Goal: Task Accomplishment & Management: Use online tool/utility

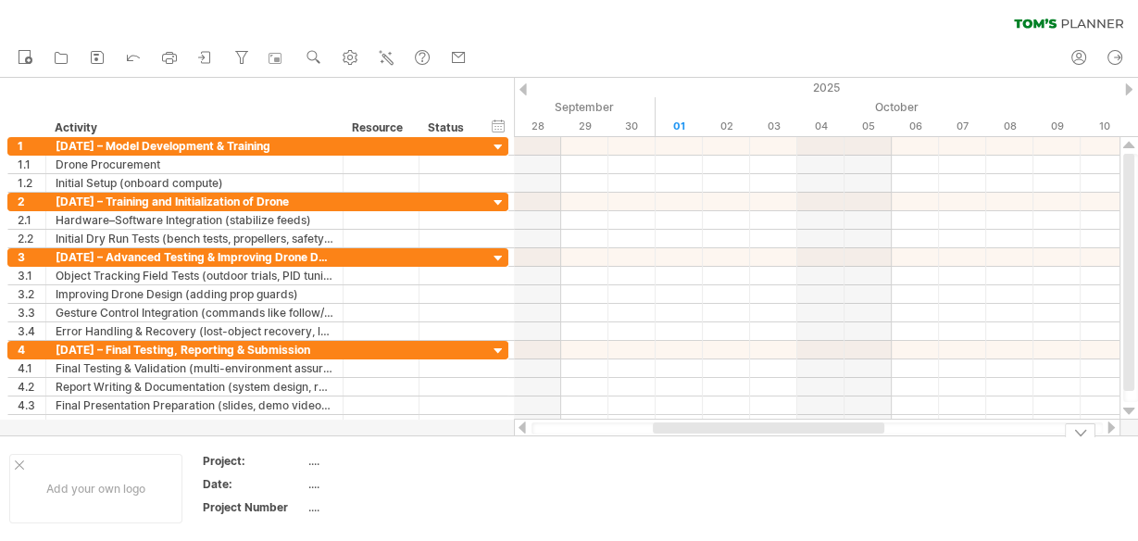
drag, startPoint x: 717, startPoint y: 427, endPoint x: 666, endPoint y: 445, distance: 53.9
click at [666, 445] on div "Trying to reach [DOMAIN_NAME] Connected again... 0% clear filter new 1" at bounding box center [569, 270] width 1138 height 541
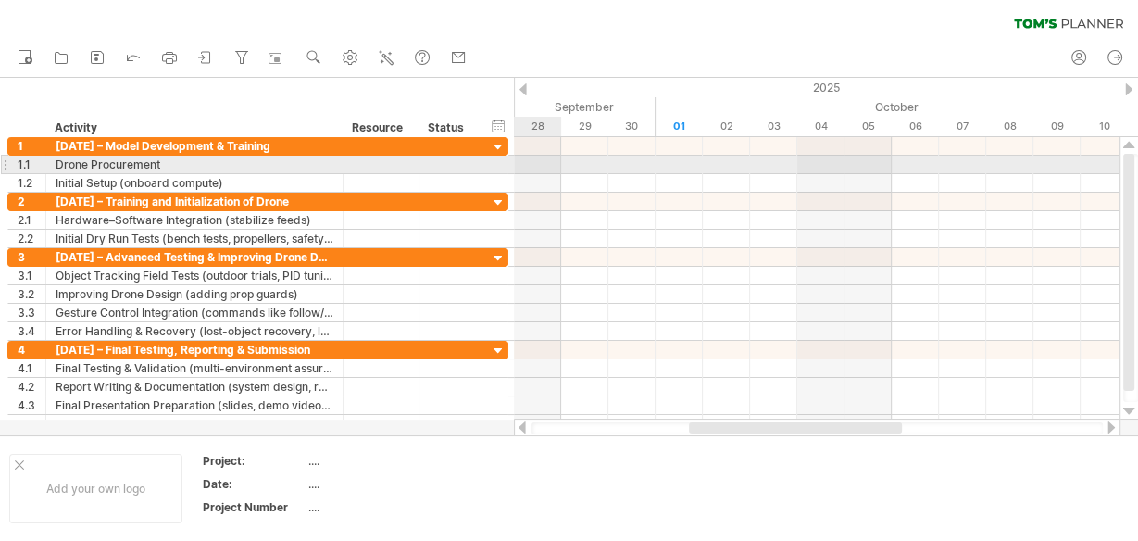
click at [530, 162] on div at bounding box center [817, 165] width 606 height 19
drag, startPoint x: 518, startPoint y: 168, endPoint x: 585, endPoint y: 166, distance: 67.6
click at [585, 166] on div at bounding box center [817, 165] width 606 height 19
drag, startPoint x: 536, startPoint y: 160, endPoint x: 714, endPoint y: 160, distance: 177.8
click at [714, 160] on div at bounding box center [817, 165] width 606 height 19
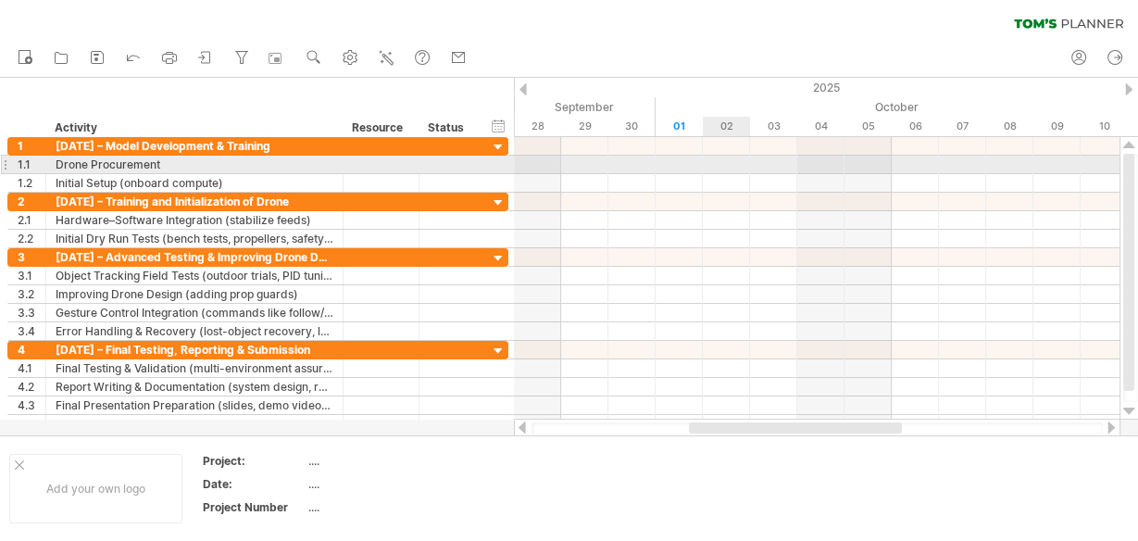
click at [736, 157] on div at bounding box center [817, 165] width 606 height 19
click at [725, 165] on div at bounding box center [817, 165] width 606 height 19
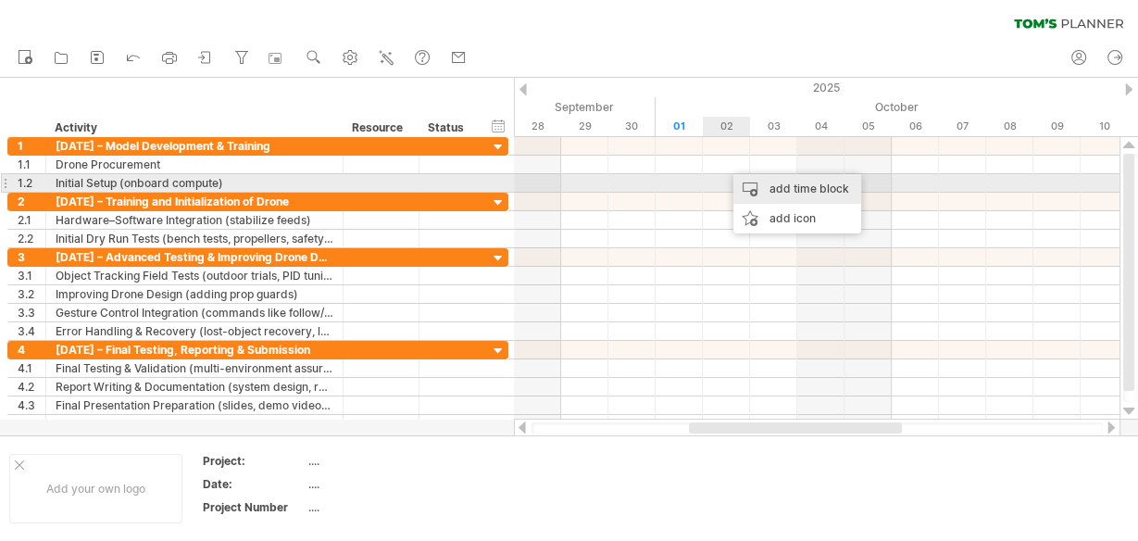
click at [762, 190] on div "add time block" at bounding box center [797, 189] width 128 height 30
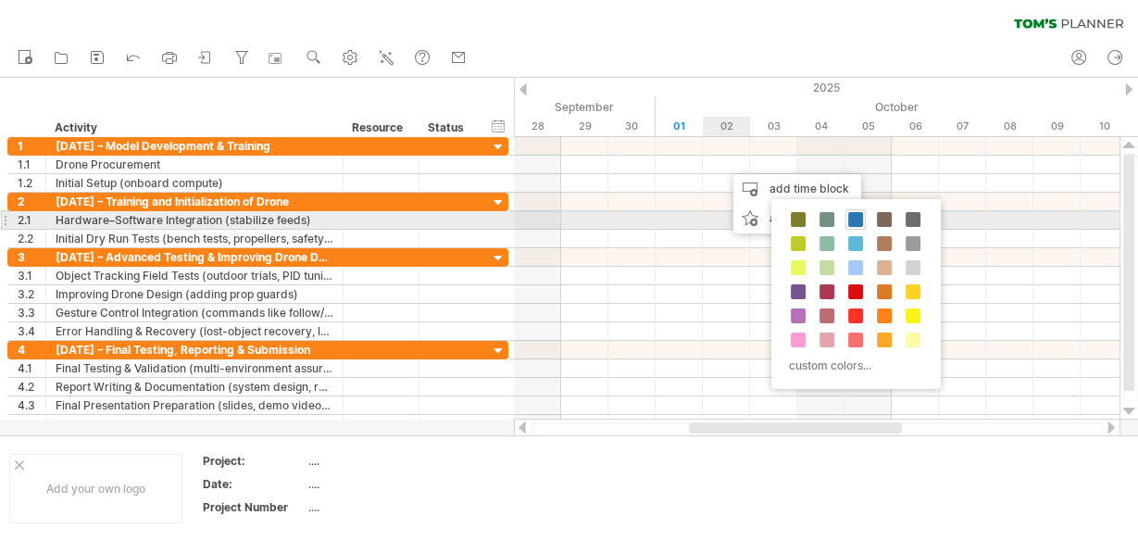
click at [854, 216] on span at bounding box center [855, 219] width 15 height 15
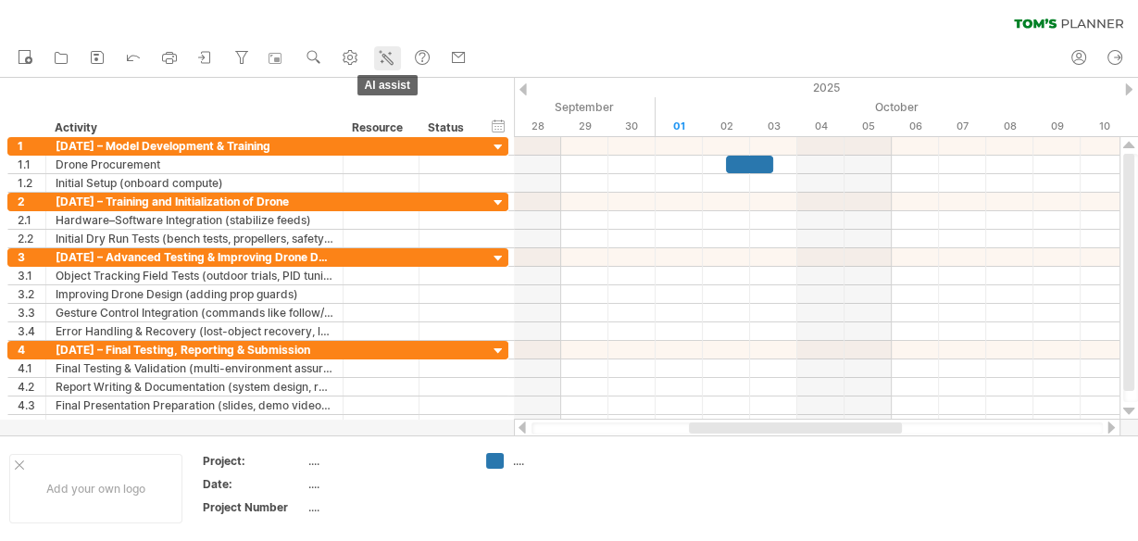
click at [385, 58] on icon at bounding box center [386, 57] width 19 height 19
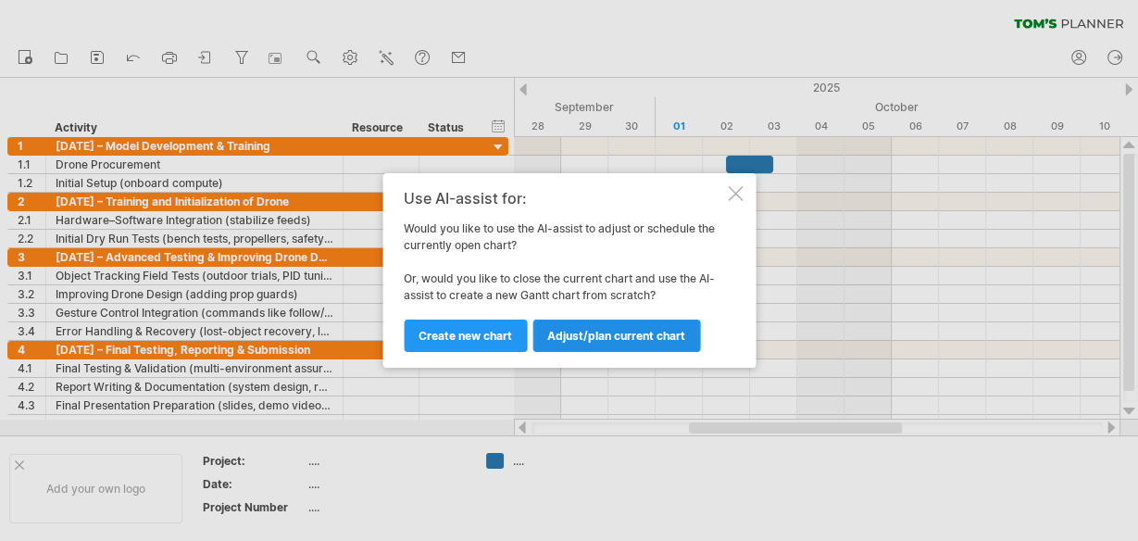
click at [572, 337] on span "Adjust/plan current chart" at bounding box center [616, 336] width 138 height 14
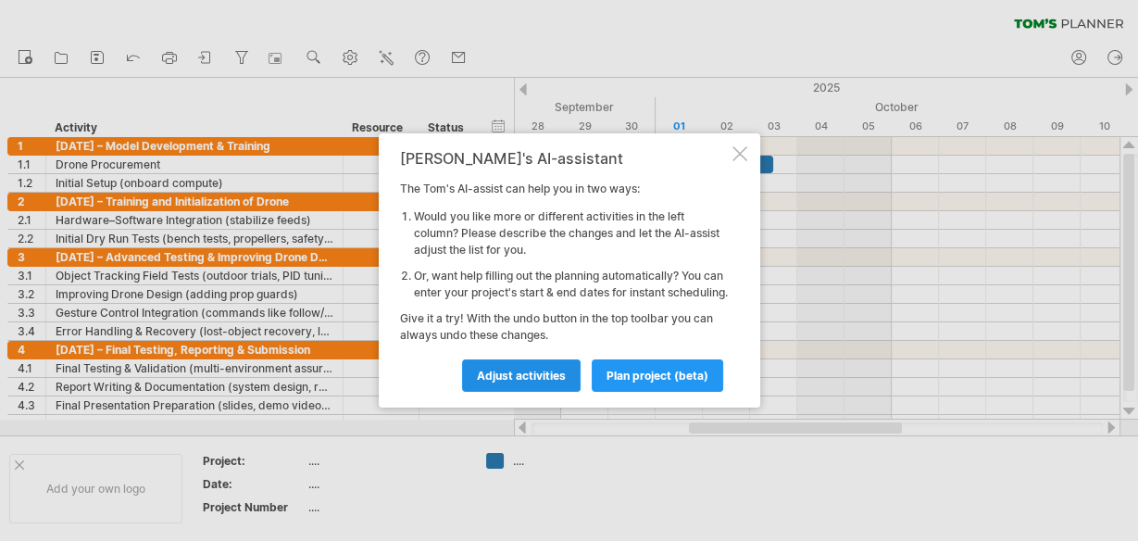
click at [529, 382] on span "Adjust activities" at bounding box center [521, 376] width 89 height 14
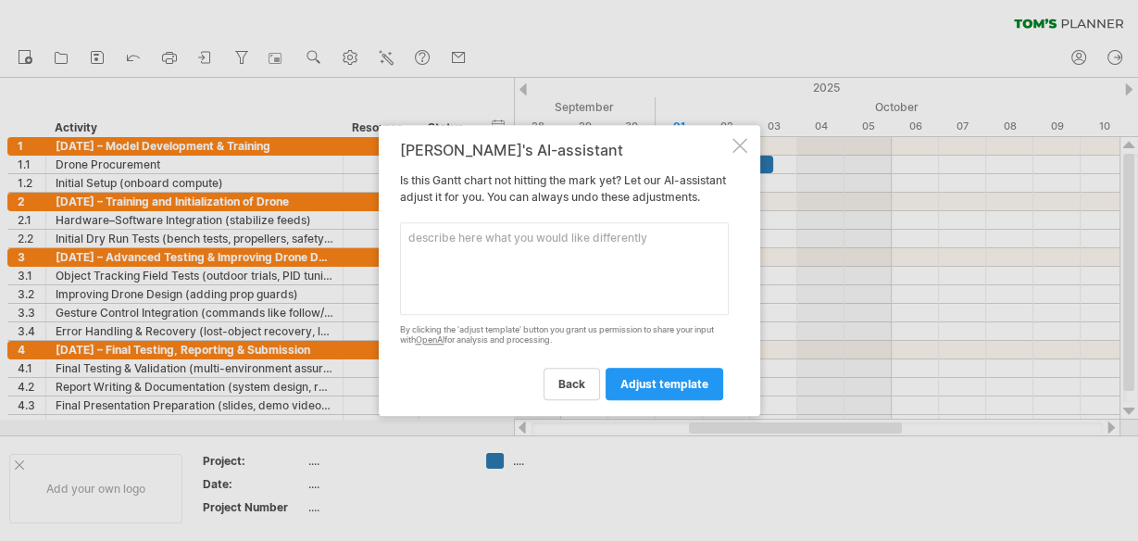
click at [467, 247] on textarea at bounding box center [564, 268] width 329 height 93
click at [673, 247] on textarea "add time blocks accordingly as mentioned before" at bounding box center [564, 268] width 329 height 93
type textarea "add time blocks accordingly as mentioned for each activity"
click at [684, 389] on span "adjust template" at bounding box center [664, 384] width 88 height 14
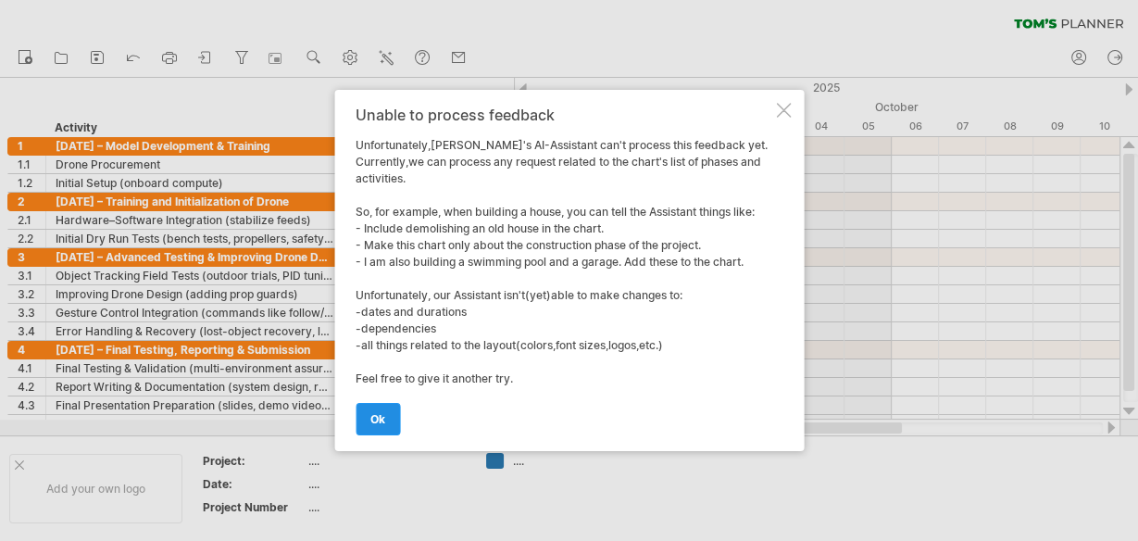
click at [369, 421] on link "ok" at bounding box center [378, 419] width 44 height 32
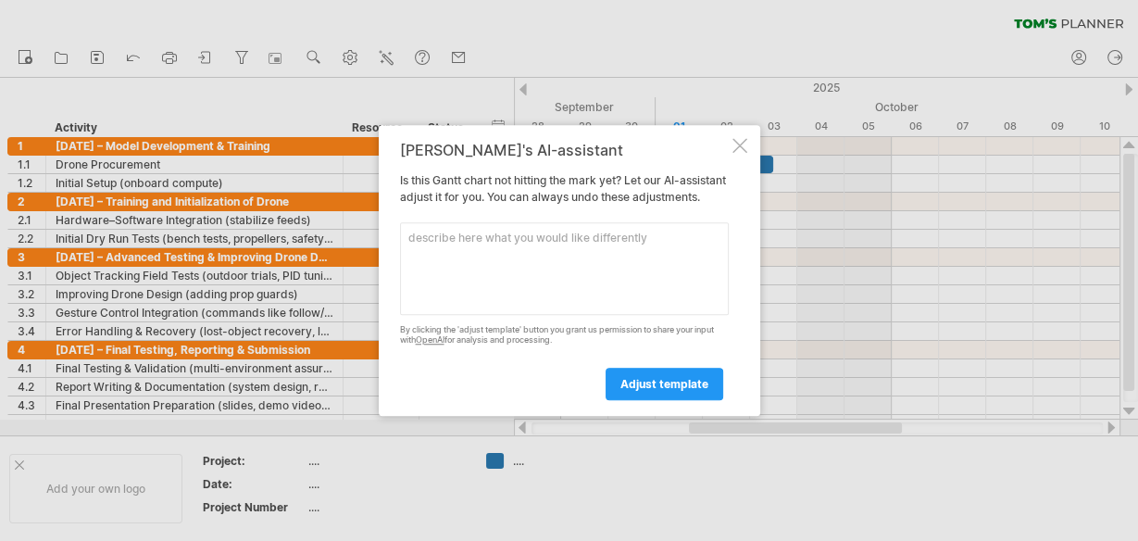
click at [733, 138] on div at bounding box center [740, 145] width 15 height 15
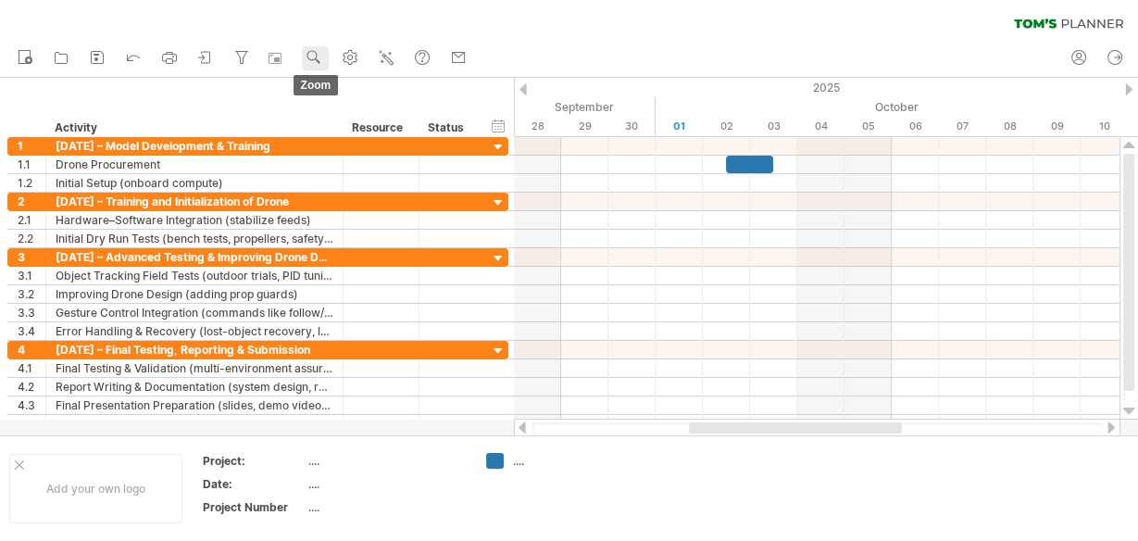
click at [312, 60] on use at bounding box center [314, 57] width 19 height 19
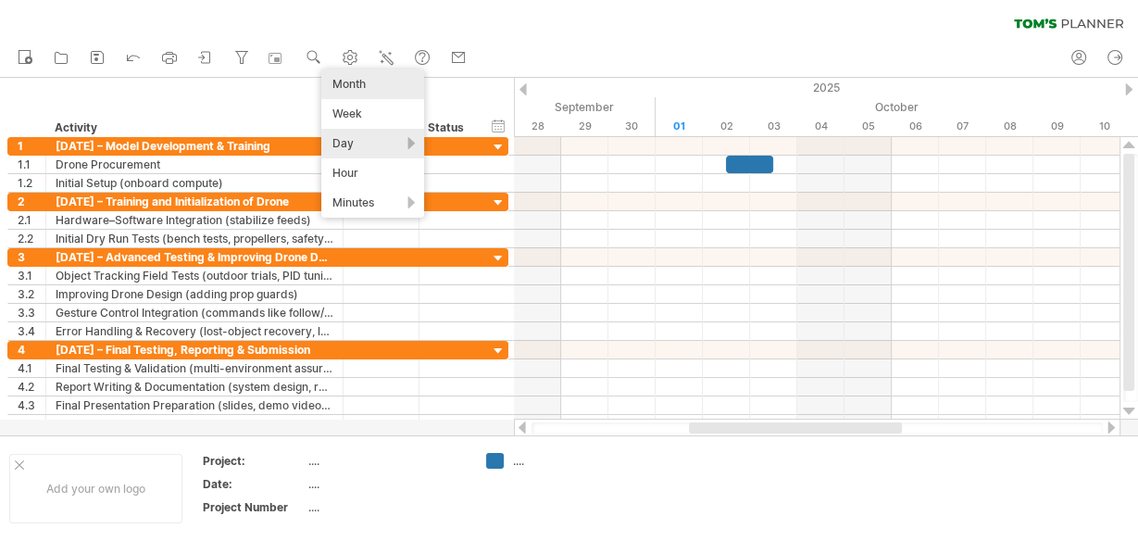
click at [357, 80] on div "Month" at bounding box center [372, 84] width 103 height 30
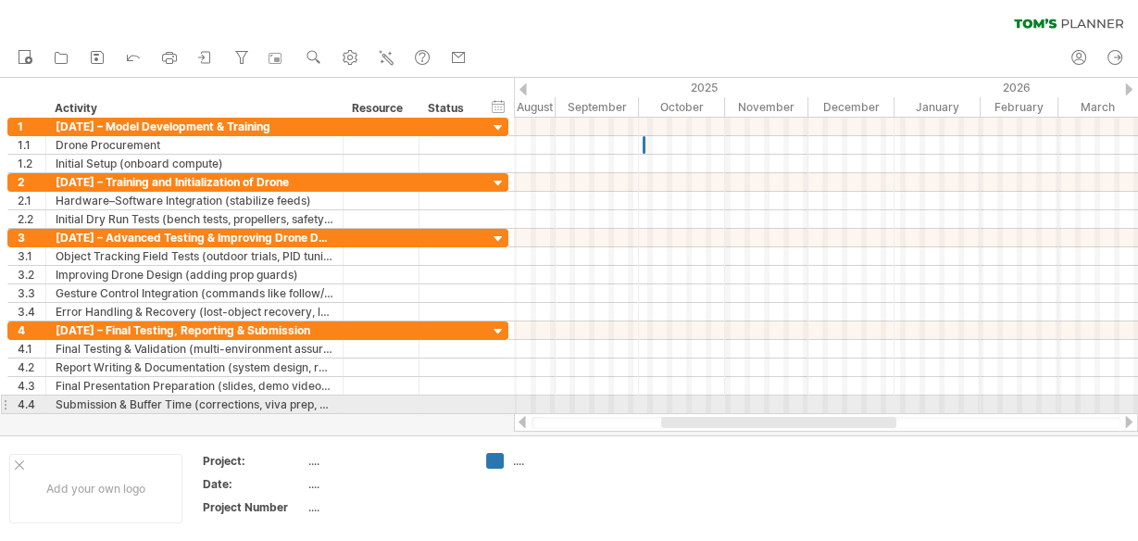
drag, startPoint x: 792, startPoint y: 425, endPoint x: 747, endPoint y: 408, distance: 47.5
click at [747, 408] on div "Trying to reach [DOMAIN_NAME] Connected again... 0% clear filter new 1" at bounding box center [569, 270] width 1138 height 541
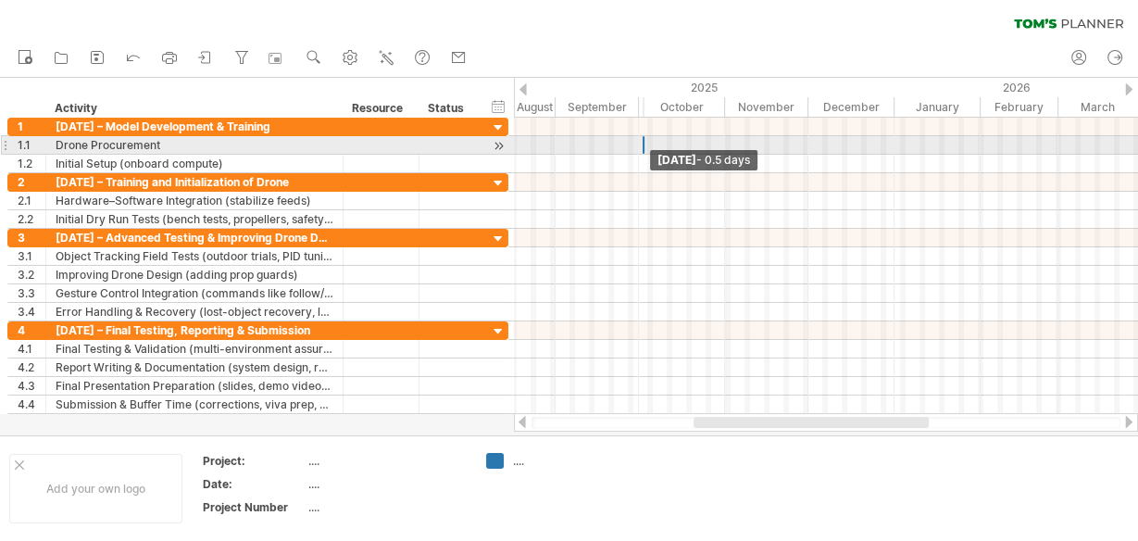
drag, startPoint x: 642, startPoint y: 145, endPoint x: 617, endPoint y: 145, distance: 25.0
click at [617, 145] on div "[DATE] - 0.5 days" at bounding box center [826, 266] width 624 height 296
click at [645, 144] on span at bounding box center [644, 145] width 7 height 18
drag, startPoint x: 645, startPoint y: 144, endPoint x: 623, endPoint y: 144, distance: 21.3
click at [623, 144] on div "[DATE] - 0.5 days" at bounding box center [826, 266] width 624 height 296
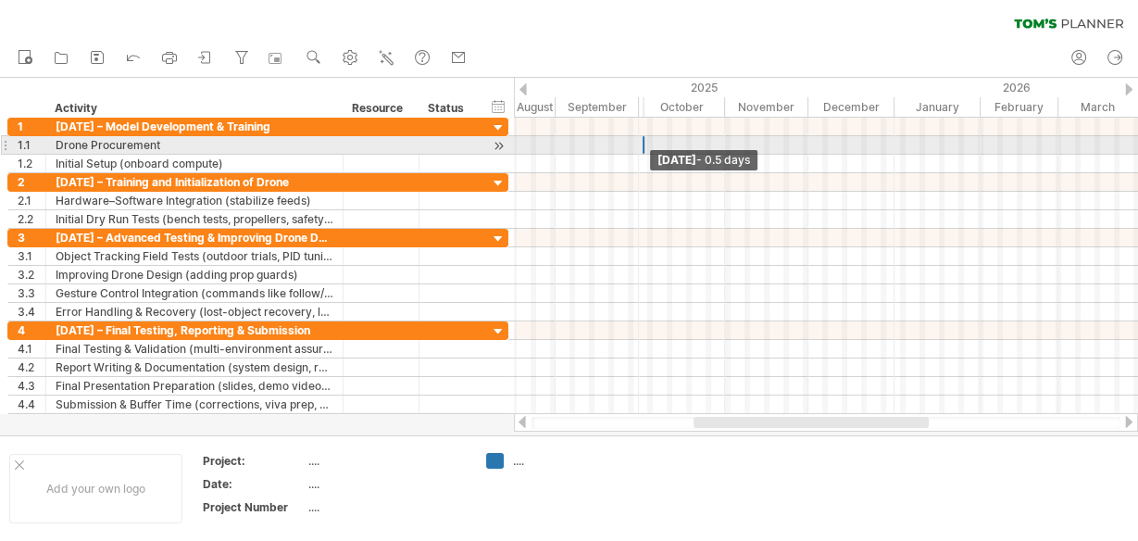
drag, startPoint x: 644, startPoint y: 139, endPoint x: 625, endPoint y: 144, distance: 19.1
click at [625, 144] on div "[DATE] - 0.5 days" at bounding box center [826, 266] width 624 height 296
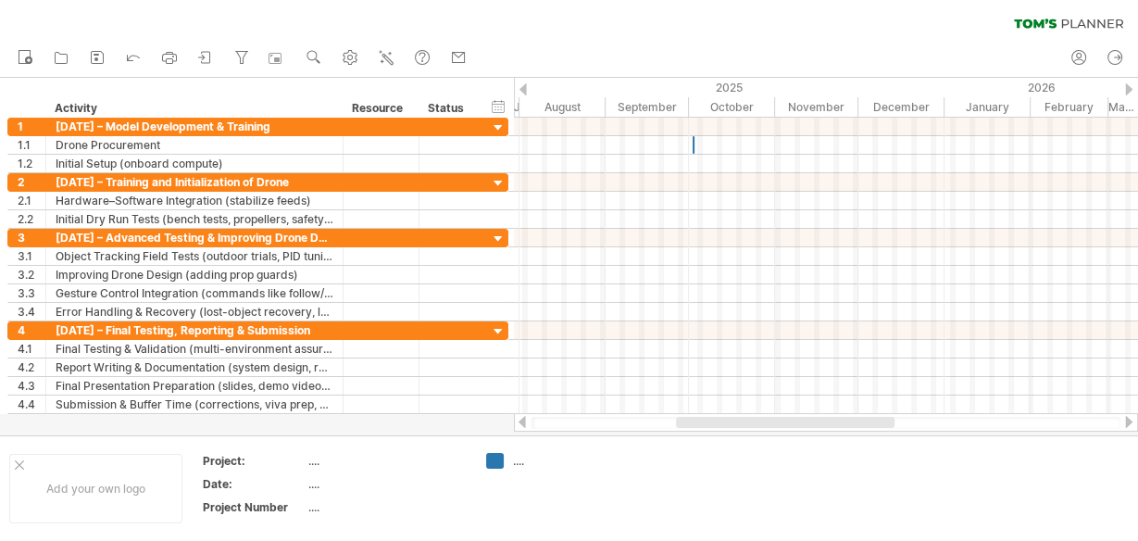
drag, startPoint x: 730, startPoint y: 425, endPoint x: 715, endPoint y: 419, distance: 16.2
click at [715, 419] on div at bounding box center [785, 422] width 219 height 11
click at [318, 56] on circle at bounding box center [312, 55] width 13 height 13
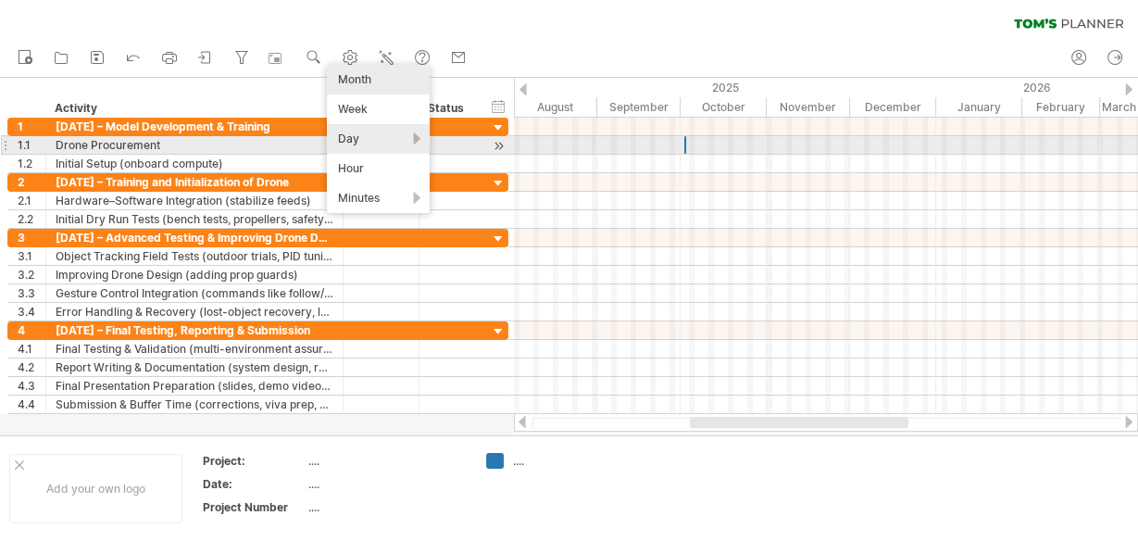
click at [360, 144] on div "Day" at bounding box center [378, 139] width 103 height 30
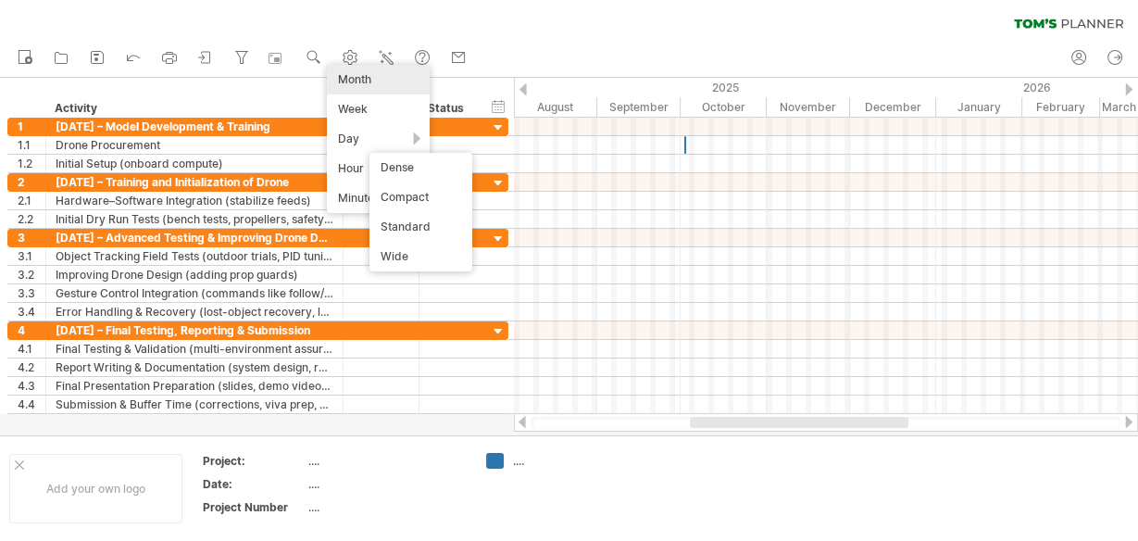
click at [374, 76] on div "Month" at bounding box center [378, 80] width 103 height 30
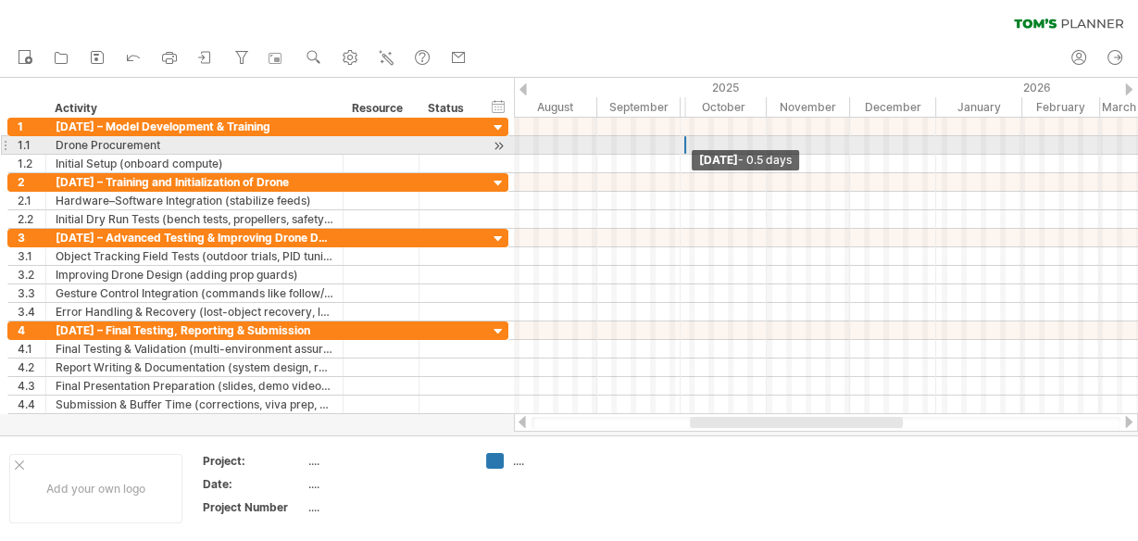
click at [683, 142] on span at bounding box center [686, 145] width 7 height 18
click at [686, 142] on span at bounding box center [686, 145] width 7 height 18
drag, startPoint x: 686, startPoint y: 142, endPoint x: 670, endPoint y: 144, distance: 16.9
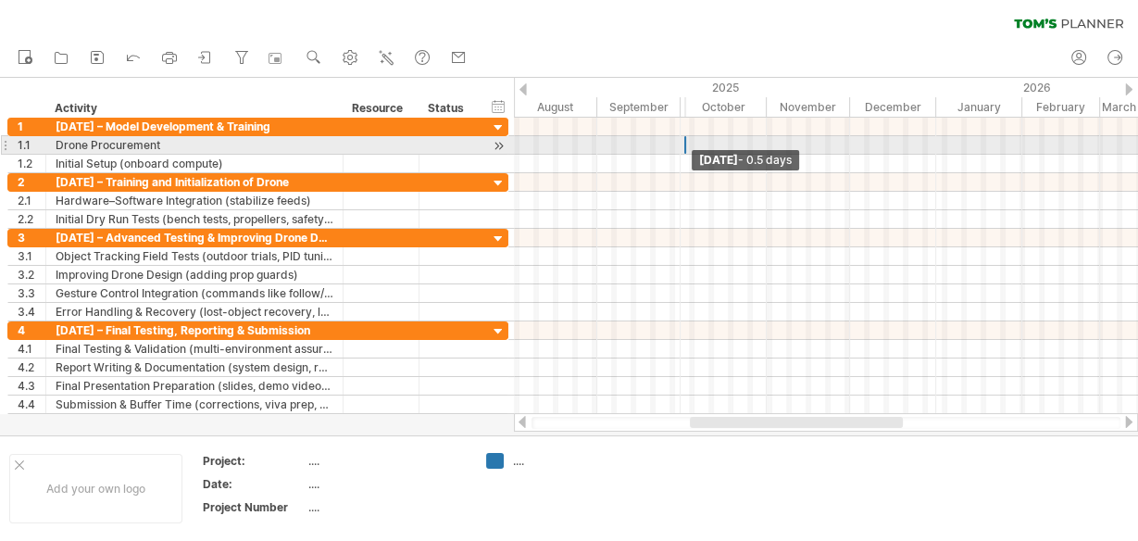
click at [670, 144] on div "[DATE] - 0.5 days" at bounding box center [826, 266] width 624 height 296
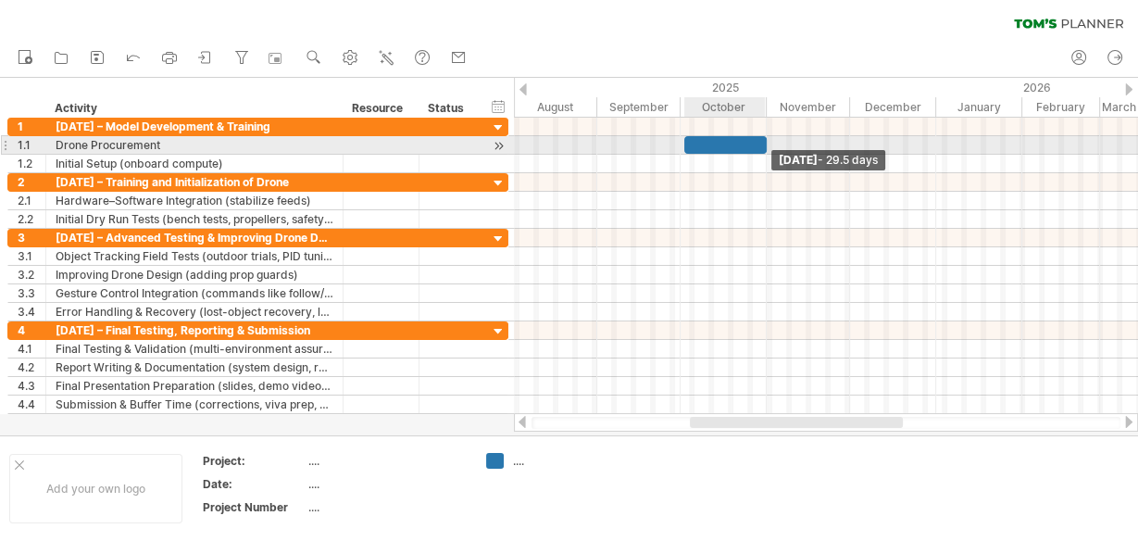
drag, startPoint x: 685, startPoint y: 144, endPoint x: 765, endPoint y: 146, distance: 79.7
click at [765, 146] on span at bounding box center [766, 145] width 7 height 18
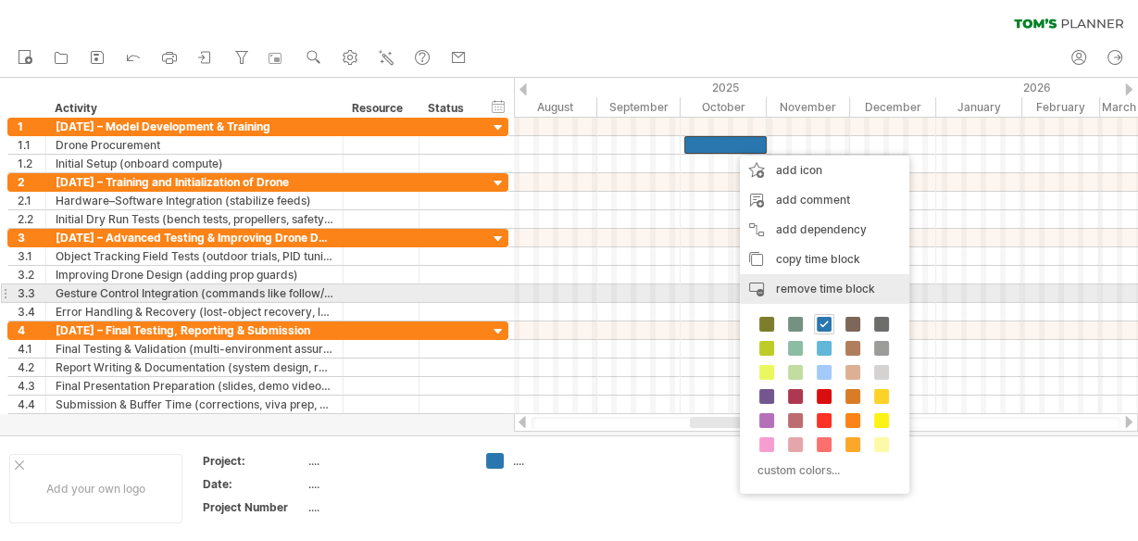
click at [821, 288] on span "remove time block" at bounding box center [825, 289] width 99 height 14
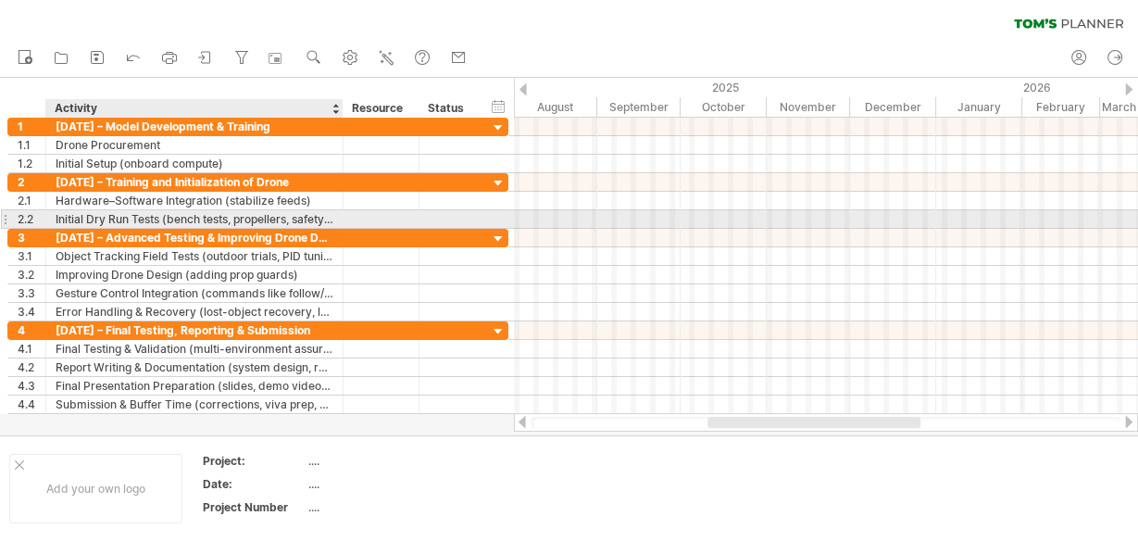
click at [330, 216] on div "Initial Dry Run Tests (bench tests, propellers, safety checks)" at bounding box center [195, 219] width 278 height 18
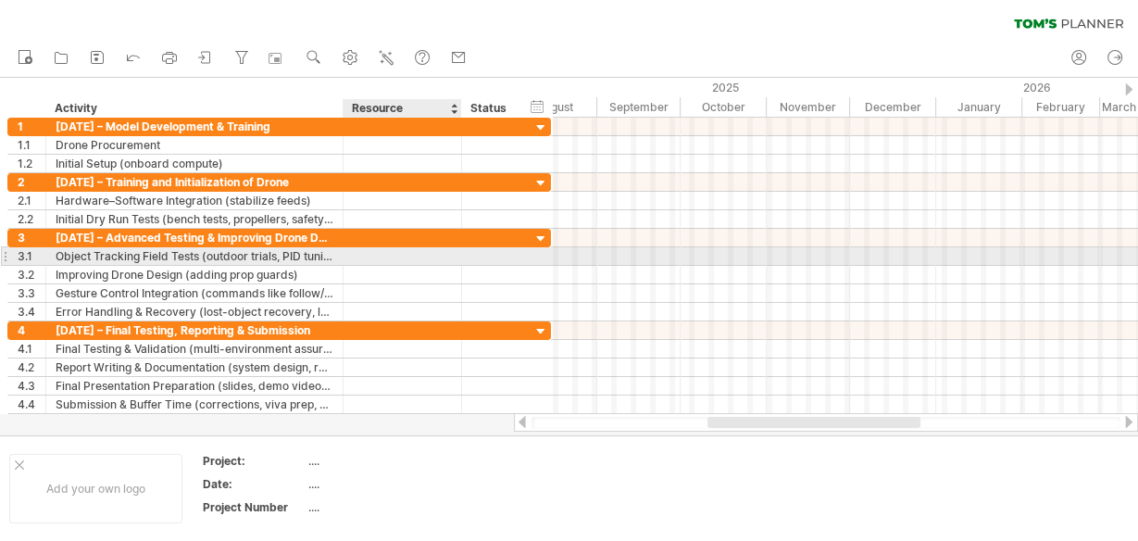
drag, startPoint x: 414, startPoint y: 253, endPoint x: 457, endPoint y: 251, distance: 42.6
click at [457, 251] on div at bounding box center [459, 256] width 9 height 19
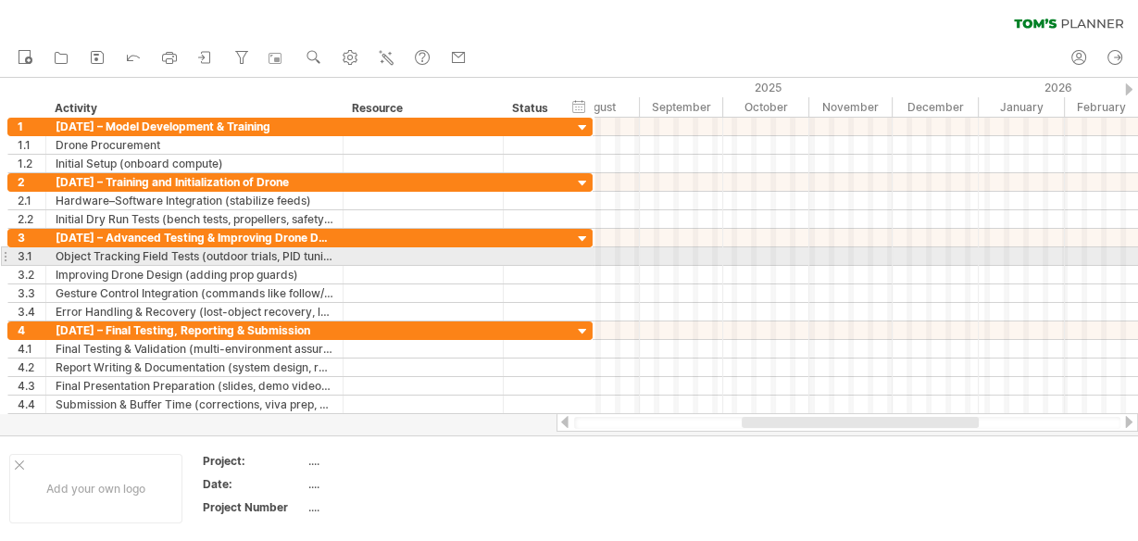
drag, startPoint x: 457, startPoint y: 251, endPoint x: 504, endPoint y: 254, distance: 47.3
click at [504, 254] on div at bounding box center [500, 256] width 9 height 19
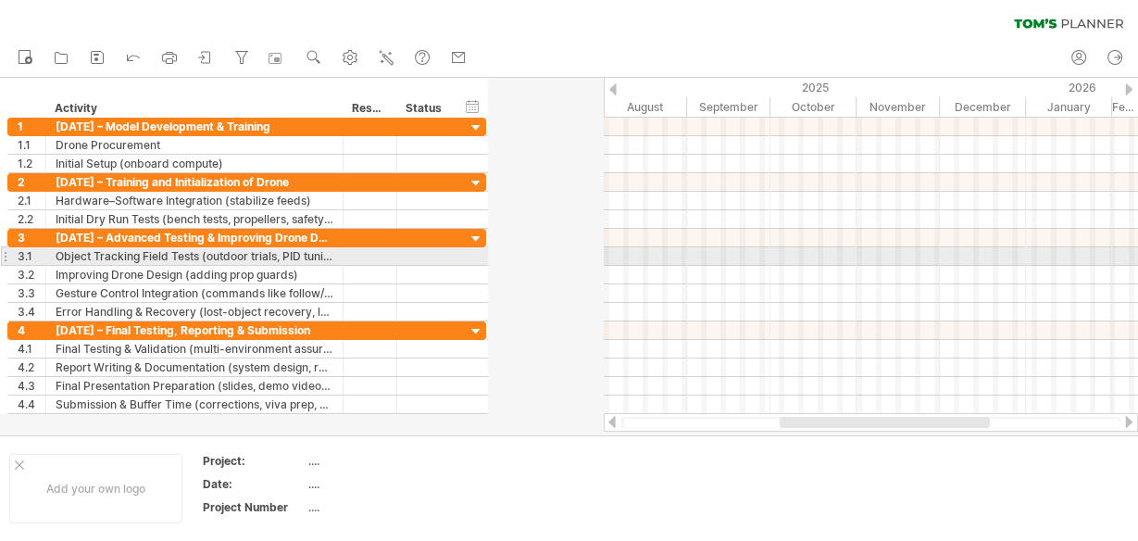
drag, startPoint x: 504, startPoint y: 254, endPoint x: 392, endPoint y: 252, distance: 112.1
click at [392, 252] on div at bounding box center [394, 256] width 9 height 19
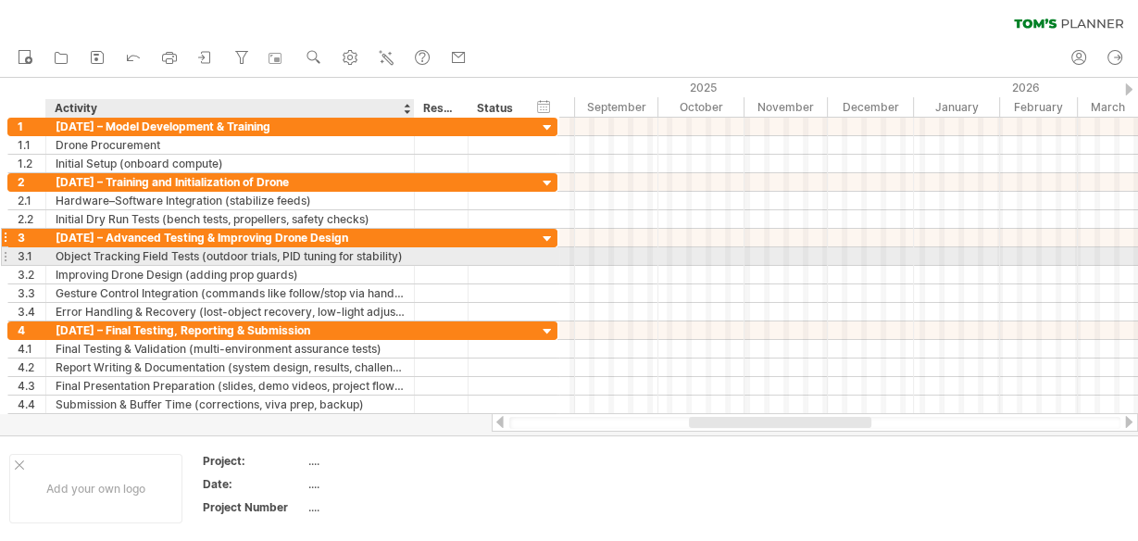
drag, startPoint x: 339, startPoint y: 247, endPoint x: 410, endPoint y: 244, distance: 71.4
click at [410, 244] on div "**********" at bounding box center [282, 275] width 550 height 93
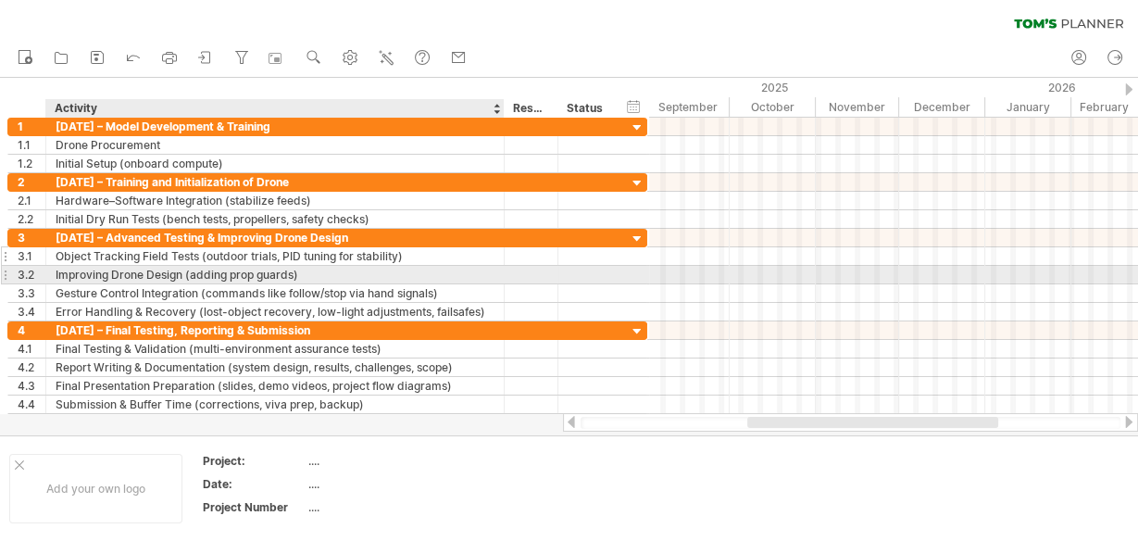
drag, startPoint x: 413, startPoint y: 269, endPoint x: 503, endPoint y: 260, distance: 90.3
click at [503, 260] on div "**********" at bounding box center [327, 275] width 640 height 93
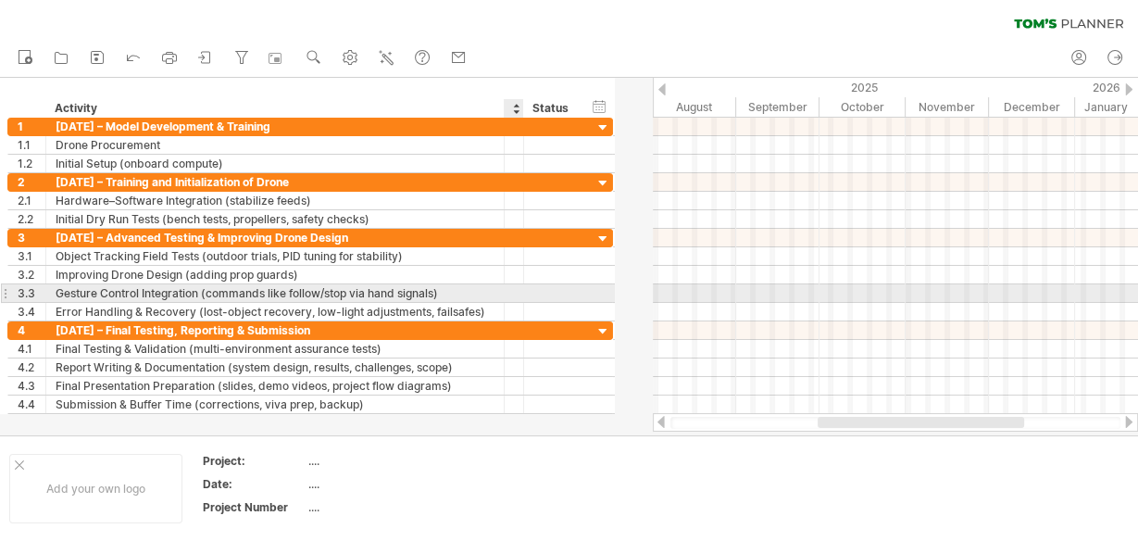
drag, startPoint x: 556, startPoint y: 289, endPoint x: 505, endPoint y: 292, distance: 51.0
click at [505, 292] on div at bounding box center [514, 293] width 19 height 18
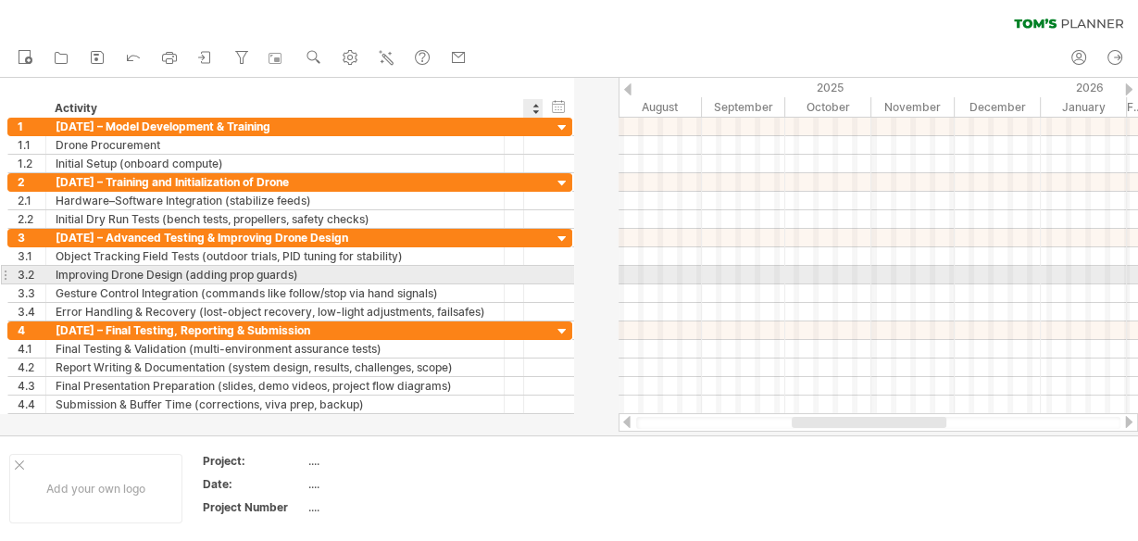
drag, startPoint x: 610, startPoint y: 267, endPoint x: 528, endPoint y: 271, distance: 82.6
click at [528, 271] on div "**********" at bounding box center [289, 275] width 565 height 19
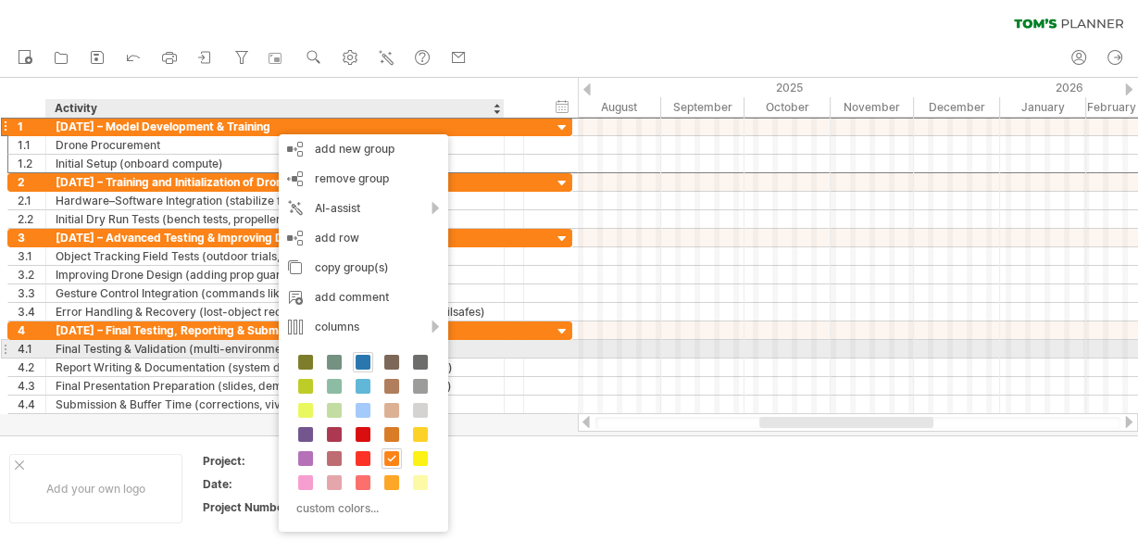
click at [360, 357] on span at bounding box center [363, 362] width 15 height 15
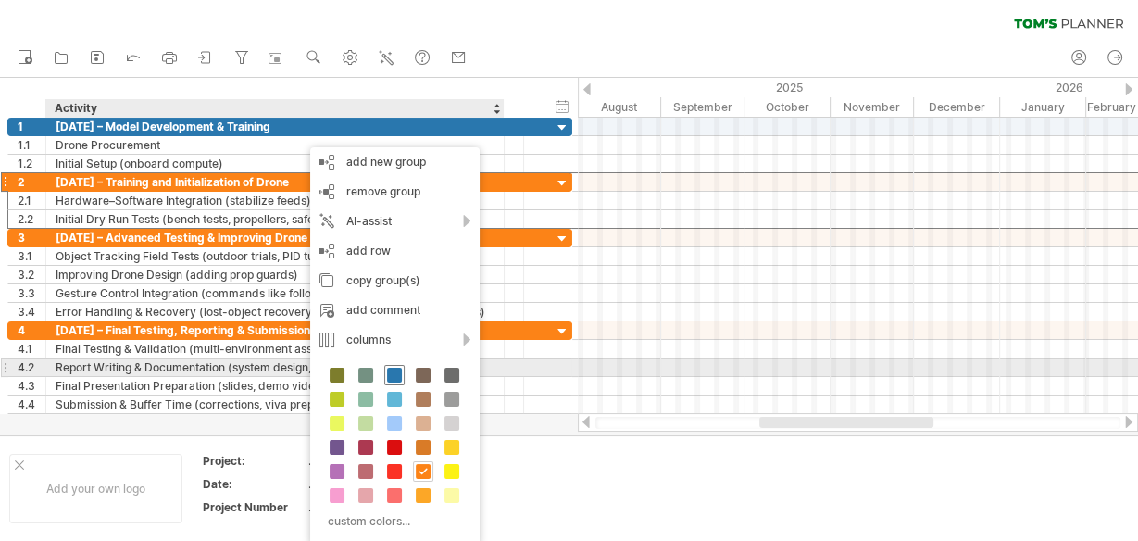
click at [392, 375] on span at bounding box center [394, 375] width 15 height 15
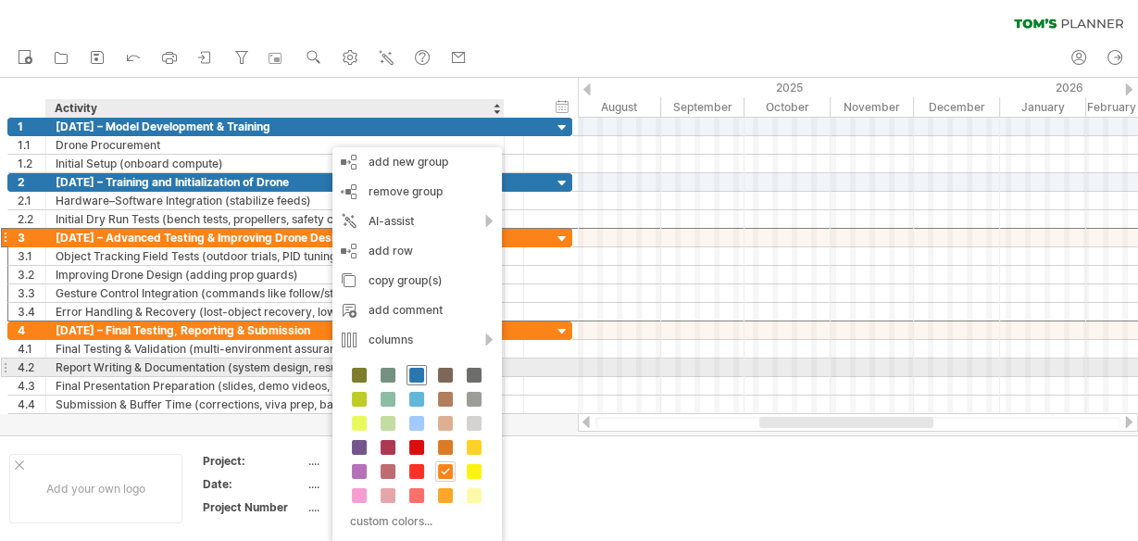
click at [413, 375] on span at bounding box center [416, 375] width 15 height 15
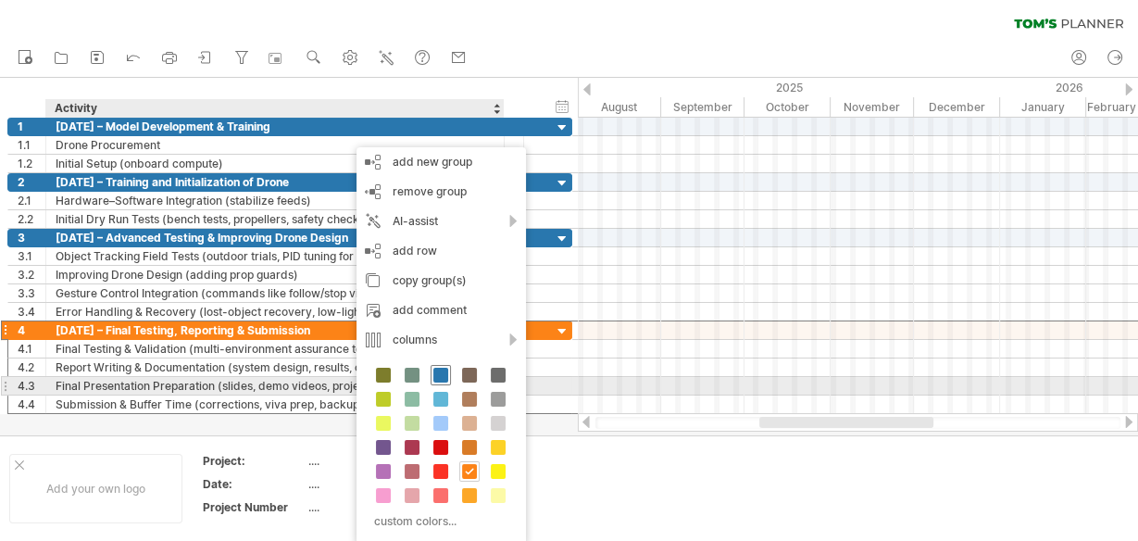
click at [440, 377] on span at bounding box center [440, 375] width 15 height 15
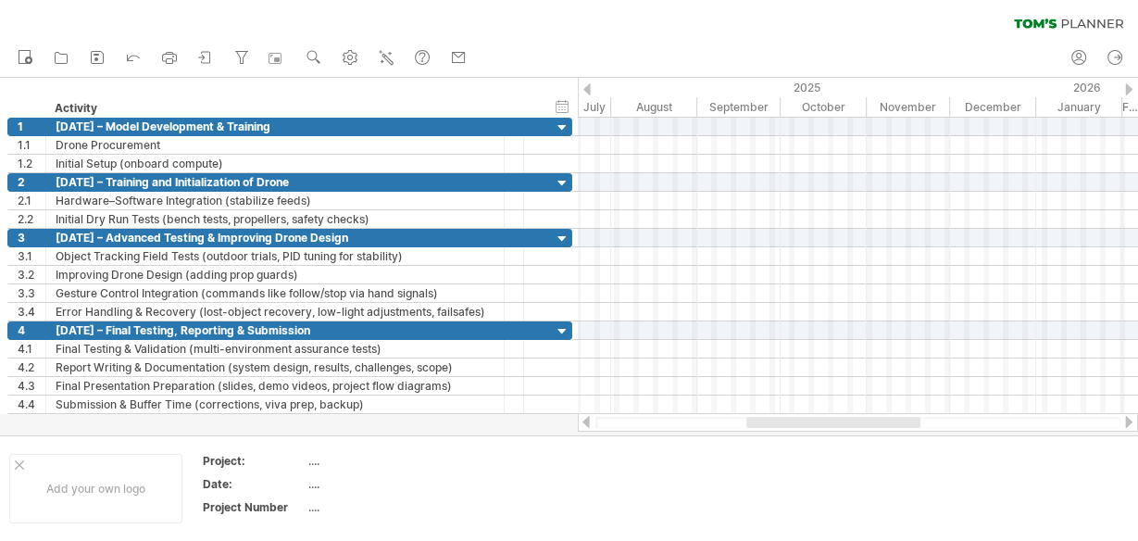
drag, startPoint x: 795, startPoint y: 425, endPoint x: 782, endPoint y: 426, distance: 13.0
click at [782, 426] on div at bounding box center [833, 422] width 174 height 11
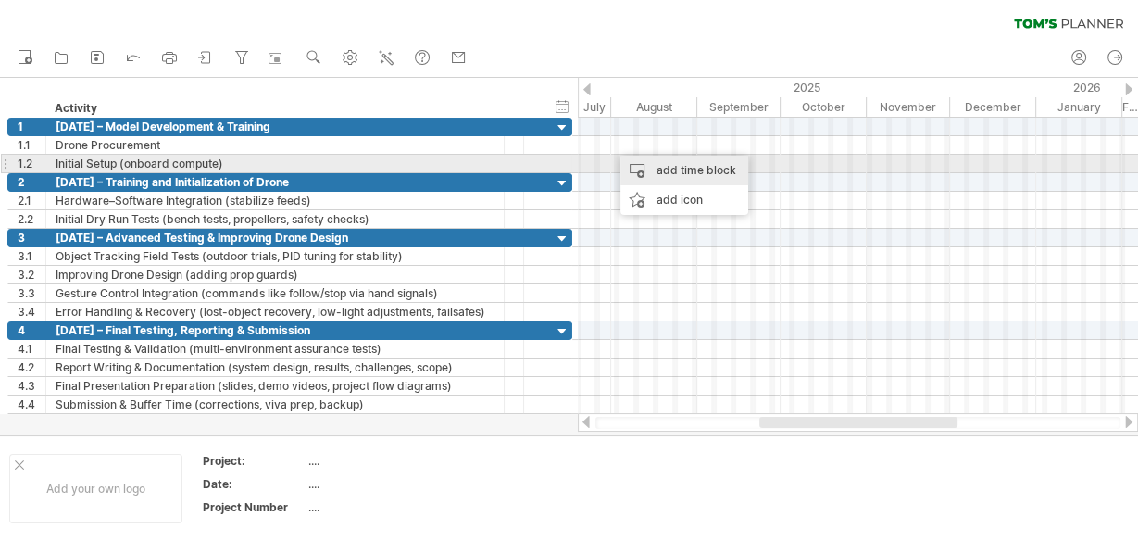
click at [637, 168] on div "add time block" at bounding box center [684, 171] width 128 height 30
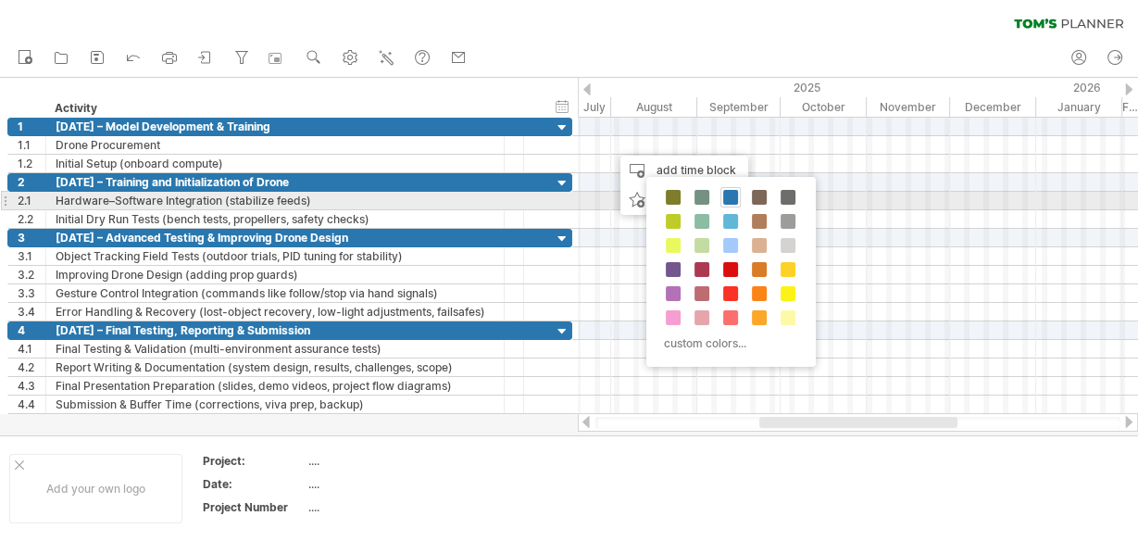
click at [729, 200] on span at bounding box center [730, 197] width 15 height 15
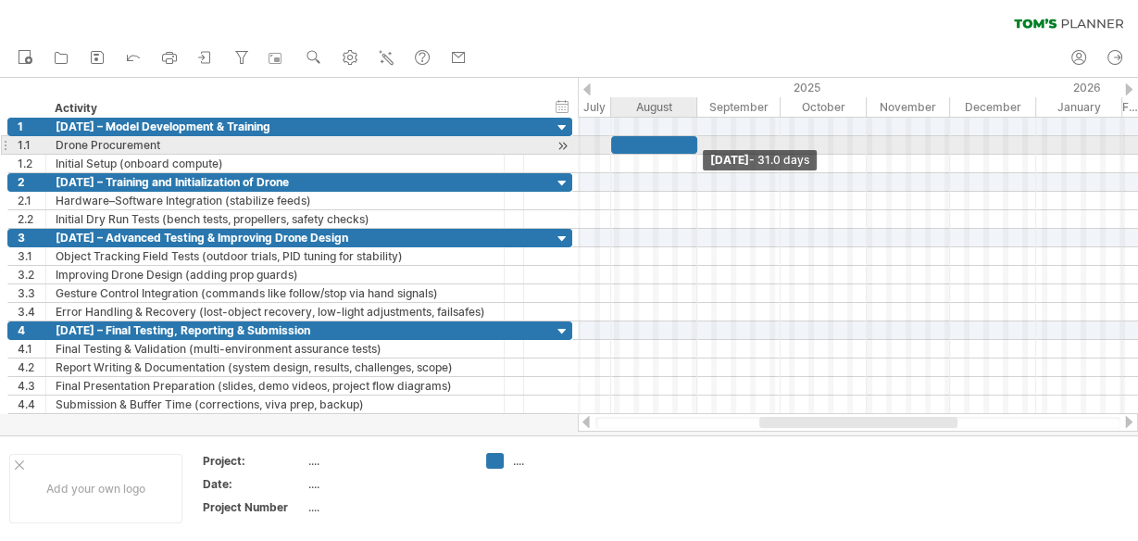
drag, startPoint x: 647, startPoint y: 146, endPoint x: 695, endPoint y: 145, distance: 47.2
click at [695, 145] on span at bounding box center [697, 145] width 7 height 18
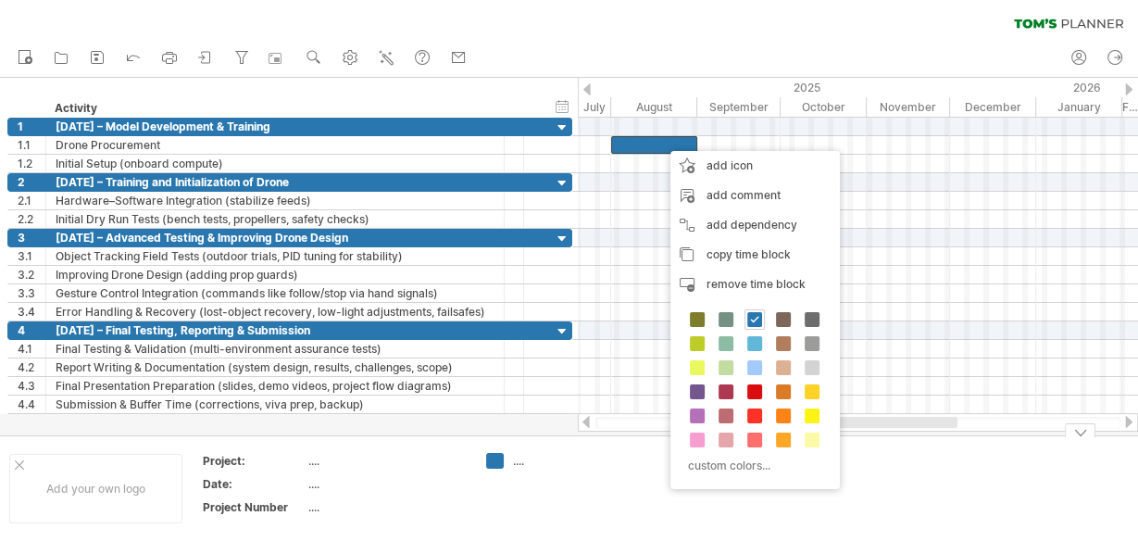
click at [652, 466] on td at bounding box center [696, 488] width 146 height 71
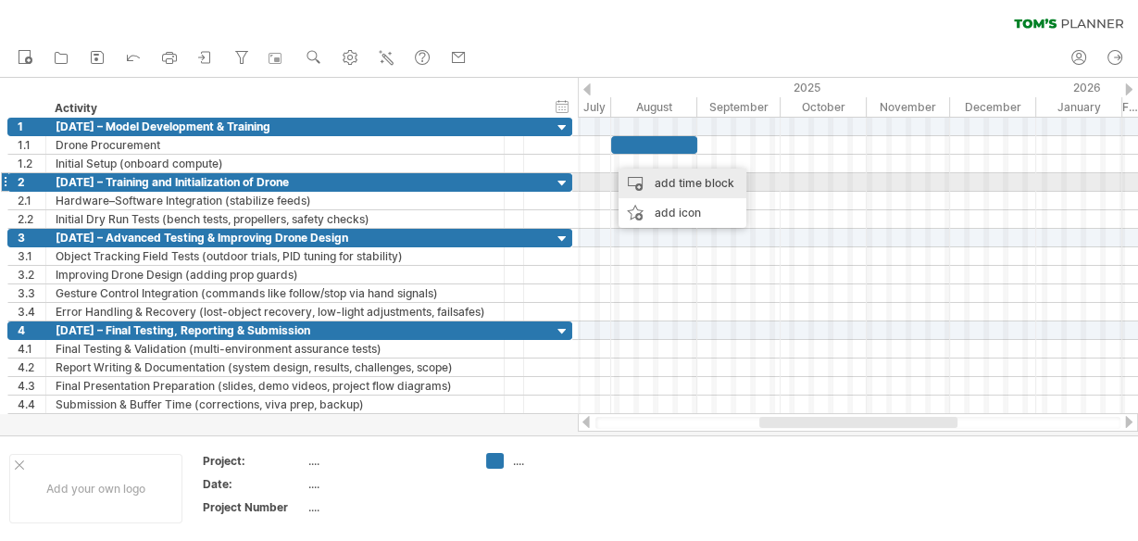
click at [642, 181] on div "add time block" at bounding box center [683, 184] width 128 height 30
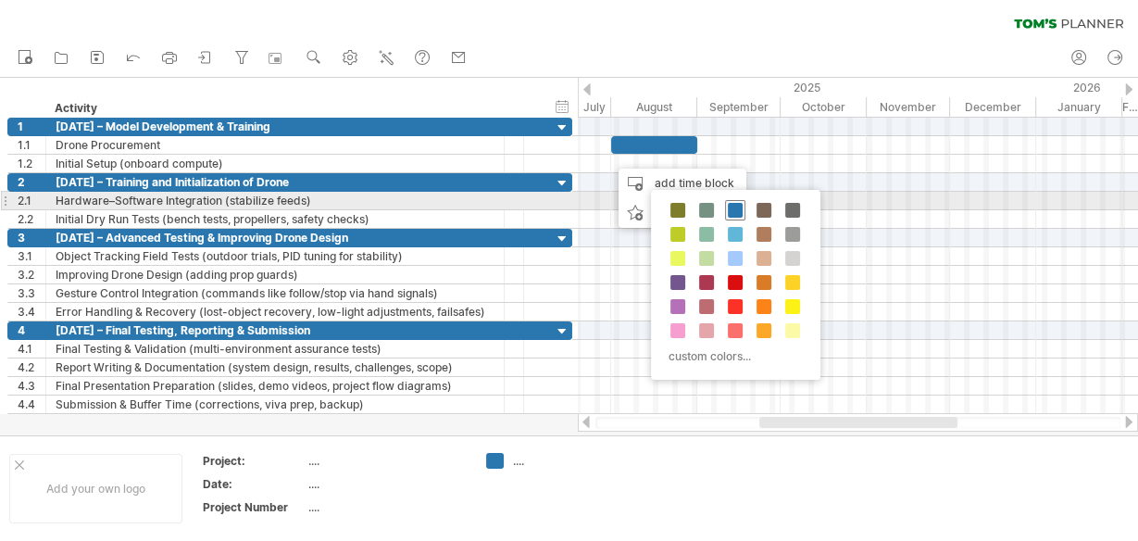
click at [730, 205] on span at bounding box center [735, 210] width 15 height 15
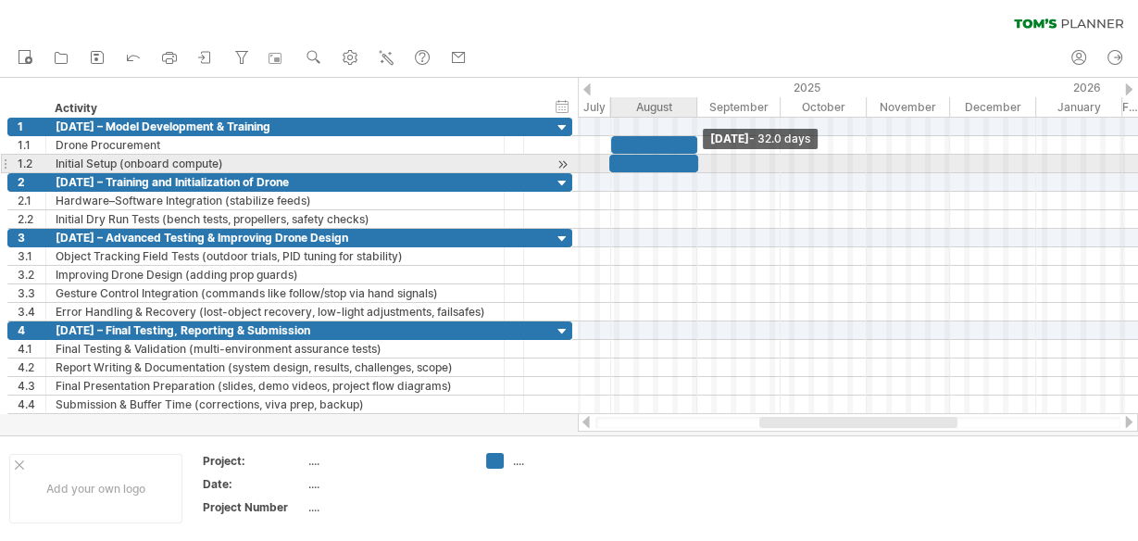
drag, startPoint x: 645, startPoint y: 161, endPoint x: 695, endPoint y: 161, distance: 50.0
click at [695, 161] on span at bounding box center [698, 164] width 7 height 18
click at [619, 157] on span at bounding box center [615, 164] width 7 height 18
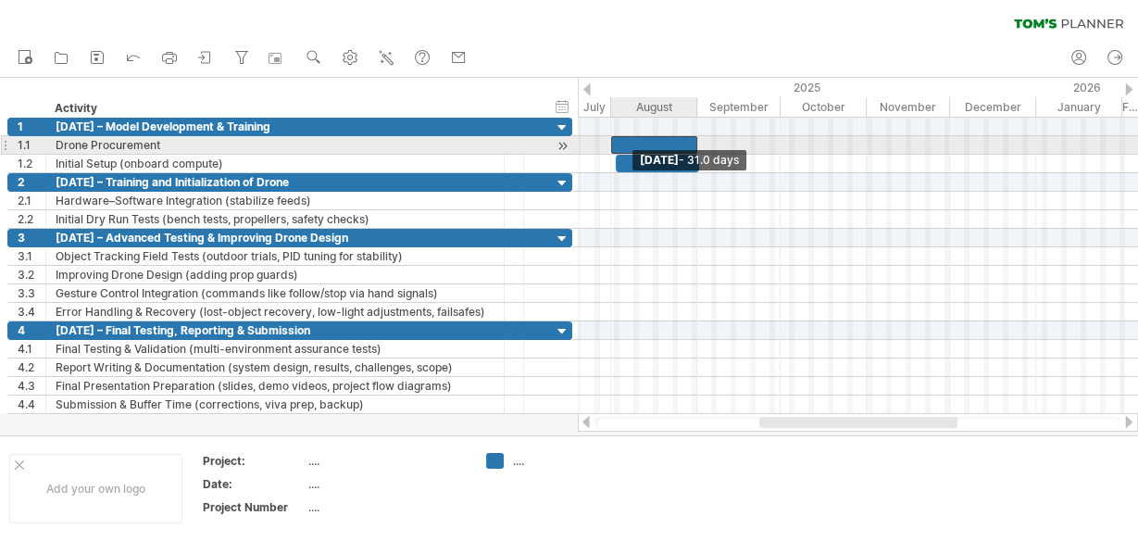
click at [614, 141] on span at bounding box center [611, 145] width 7 height 18
click at [692, 140] on span at bounding box center [694, 145] width 7 height 18
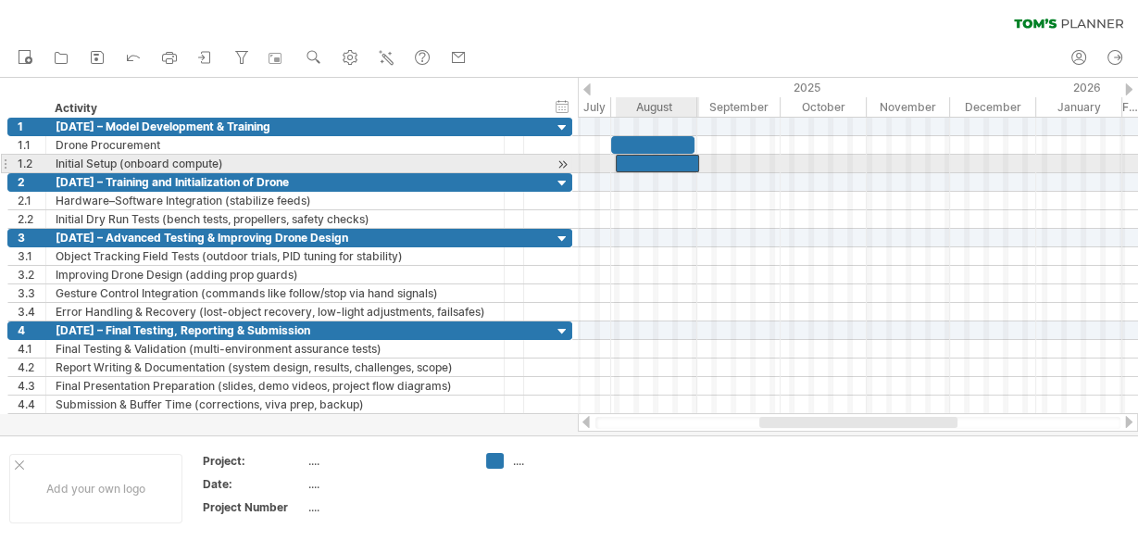
click at [685, 161] on div at bounding box center [657, 164] width 83 height 18
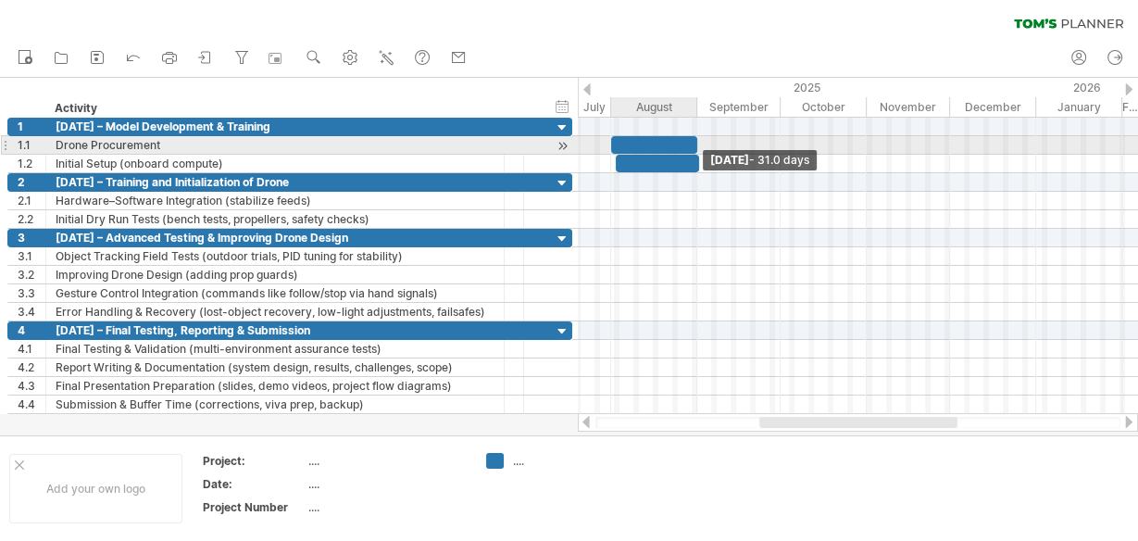
click at [697, 144] on span at bounding box center [697, 145] width 7 height 18
click at [614, 144] on span at bounding box center [612, 145] width 7 height 18
click at [614, 144] on span at bounding box center [615, 145] width 7 height 18
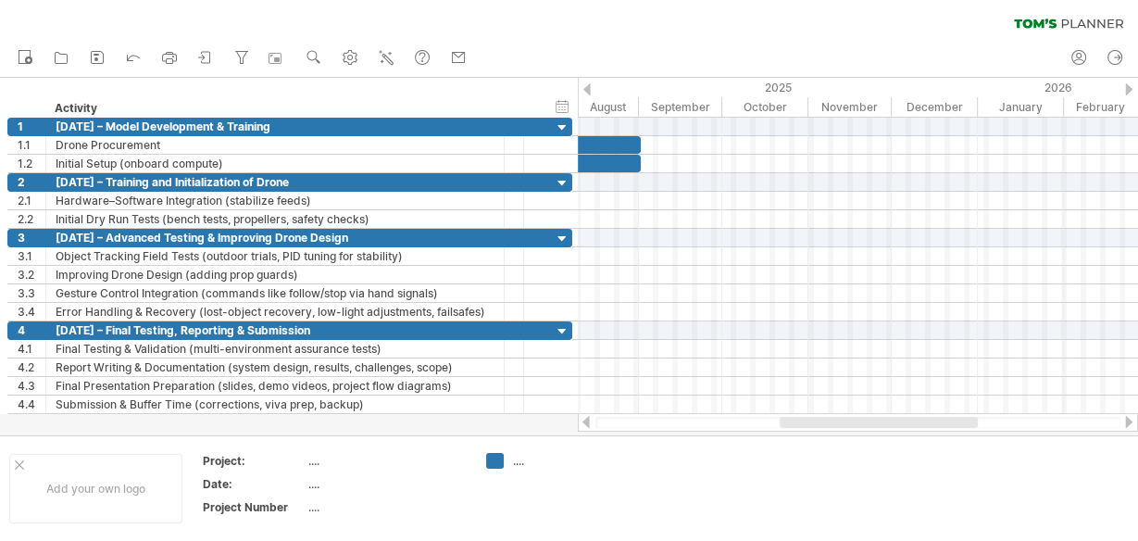
drag, startPoint x: 775, startPoint y: 423, endPoint x: 796, endPoint y: 421, distance: 20.5
click at [796, 421] on div at bounding box center [879, 422] width 198 height 11
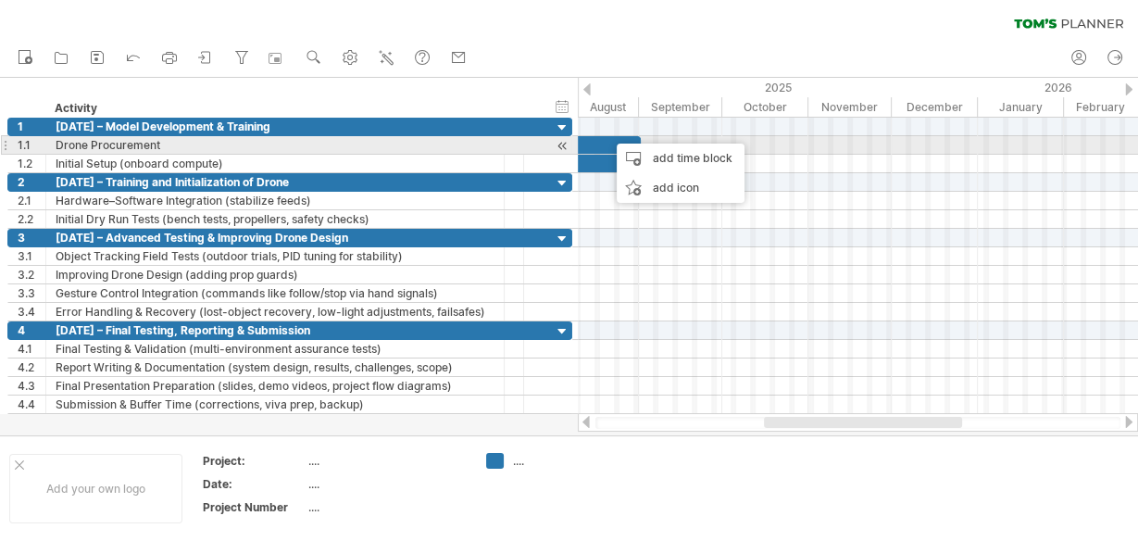
click at [591, 144] on div at bounding box center [599, 145] width 83 height 18
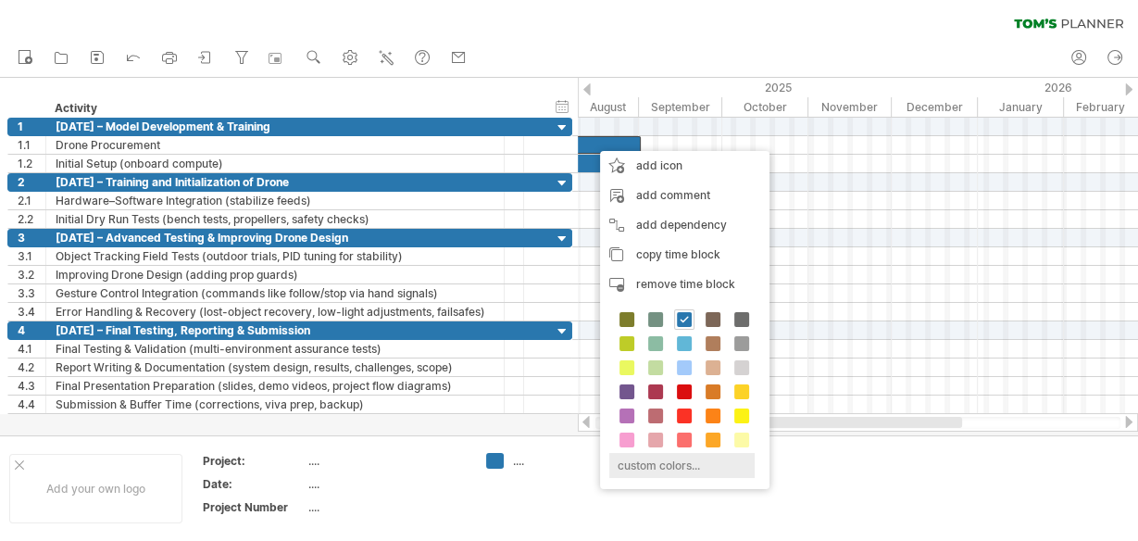
click at [672, 455] on div "custom colors..." at bounding box center [681, 465] width 145 height 25
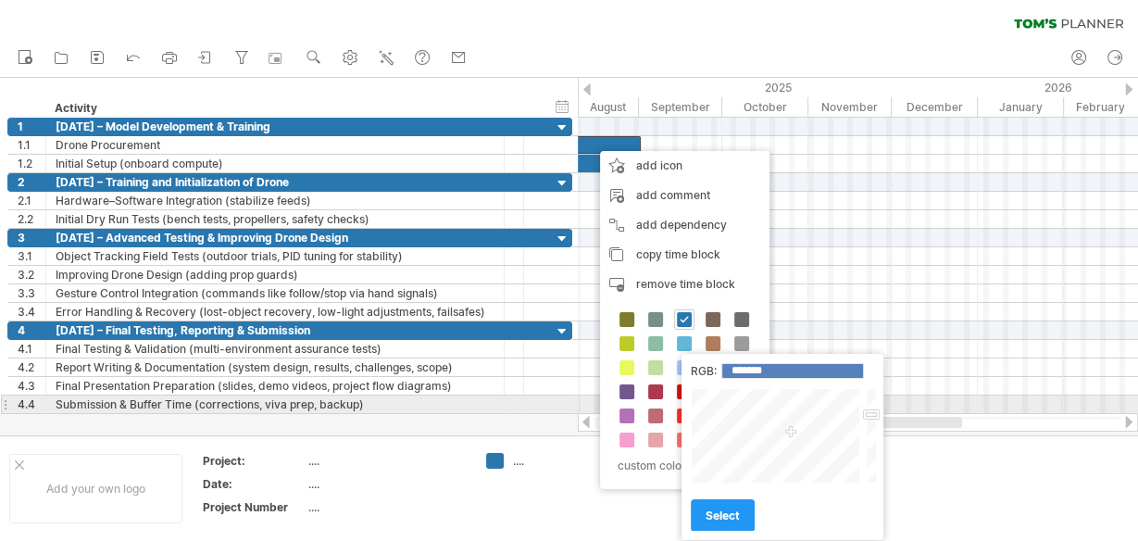
click at [746, 403] on div at bounding box center [777, 435] width 172 height 95
click at [747, 395] on div at bounding box center [777, 435] width 172 height 95
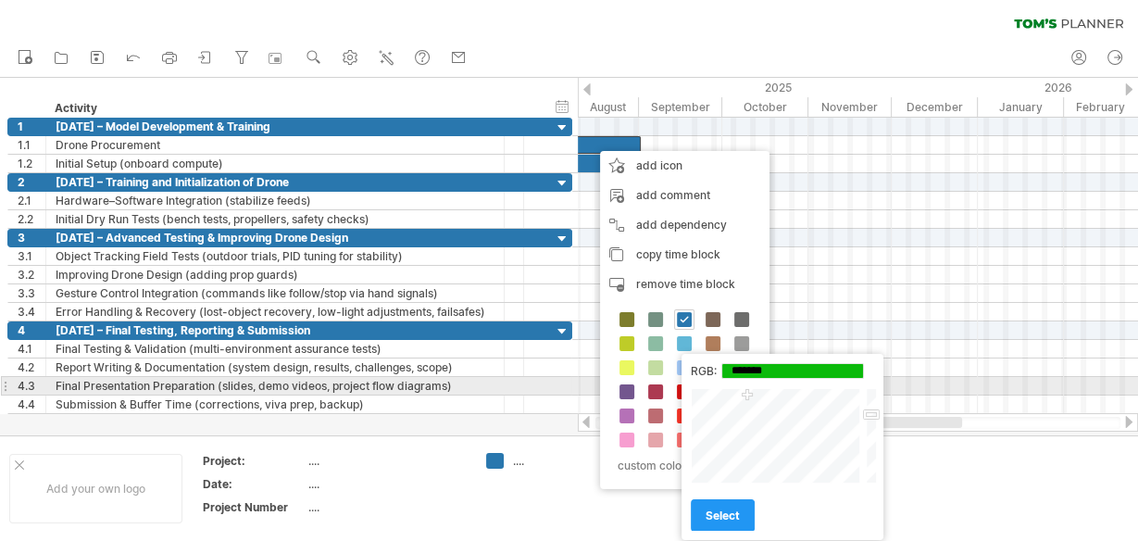
click at [752, 394] on div at bounding box center [777, 435] width 172 height 95
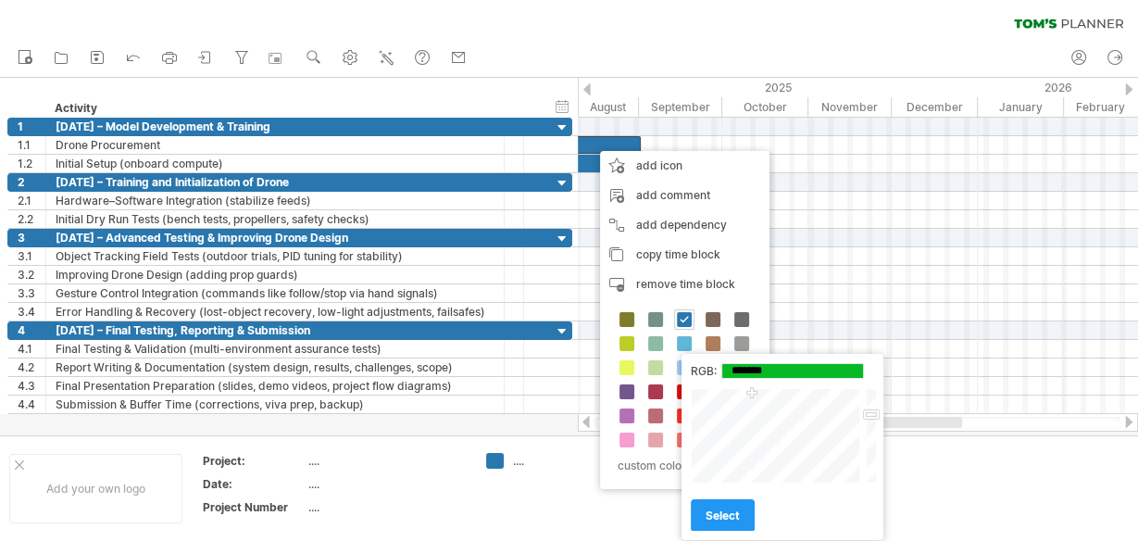
click at [756, 420] on div at bounding box center [777, 435] width 172 height 95
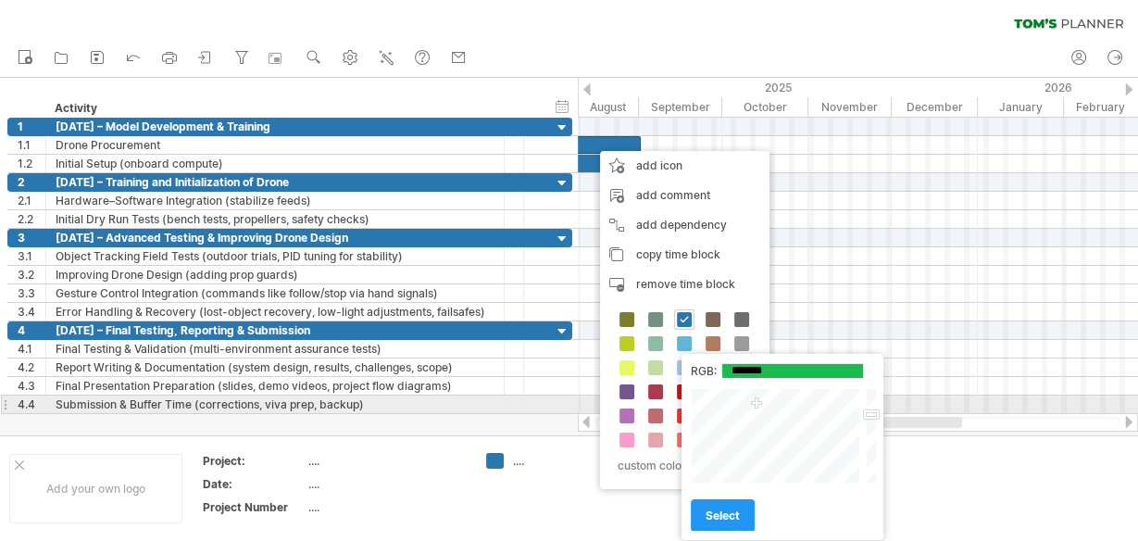
click at [757, 404] on div at bounding box center [777, 435] width 172 height 95
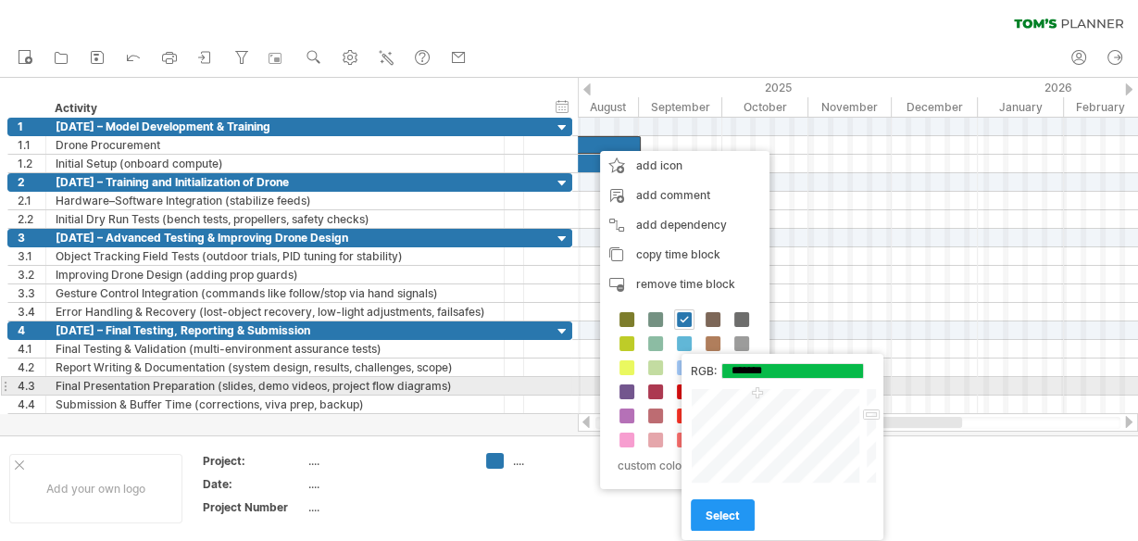
click at [758, 394] on div at bounding box center [777, 435] width 172 height 95
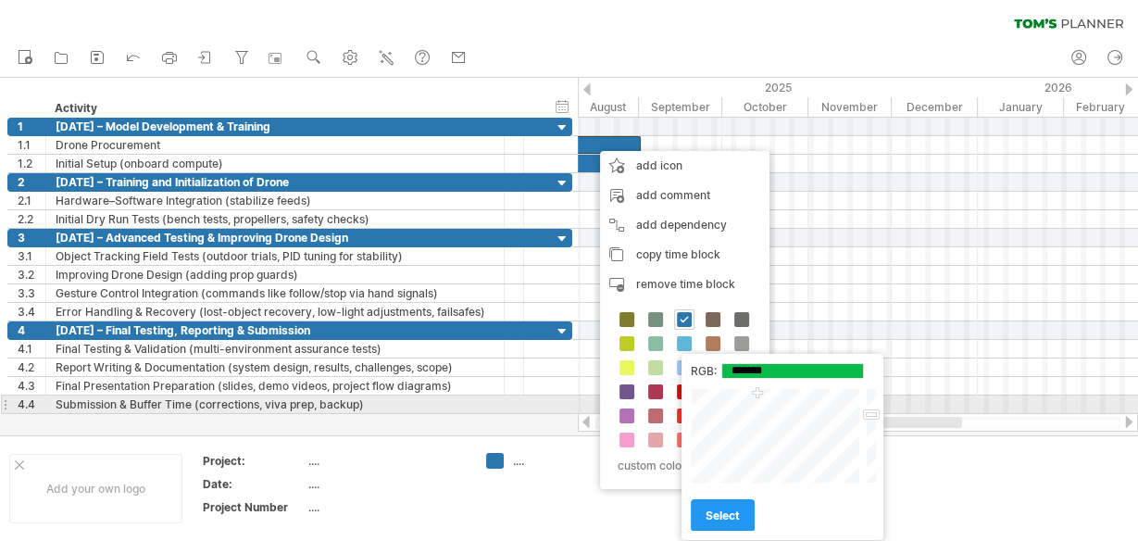
click at [741, 398] on div at bounding box center [777, 435] width 172 height 95
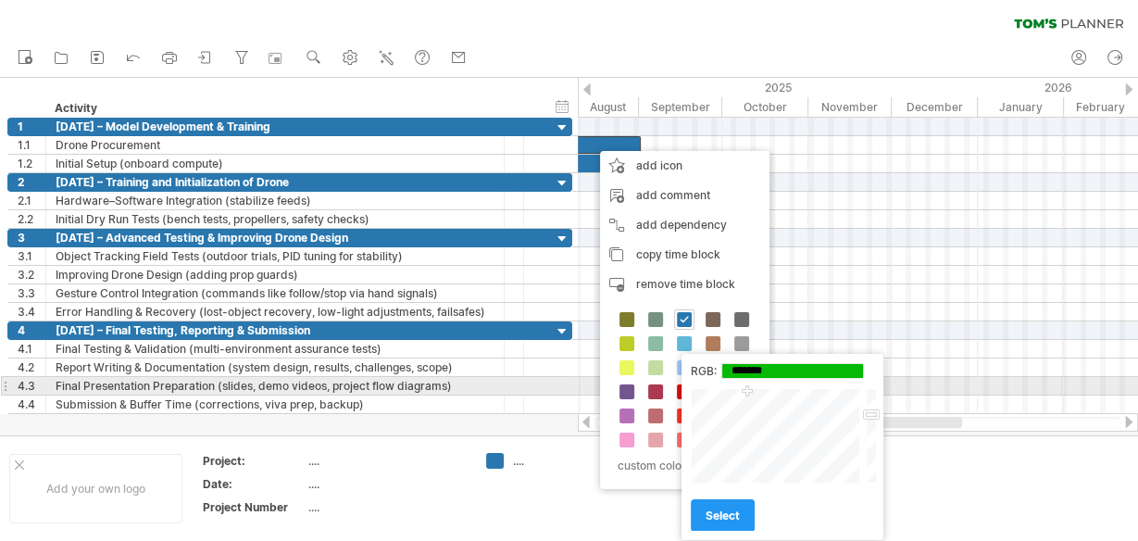
click at [747, 392] on div at bounding box center [777, 435] width 172 height 95
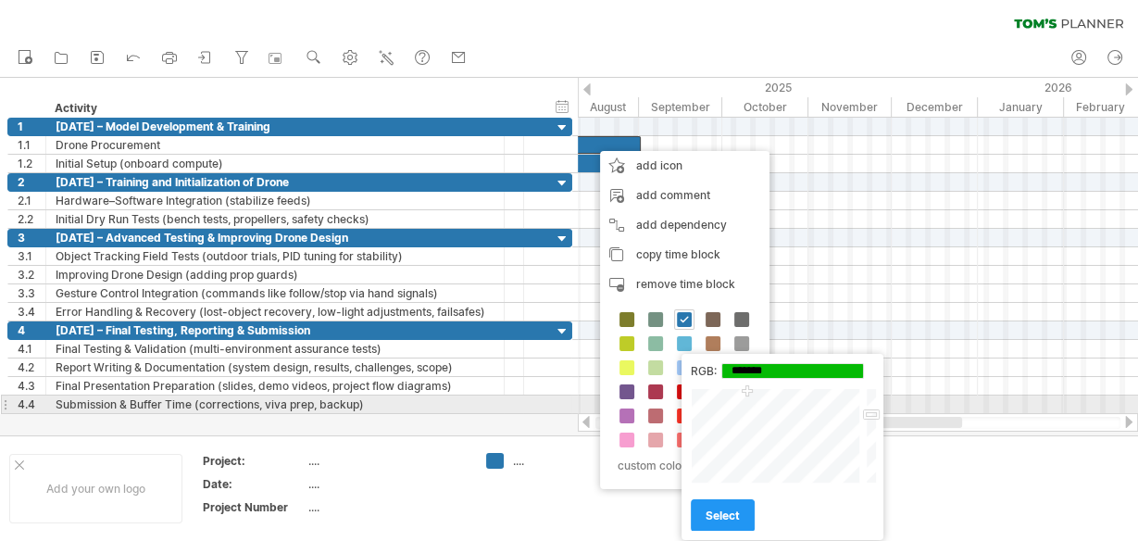
click at [750, 401] on div at bounding box center [777, 435] width 172 height 95
type input "*******"
drag, startPoint x: 868, startPoint y: 410, endPoint x: 871, endPoint y: 397, distance: 13.5
click at [871, 397] on div at bounding box center [870, 435] width 14 height 95
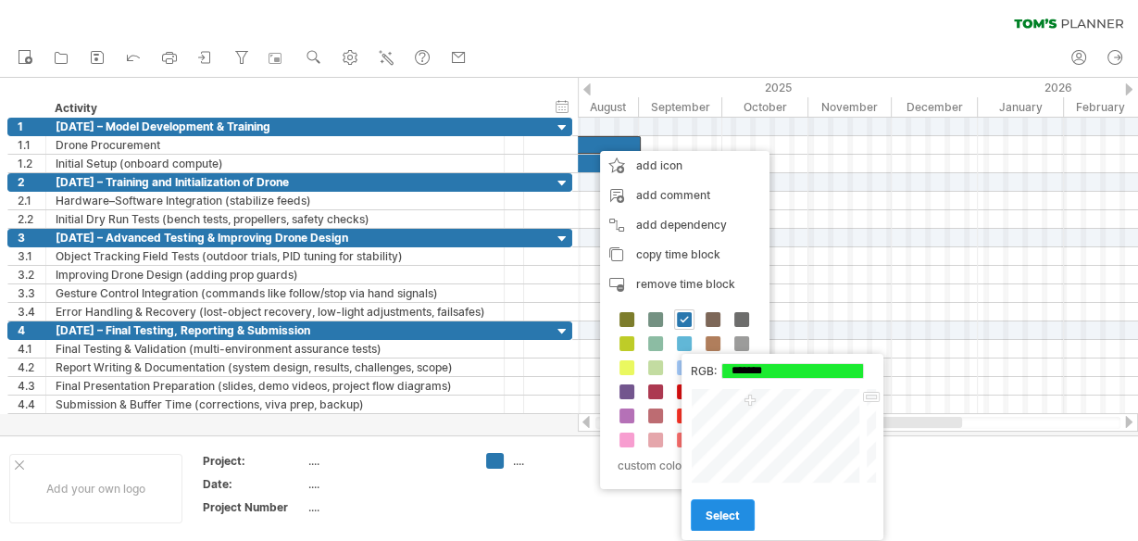
click at [725, 517] on span "select" at bounding box center [723, 515] width 34 height 14
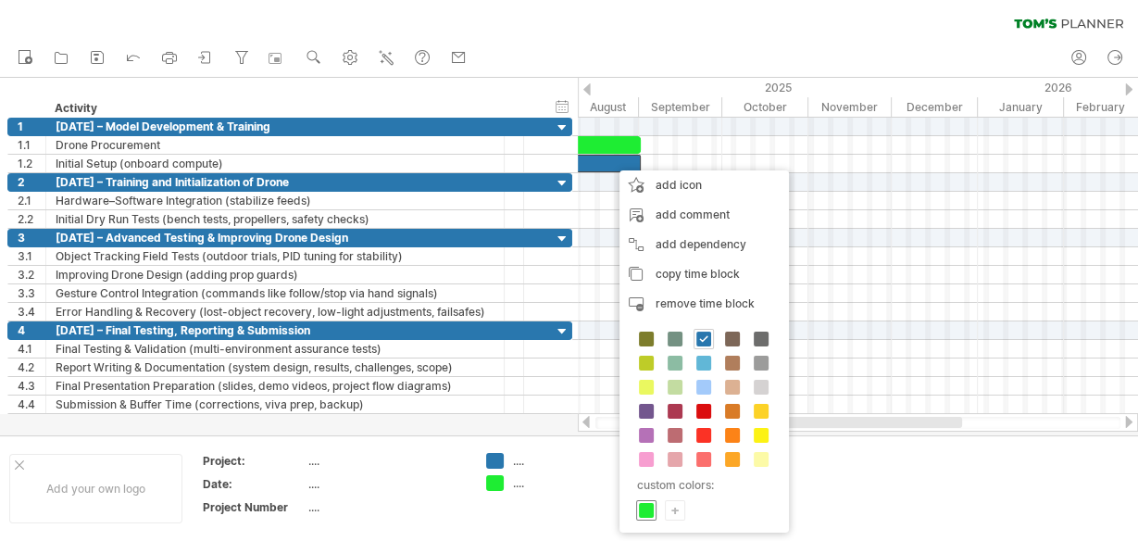
click at [644, 504] on span at bounding box center [646, 510] width 15 height 15
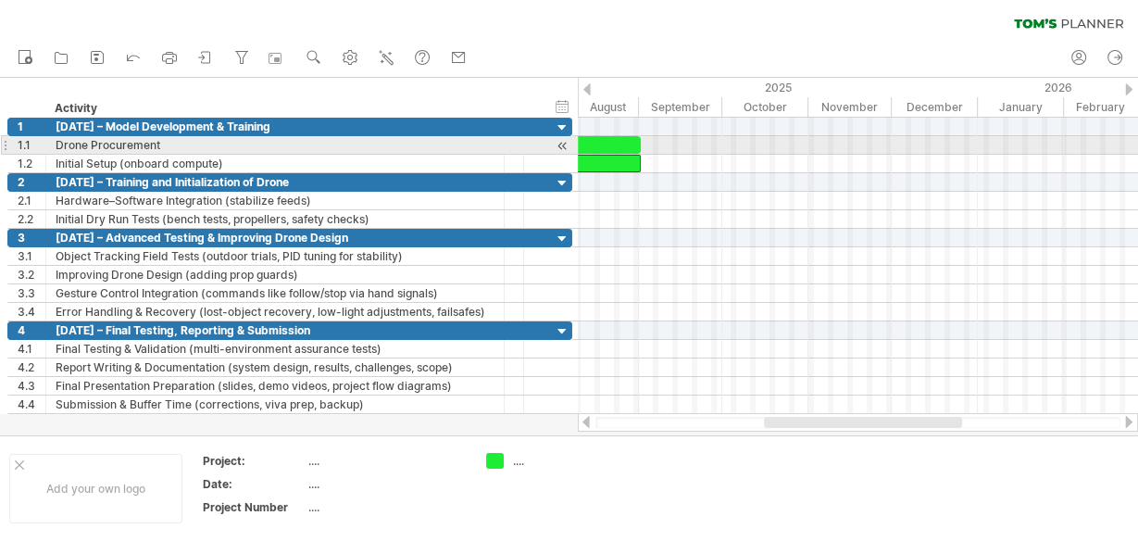
click at [612, 140] on div at bounding box center [599, 145] width 83 height 18
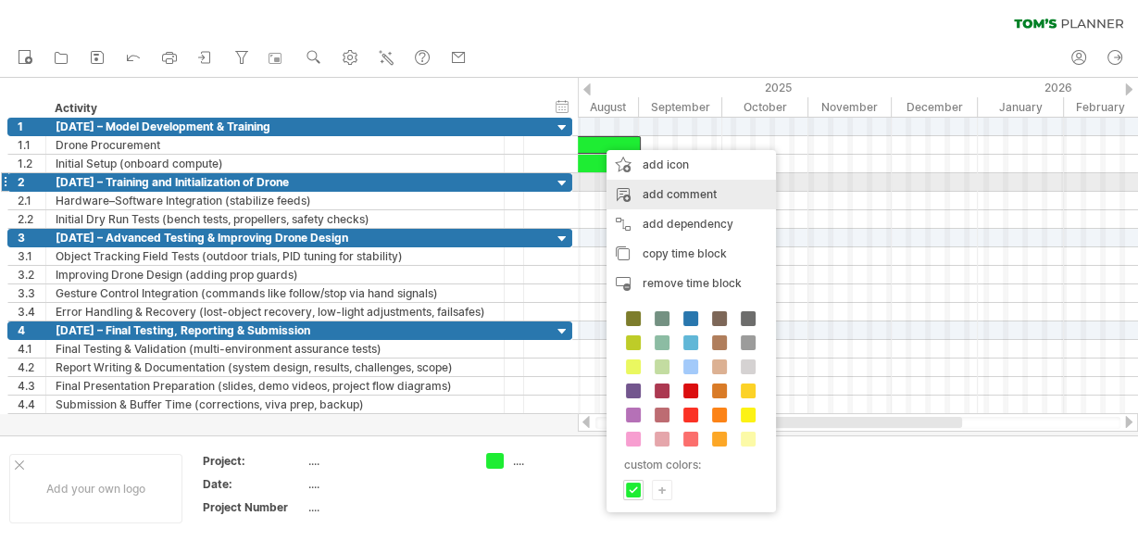
click at [682, 189] on div "add comment" at bounding box center [691, 195] width 169 height 30
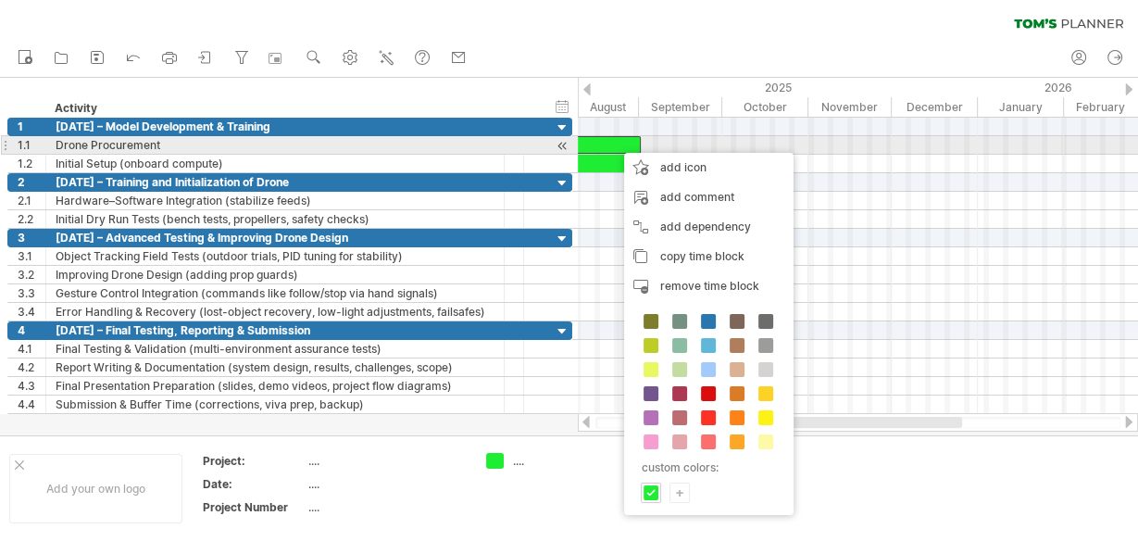
click at [588, 140] on div at bounding box center [599, 145] width 83 height 18
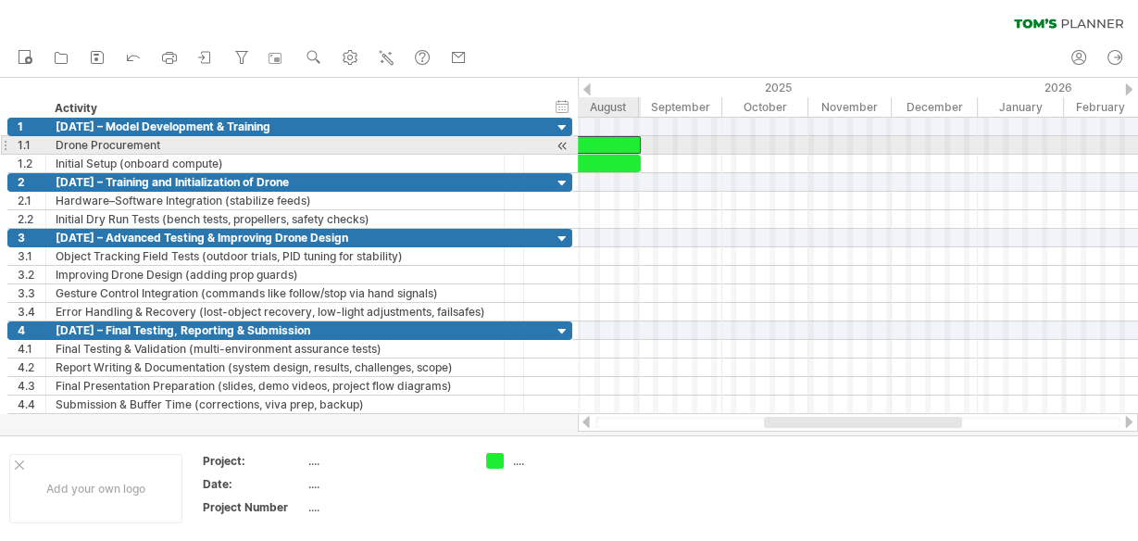
click at [588, 140] on div at bounding box center [599, 145] width 83 height 18
click at [585, 141] on div at bounding box center [599, 145] width 83 height 18
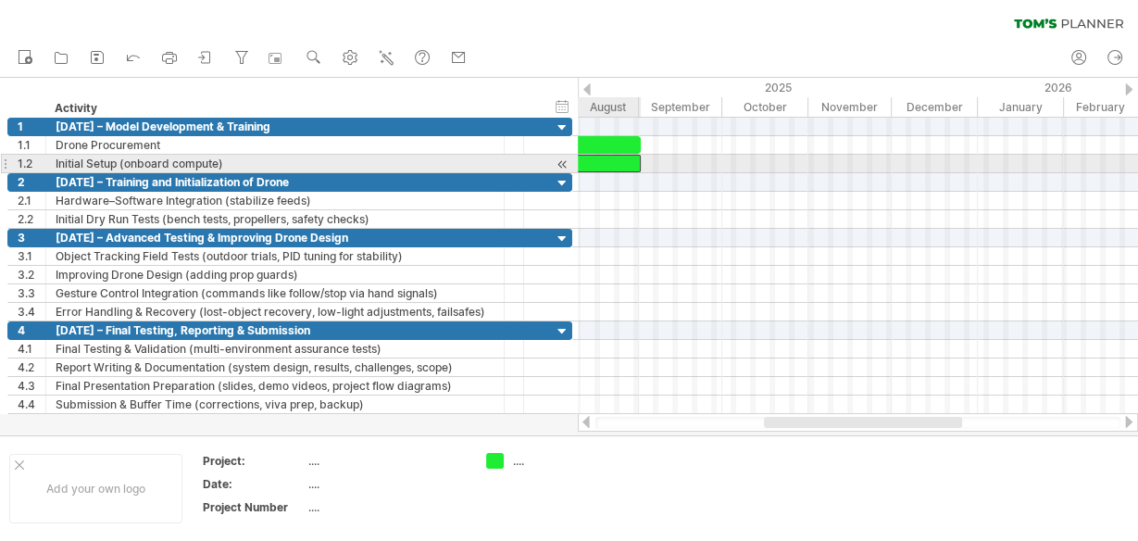
click at [591, 161] on div at bounding box center [599, 164] width 83 height 18
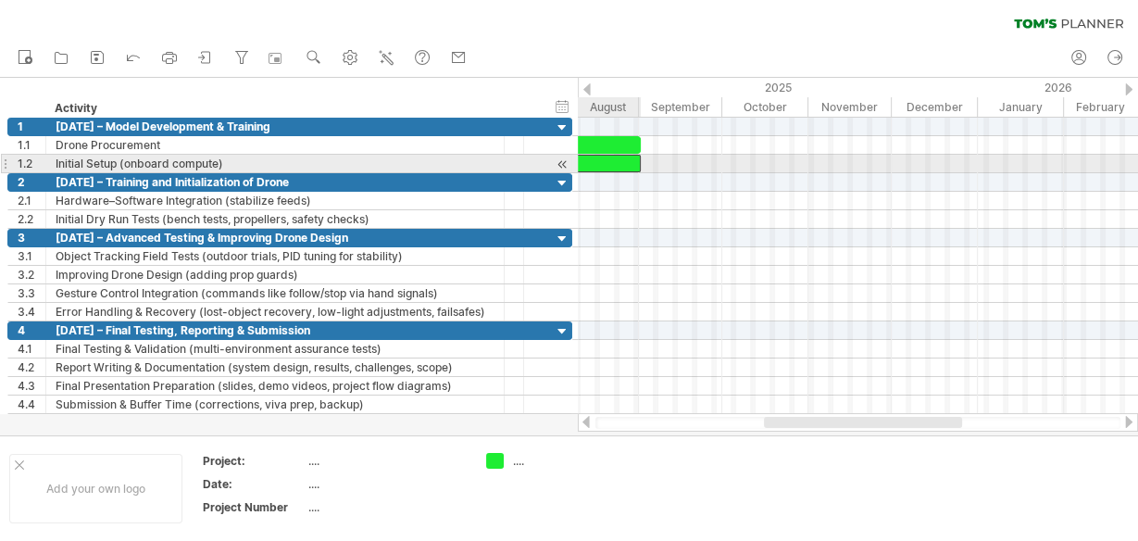
click at [591, 161] on div at bounding box center [599, 164] width 83 height 18
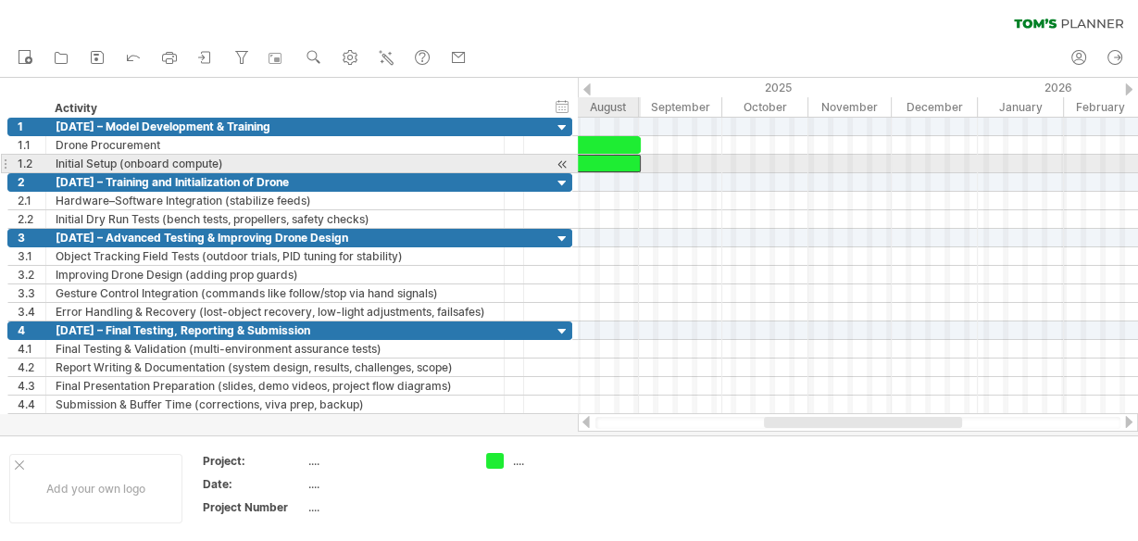
click at [591, 161] on div at bounding box center [599, 164] width 83 height 18
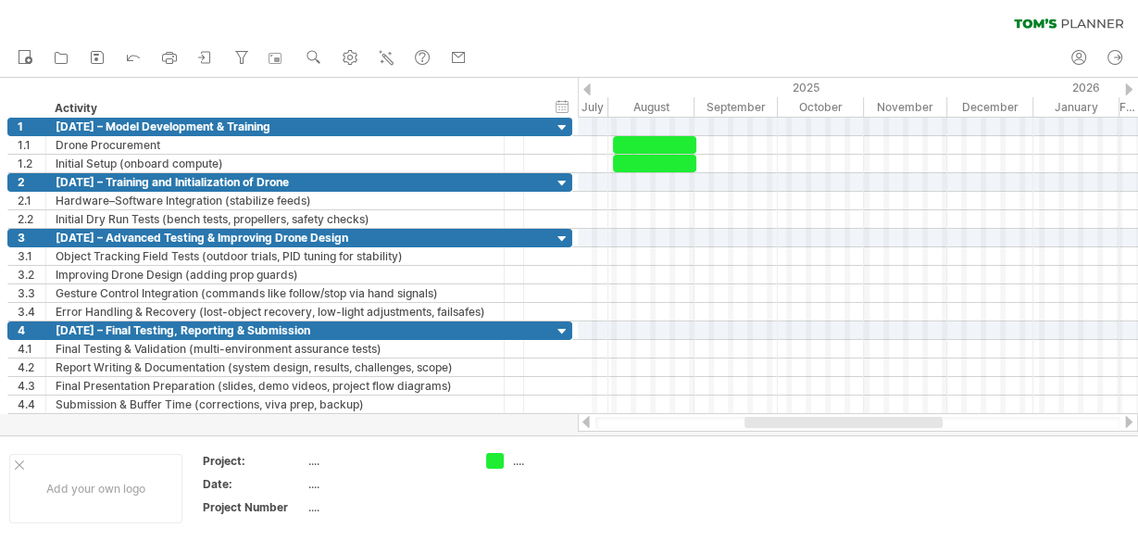
drag, startPoint x: 784, startPoint y: 423, endPoint x: 709, endPoint y: 257, distance: 182.8
click at [765, 425] on div at bounding box center [844, 422] width 198 height 11
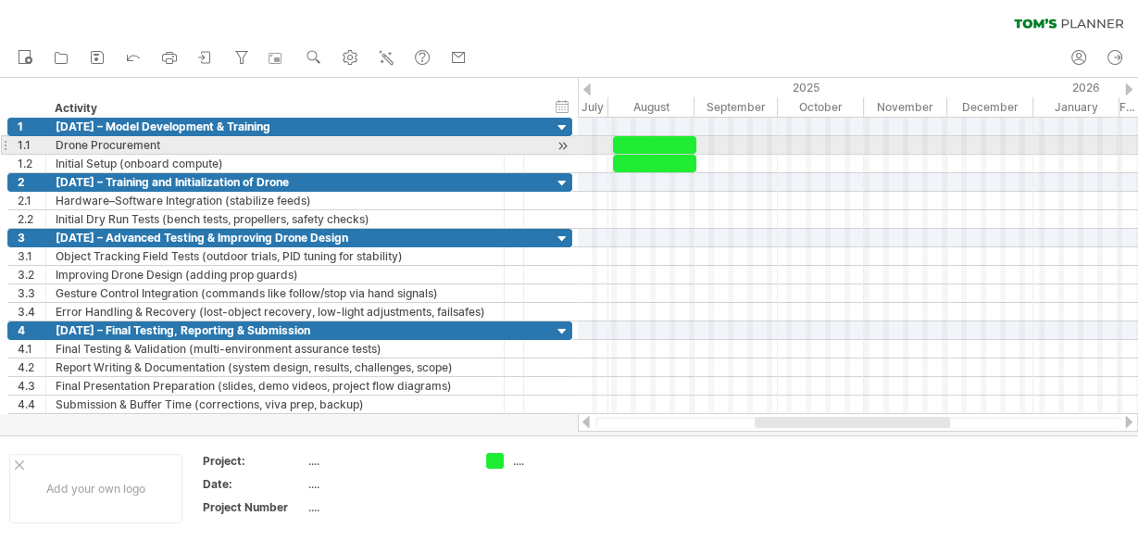
click at [636, 139] on div at bounding box center [654, 145] width 83 height 18
click at [636, 140] on div at bounding box center [654, 145] width 83 height 18
click at [636, 142] on div at bounding box center [654, 145] width 83 height 18
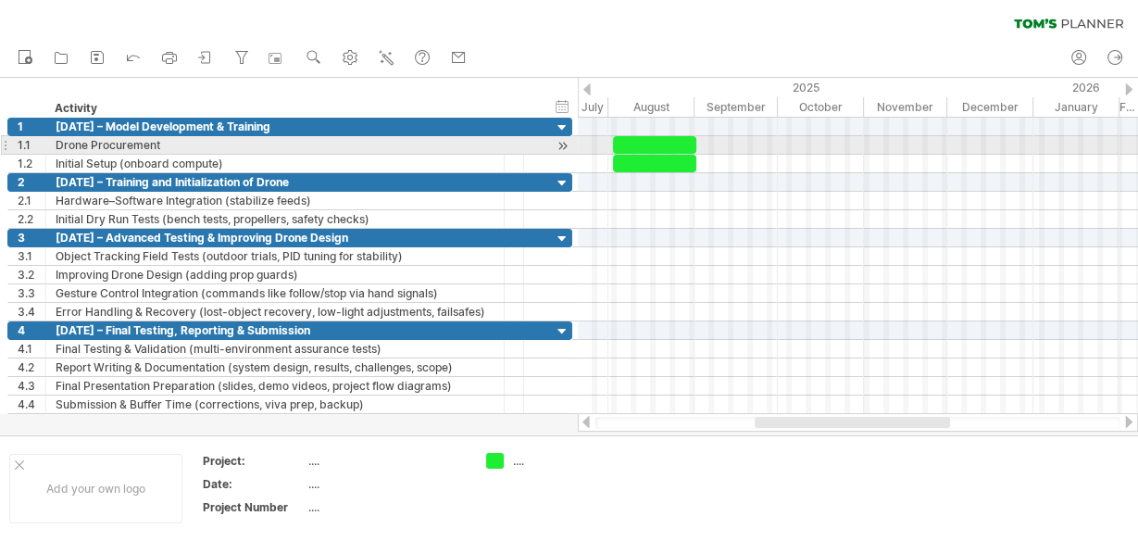
click at [636, 142] on div at bounding box center [654, 145] width 83 height 18
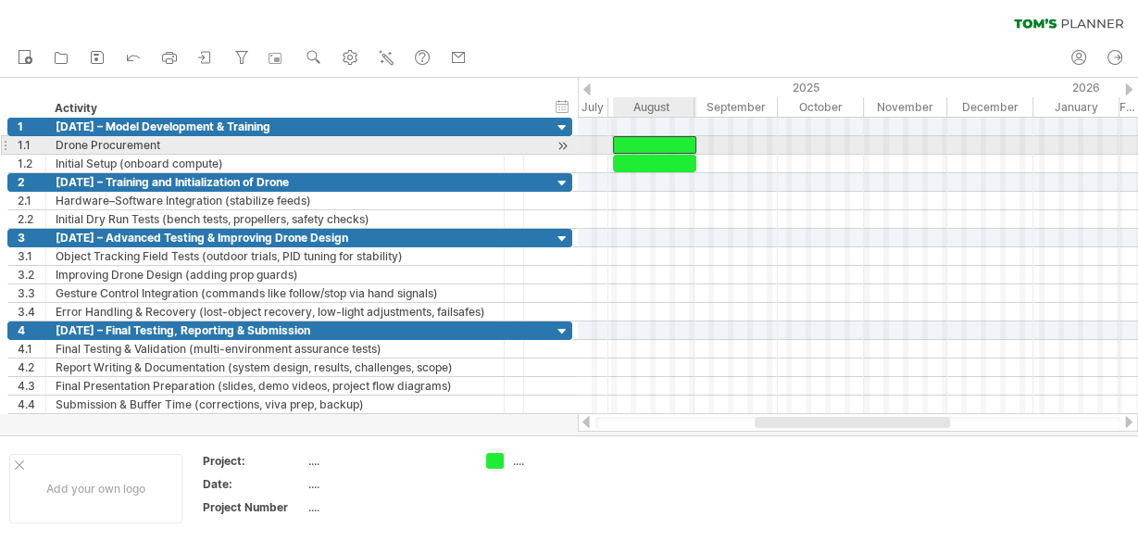
click at [636, 142] on div at bounding box center [654, 145] width 83 height 18
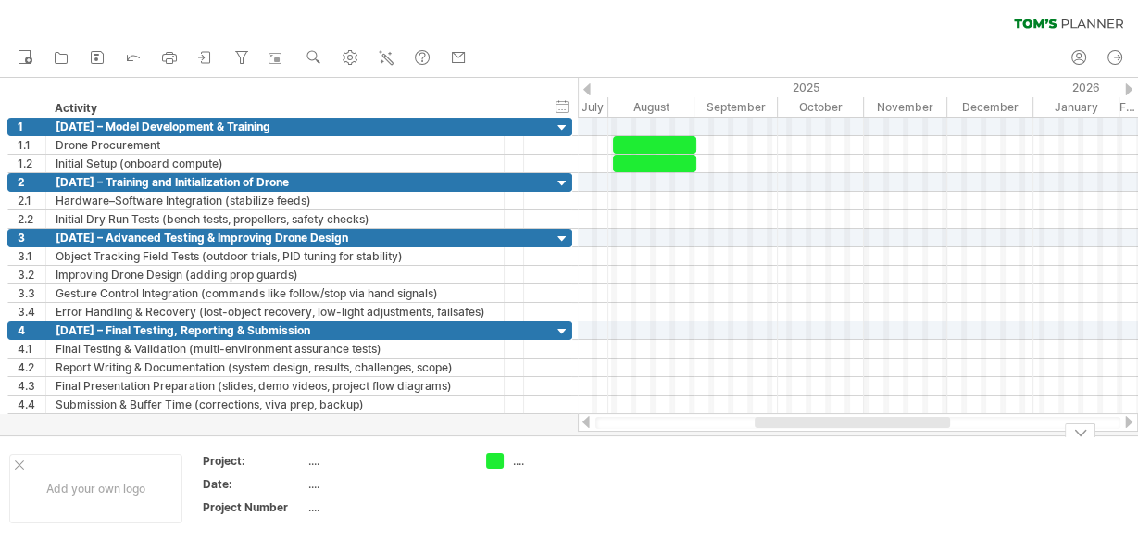
click at [602, 512] on td "...." at bounding box center [550, 488] width 146 height 71
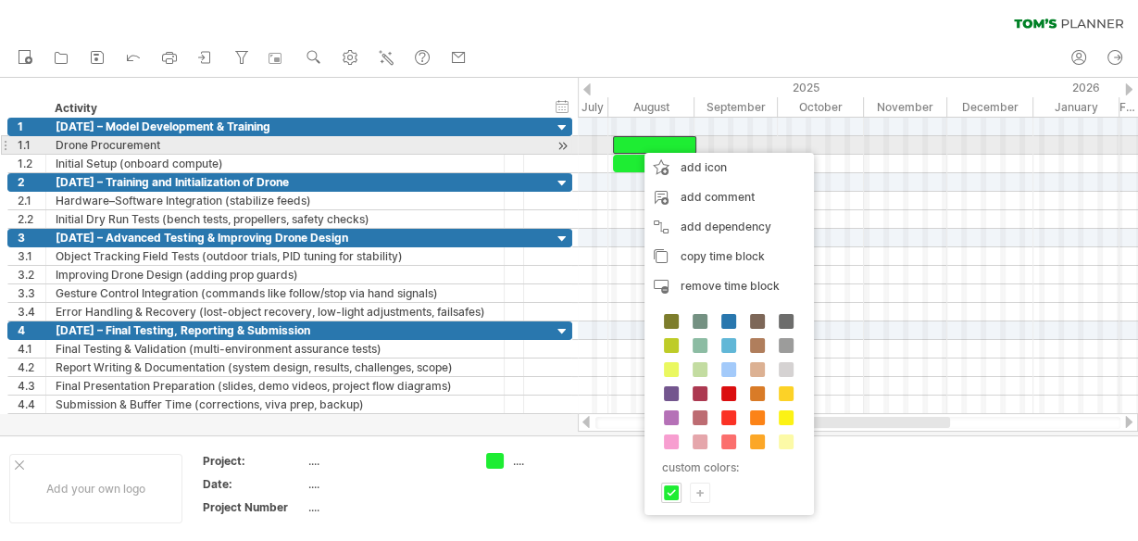
click at [637, 143] on div at bounding box center [654, 145] width 83 height 18
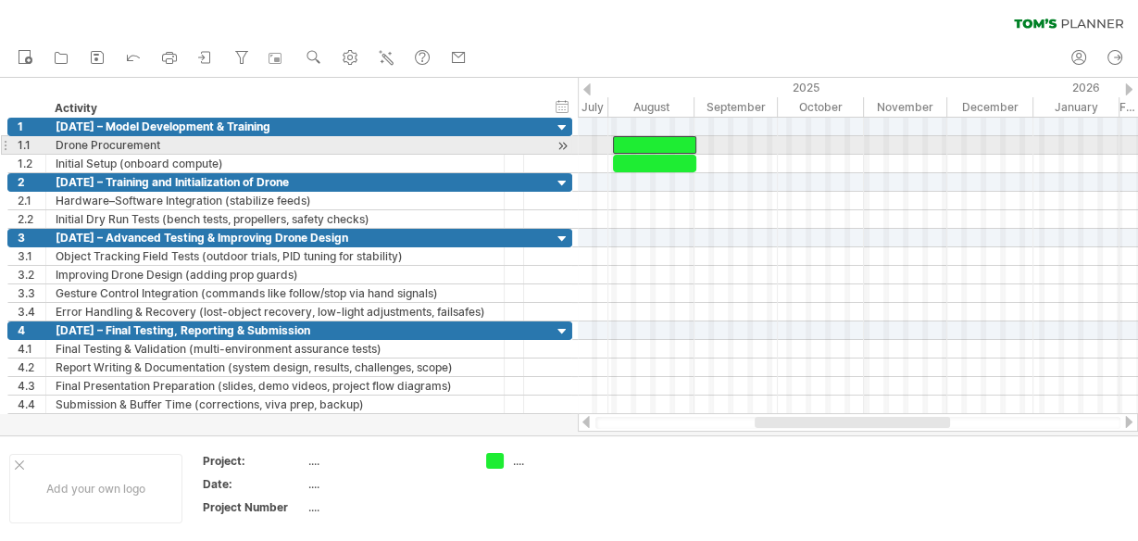
click at [637, 142] on div at bounding box center [654, 145] width 83 height 18
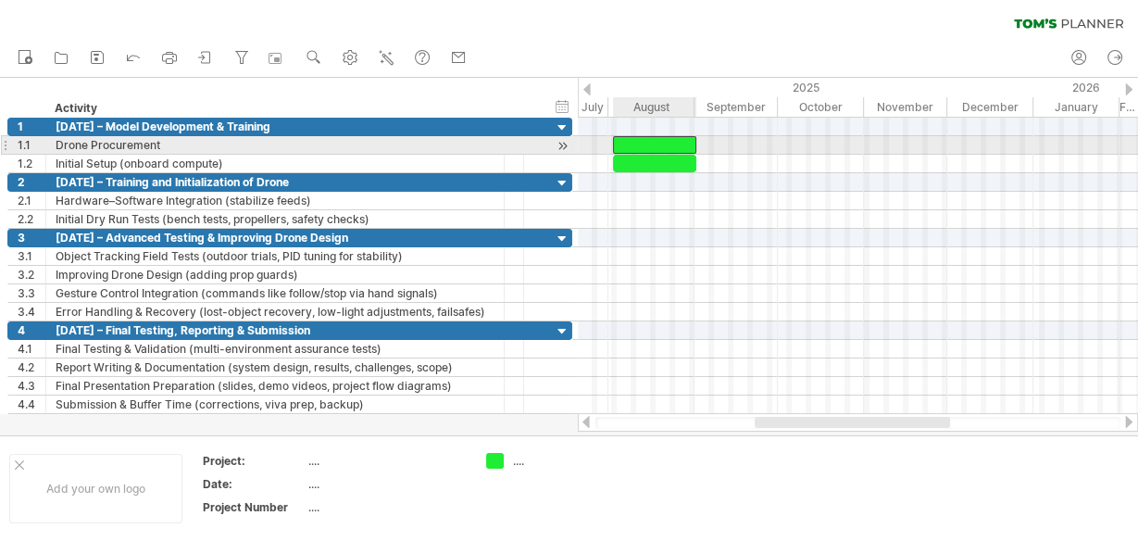
click at [637, 142] on div at bounding box center [654, 145] width 83 height 18
click at [691, 145] on span at bounding box center [694, 145] width 7 height 18
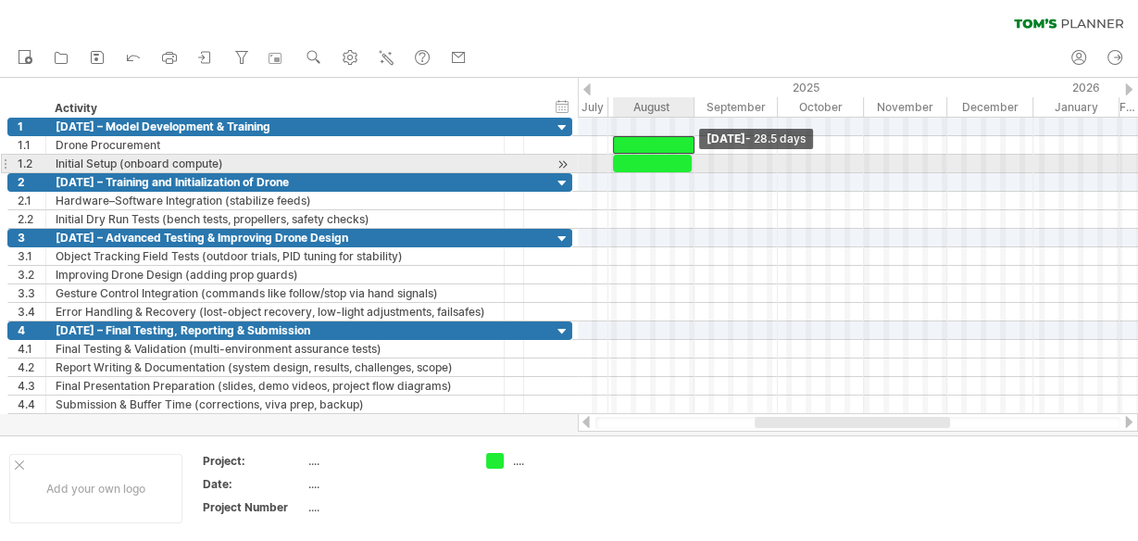
click at [692, 167] on span at bounding box center [691, 164] width 7 height 18
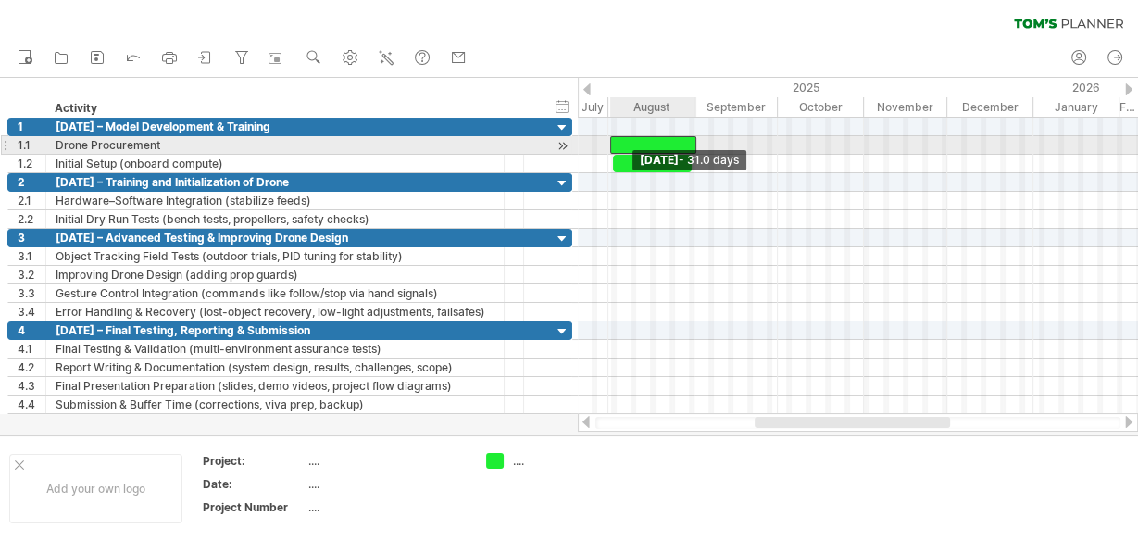
click at [610, 145] on span at bounding box center [610, 145] width 7 height 18
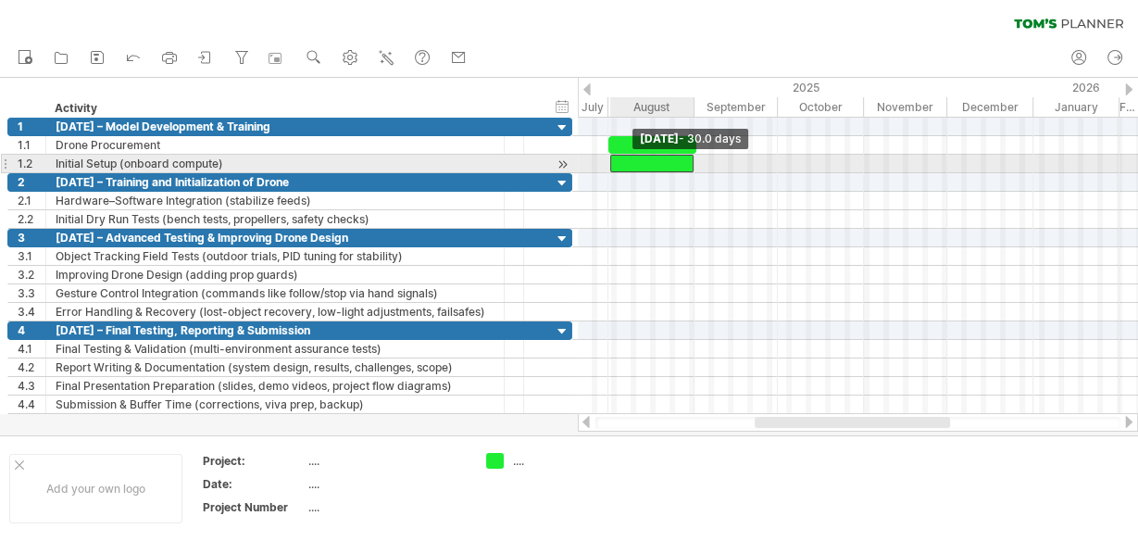
click at [608, 160] on span at bounding box center [610, 164] width 7 height 18
click at [608, 158] on span at bounding box center [608, 164] width 7 height 18
click at [691, 161] on span at bounding box center [694, 164] width 7 height 18
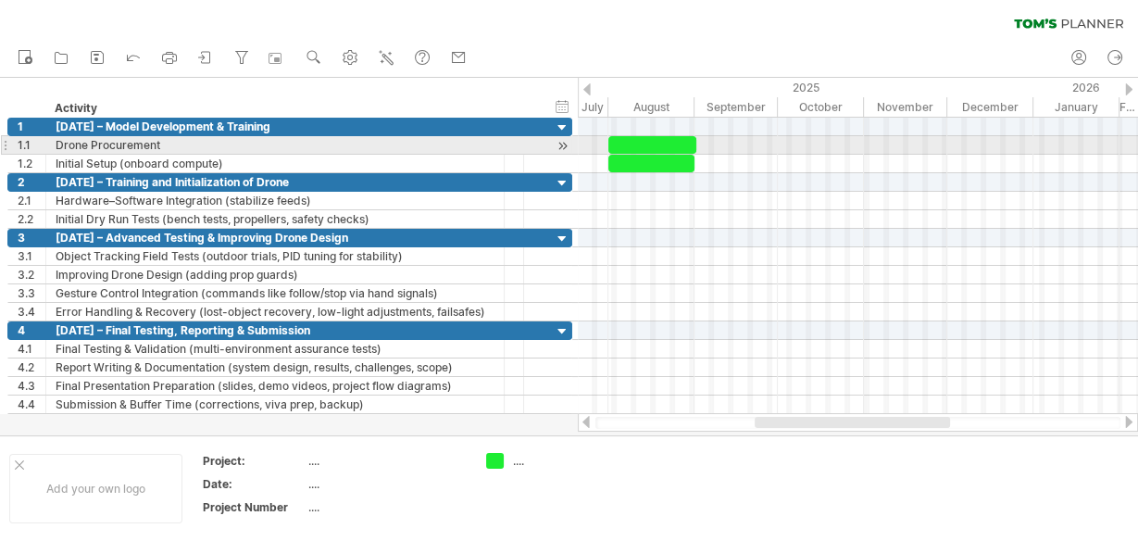
click at [645, 142] on div at bounding box center [652, 145] width 88 height 18
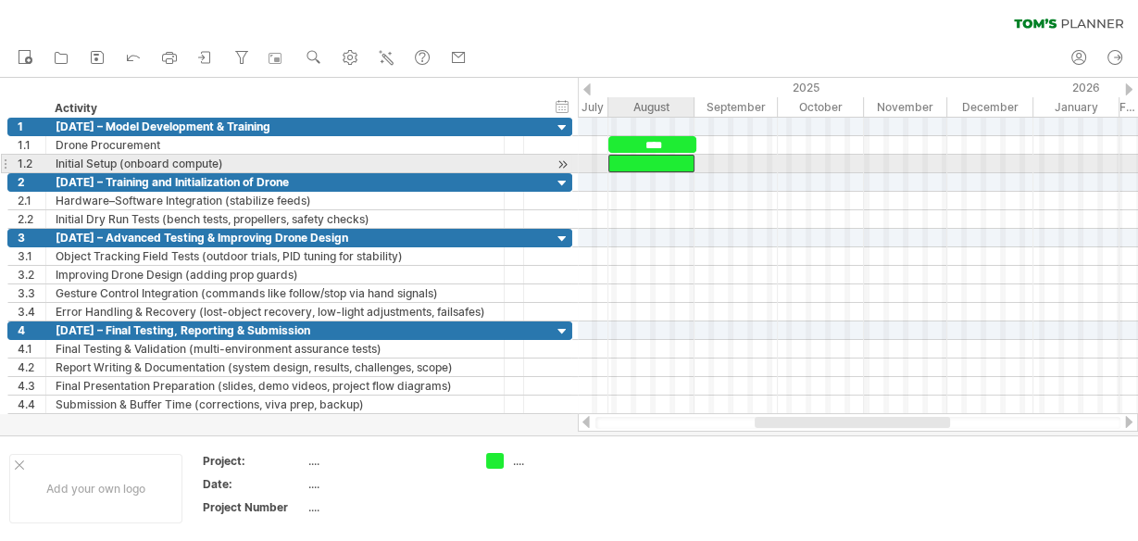
click at [657, 165] on div at bounding box center [651, 164] width 86 height 18
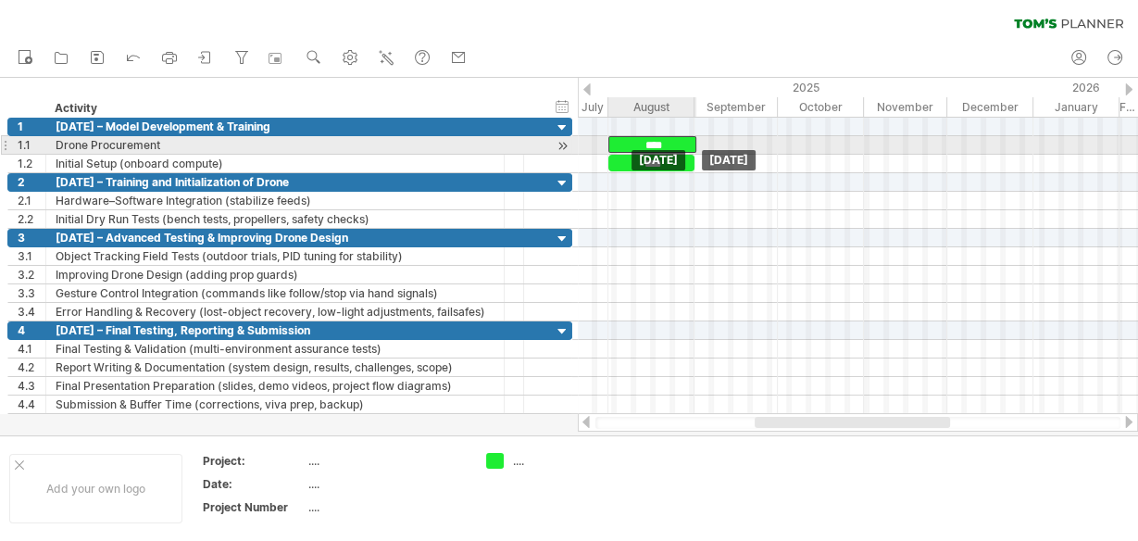
click at [674, 141] on div "****" at bounding box center [652, 144] width 88 height 17
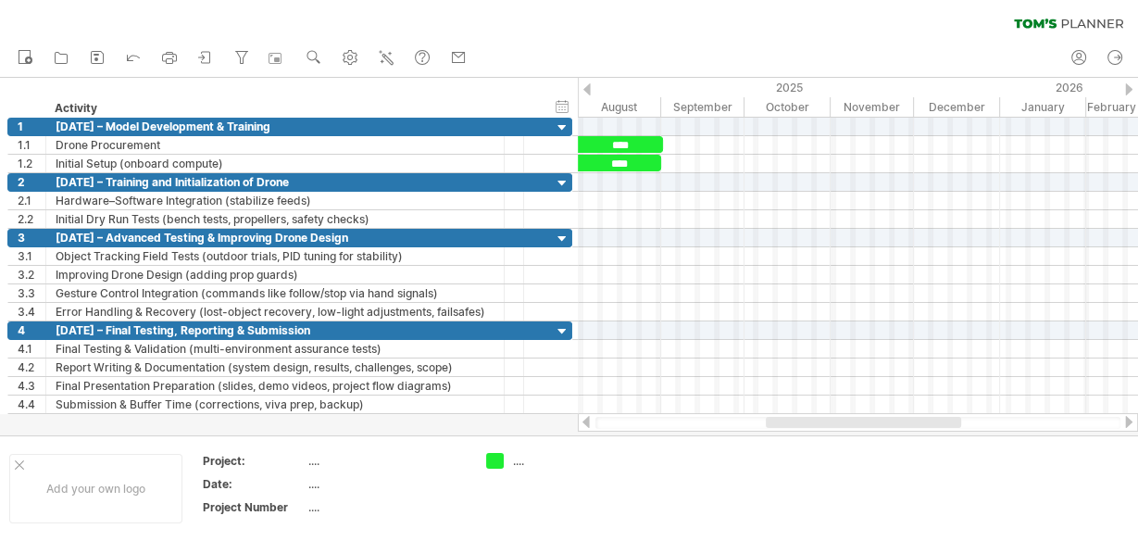
drag, startPoint x: 765, startPoint y: 420, endPoint x: 776, endPoint y: 421, distance: 11.3
click at [776, 421] on div at bounding box center [863, 422] width 195 height 11
click at [307, 57] on use at bounding box center [314, 57] width 19 height 19
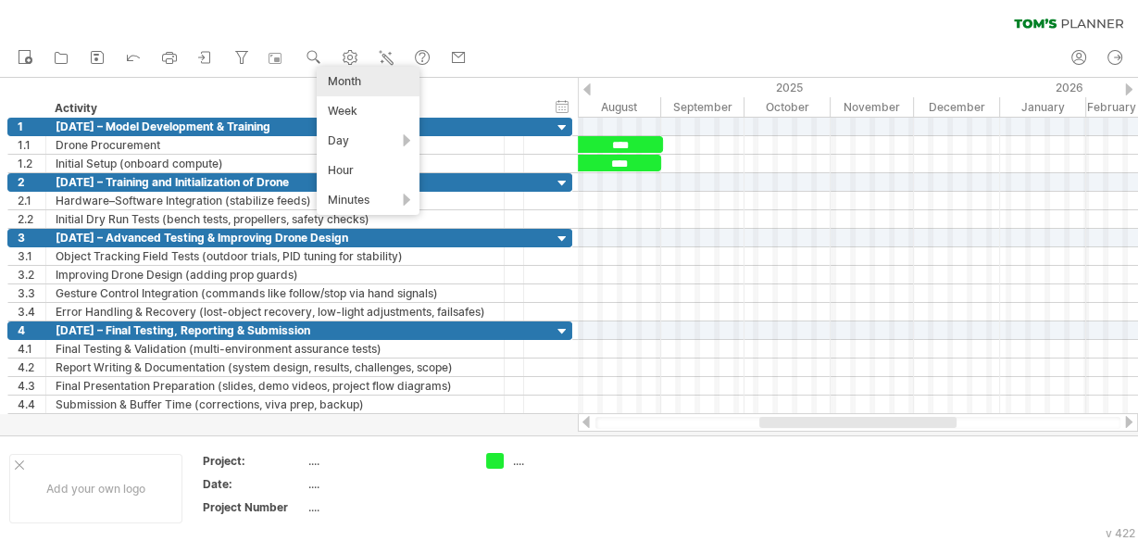
click at [350, 82] on div "Month" at bounding box center [368, 82] width 103 height 30
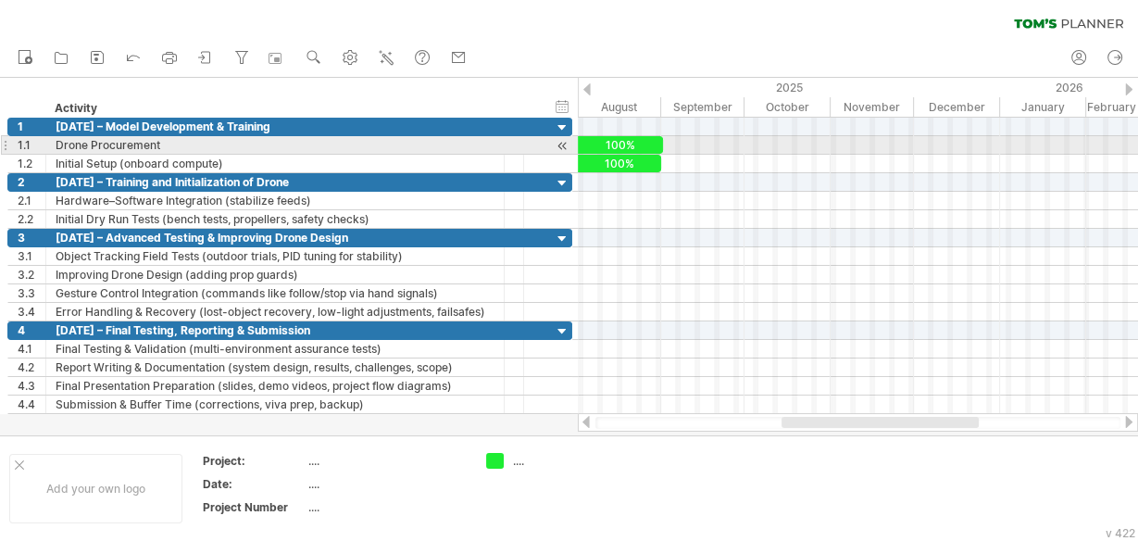
click at [627, 138] on div "100%" at bounding box center [619, 145] width 88 height 18
click at [638, 140] on div "****" at bounding box center [619, 144] width 88 height 17
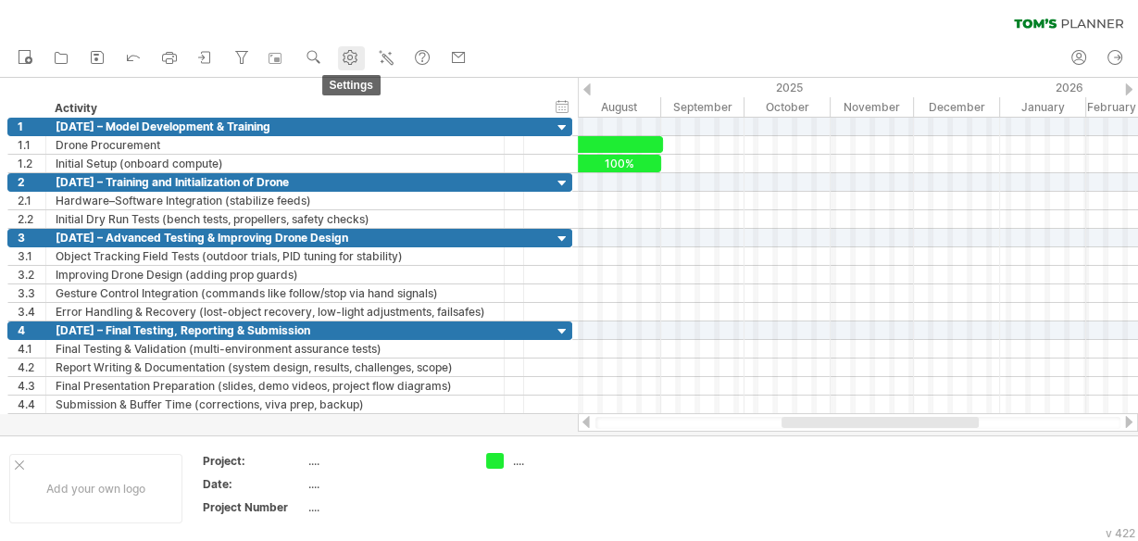
click at [349, 63] on icon at bounding box center [351, 58] width 14 height 14
select select "*"
select select "**"
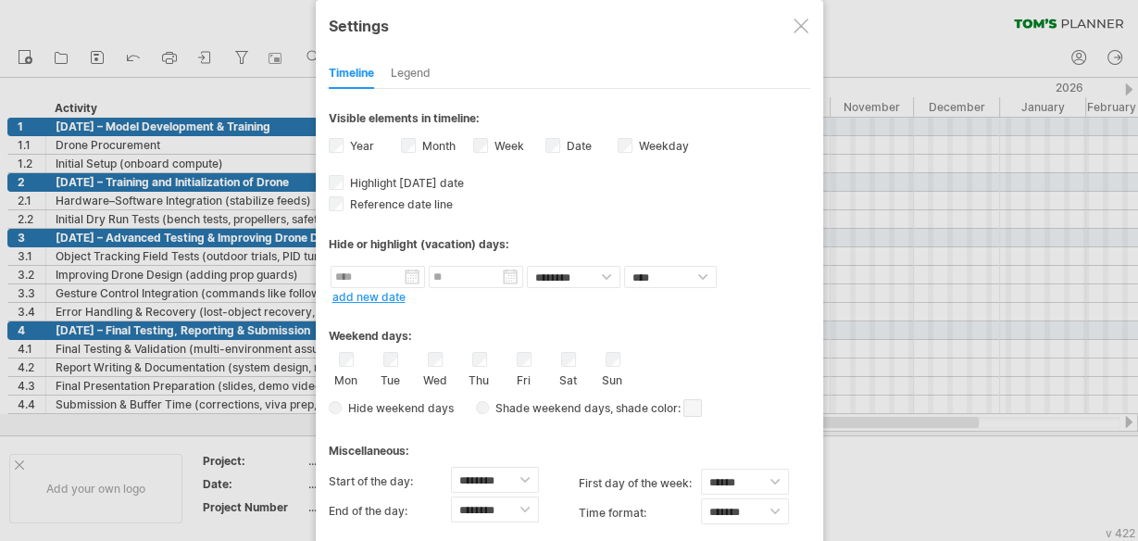
click at [407, 69] on div "Legend" at bounding box center [411, 74] width 40 height 30
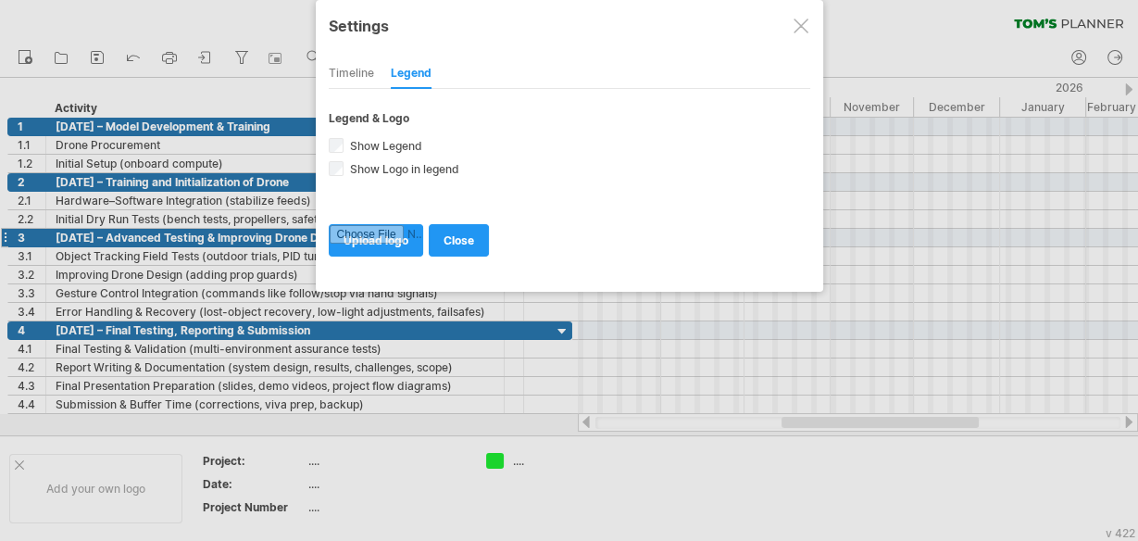
click at [473, 226] on link "close" at bounding box center [459, 240] width 60 height 32
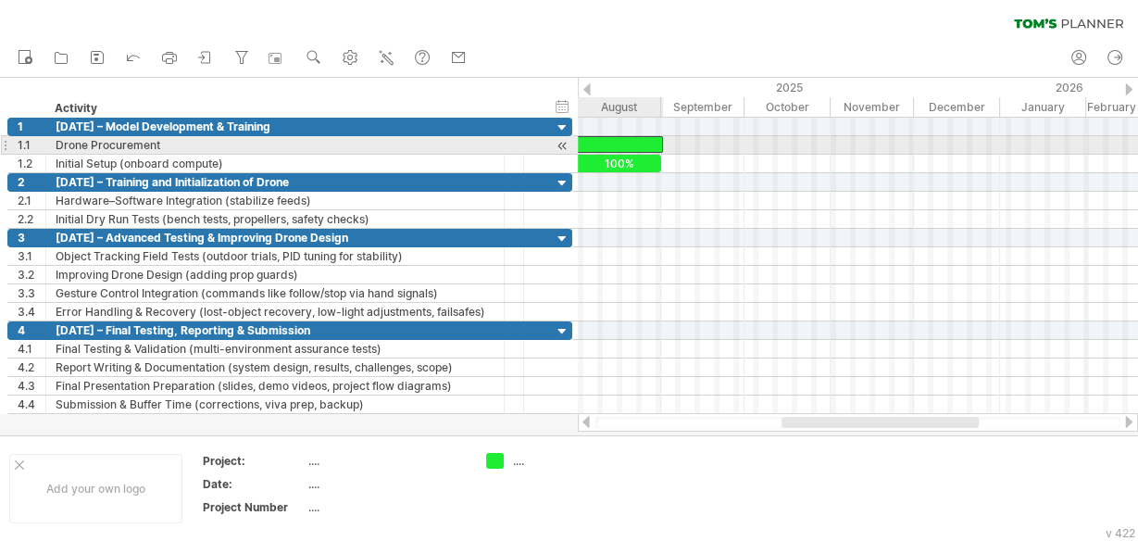
click at [616, 142] on div at bounding box center [619, 144] width 88 height 17
drag, startPoint x: 634, startPoint y: 144, endPoint x: 602, endPoint y: 144, distance: 32.4
click at [602, 144] on div "****" at bounding box center [619, 144] width 88 height 17
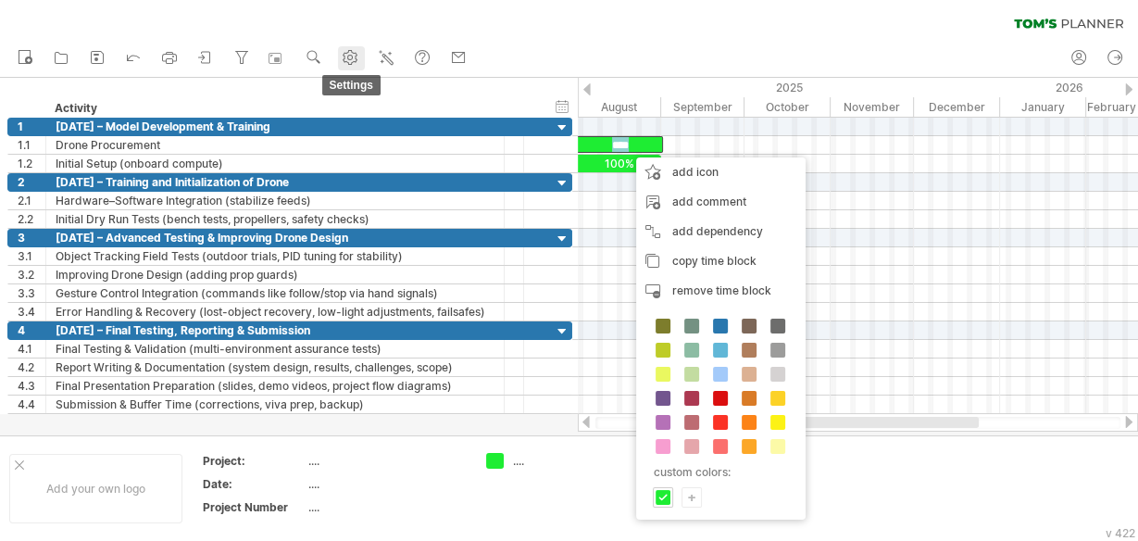
click at [357, 57] on icon at bounding box center [351, 58] width 14 height 14
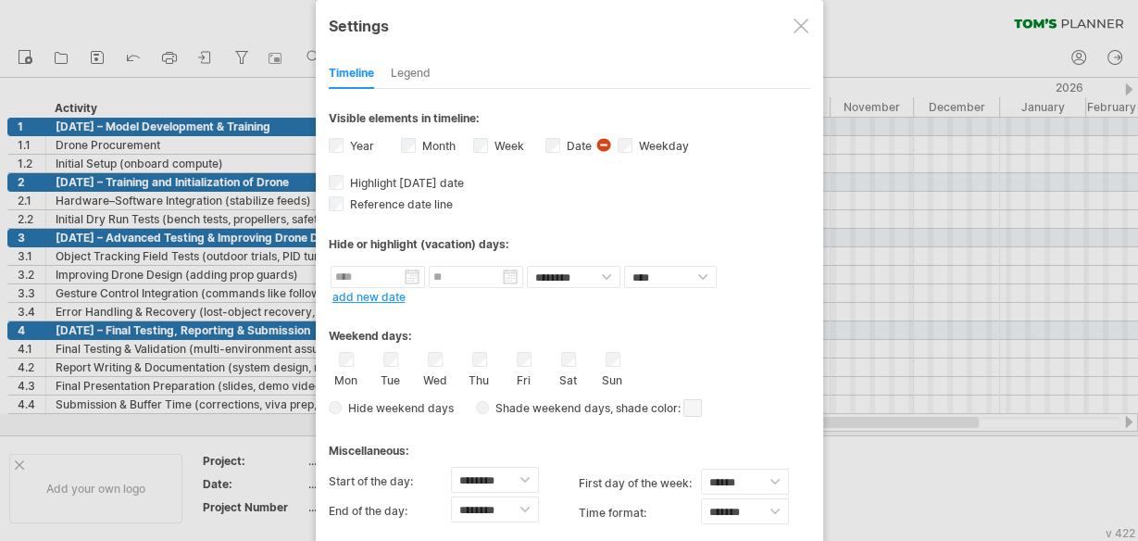
click at [801, 28] on div at bounding box center [801, 26] width 15 height 15
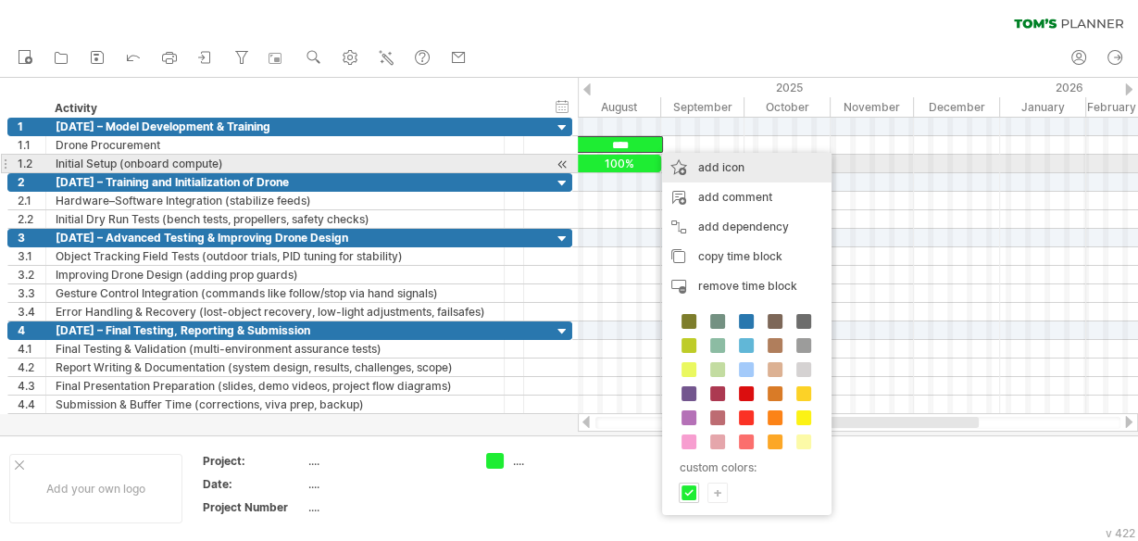
click at [700, 160] on div "add icon" at bounding box center [746, 168] width 169 height 30
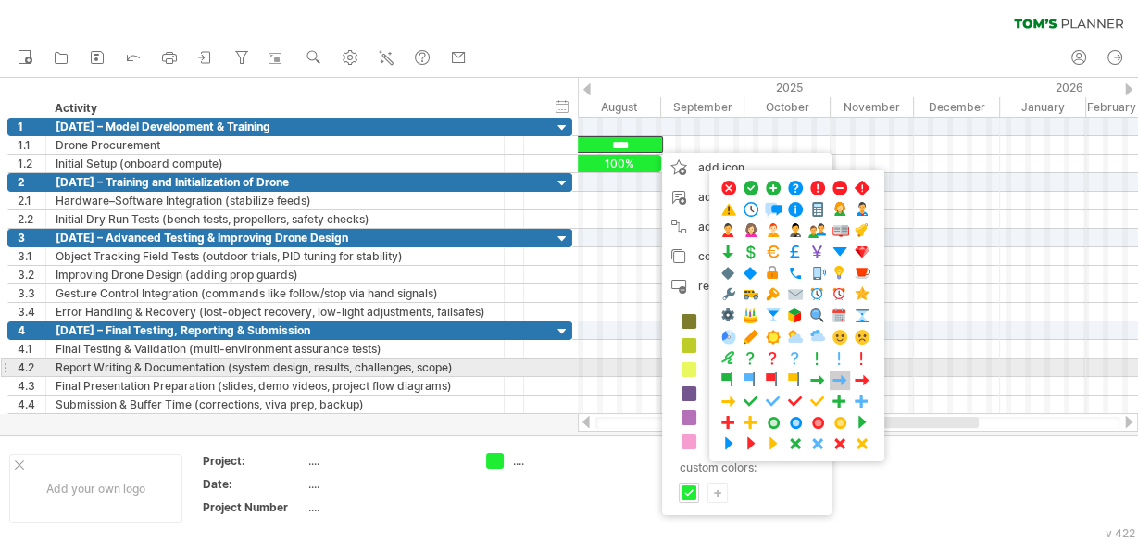
click at [831, 371] on span at bounding box center [840, 380] width 19 height 18
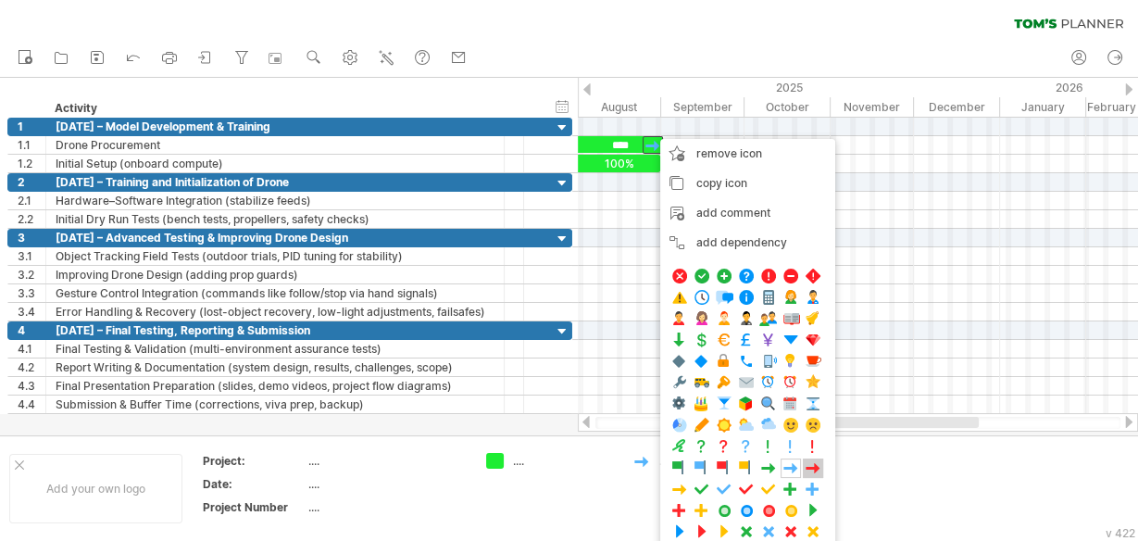
click at [808, 462] on span at bounding box center [813, 468] width 19 height 18
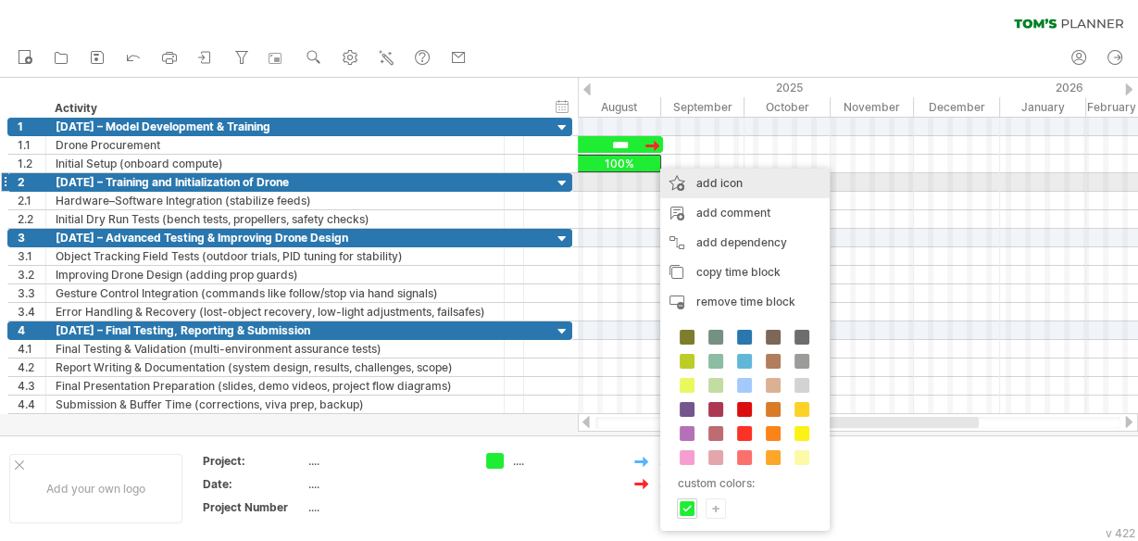
click at [728, 177] on div "add icon" at bounding box center [744, 184] width 169 height 30
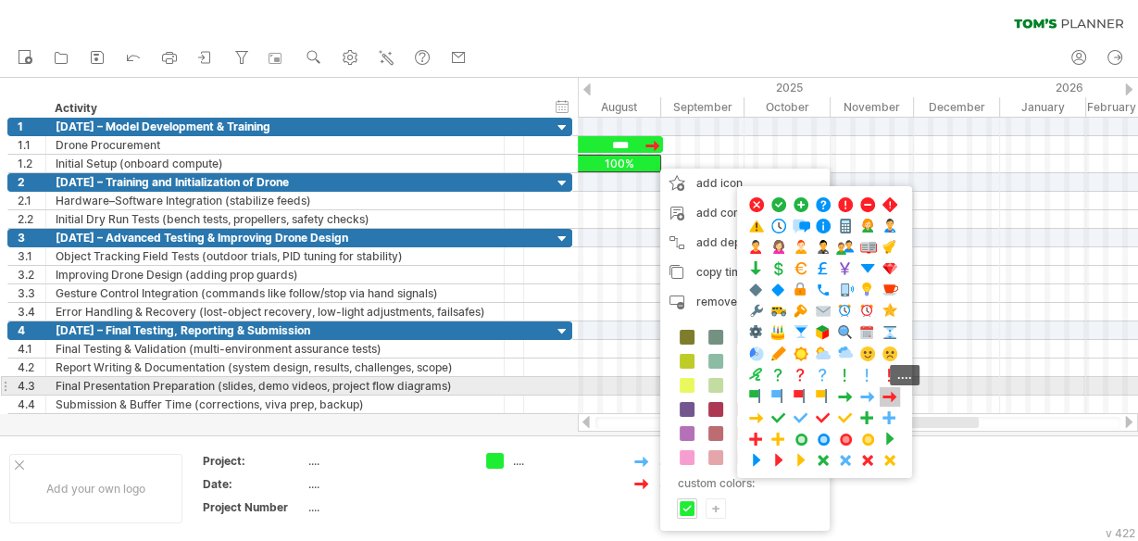
click at [884, 389] on span at bounding box center [890, 397] width 19 height 18
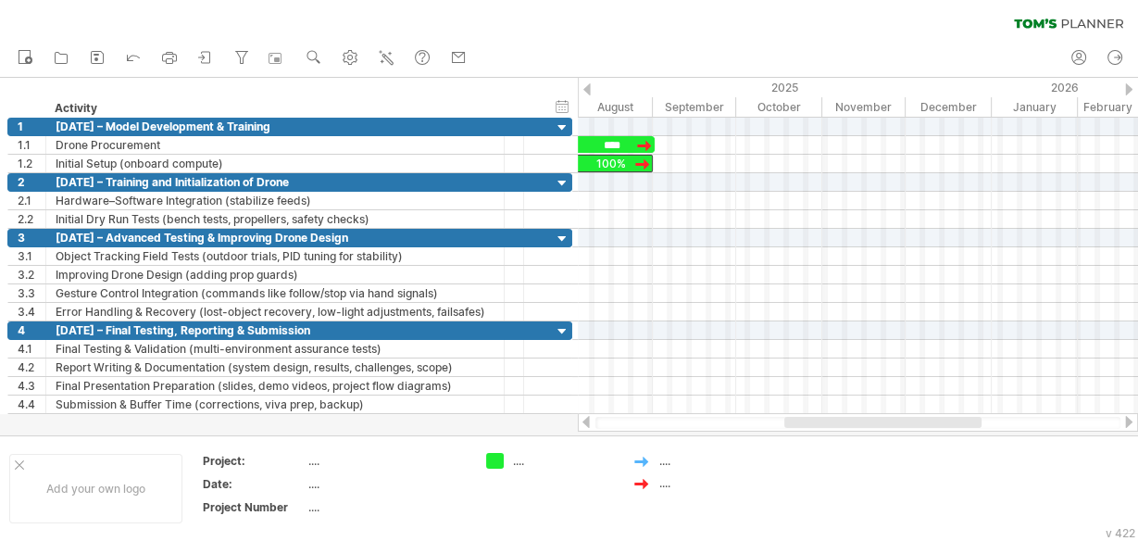
click at [814, 421] on div at bounding box center [882, 422] width 197 height 11
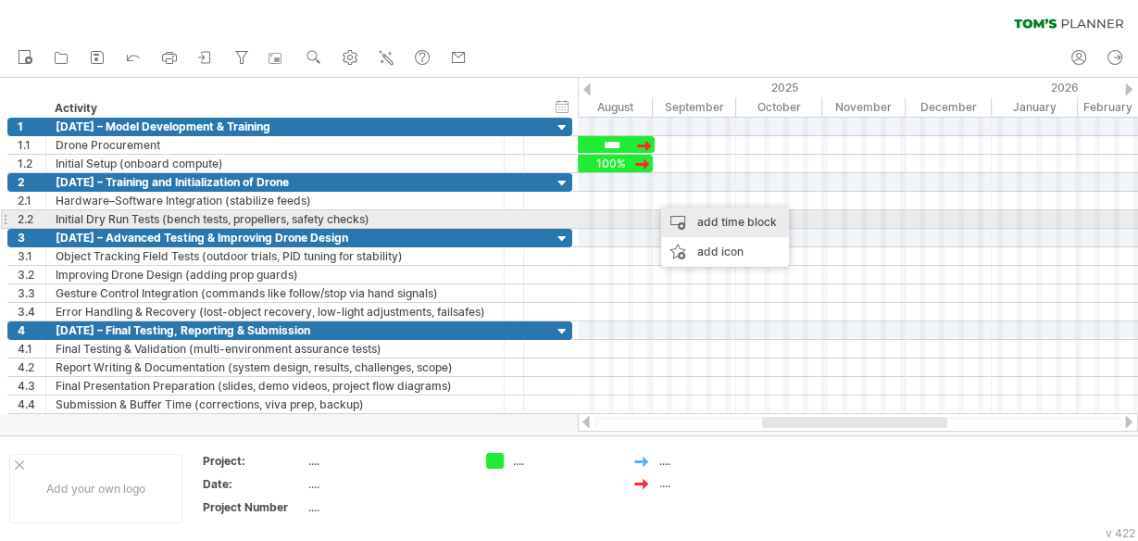
click at [686, 219] on div "add time block" at bounding box center [725, 222] width 128 height 30
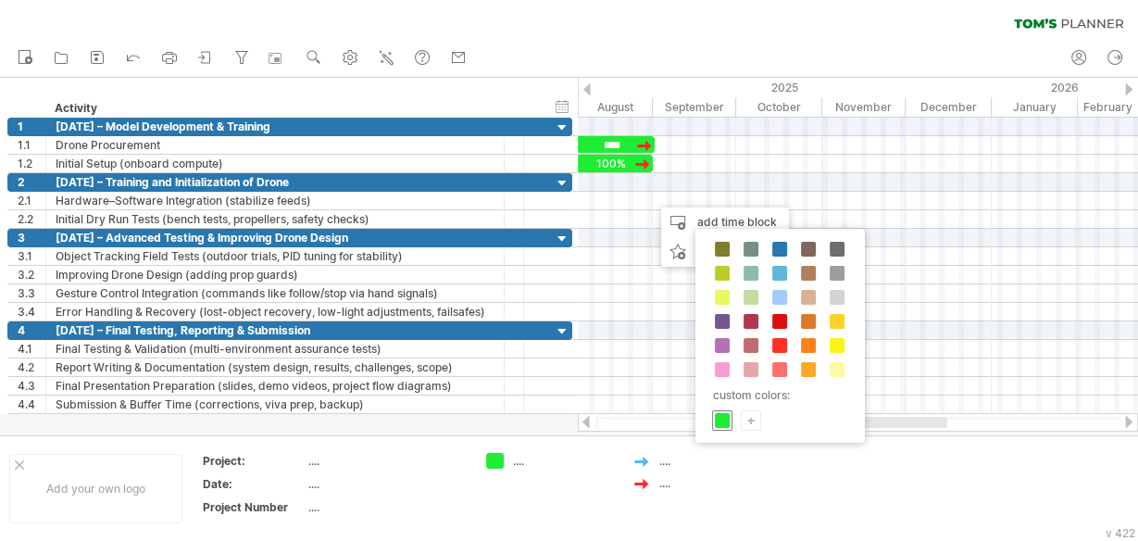
click at [722, 413] on span at bounding box center [722, 420] width 15 height 15
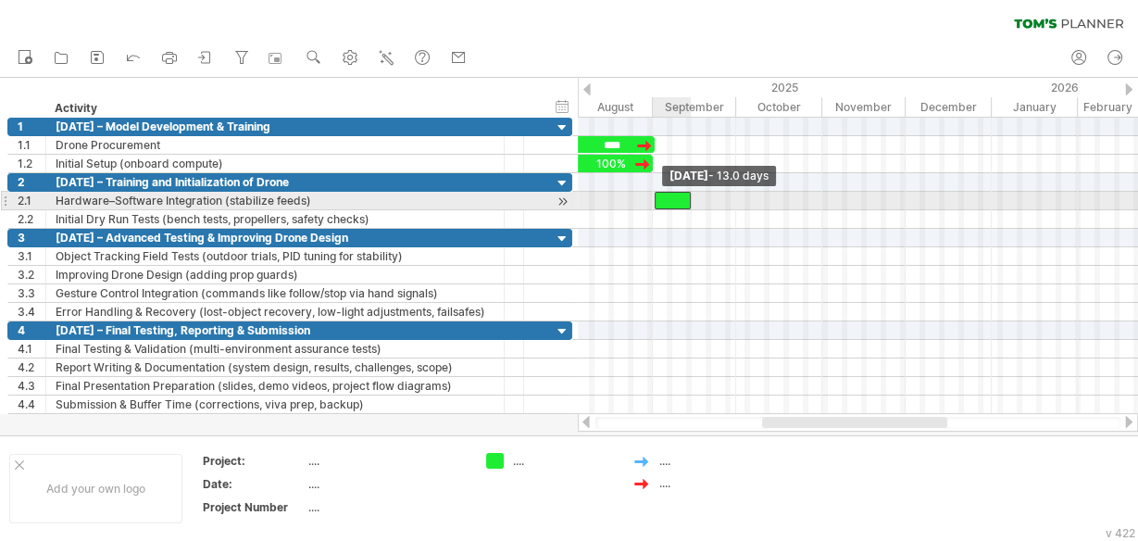
click at [655, 195] on span at bounding box center [654, 201] width 7 height 18
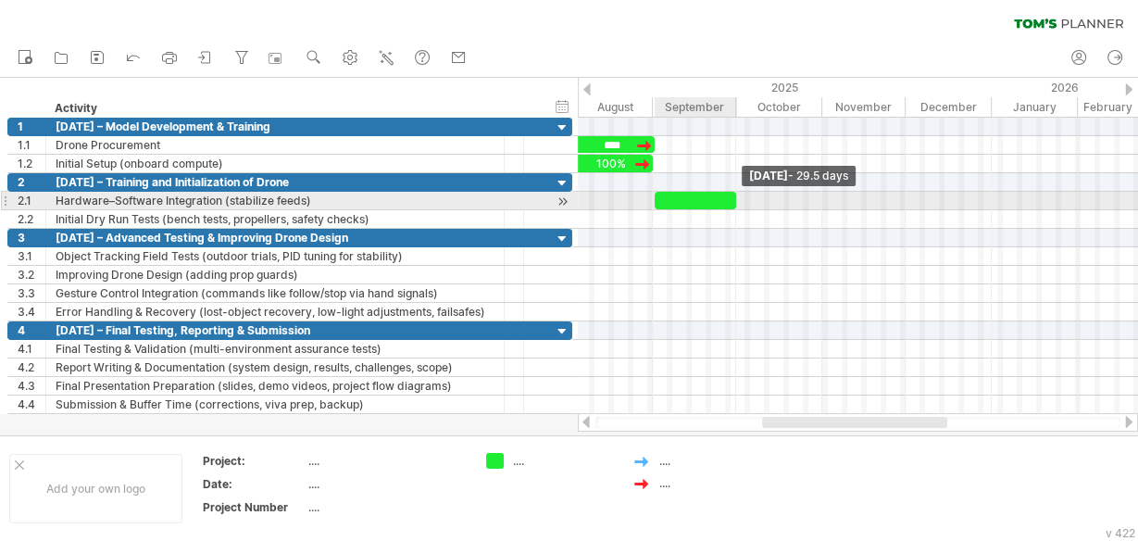
drag, startPoint x: 689, startPoint y: 196, endPoint x: 735, endPoint y: 197, distance: 46.3
click at [735, 197] on span at bounding box center [736, 201] width 7 height 18
click at [706, 197] on div at bounding box center [694, 201] width 82 height 18
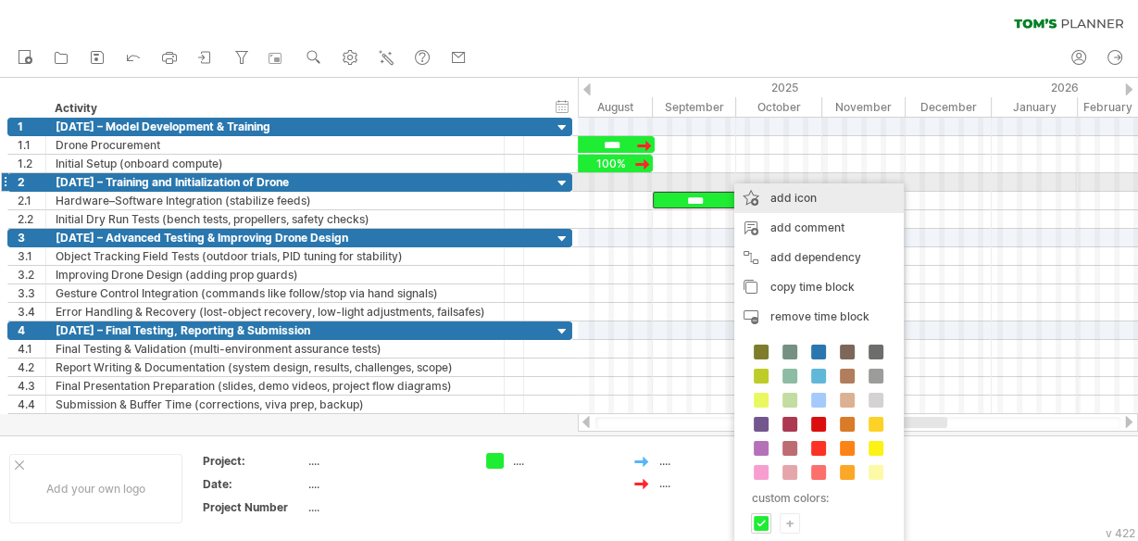
click at [773, 191] on div "add icon" at bounding box center [818, 198] width 169 height 30
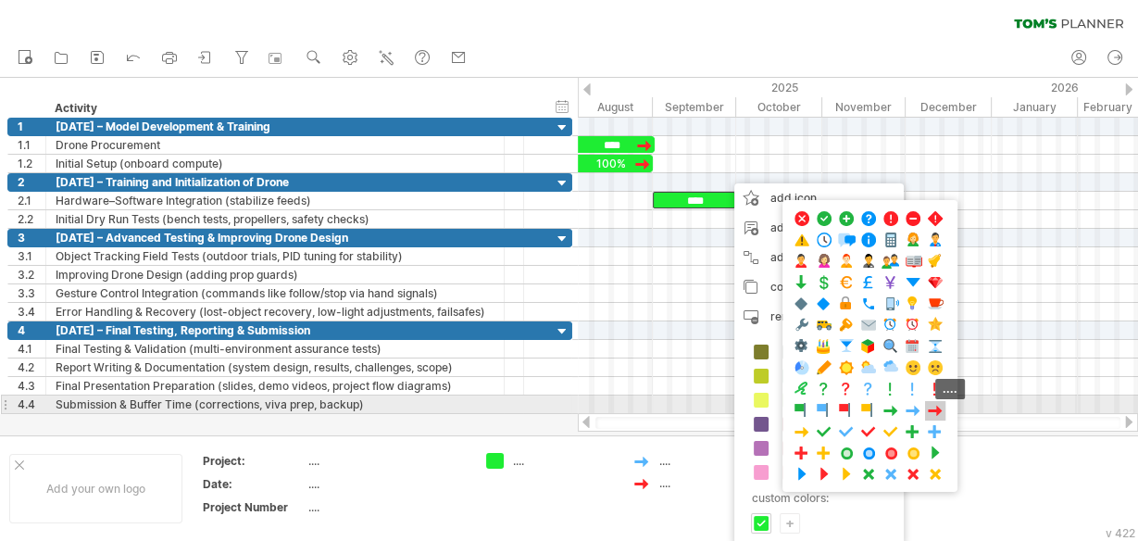
click at [932, 405] on span at bounding box center [935, 411] width 19 height 18
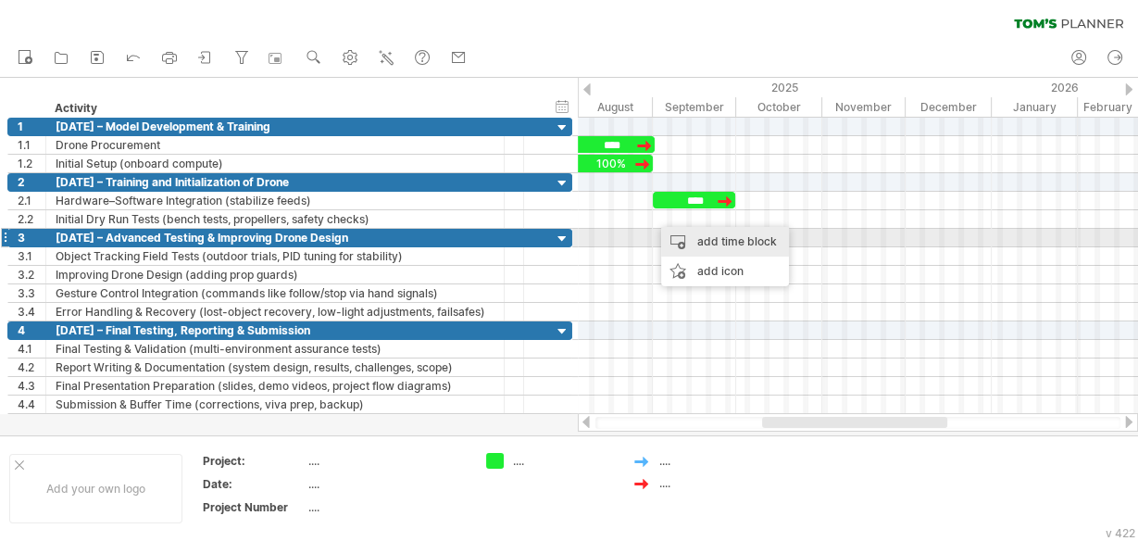
click at [681, 243] on div "add time block" at bounding box center [725, 242] width 128 height 30
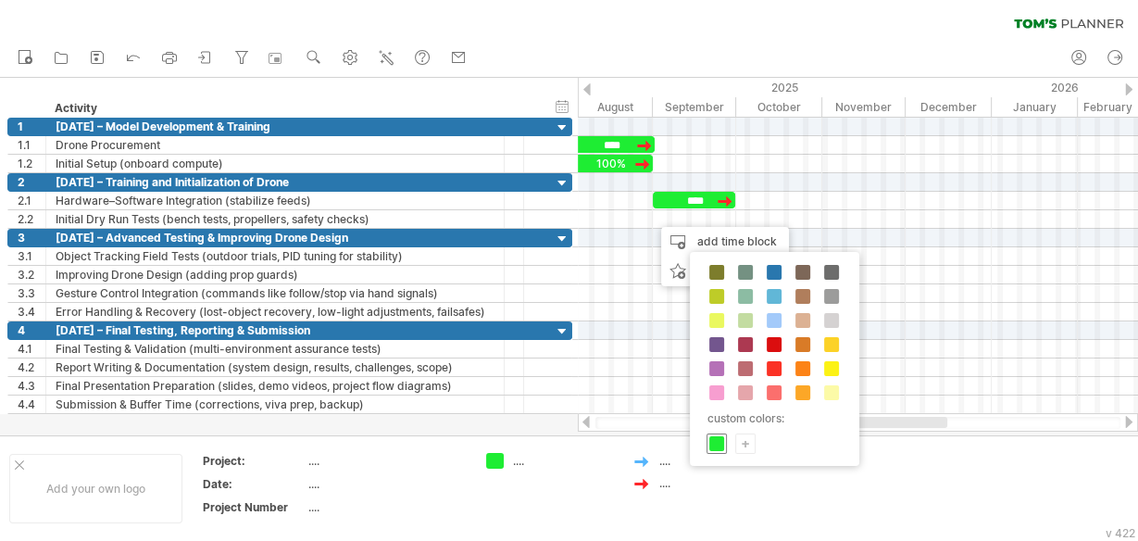
click at [719, 444] on span at bounding box center [716, 443] width 15 height 15
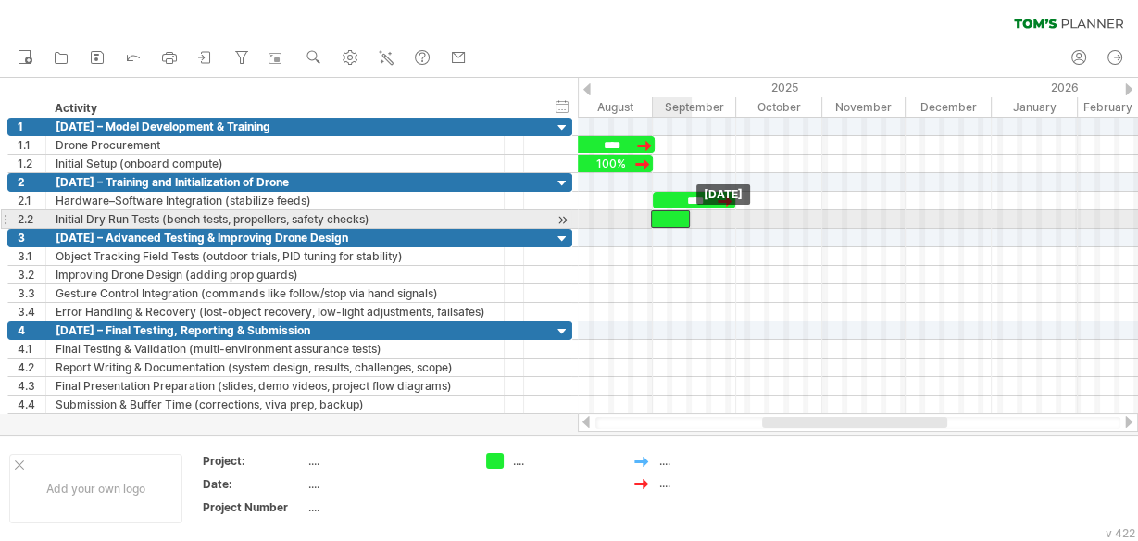
click at [662, 217] on div at bounding box center [670, 219] width 39 height 18
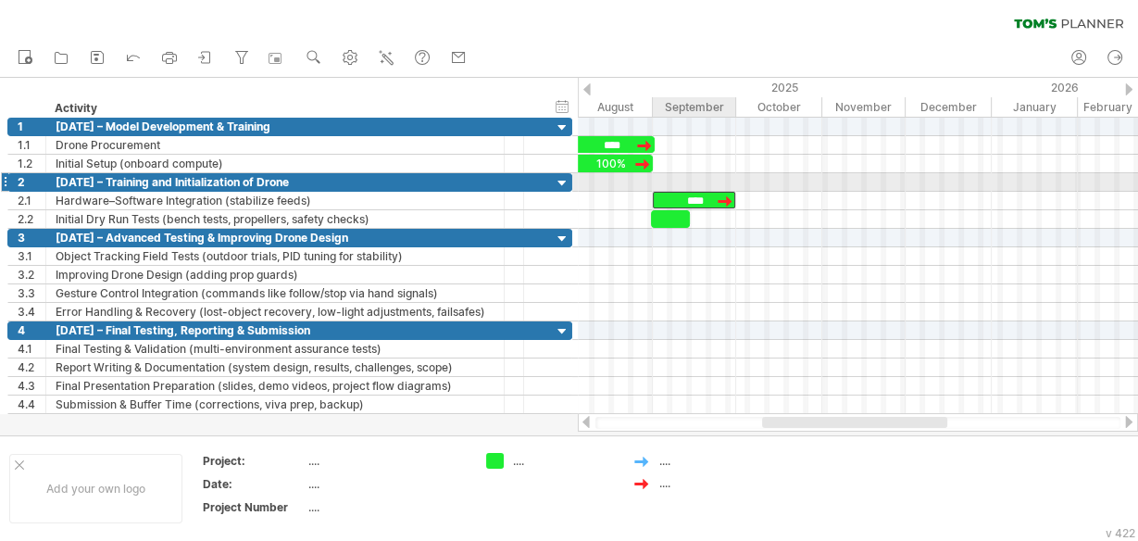
click at [671, 192] on div "****" at bounding box center [694, 200] width 82 height 17
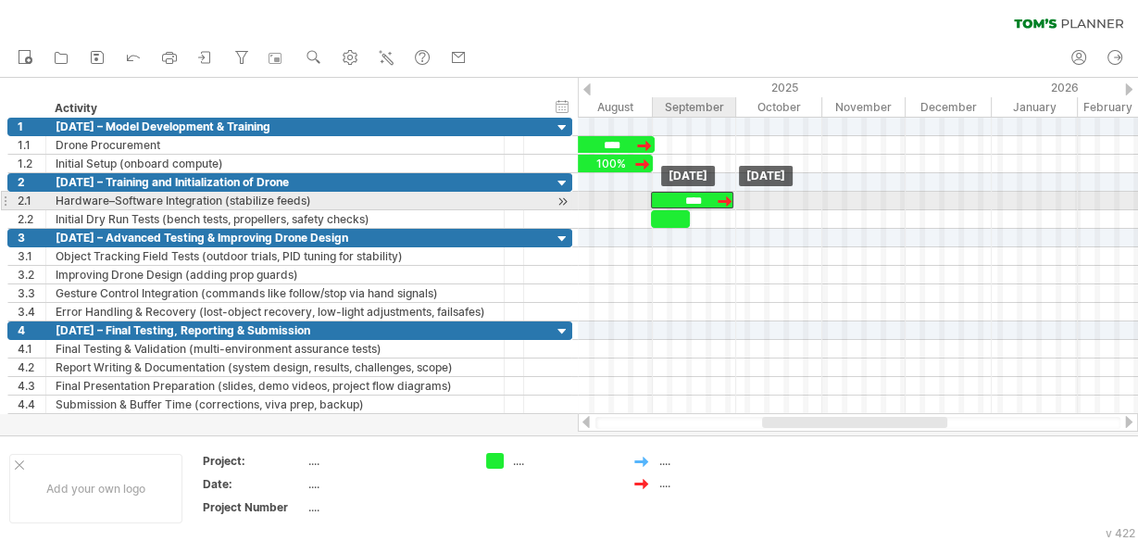
click at [670, 194] on div "****" at bounding box center [692, 200] width 82 height 17
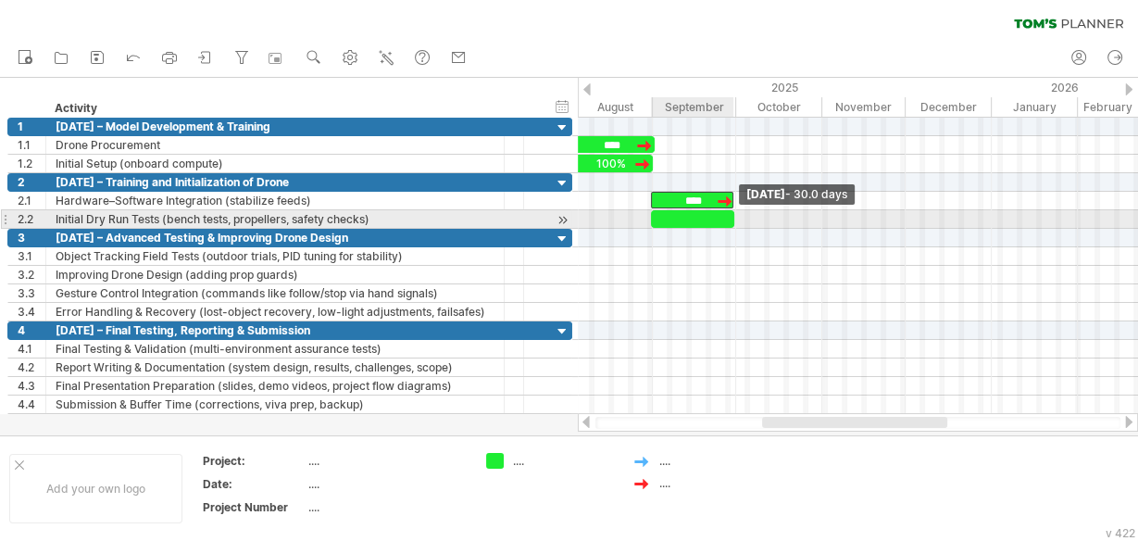
drag, startPoint x: 690, startPoint y: 218, endPoint x: 734, endPoint y: 219, distance: 44.5
click at [734, 219] on span at bounding box center [734, 219] width 7 height 18
click at [695, 218] on div at bounding box center [695, 219] width 83 height 18
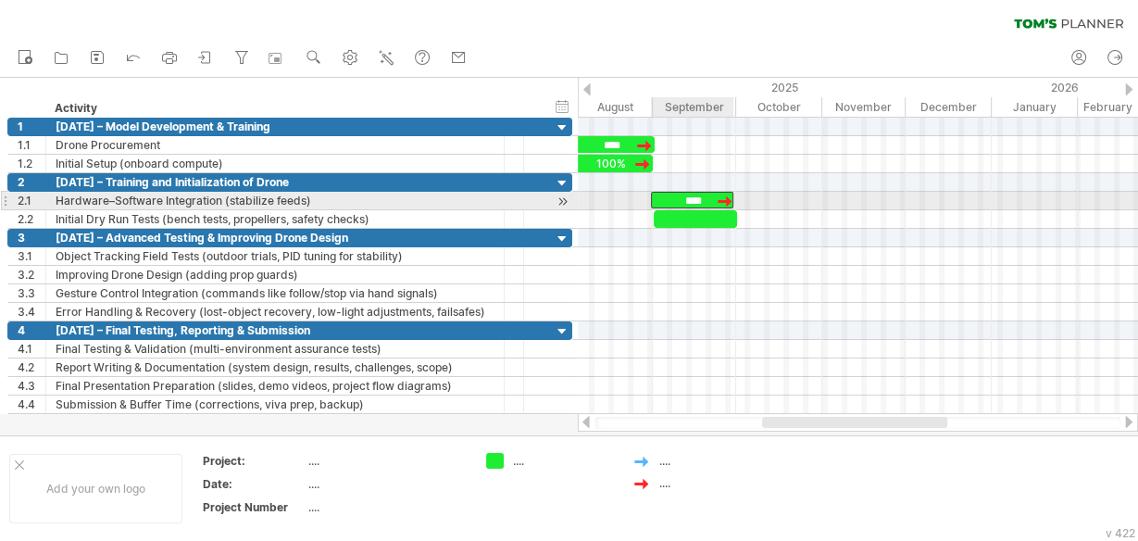
click at [671, 202] on div "****" at bounding box center [692, 200] width 82 height 17
click at [673, 202] on div "****" at bounding box center [694, 200] width 82 height 17
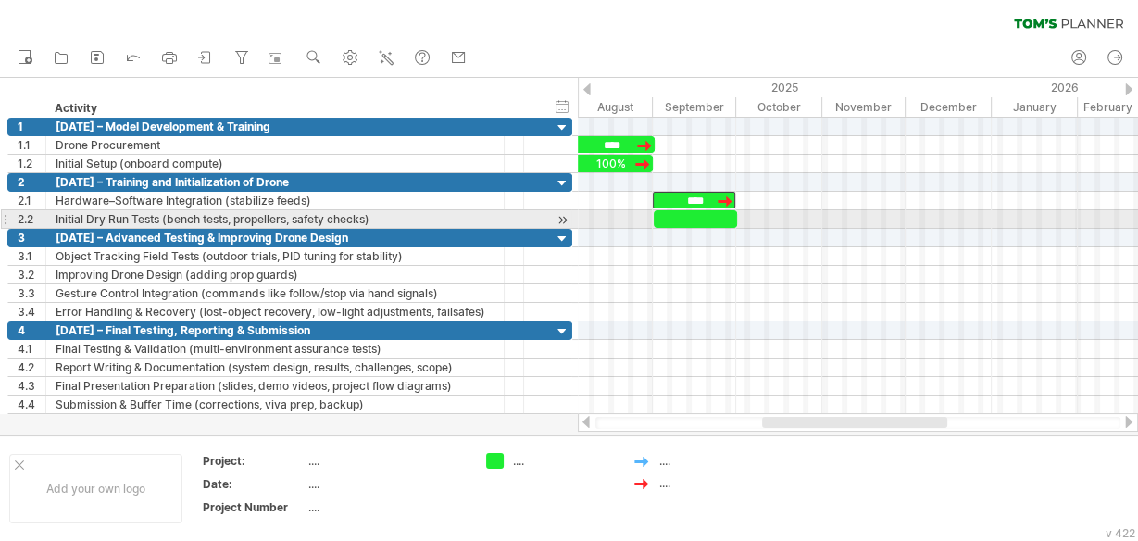
click at [690, 212] on div at bounding box center [695, 219] width 83 height 18
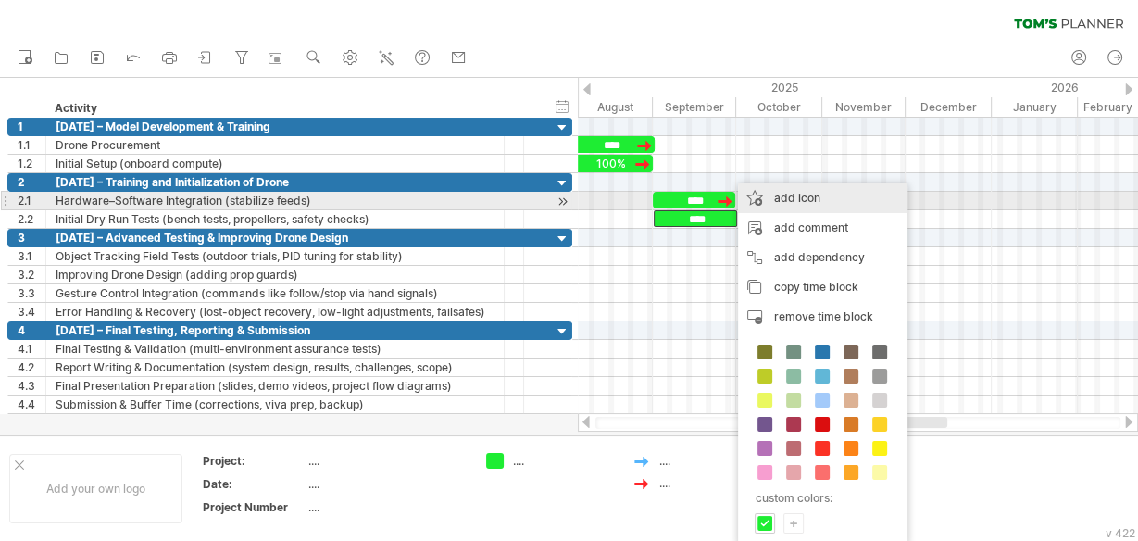
click at [801, 199] on div "add icon" at bounding box center [822, 198] width 169 height 30
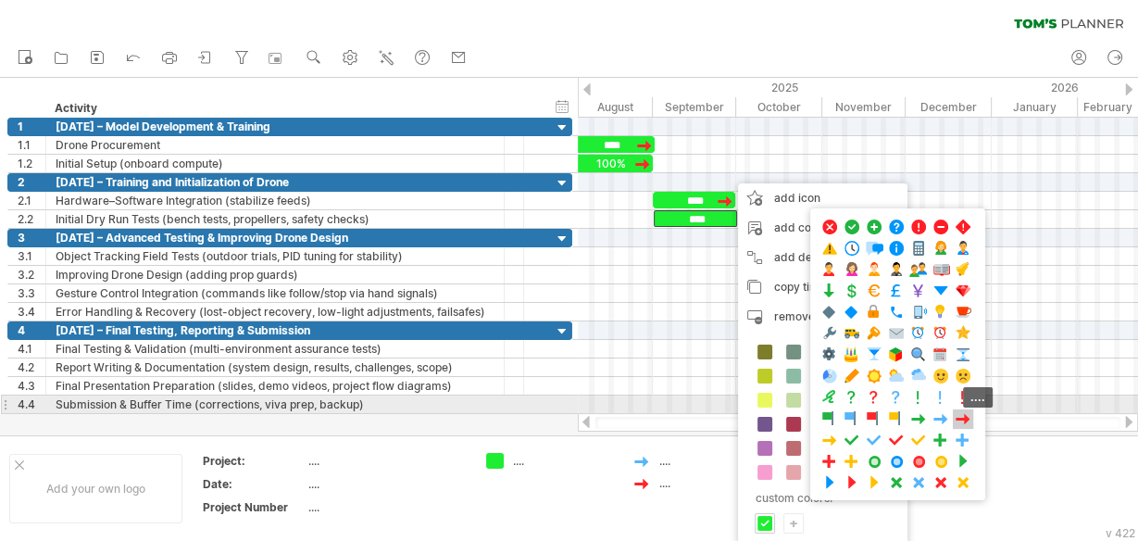
click at [955, 410] on span at bounding box center [963, 419] width 19 height 18
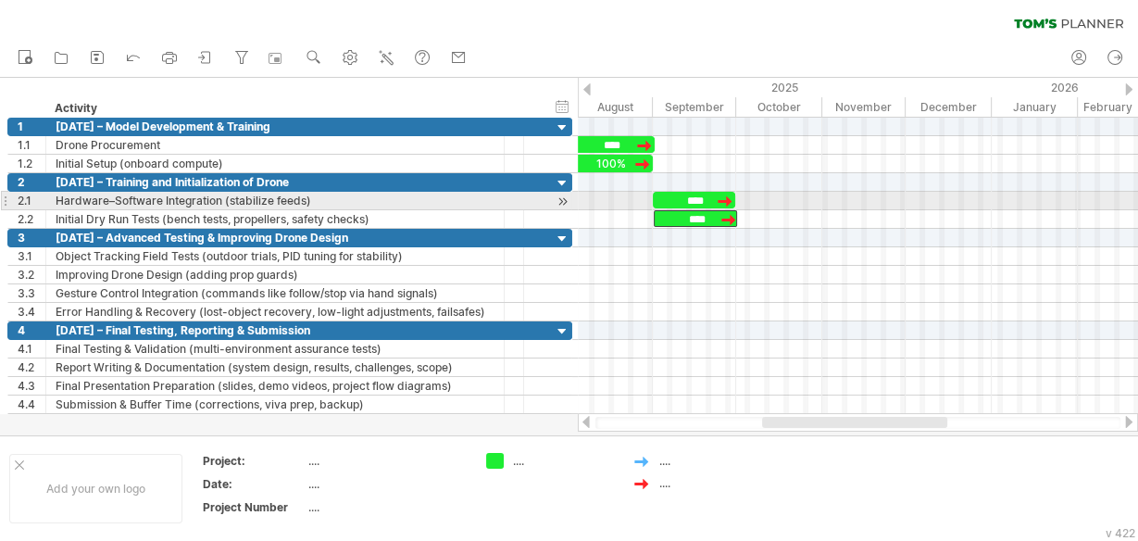
click at [708, 196] on div "****" at bounding box center [694, 200] width 82 height 17
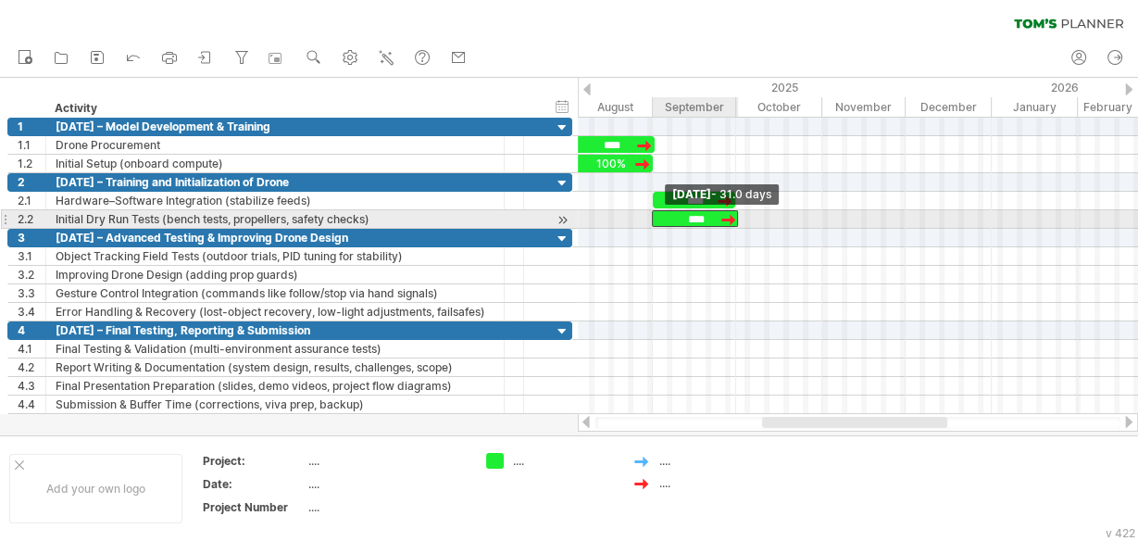
click at [654, 216] on span at bounding box center [651, 219] width 7 height 18
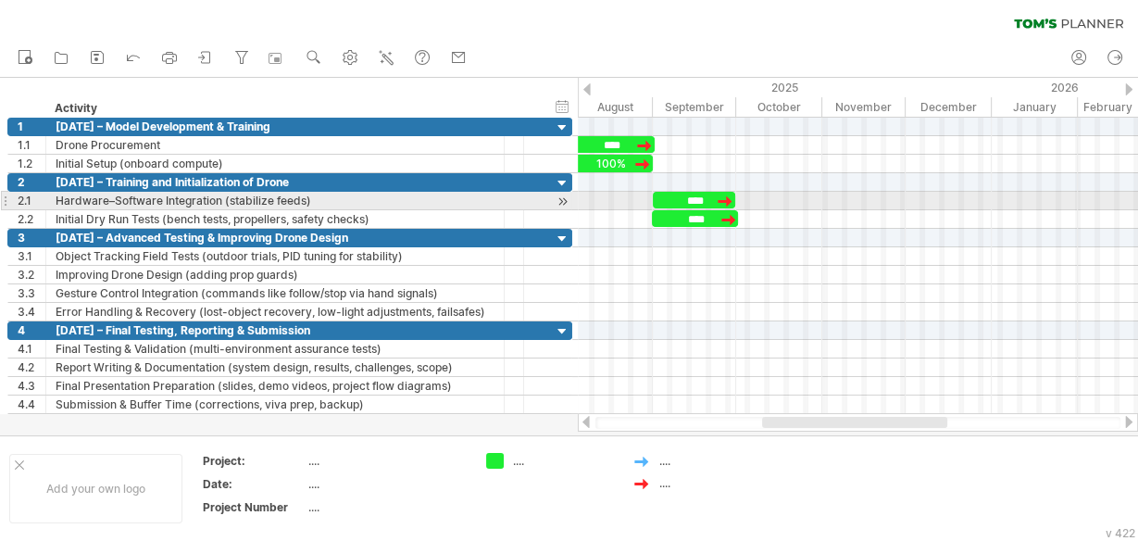
click at [659, 196] on div "****" at bounding box center [694, 200] width 82 height 17
click at [655, 195] on div "****" at bounding box center [693, 201] width 83 height 18
click at [733, 196] on div at bounding box center [725, 201] width 20 height 18
click at [737, 195] on span at bounding box center [736, 201] width 7 height 18
click at [656, 196] on span at bounding box center [654, 201] width 7 height 18
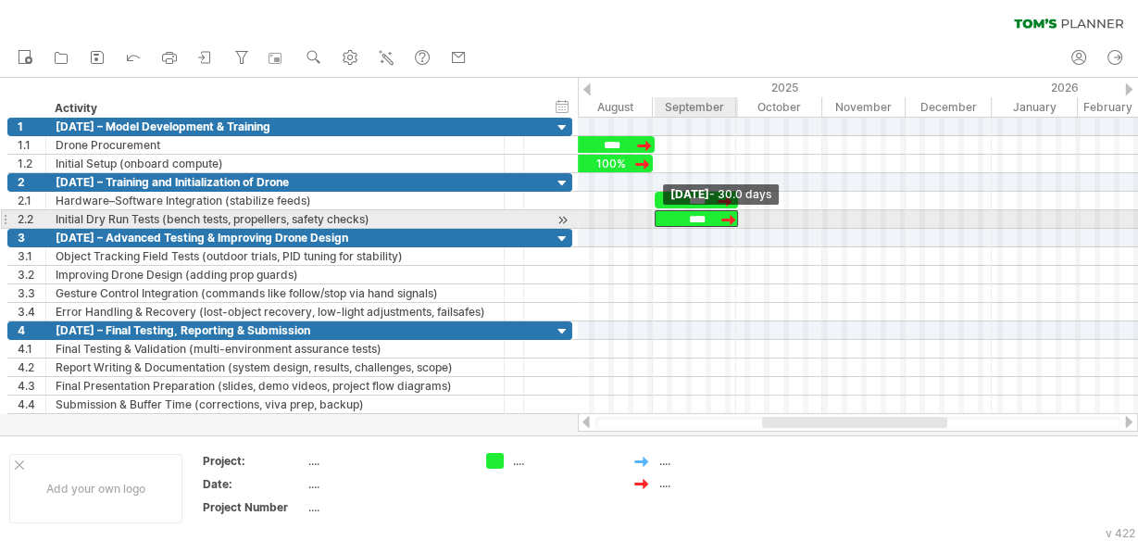
click at [653, 214] on span at bounding box center [654, 219] width 7 height 18
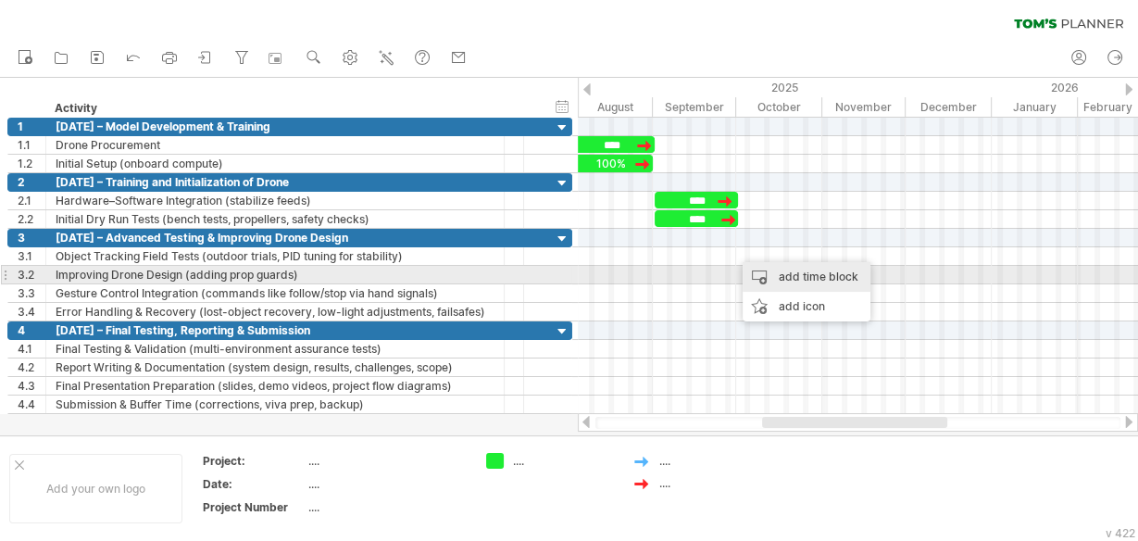
click at [756, 270] on div "add time block" at bounding box center [807, 277] width 128 height 30
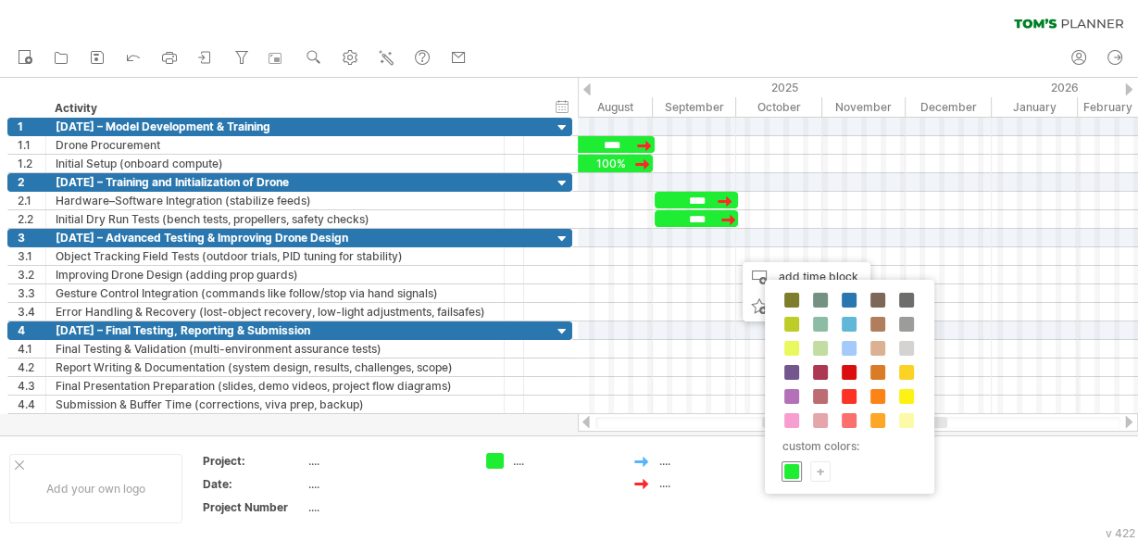
click at [791, 464] on span at bounding box center [791, 471] width 15 height 15
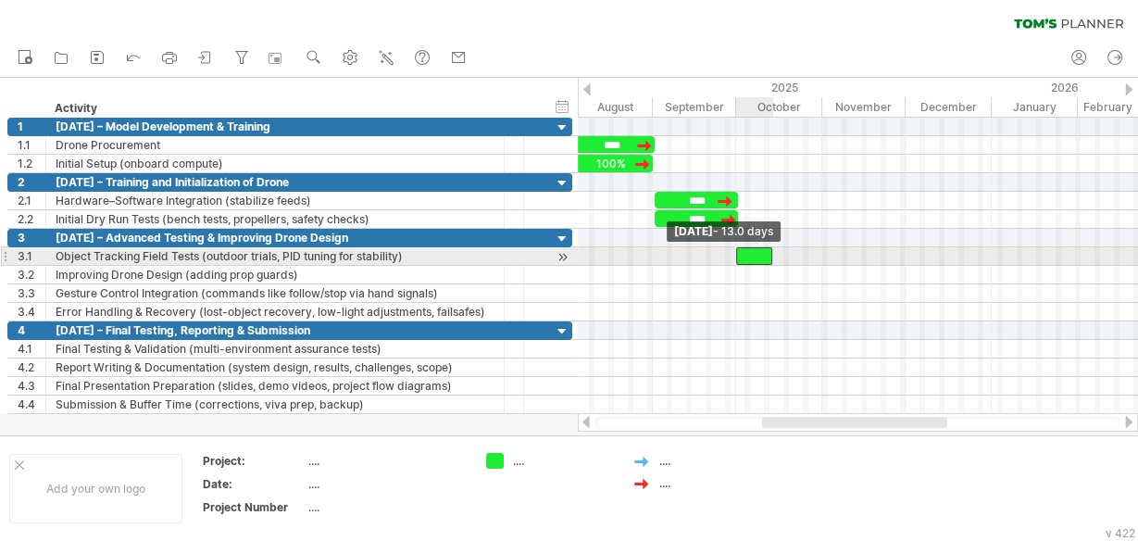
click at [738, 254] on span at bounding box center [736, 256] width 7 height 18
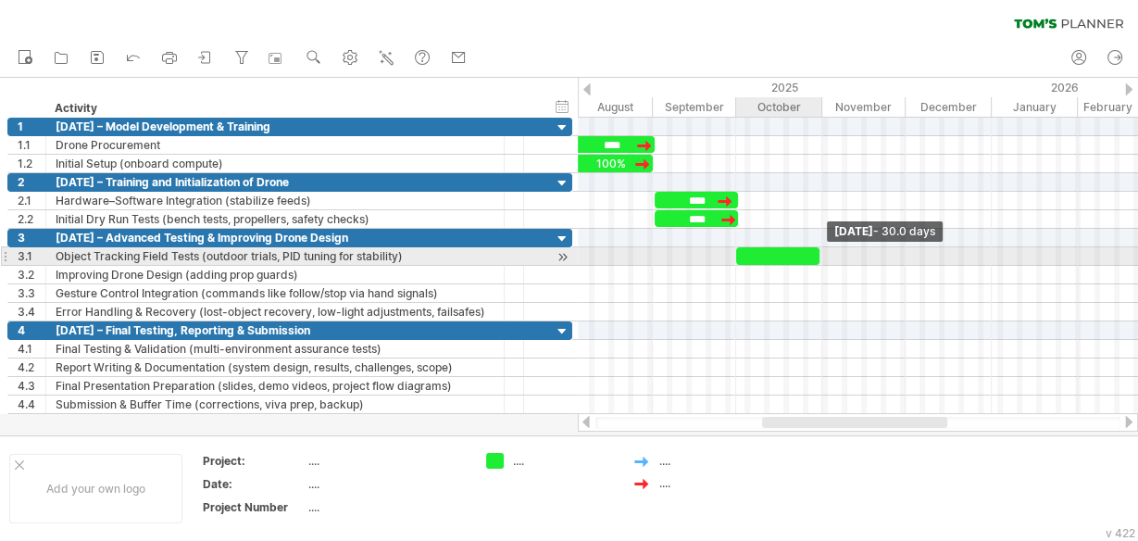
drag, startPoint x: 772, startPoint y: 250, endPoint x: 820, endPoint y: 254, distance: 47.4
click at [820, 254] on span at bounding box center [819, 256] width 7 height 18
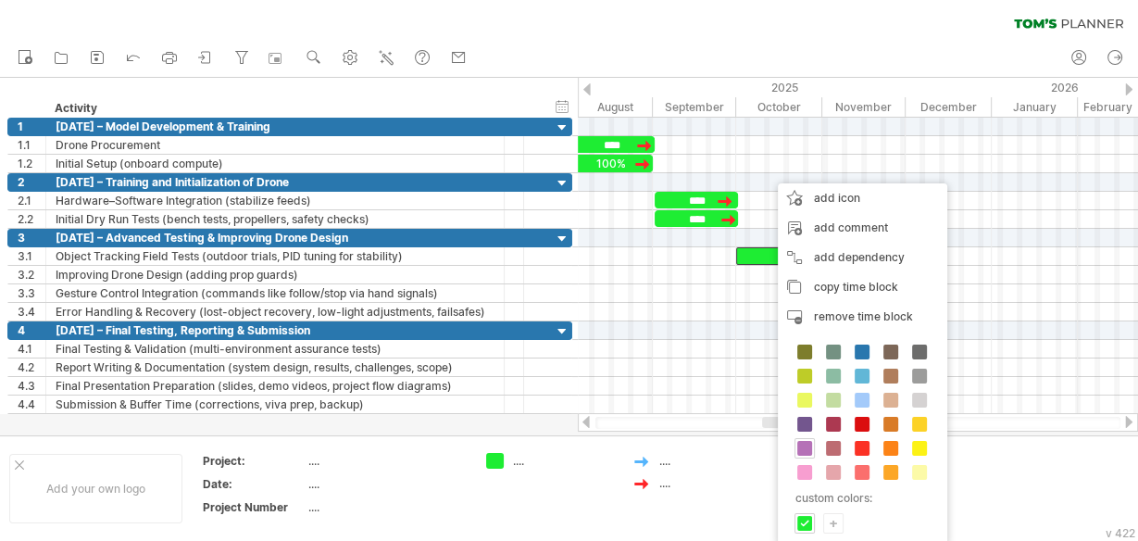
click at [806, 445] on span at bounding box center [804, 448] width 15 height 15
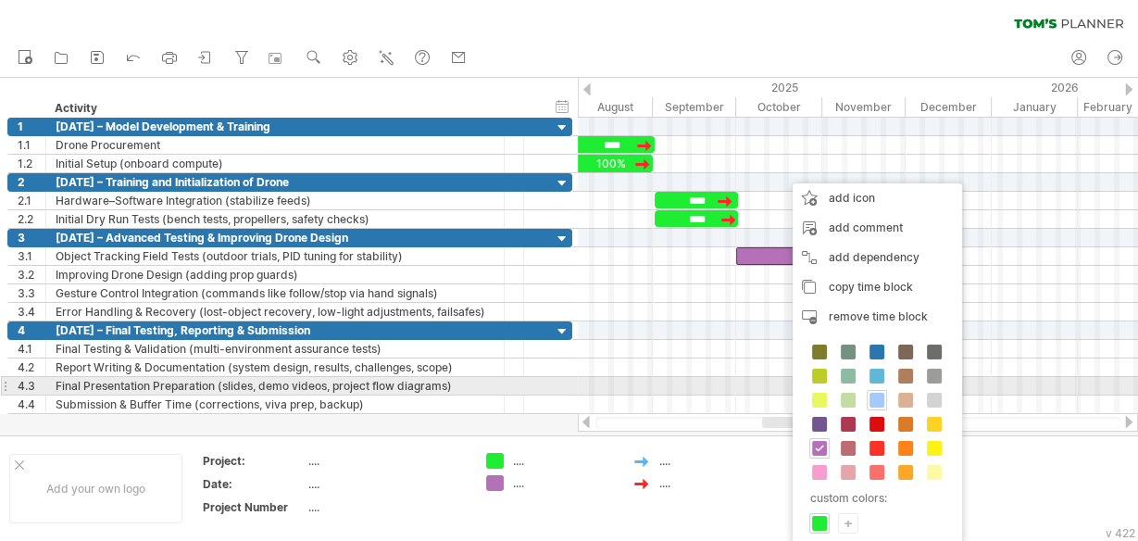
click at [873, 394] on span at bounding box center [877, 400] width 15 height 15
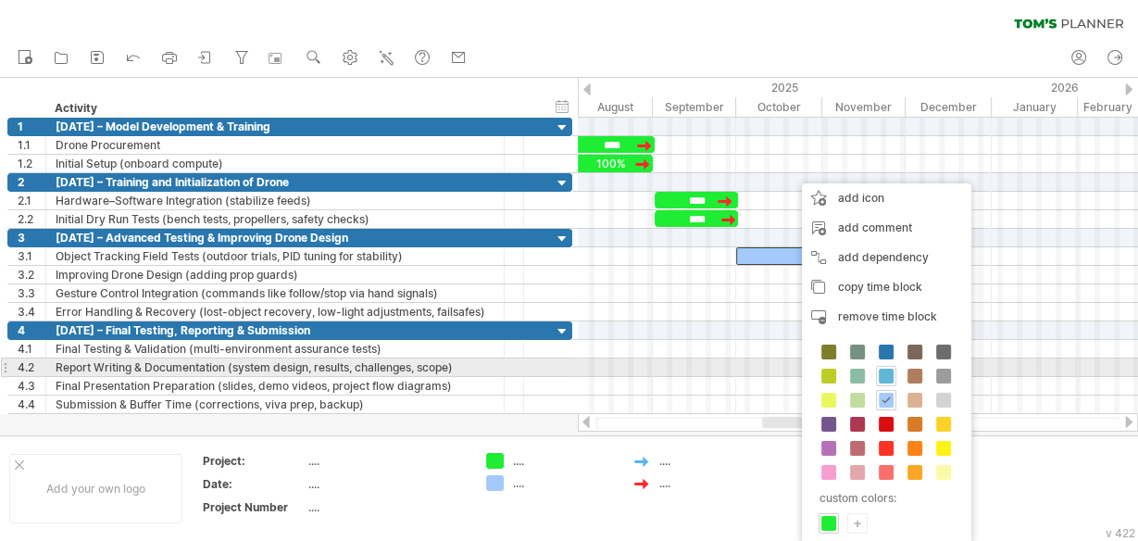
click at [881, 375] on span at bounding box center [886, 376] width 15 height 15
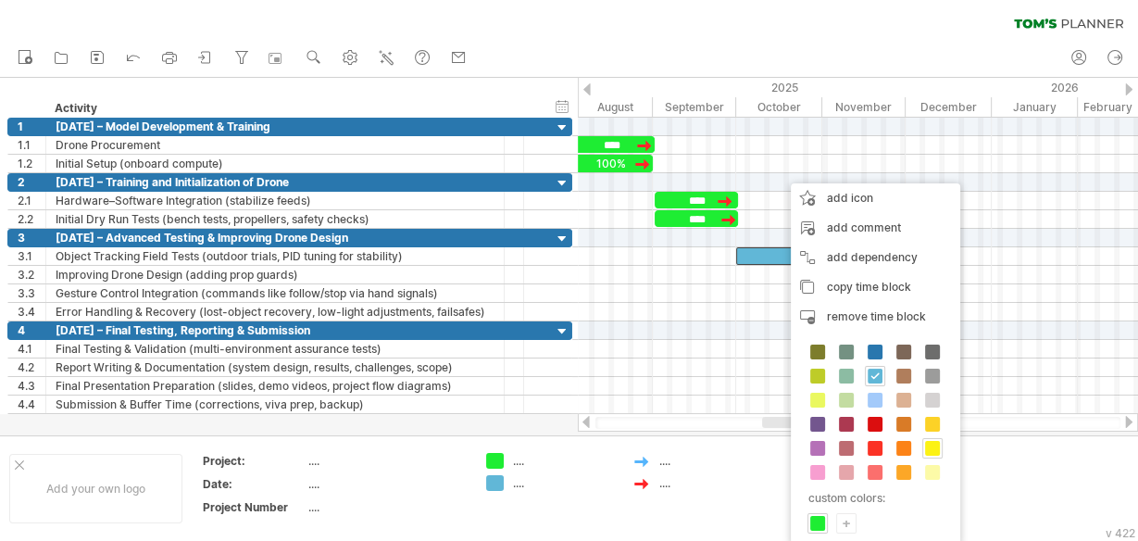
click at [929, 446] on span at bounding box center [932, 448] width 15 height 15
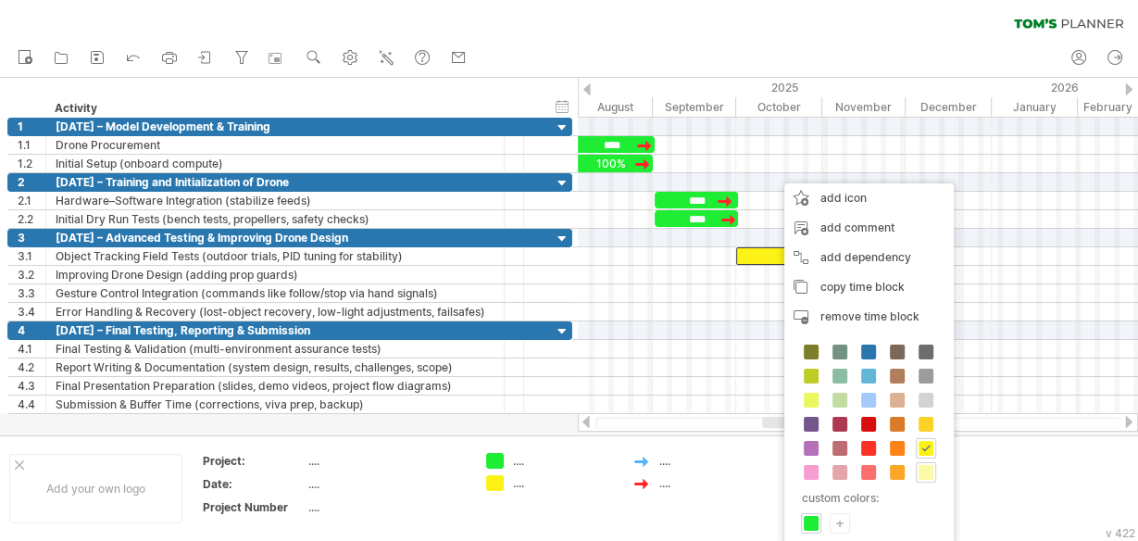
click at [919, 465] on span at bounding box center [926, 472] width 15 height 15
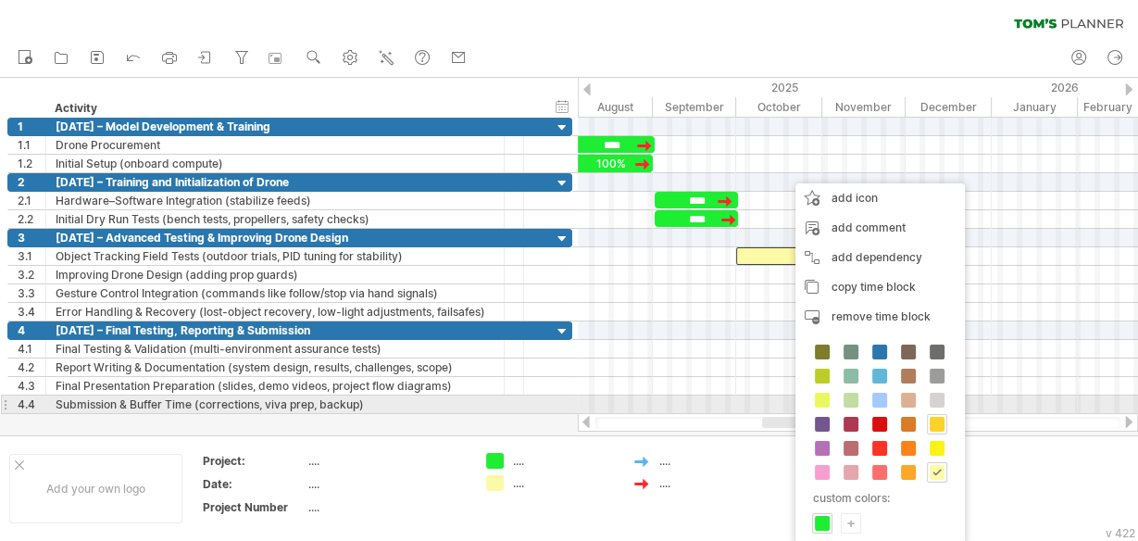
click at [931, 414] on div at bounding box center [937, 424] width 20 height 20
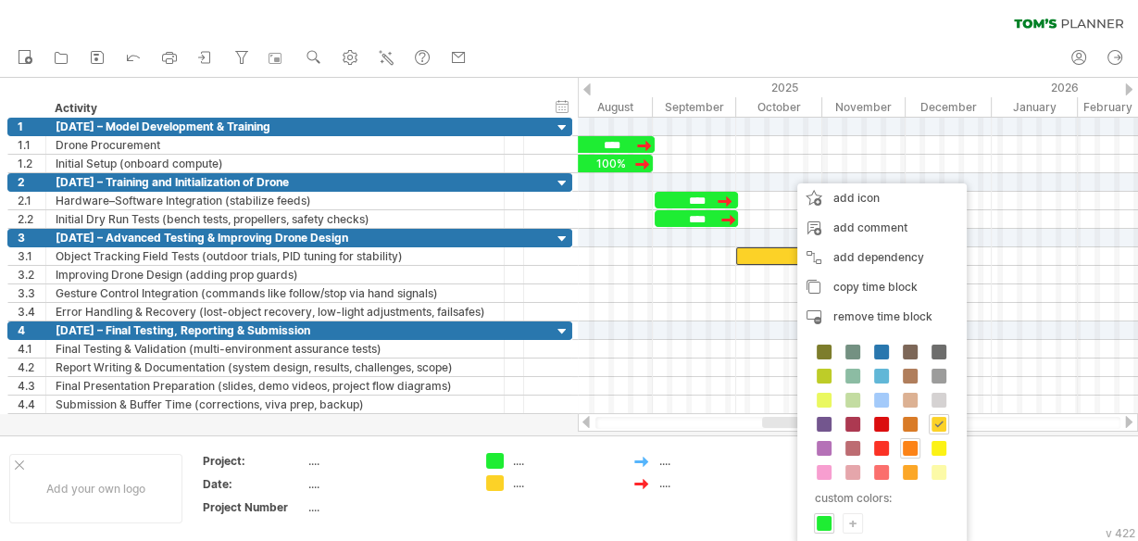
click at [907, 442] on span at bounding box center [910, 448] width 15 height 15
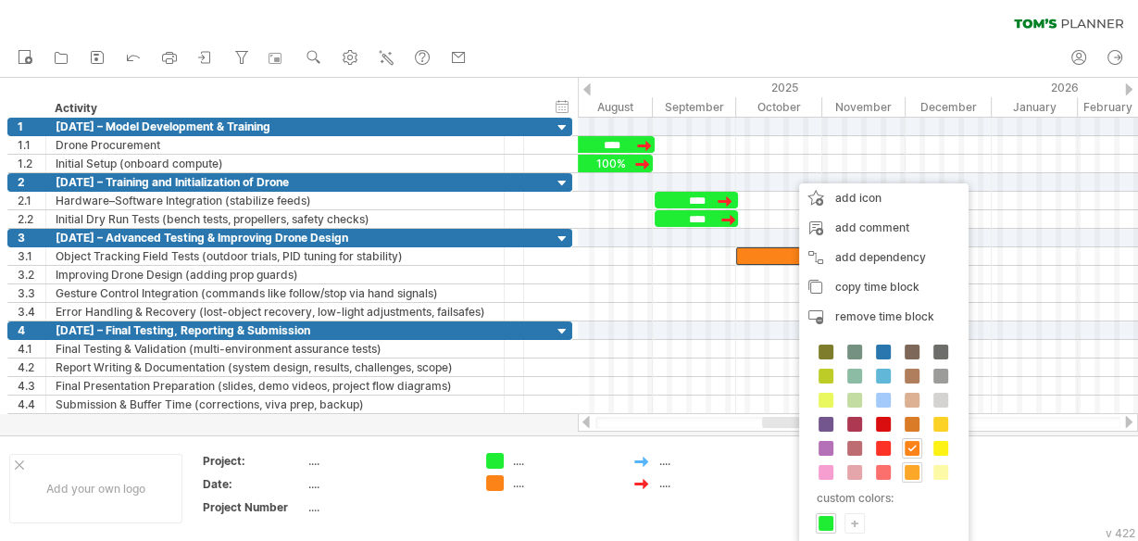
click at [911, 466] on span at bounding box center [912, 472] width 15 height 15
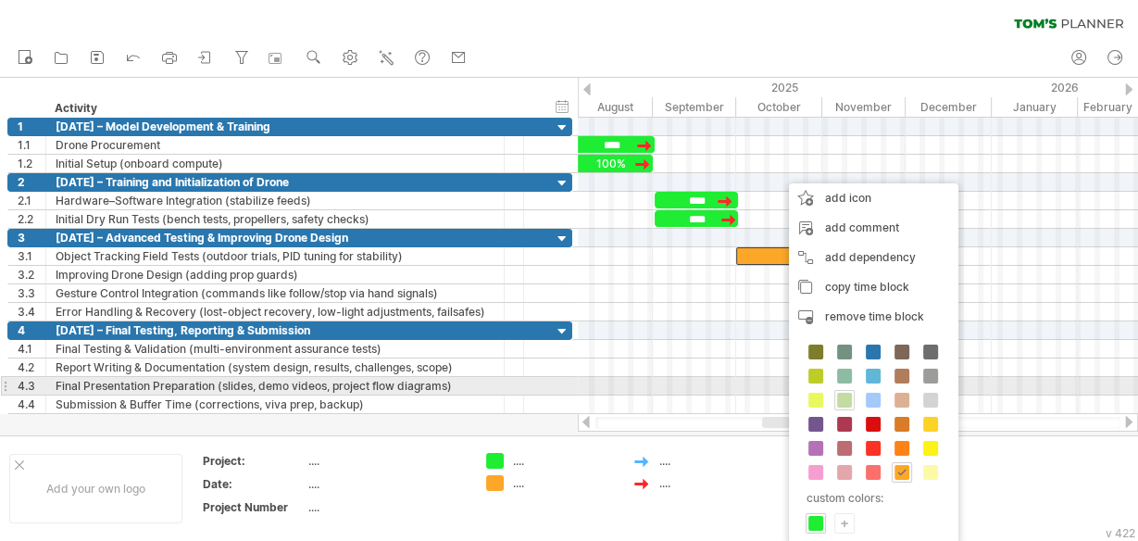
click at [845, 393] on span at bounding box center [844, 400] width 15 height 15
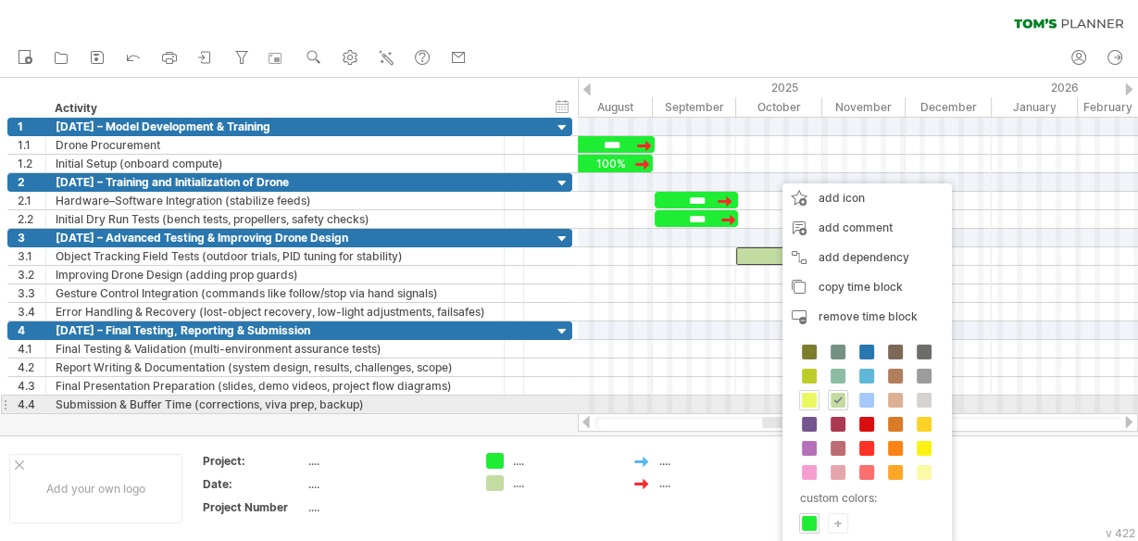
click at [807, 395] on span at bounding box center [809, 400] width 15 height 15
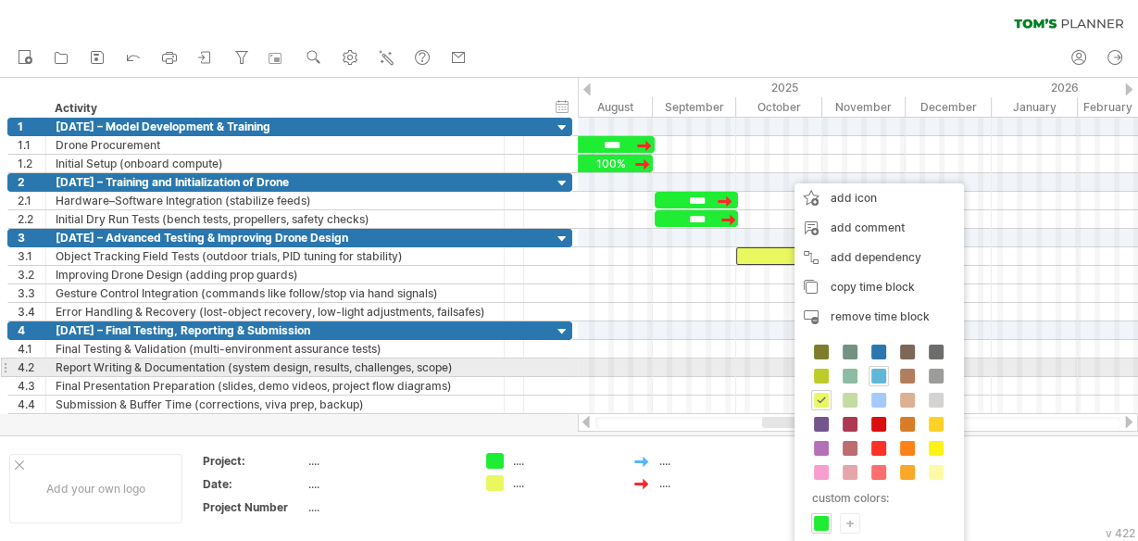
click at [875, 374] on span at bounding box center [878, 376] width 15 height 15
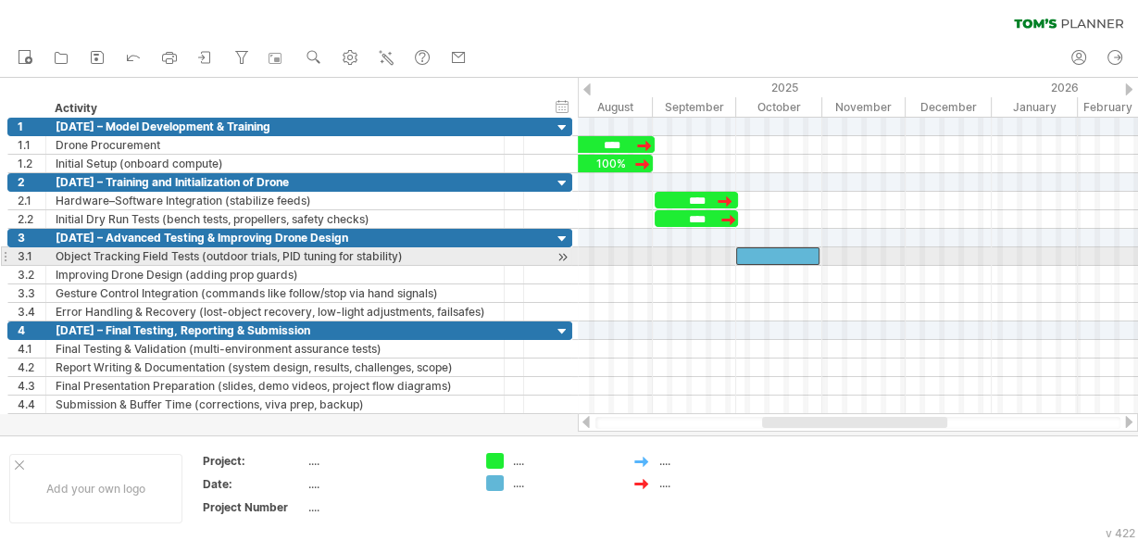
click at [771, 252] on div at bounding box center [777, 256] width 83 height 18
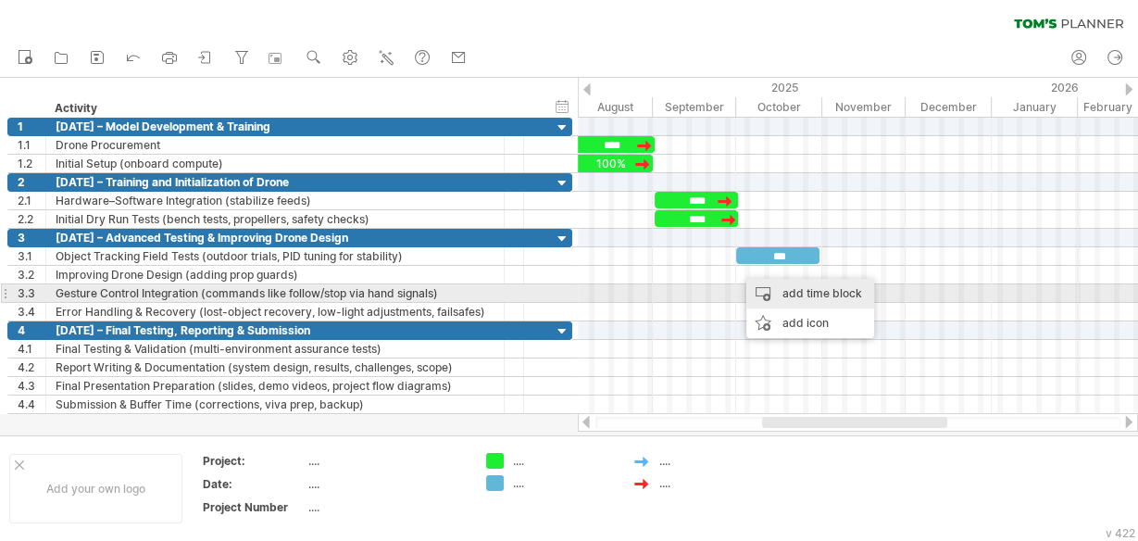
click at [761, 293] on div "add time block" at bounding box center [810, 294] width 128 height 30
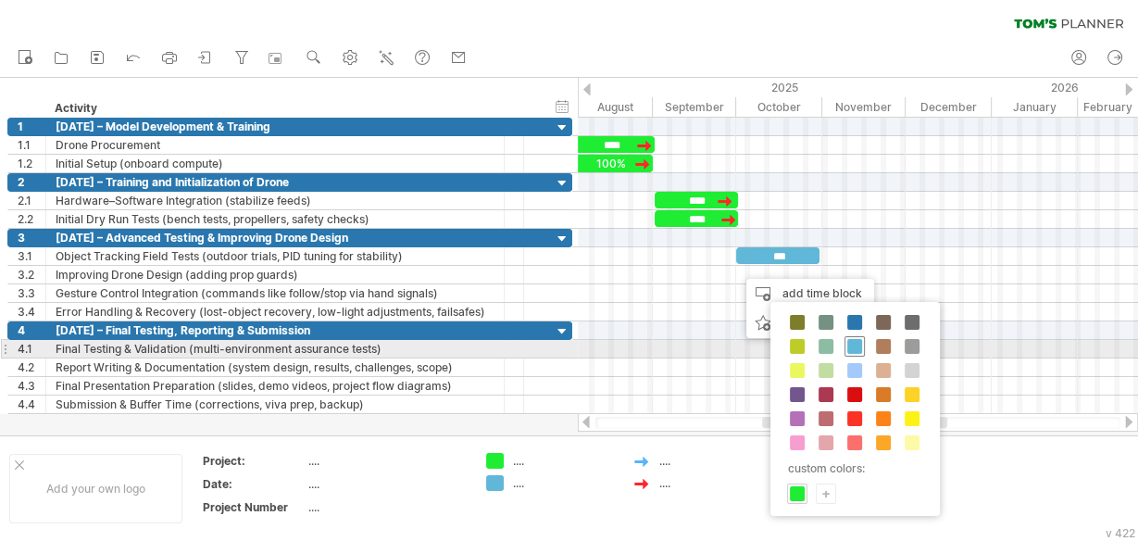
click at [856, 345] on span at bounding box center [854, 346] width 15 height 15
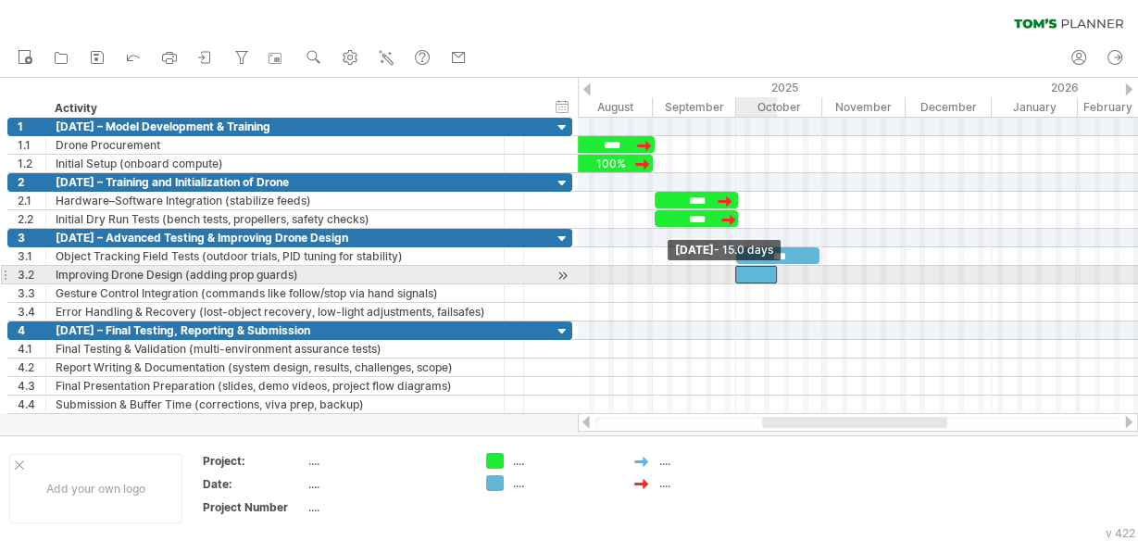
click at [737, 269] on span at bounding box center [735, 275] width 7 height 18
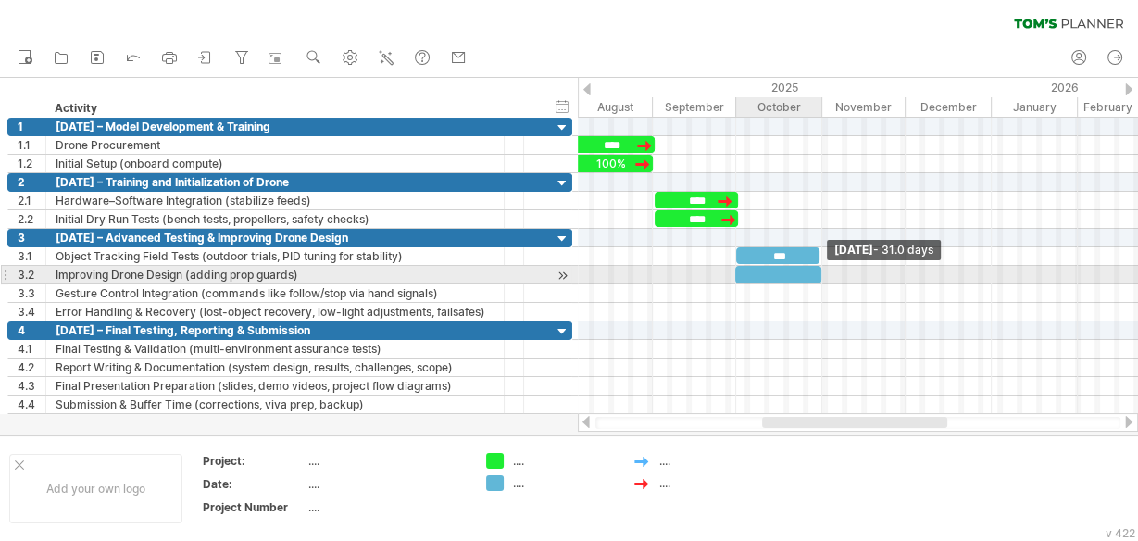
drag, startPoint x: 773, startPoint y: 274, endPoint x: 818, endPoint y: 273, distance: 44.5
click at [818, 273] on span at bounding box center [821, 275] width 7 height 18
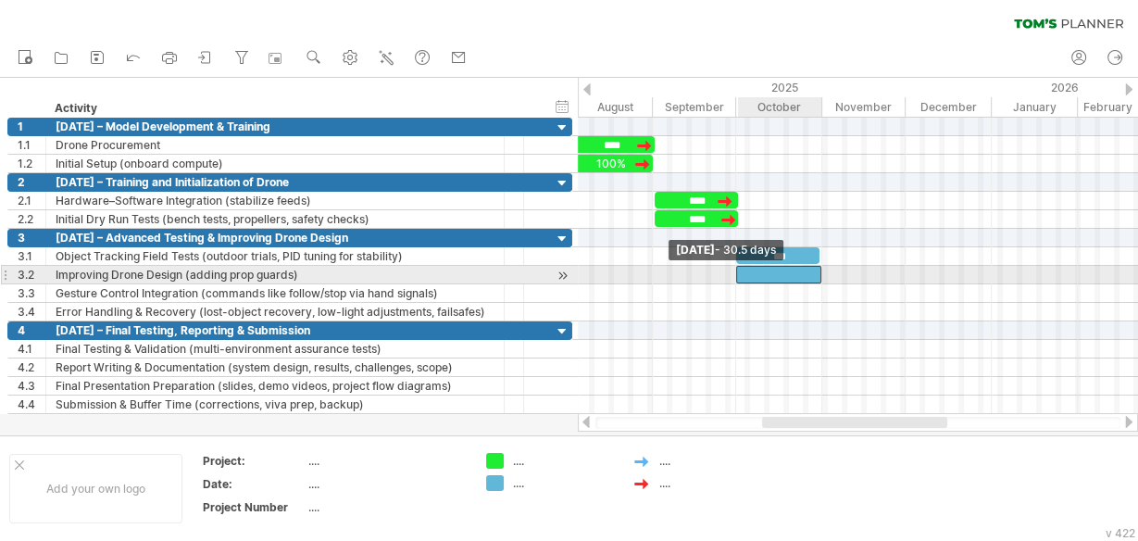
click at [736, 271] on span at bounding box center [736, 275] width 7 height 18
click at [775, 269] on div at bounding box center [778, 275] width 85 height 18
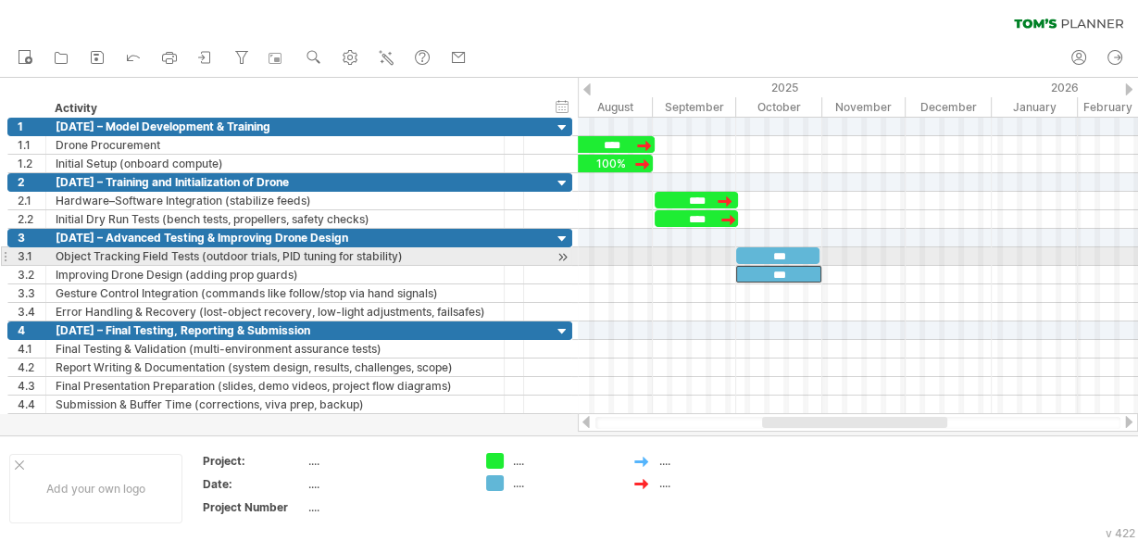
click at [810, 253] on div "***" at bounding box center [777, 255] width 83 height 17
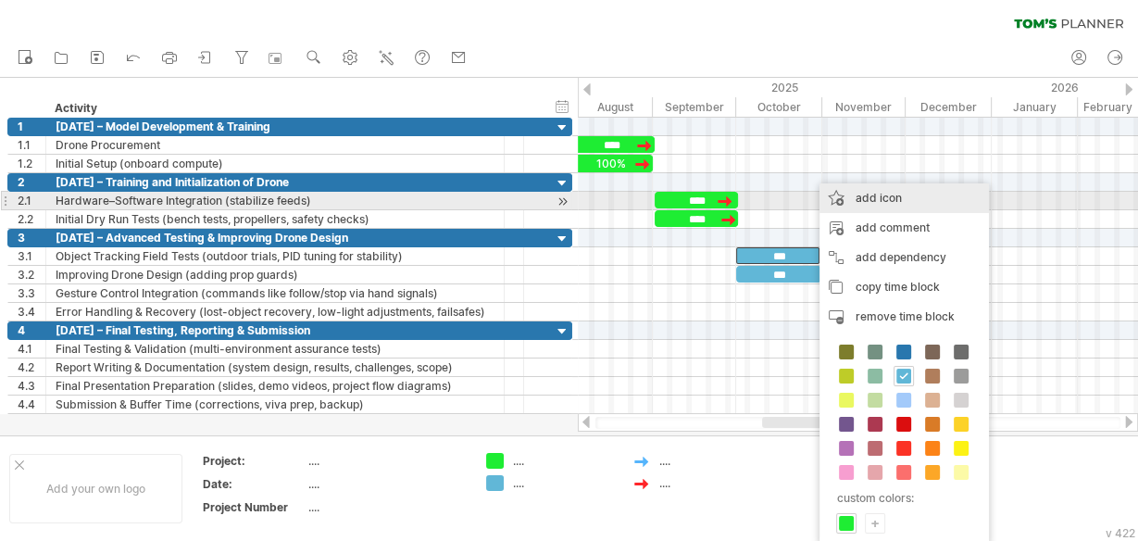
click at [867, 194] on div "add icon" at bounding box center [904, 198] width 169 height 30
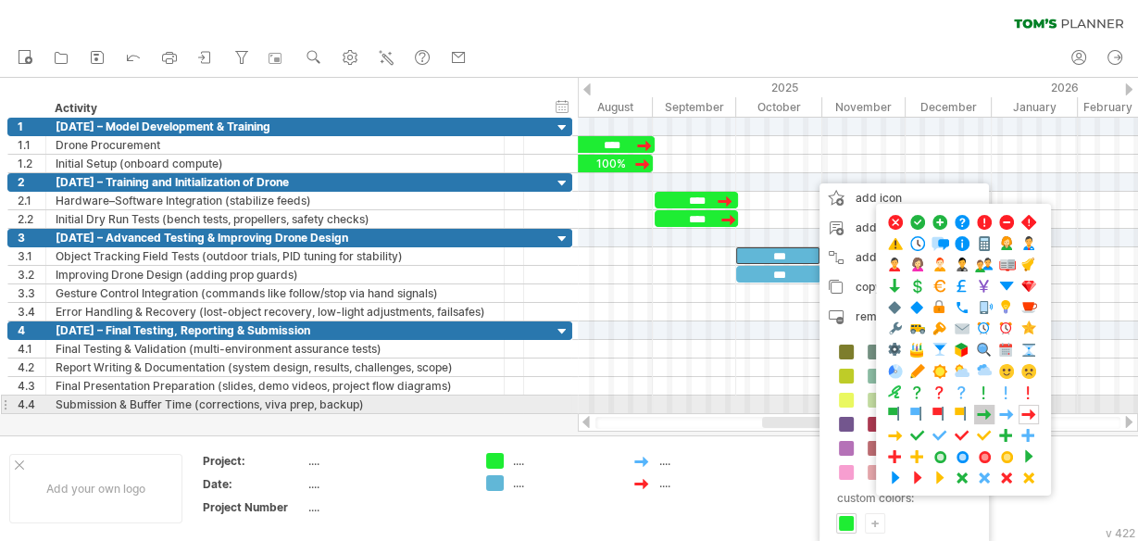
click at [980, 408] on span at bounding box center [984, 415] width 19 height 18
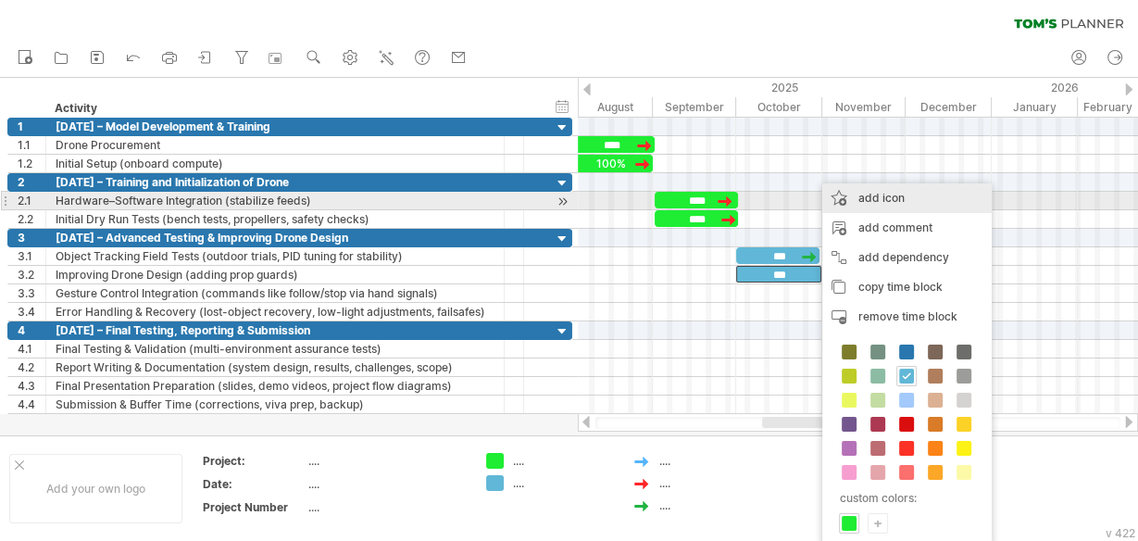
click at [883, 195] on div "add icon" at bounding box center [906, 198] width 169 height 30
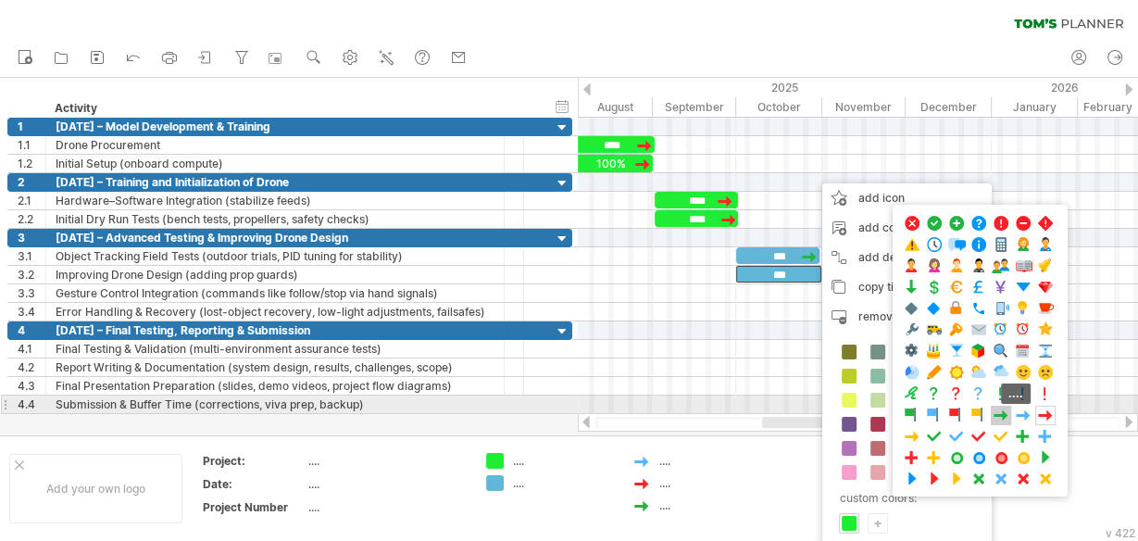
click at [997, 407] on span at bounding box center [1001, 416] width 19 height 18
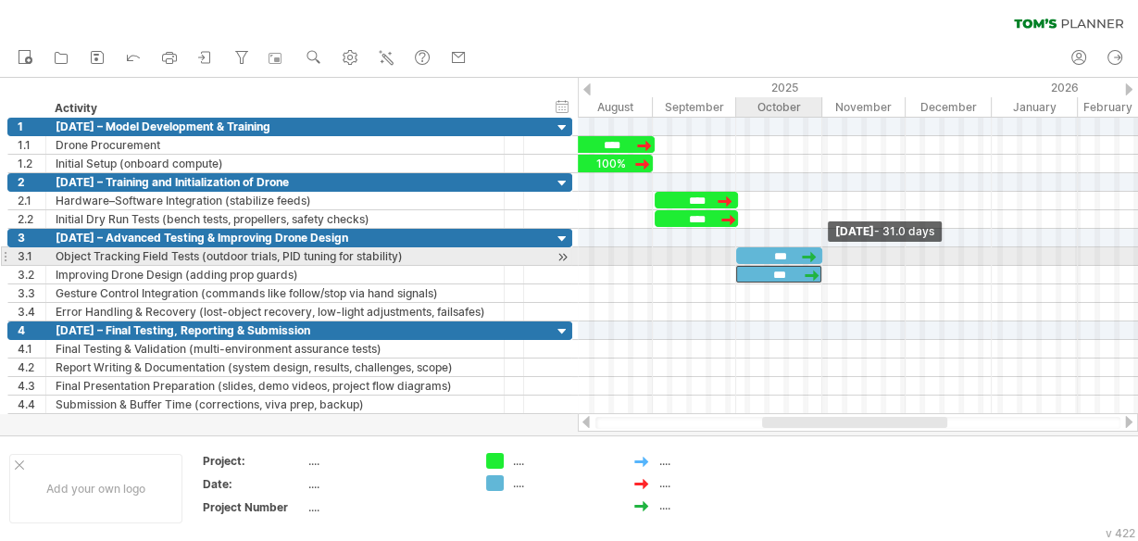
click at [822, 256] on span at bounding box center [822, 256] width 7 height 18
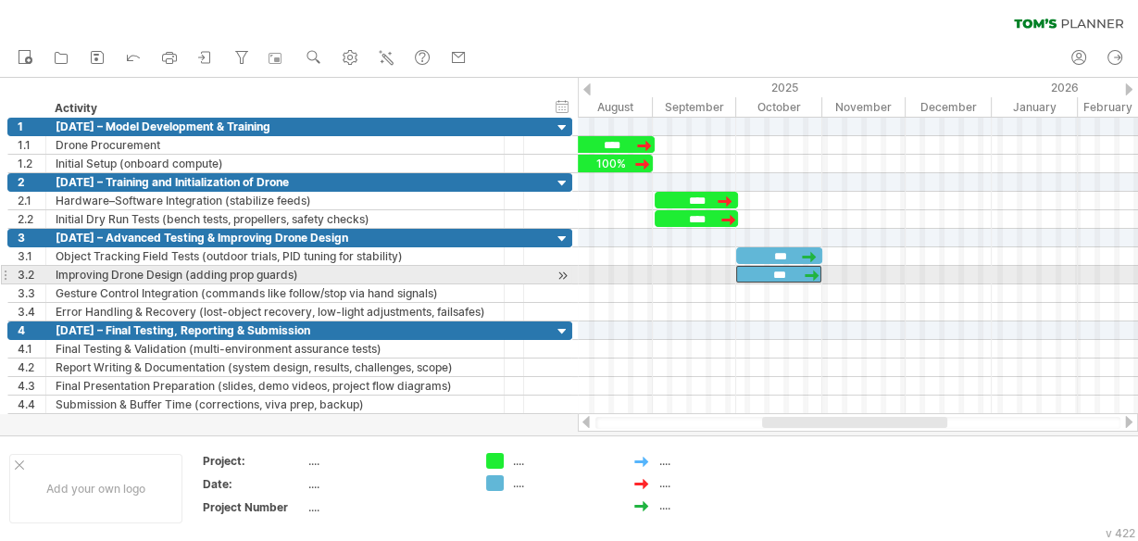
click at [820, 270] on div at bounding box center [812, 275] width 19 height 18
click at [823, 267] on span at bounding box center [822, 275] width 7 height 18
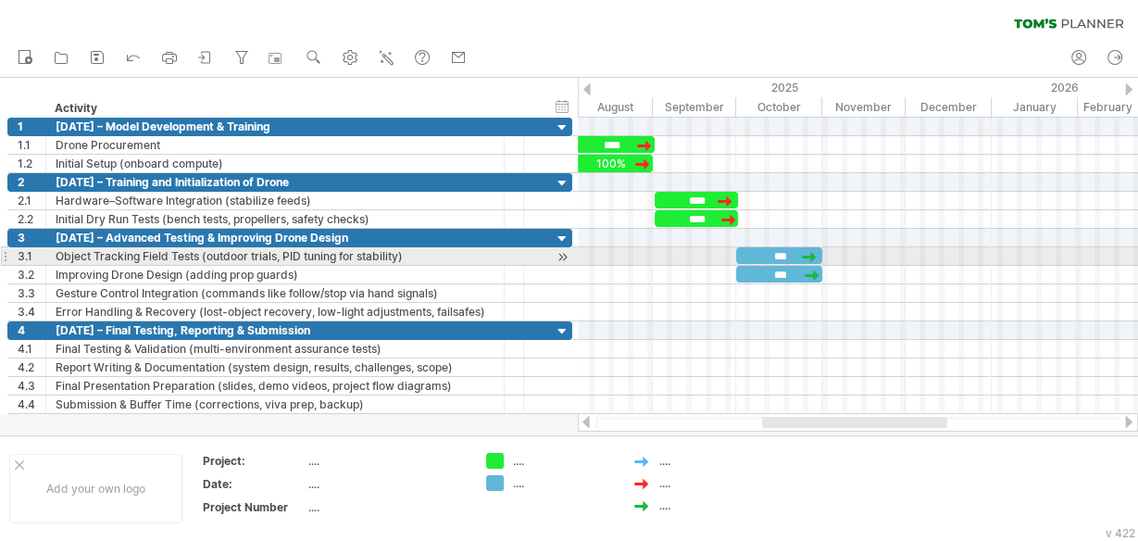
click at [810, 252] on div at bounding box center [809, 256] width 19 height 18
click at [809, 252] on div at bounding box center [812, 256] width 20 height 18
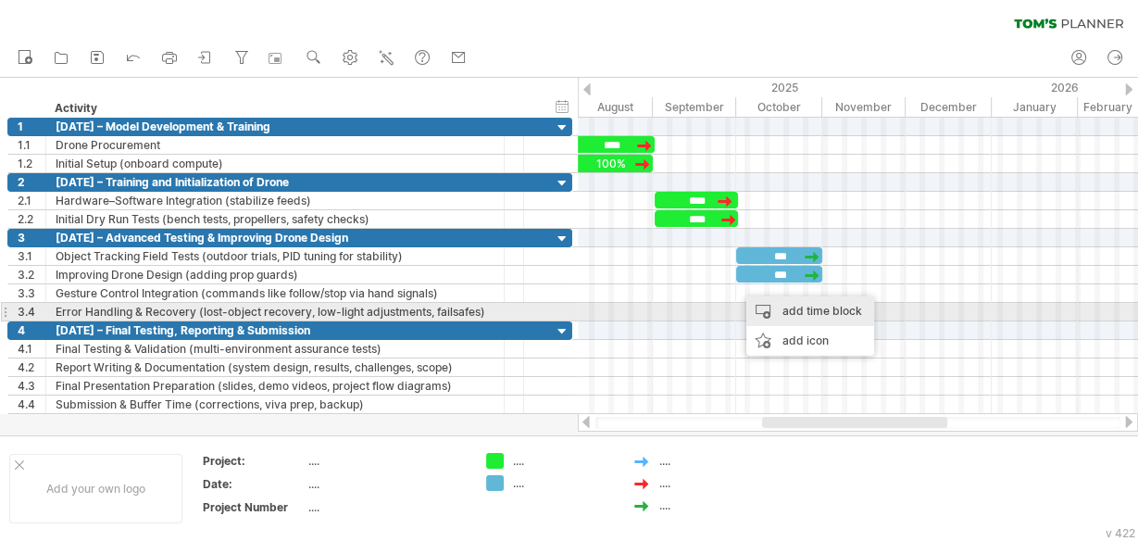
click at [758, 308] on div "add time block" at bounding box center [810, 311] width 128 height 30
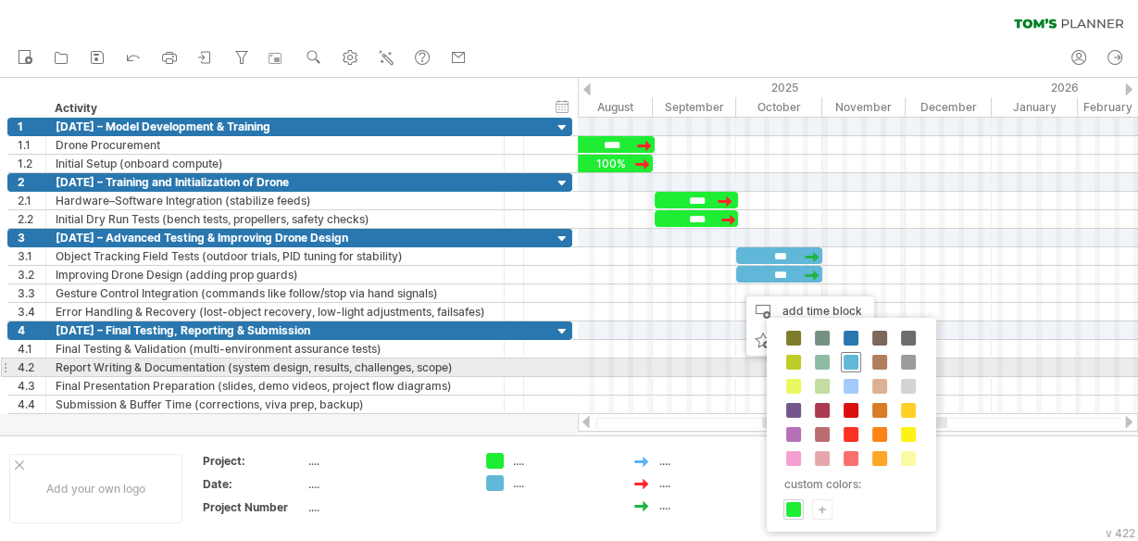
click at [846, 361] on span at bounding box center [851, 362] width 15 height 15
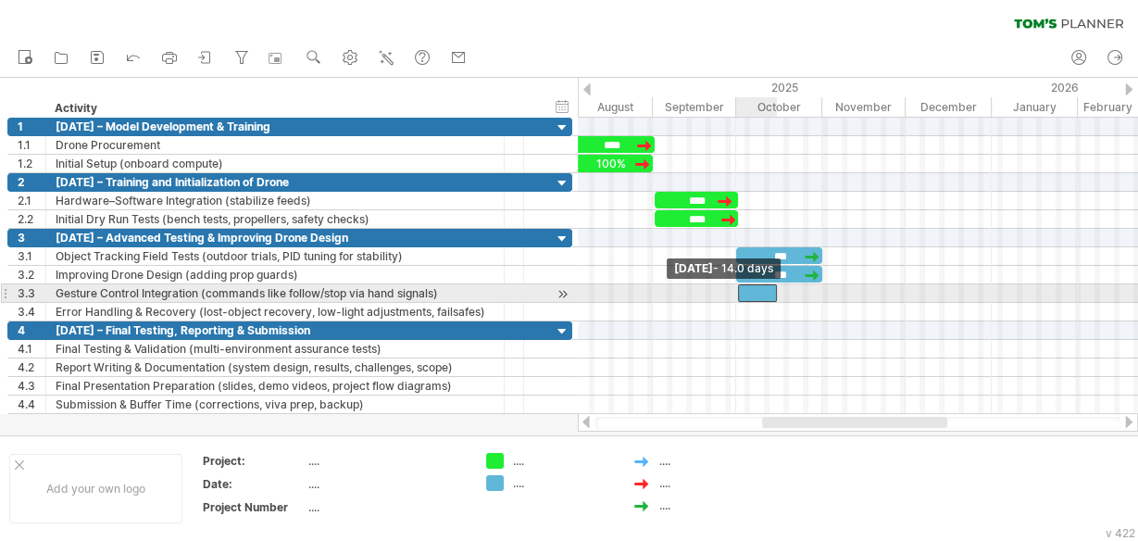
click at [739, 291] on span at bounding box center [737, 293] width 7 height 18
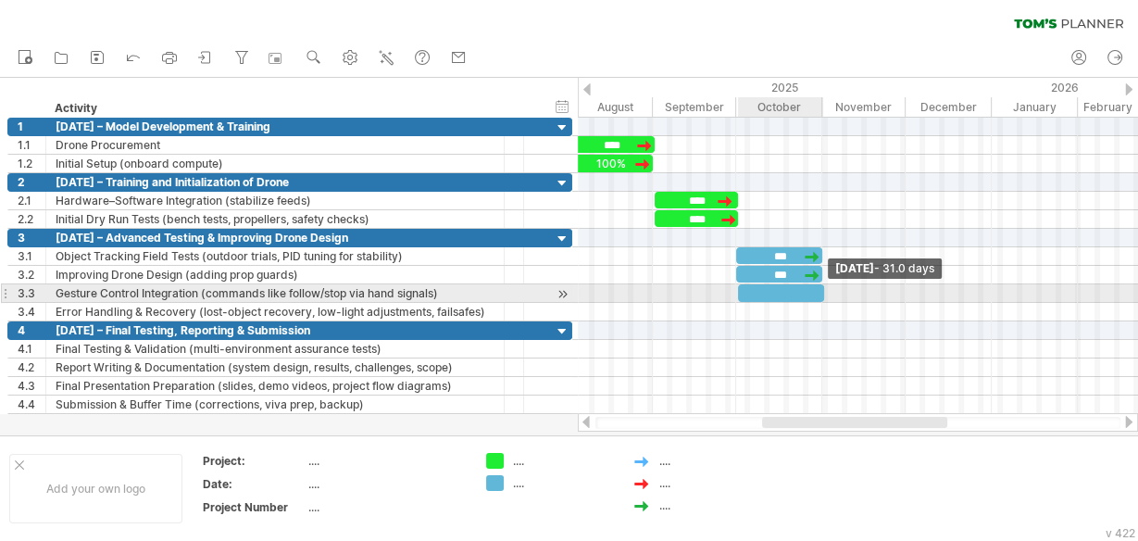
drag, startPoint x: 774, startPoint y: 287, endPoint x: 821, endPoint y: 289, distance: 47.3
click at [821, 289] on span at bounding box center [824, 293] width 7 height 18
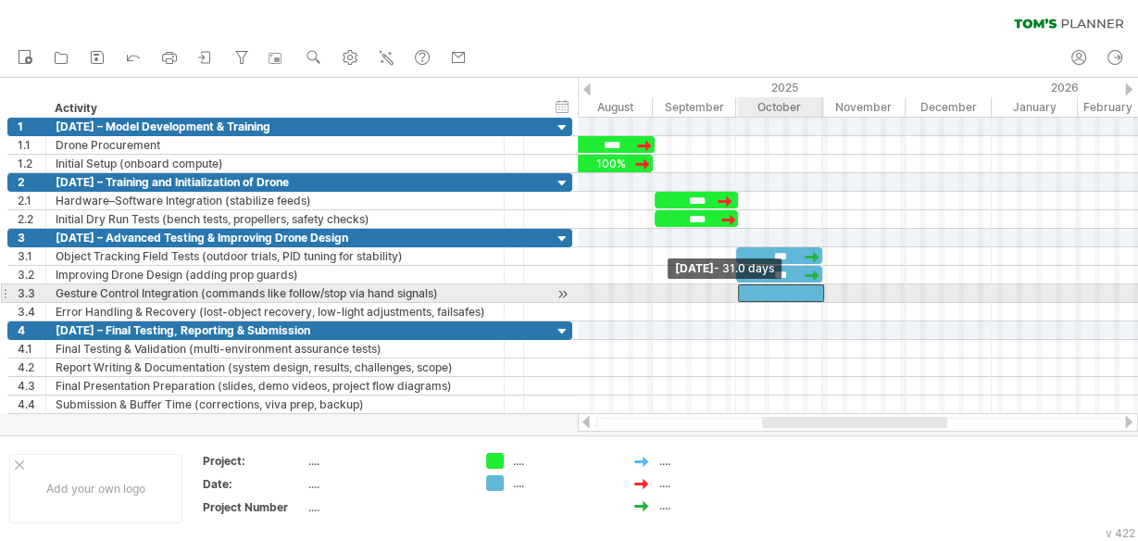
click at [736, 288] on span at bounding box center [737, 293] width 7 height 18
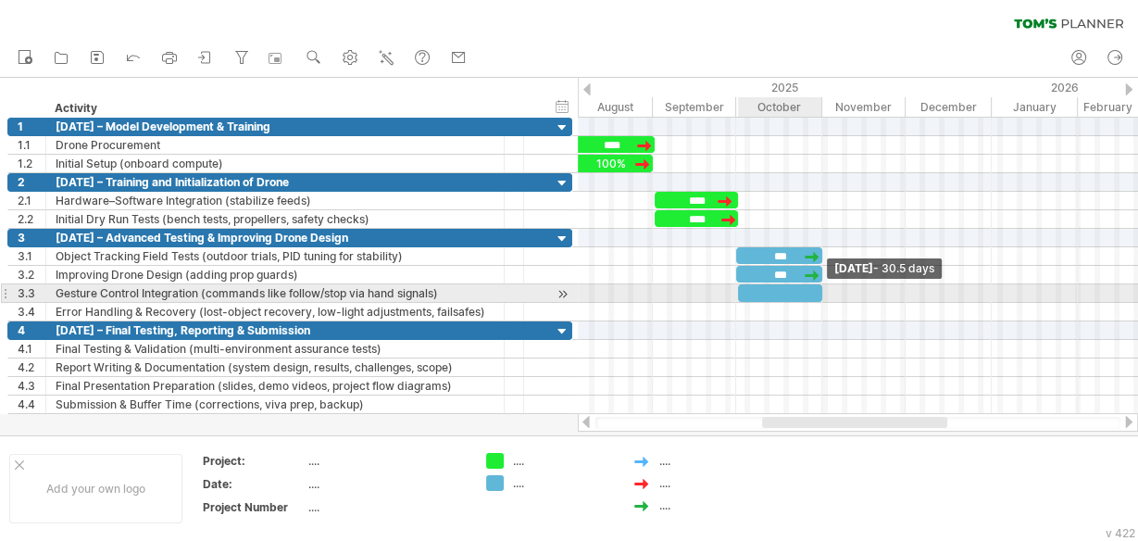
click at [820, 286] on span at bounding box center [822, 293] width 7 height 18
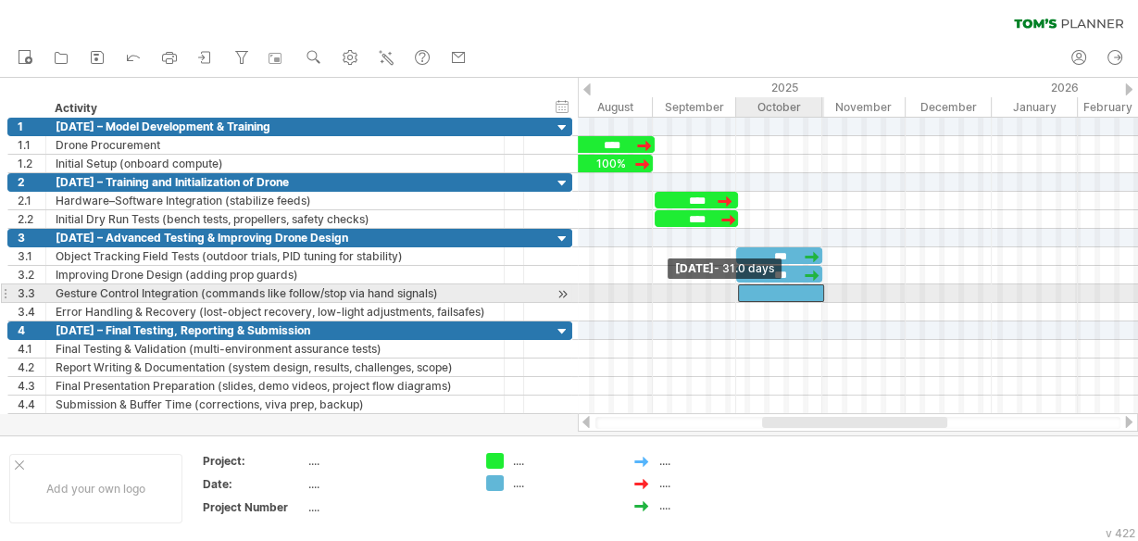
click at [740, 290] on span at bounding box center [737, 293] width 7 height 18
click at [775, 288] on div at bounding box center [781, 293] width 86 height 18
click at [738, 290] on span at bounding box center [737, 293] width 7 height 18
click at [786, 289] on div at bounding box center [779, 293] width 86 height 18
click at [777, 289] on div at bounding box center [779, 293] width 86 height 18
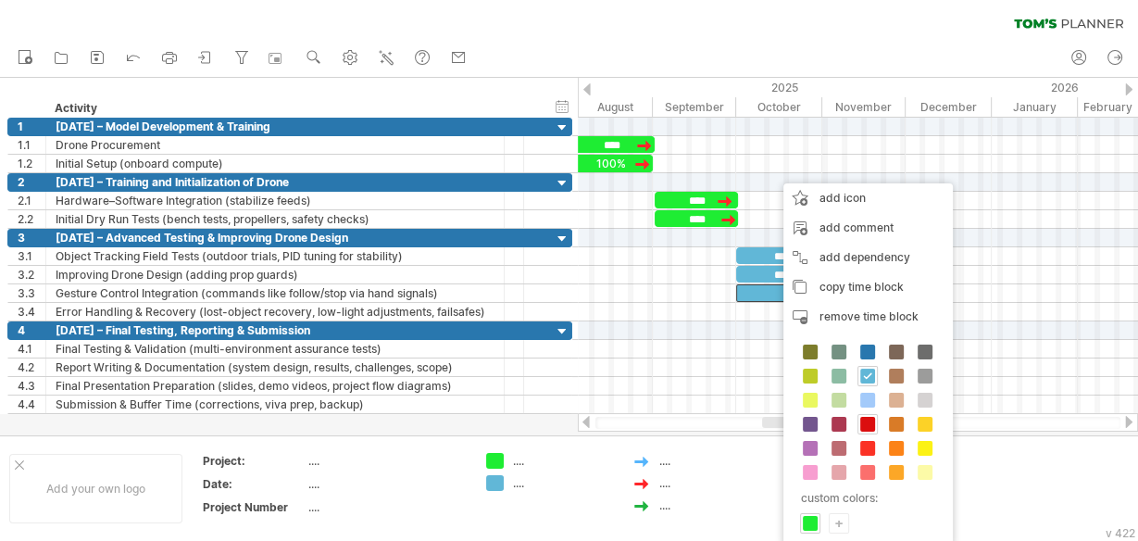
click at [869, 419] on span at bounding box center [867, 424] width 15 height 15
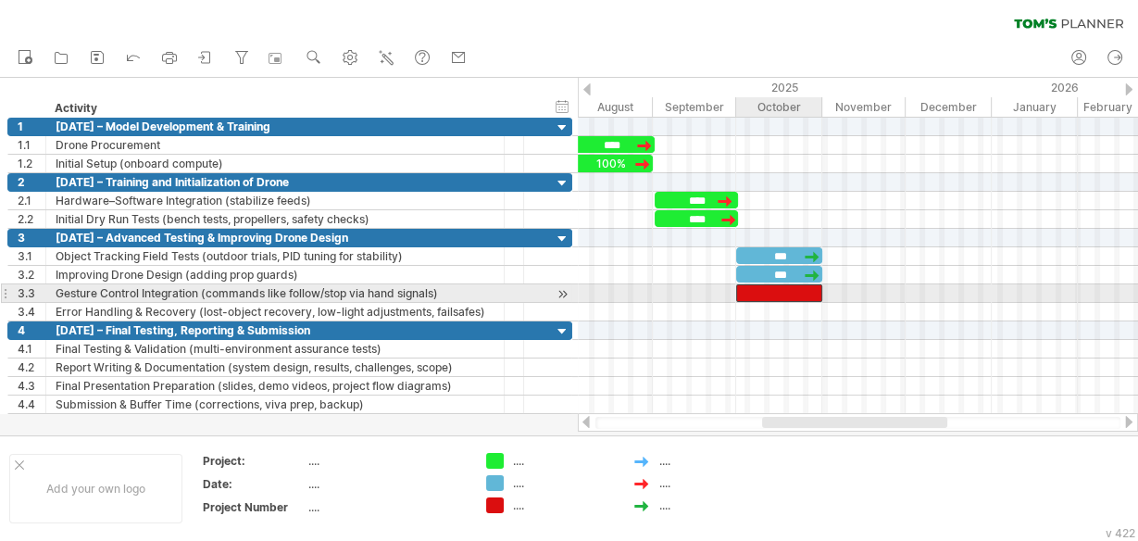
click at [780, 286] on div at bounding box center [779, 293] width 86 height 18
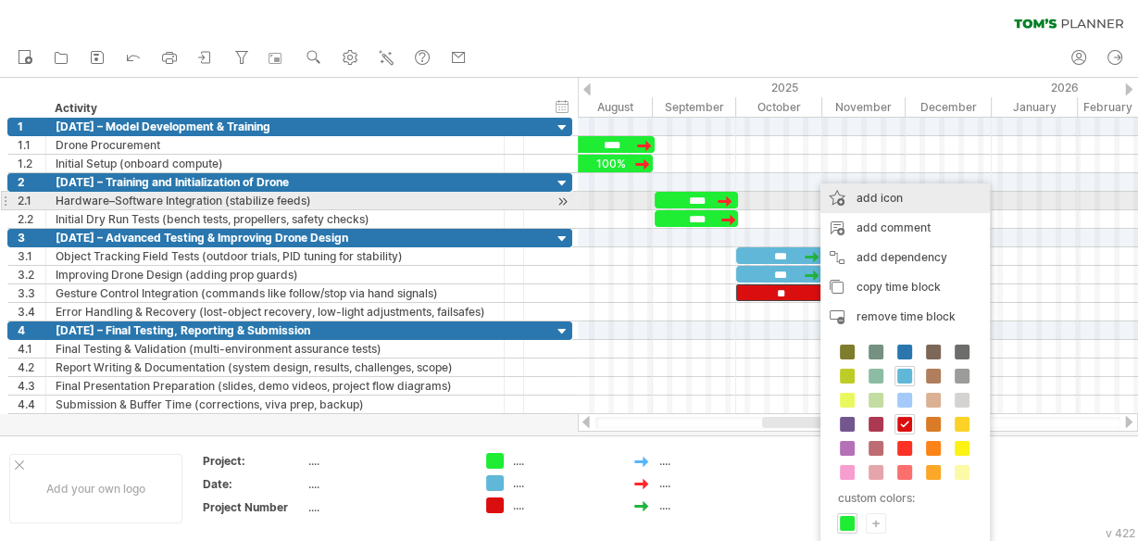
click at [874, 196] on div "add icon" at bounding box center [905, 198] width 169 height 30
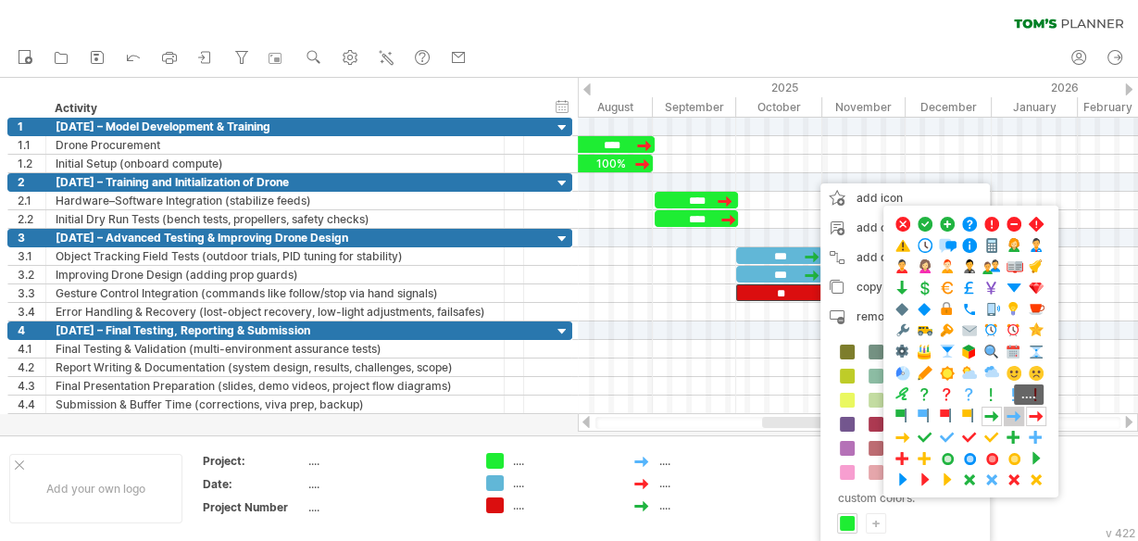
click at [1012, 416] on span at bounding box center [1014, 416] width 19 height 18
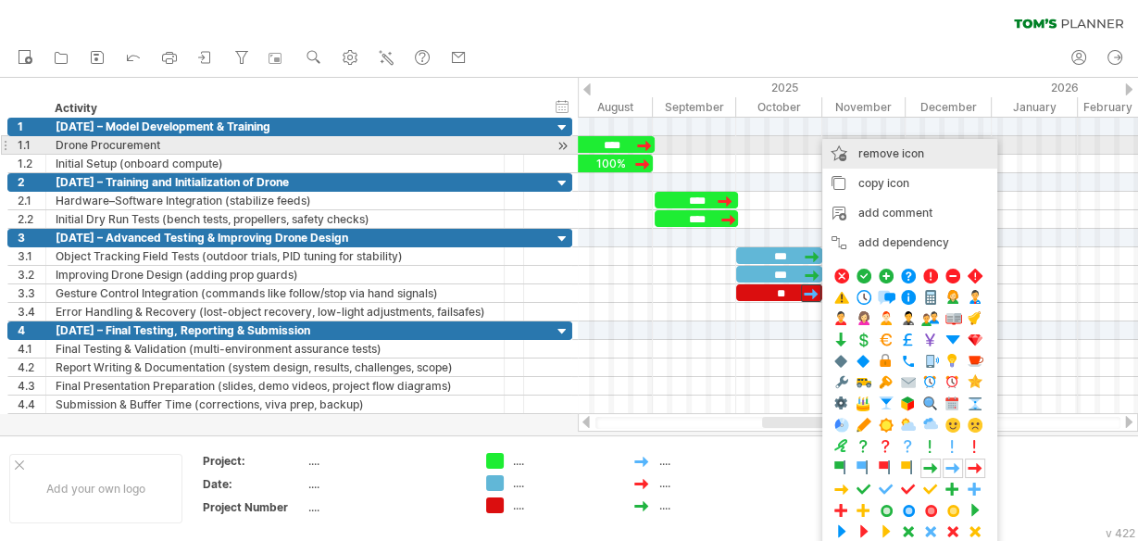
click at [883, 152] on span "remove icon" at bounding box center [891, 153] width 66 height 14
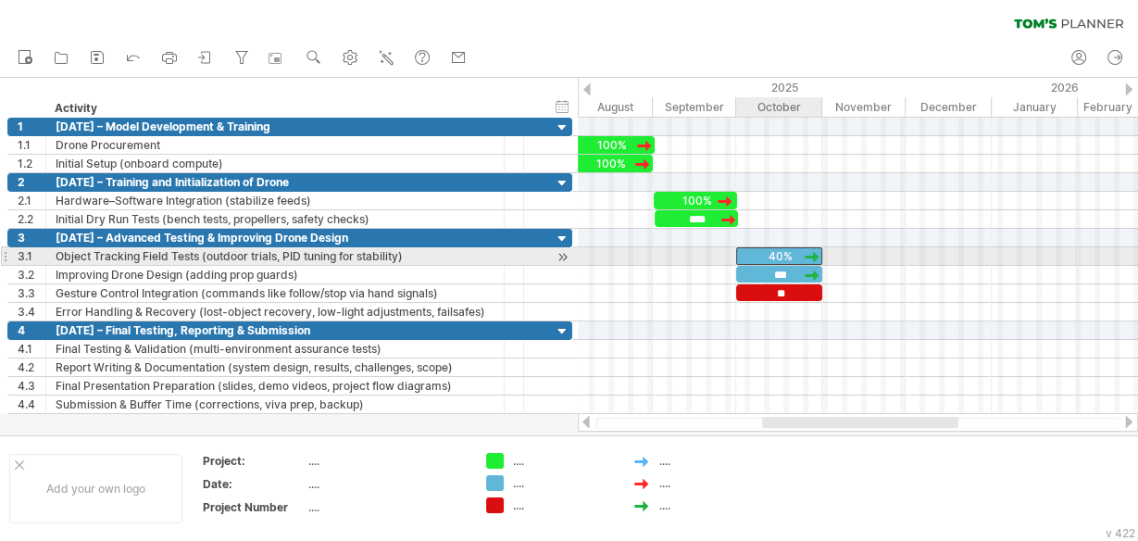
click at [775, 256] on div "40%" at bounding box center [779, 256] width 86 height 18
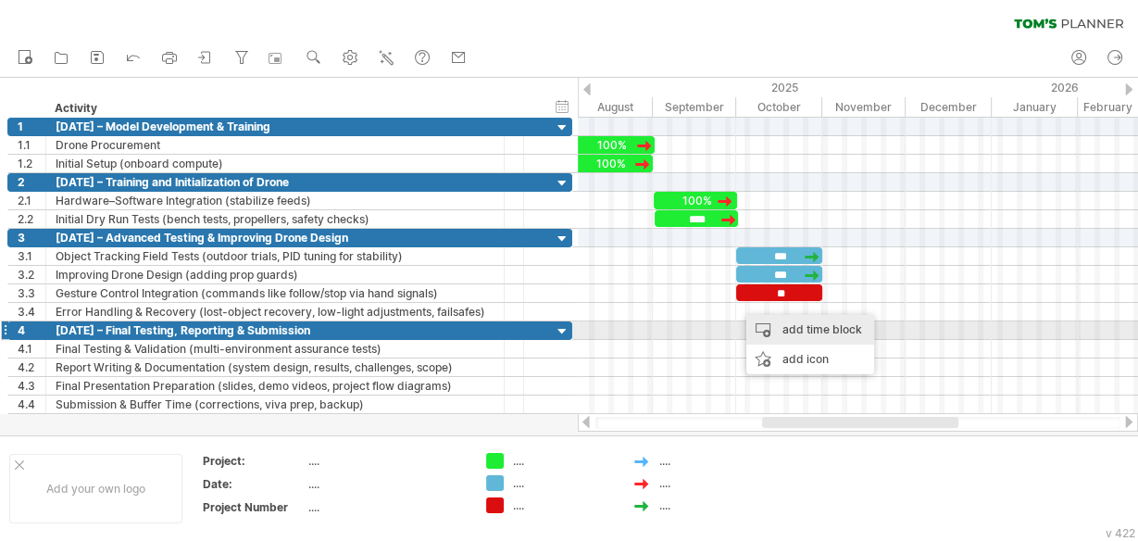
click at [771, 322] on div "add time block" at bounding box center [810, 330] width 128 height 30
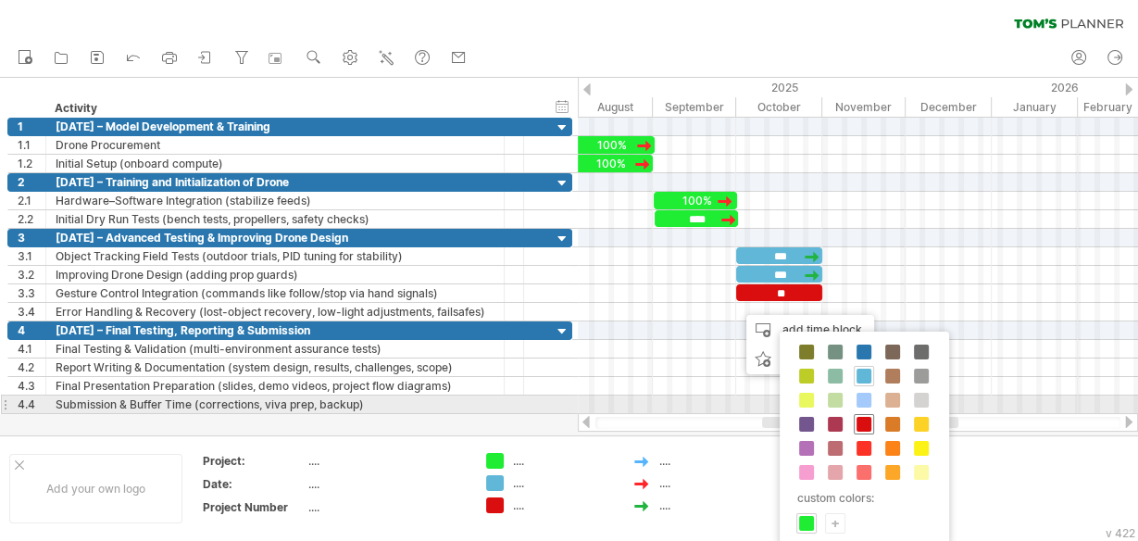
click at [862, 417] on span at bounding box center [864, 424] width 15 height 15
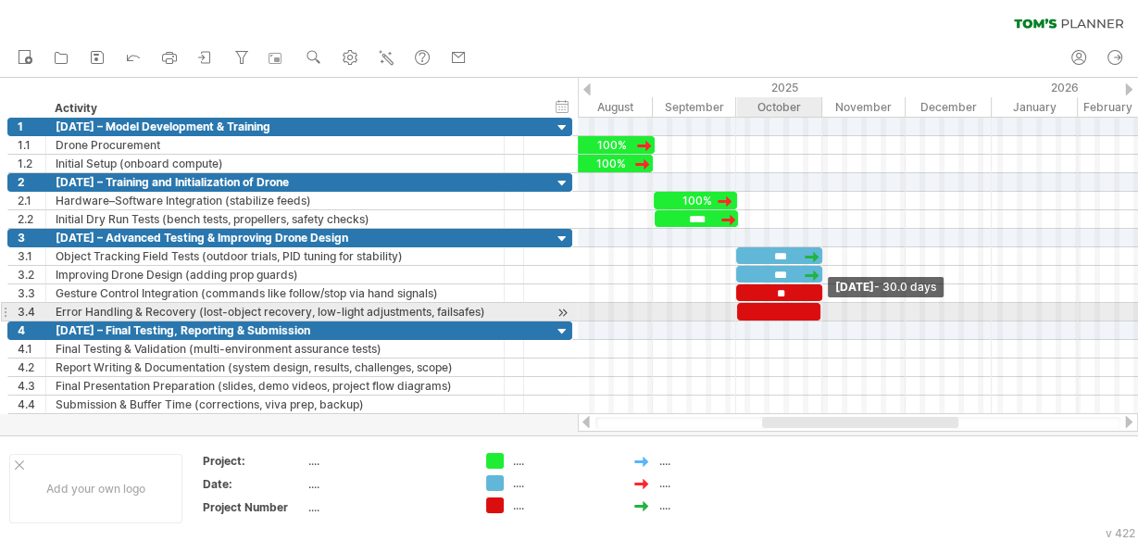
drag, startPoint x: 772, startPoint y: 305, endPoint x: 817, endPoint y: 305, distance: 44.5
click at [817, 305] on span at bounding box center [820, 312] width 7 height 18
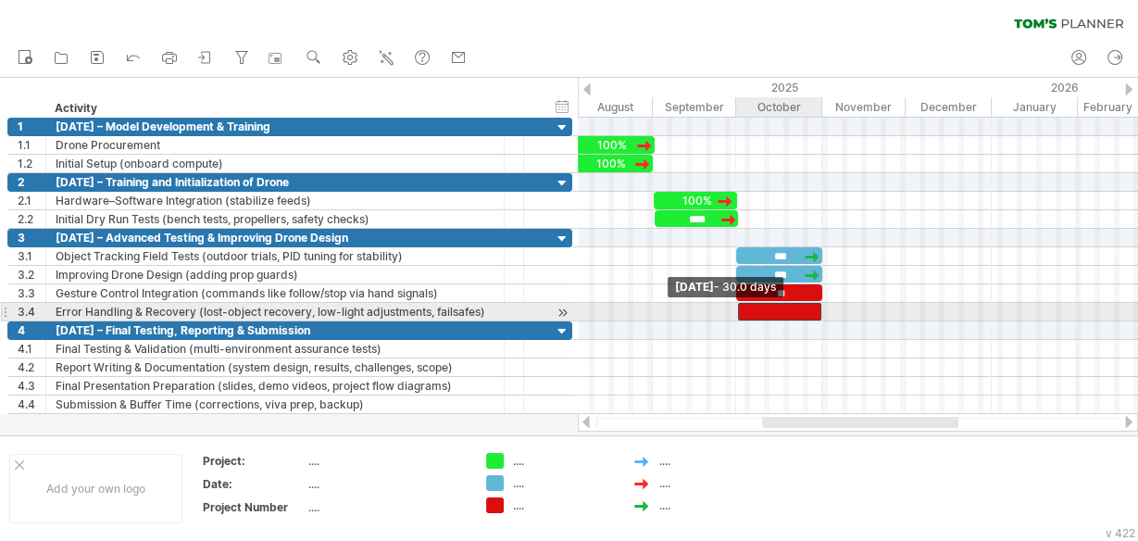
click at [739, 306] on span at bounding box center [737, 312] width 7 height 18
click at [778, 304] on div at bounding box center [779, 312] width 83 height 18
click at [735, 303] on span at bounding box center [735, 312] width 7 height 18
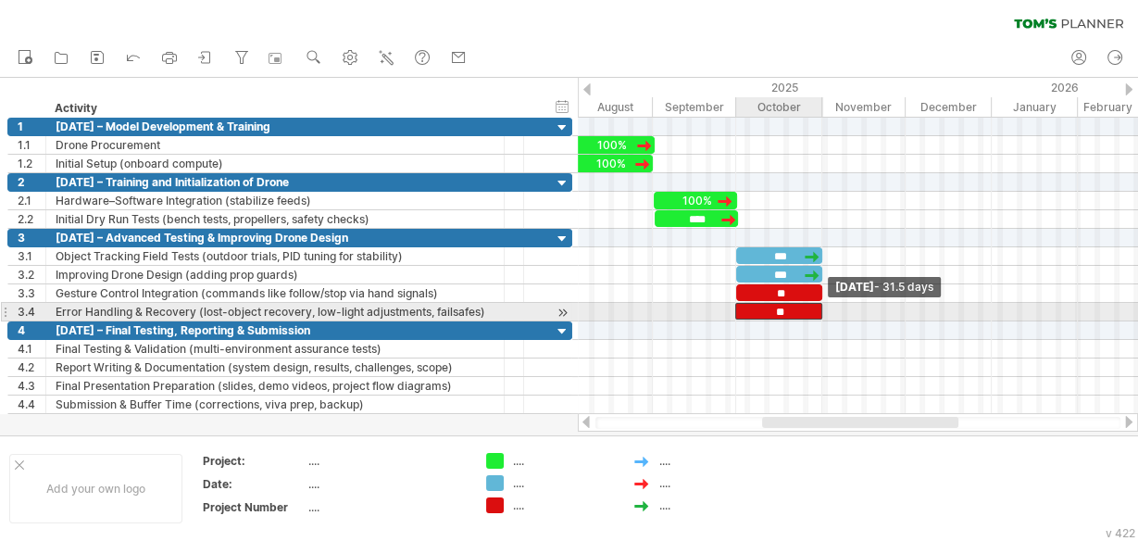
click at [820, 306] on span at bounding box center [822, 312] width 7 height 18
click at [734, 309] on span at bounding box center [736, 312] width 7 height 18
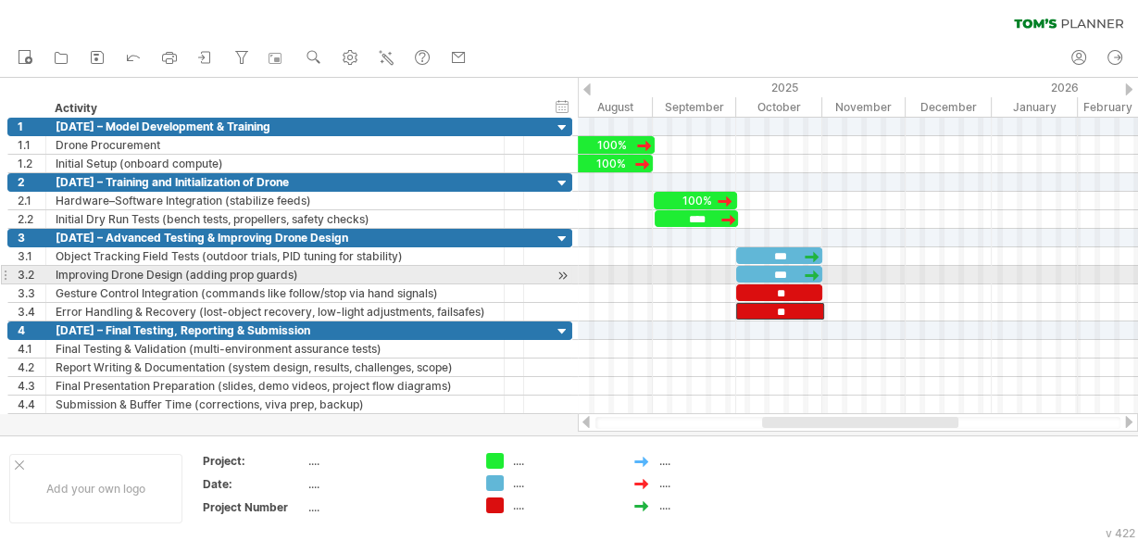
click at [777, 267] on div "***" at bounding box center [779, 274] width 86 height 17
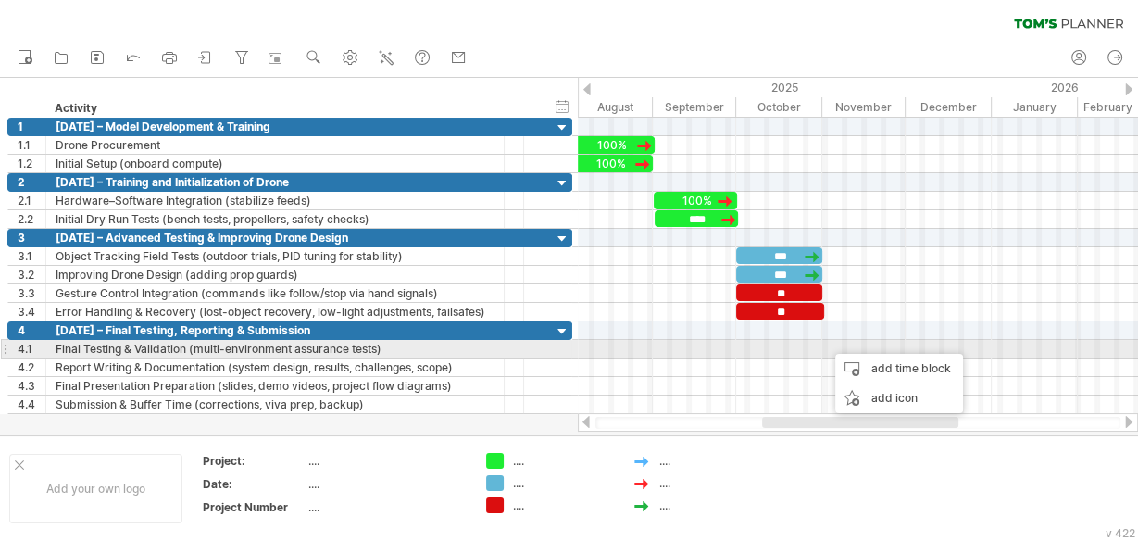
click at [828, 345] on div at bounding box center [858, 349] width 560 height 19
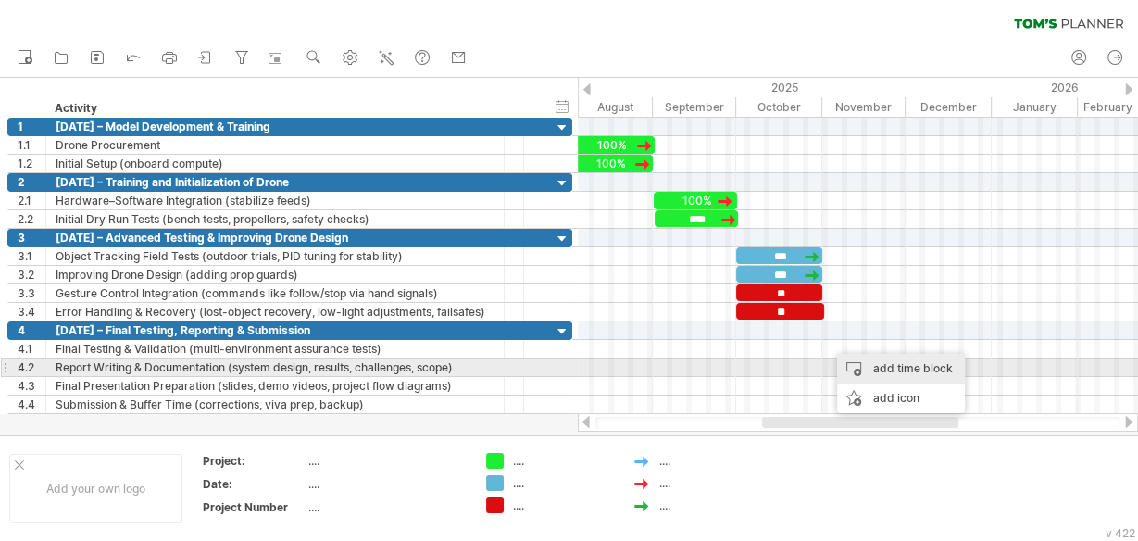
click at [855, 361] on div "add time block" at bounding box center [901, 369] width 128 height 30
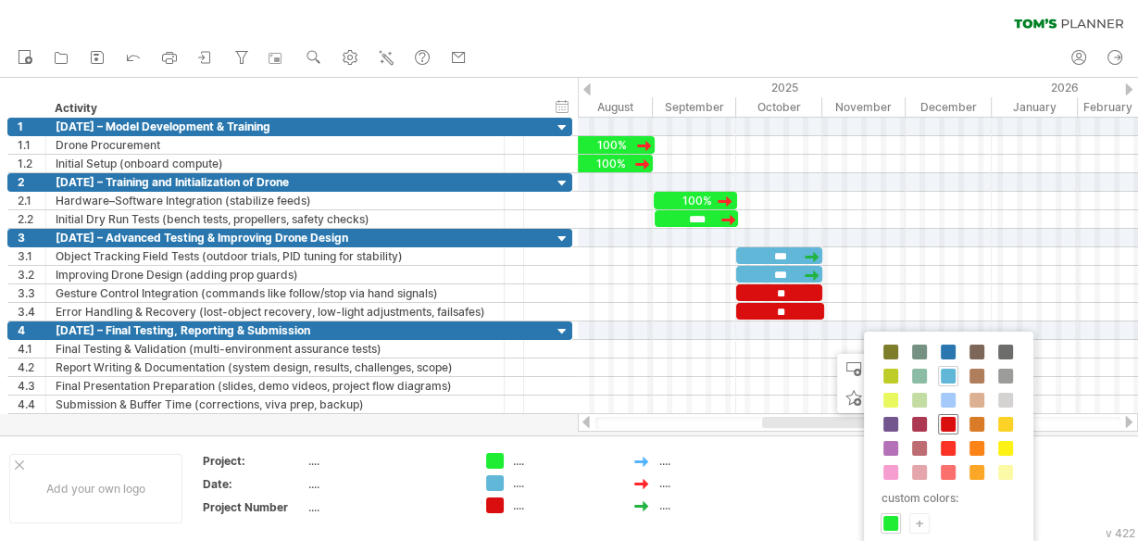
click at [943, 420] on span at bounding box center [948, 424] width 15 height 15
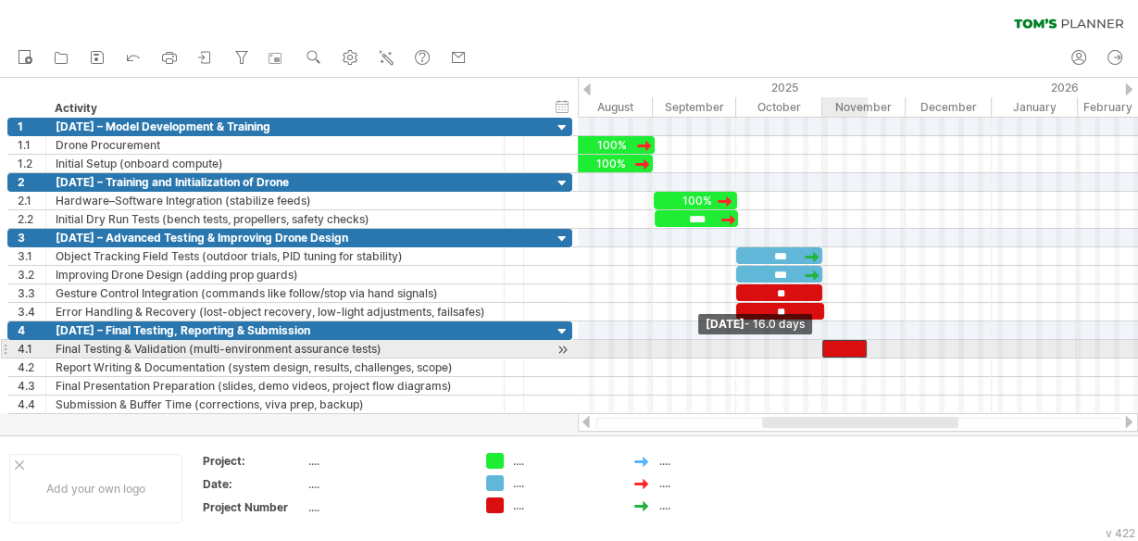
click at [823, 345] on span at bounding box center [822, 349] width 7 height 18
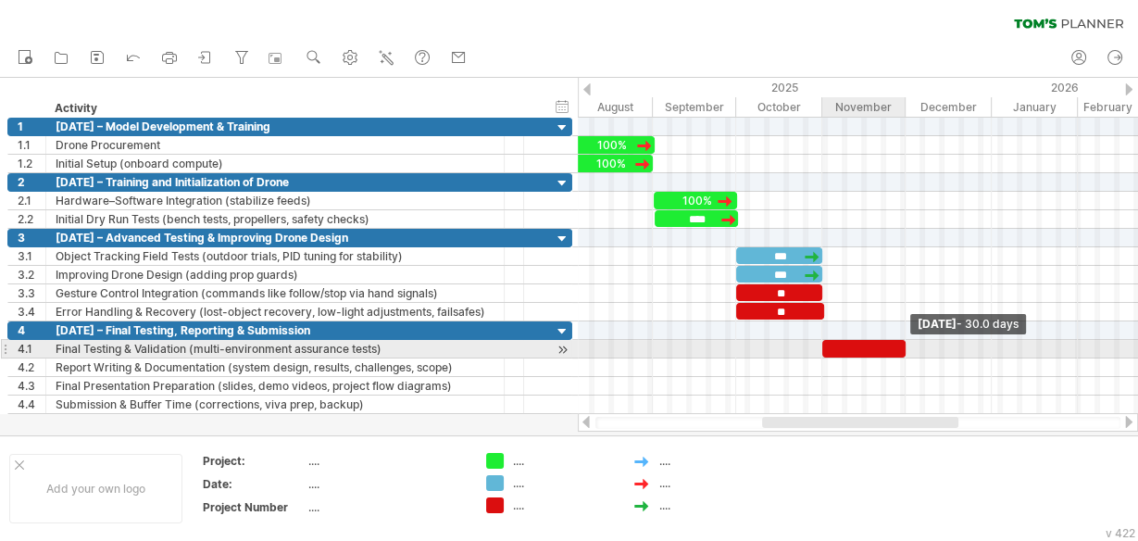
drag, startPoint x: 863, startPoint y: 345, endPoint x: 902, endPoint y: 349, distance: 39.2
click at [902, 349] on span at bounding box center [905, 349] width 7 height 18
click at [840, 343] on div at bounding box center [863, 349] width 83 height 18
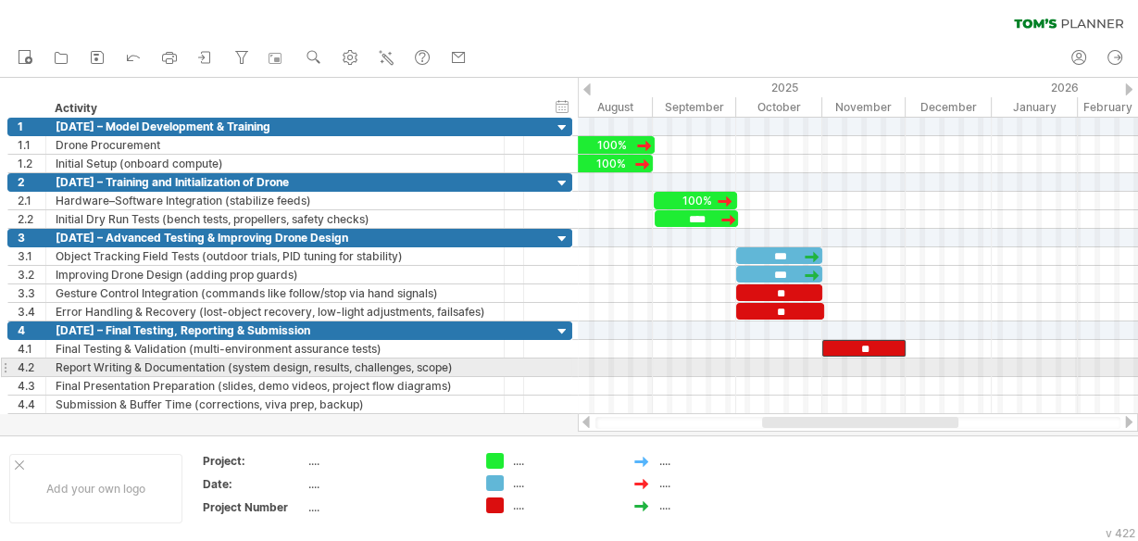
click at [823, 359] on div at bounding box center [858, 367] width 560 height 19
click at [846, 374] on div "add time block" at bounding box center [897, 384] width 128 height 30
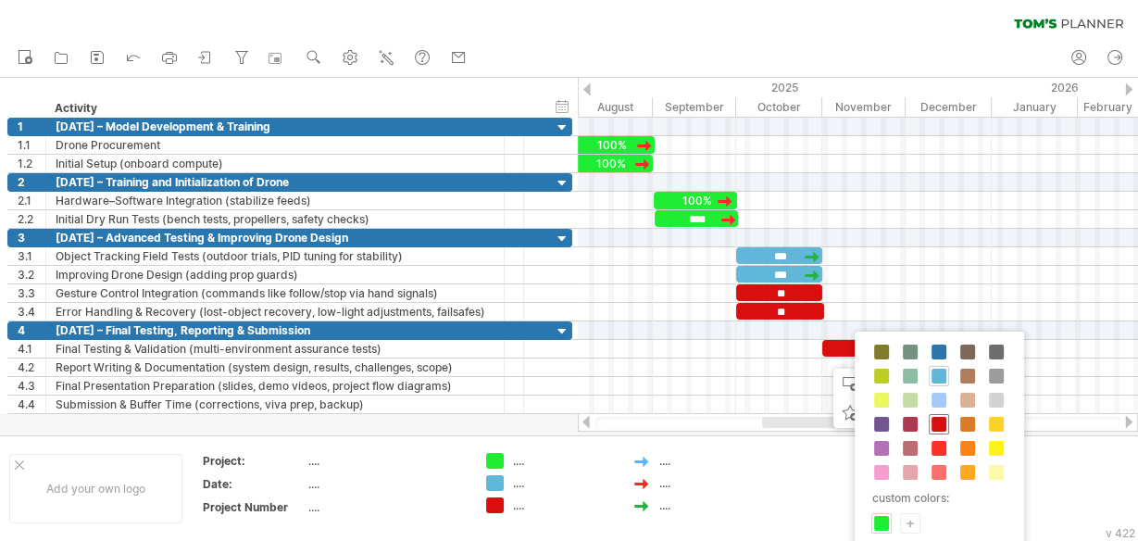
click at [939, 421] on span at bounding box center [939, 424] width 15 height 15
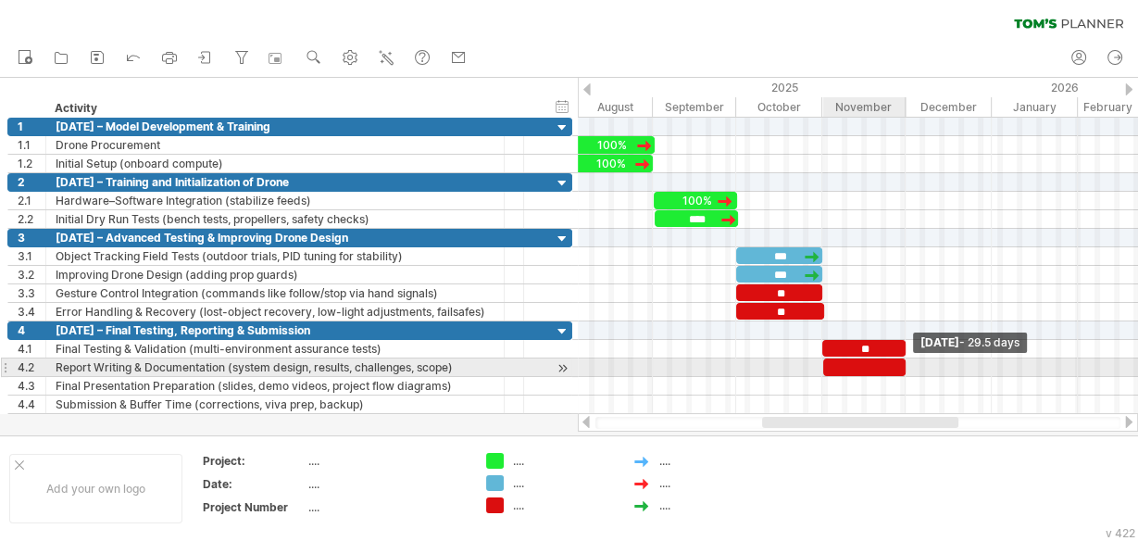
drag, startPoint x: 860, startPoint y: 360, endPoint x: 904, endPoint y: 362, distance: 43.6
click at [904, 362] on span at bounding box center [905, 367] width 7 height 18
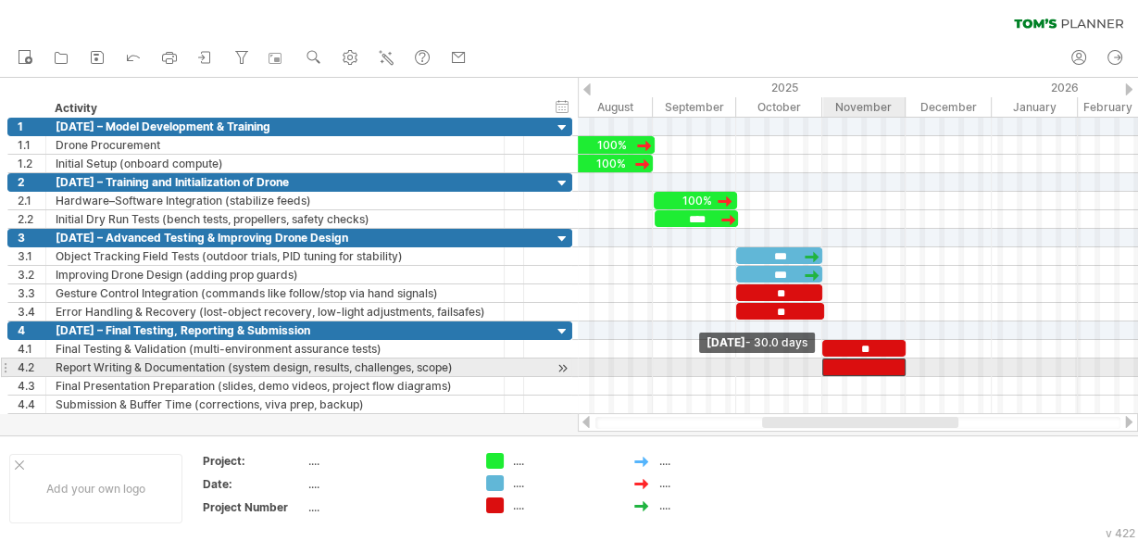
click at [825, 360] on span at bounding box center [822, 367] width 7 height 18
click at [865, 362] on div at bounding box center [863, 367] width 83 height 18
click at [864, 362] on div "**" at bounding box center [863, 366] width 83 height 17
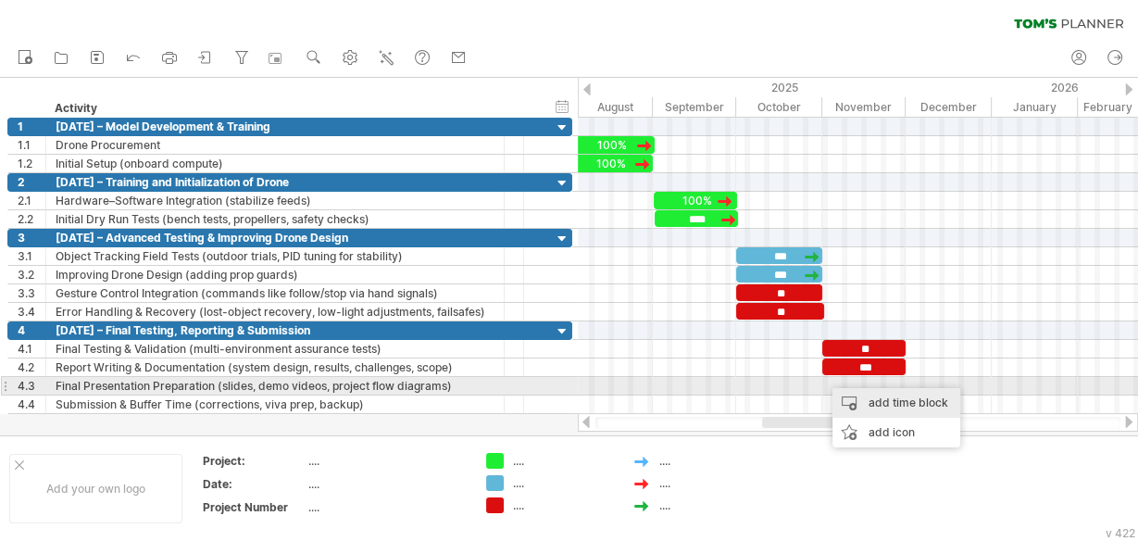
click at [850, 395] on div "add time block" at bounding box center [897, 403] width 128 height 30
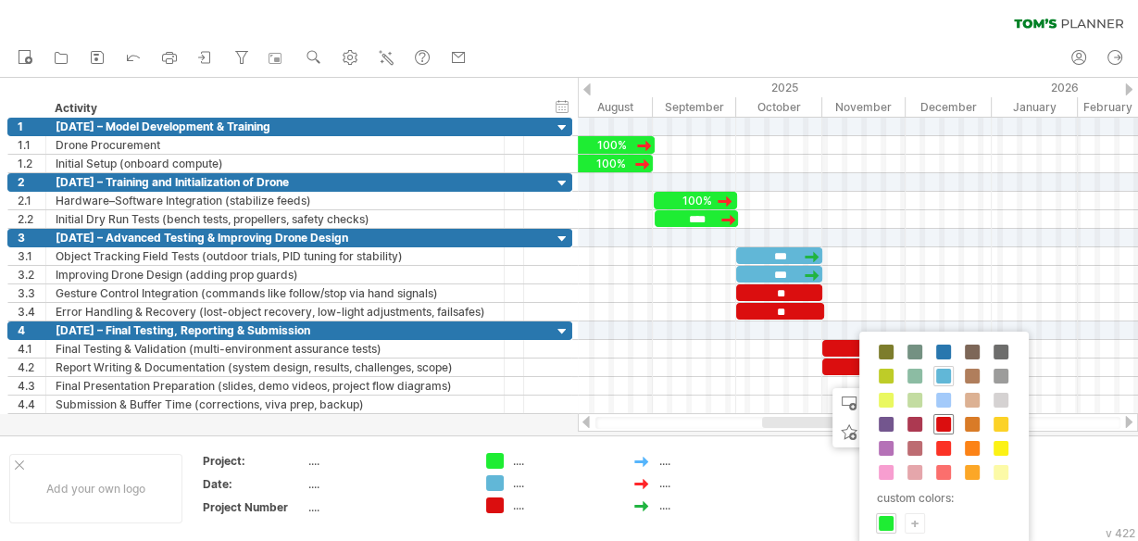
click at [940, 421] on span at bounding box center [943, 424] width 15 height 15
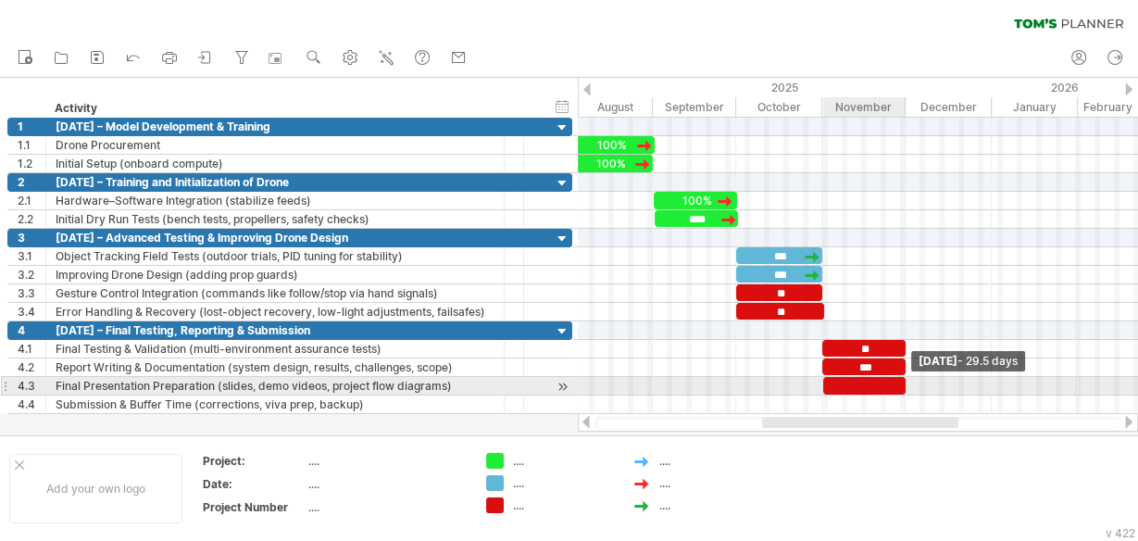
drag, startPoint x: 861, startPoint y: 380, endPoint x: 904, endPoint y: 379, distance: 42.6
click at [904, 379] on span at bounding box center [905, 386] width 7 height 18
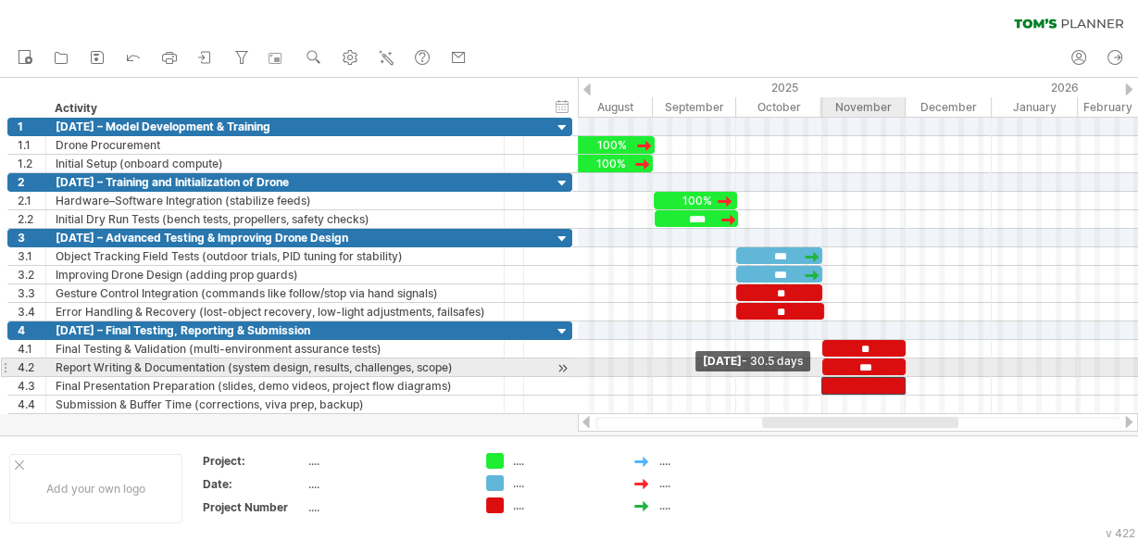
click at [823, 377] on span at bounding box center [821, 386] width 7 height 18
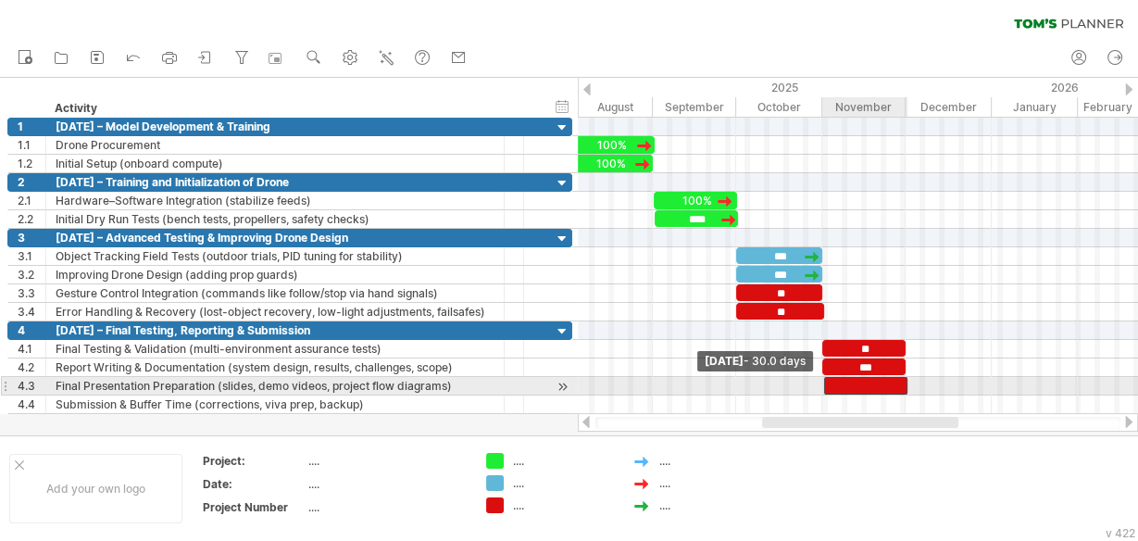
click at [823, 378] on span at bounding box center [824, 386] width 7 height 18
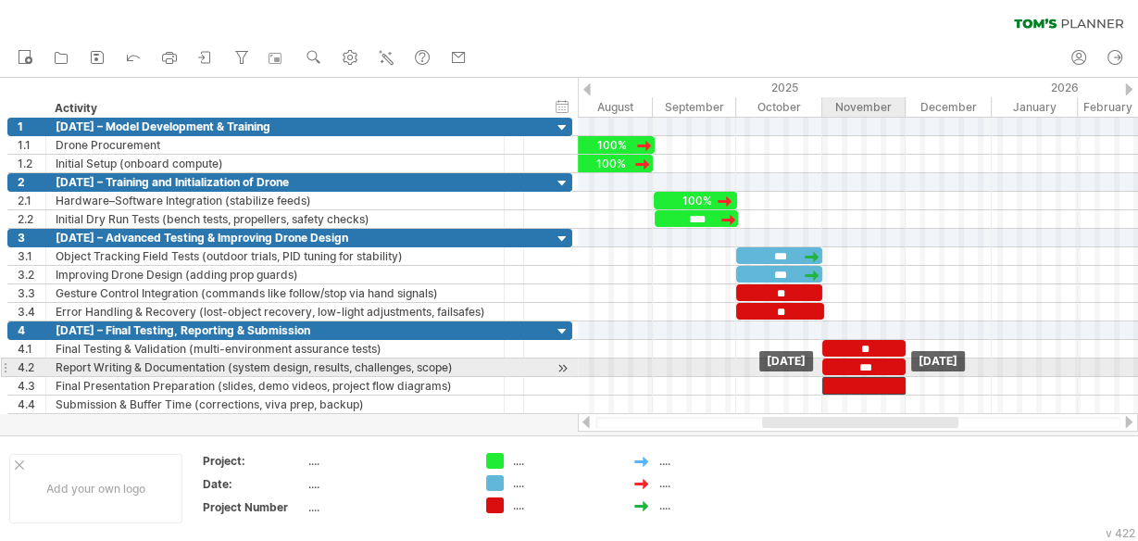
click at [846, 377] on div at bounding box center [863, 386] width 83 height 18
click at [863, 377] on div at bounding box center [863, 386] width 83 height 18
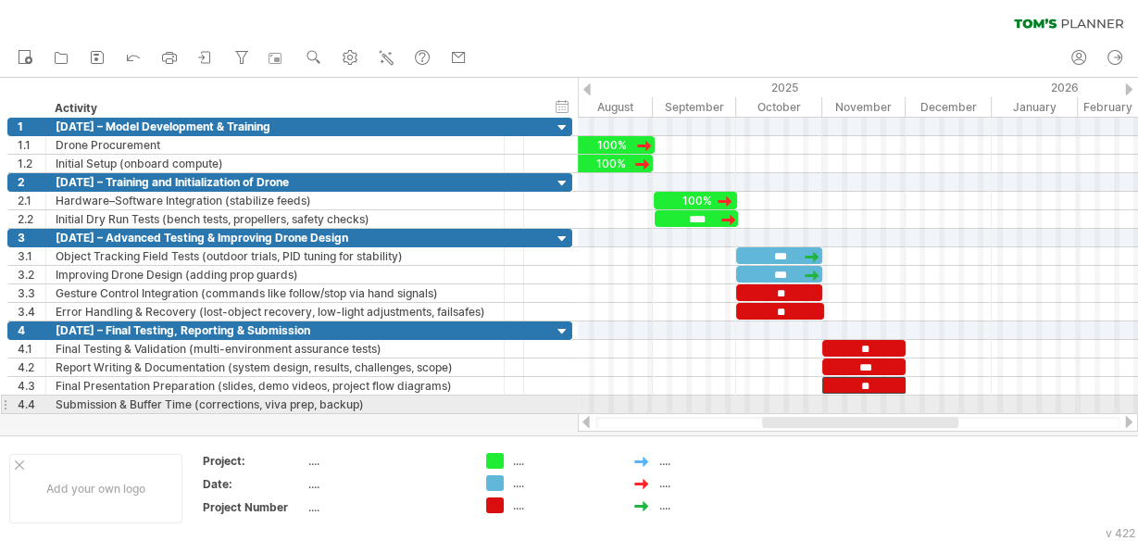
click at [824, 397] on div at bounding box center [858, 404] width 560 height 19
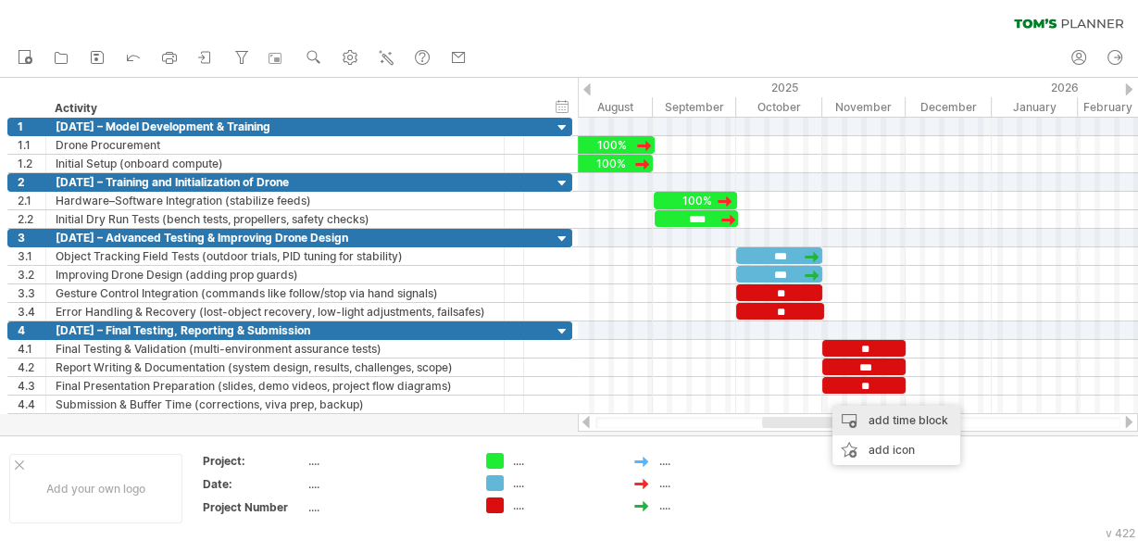
click at [851, 426] on div "add time block" at bounding box center [897, 421] width 128 height 30
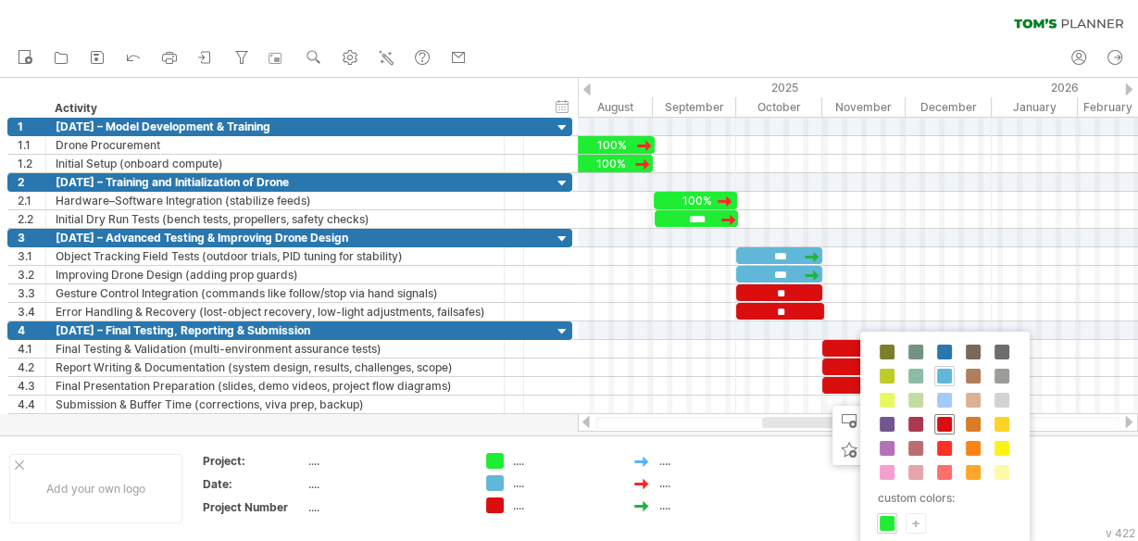
click at [941, 419] on span at bounding box center [944, 424] width 15 height 15
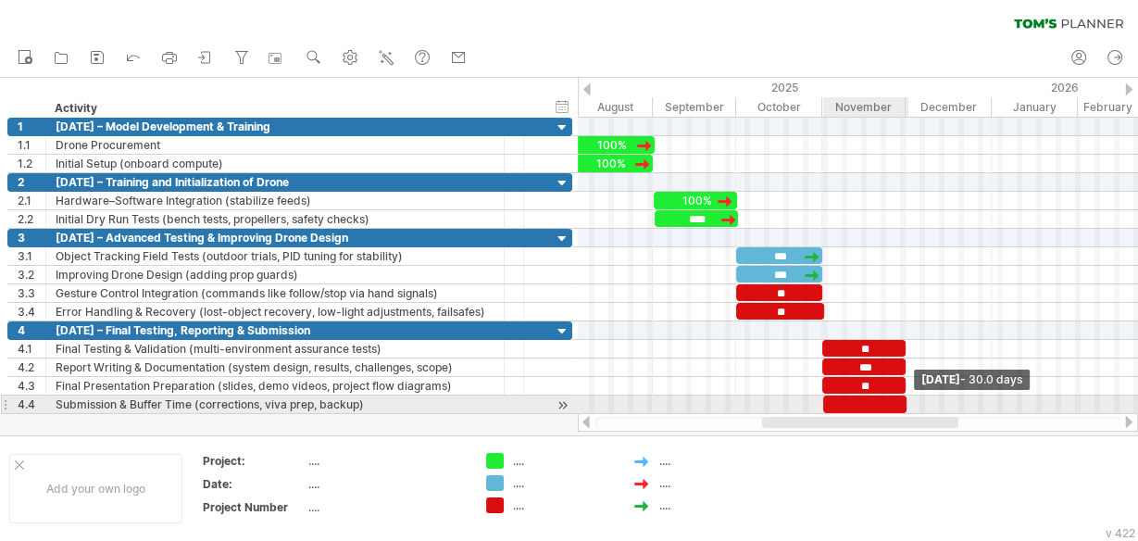
drag, startPoint x: 858, startPoint y: 396, endPoint x: 902, endPoint y: 395, distance: 44.5
click at [903, 395] on span at bounding box center [906, 404] width 7 height 18
click at [875, 398] on div at bounding box center [863, 404] width 83 height 18
click at [864, 396] on div at bounding box center [863, 404] width 83 height 18
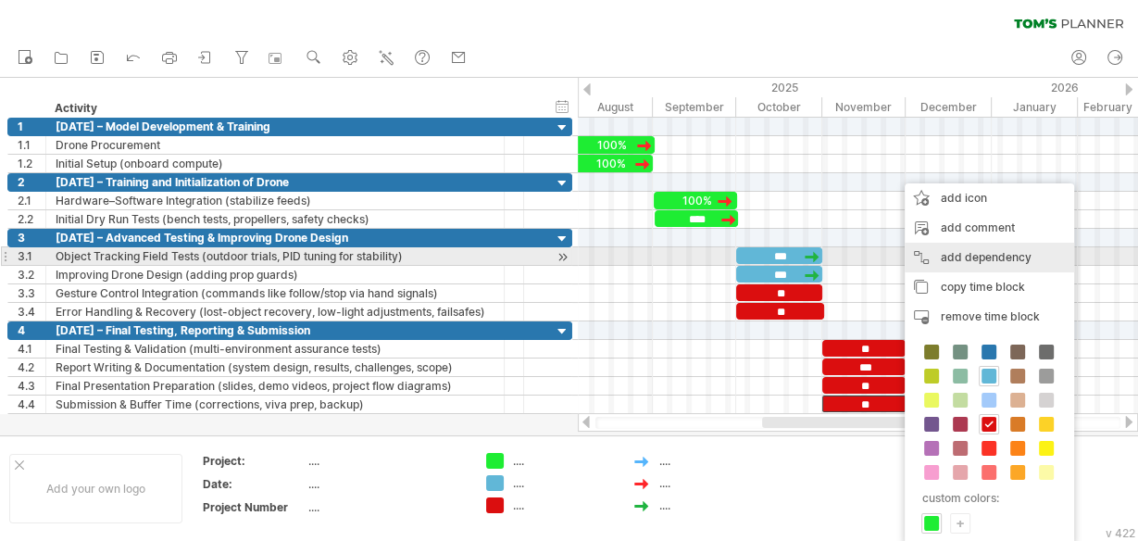
click at [976, 258] on div "add dependency You can use dependencies when you require tasks to be done in a …" at bounding box center [989, 258] width 169 height 30
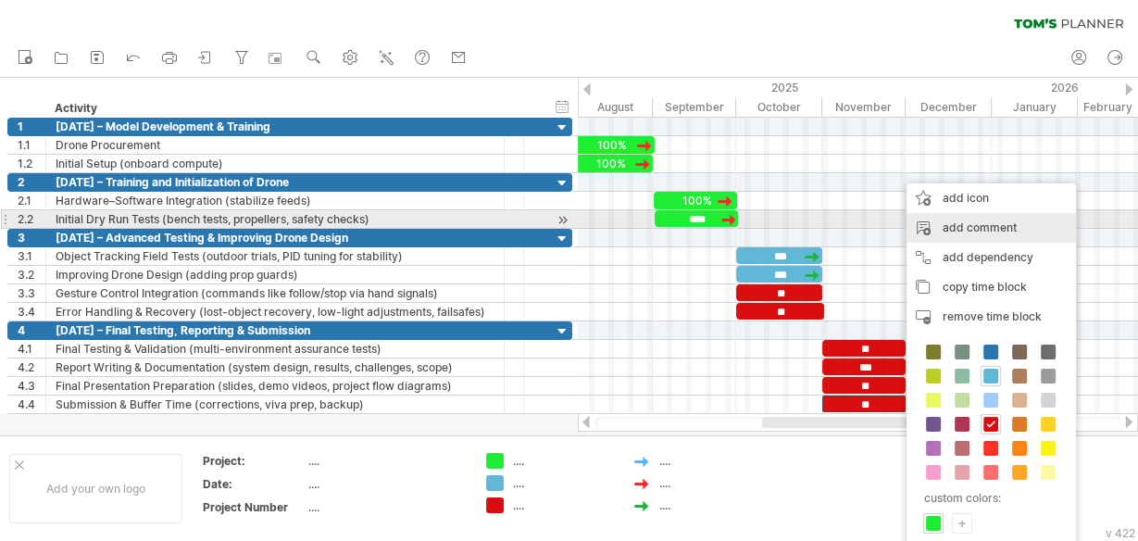
click at [961, 222] on div "add comment" at bounding box center [991, 228] width 169 height 30
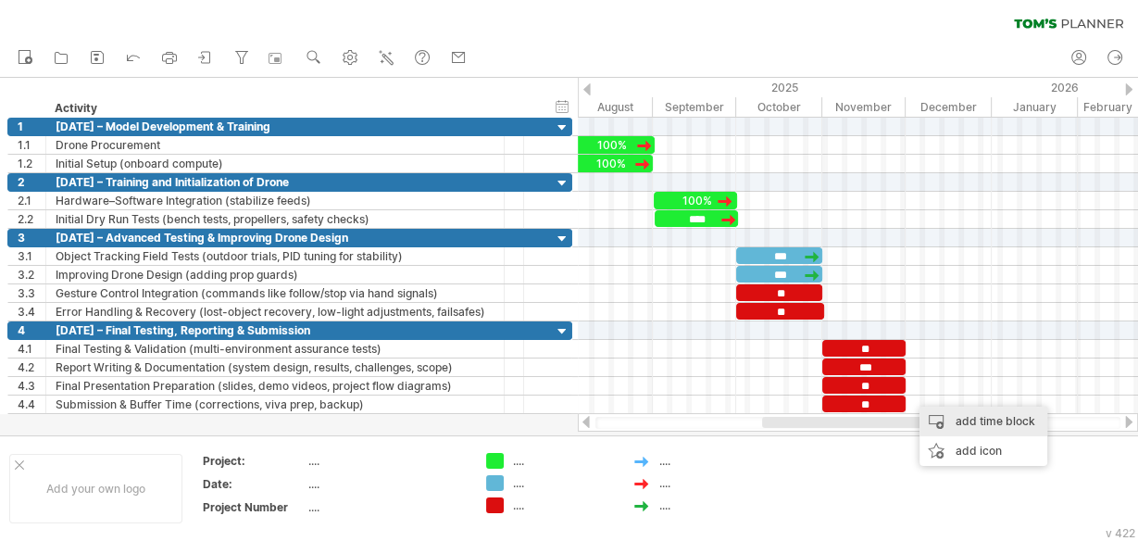
click at [953, 427] on div "add time block" at bounding box center [984, 422] width 128 height 30
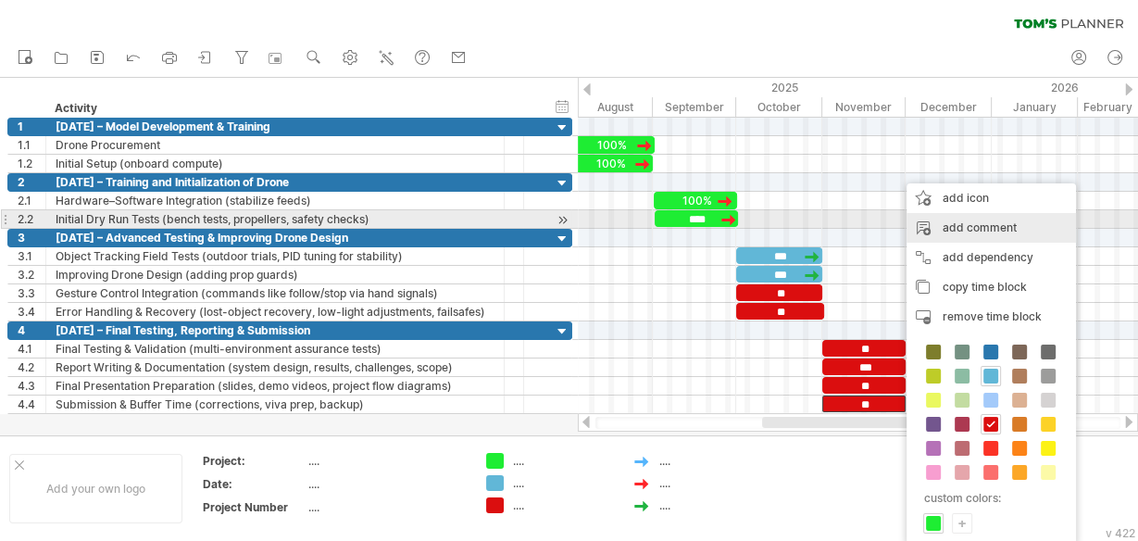
click at [952, 222] on div "add comment" at bounding box center [991, 228] width 169 height 30
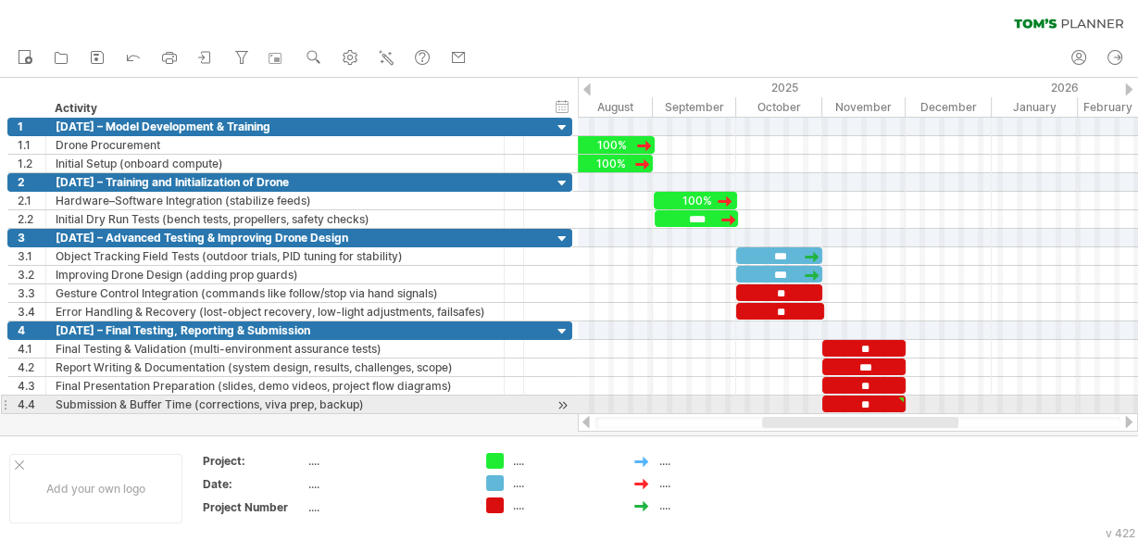
click at [913, 398] on div at bounding box center [858, 404] width 560 height 19
click at [909, 400] on div at bounding box center [858, 404] width 560 height 19
click at [921, 395] on div at bounding box center [858, 404] width 560 height 19
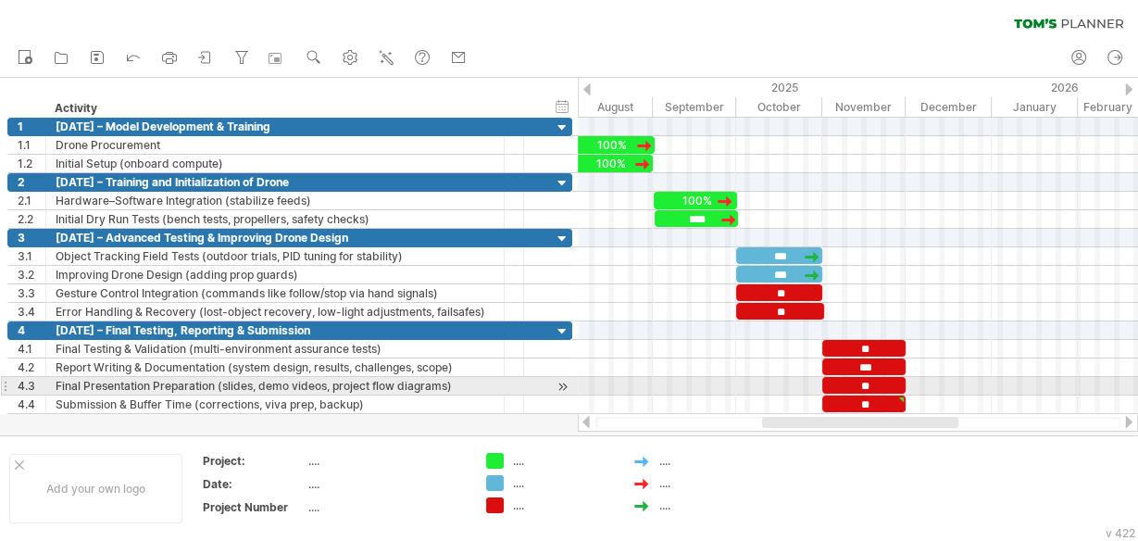
click at [920, 382] on div at bounding box center [858, 386] width 560 height 19
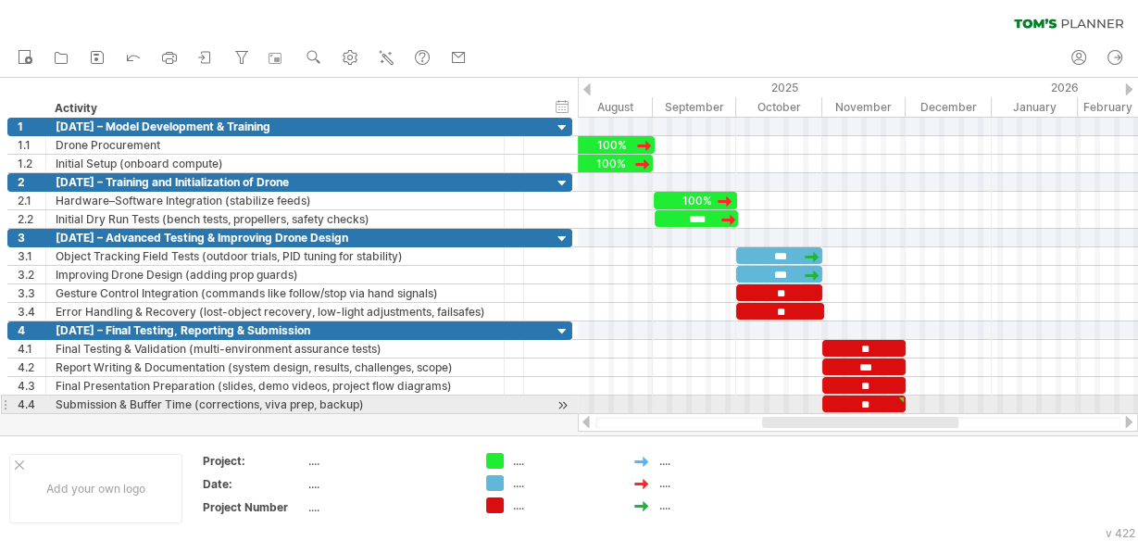
click at [914, 404] on div at bounding box center [858, 404] width 560 height 19
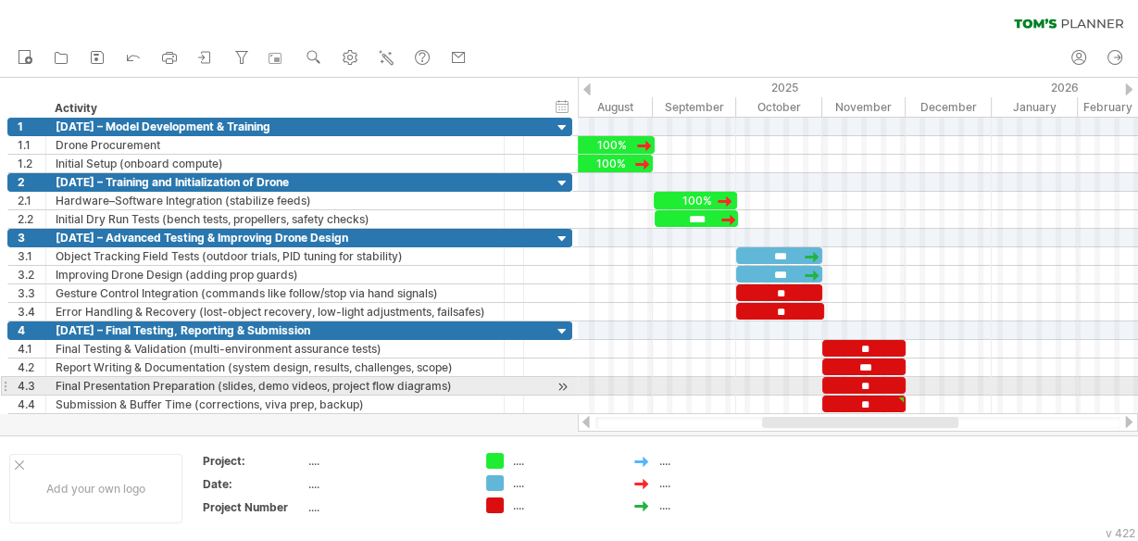
type textarea "**********"
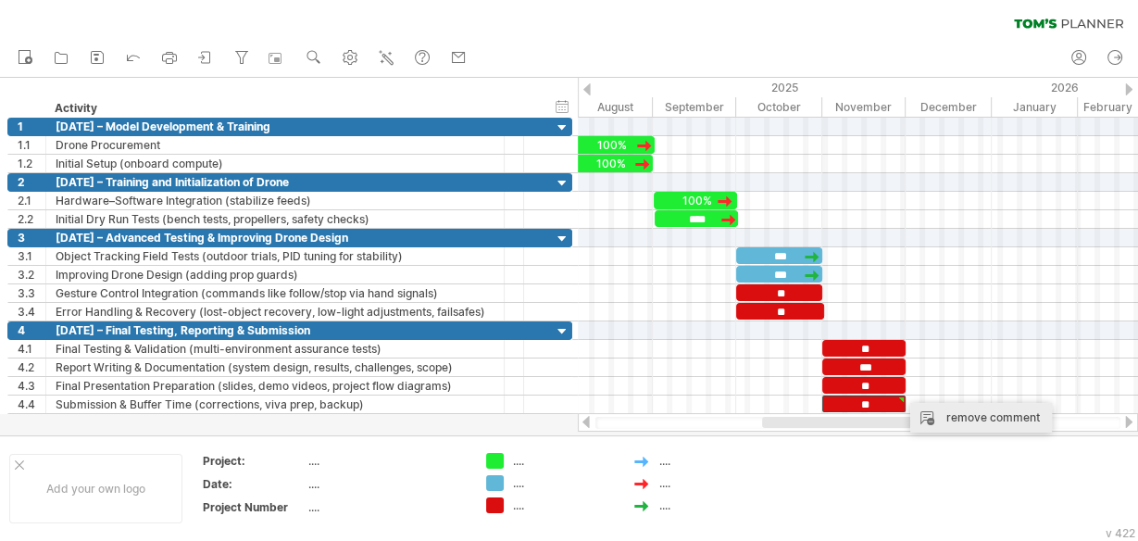
click at [956, 419] on div "remove comment" at bounding box center [981, 418] width 142 height 30
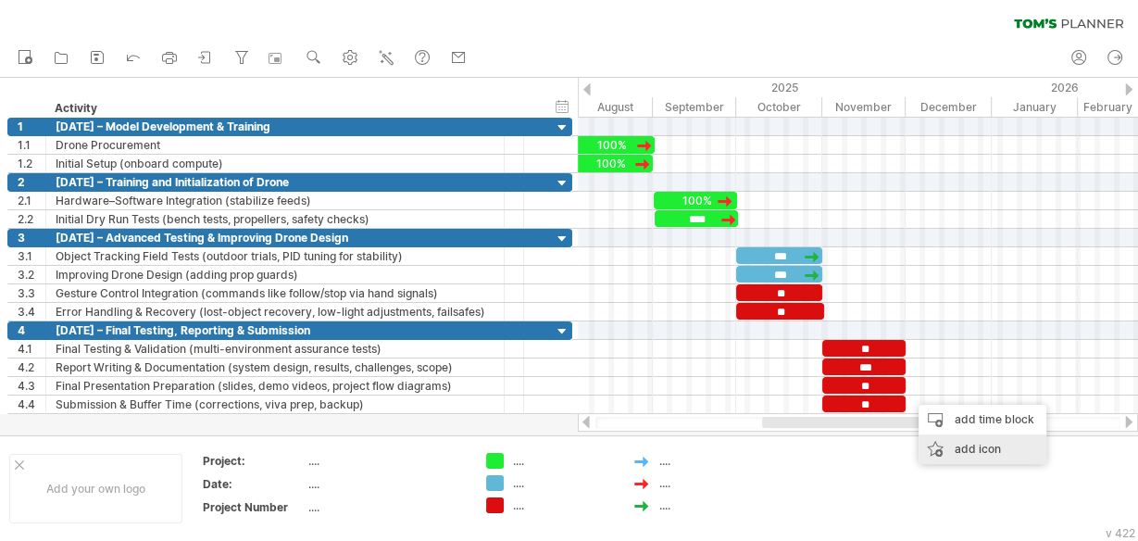
click at [952, 440] on div "add icon" at bounding box center [983, 449] width 128 height 30
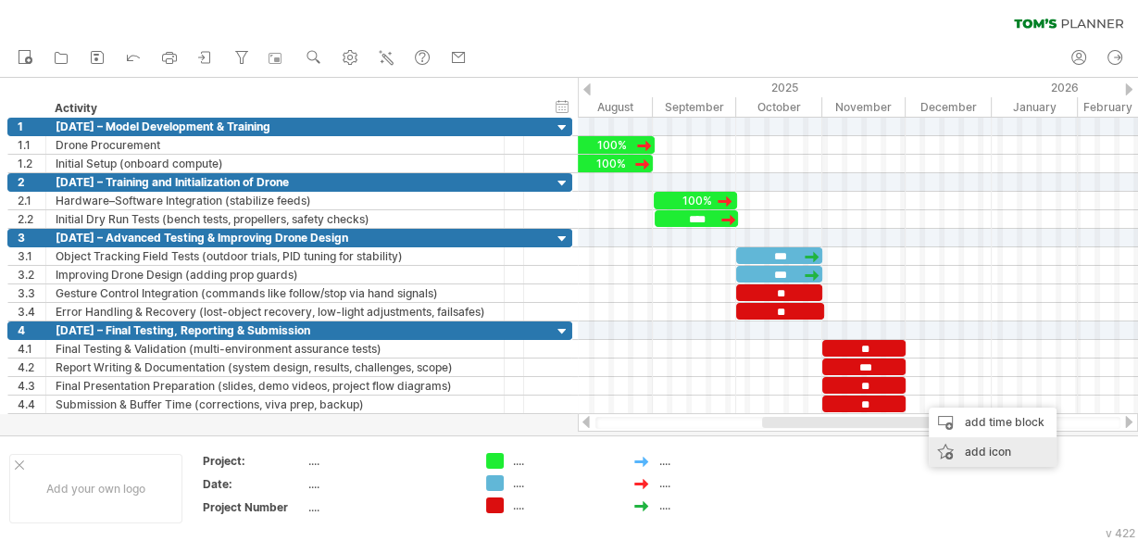
click at [958, 448] on div "add icon" at bounding box center [993, 452] width 128 height 30
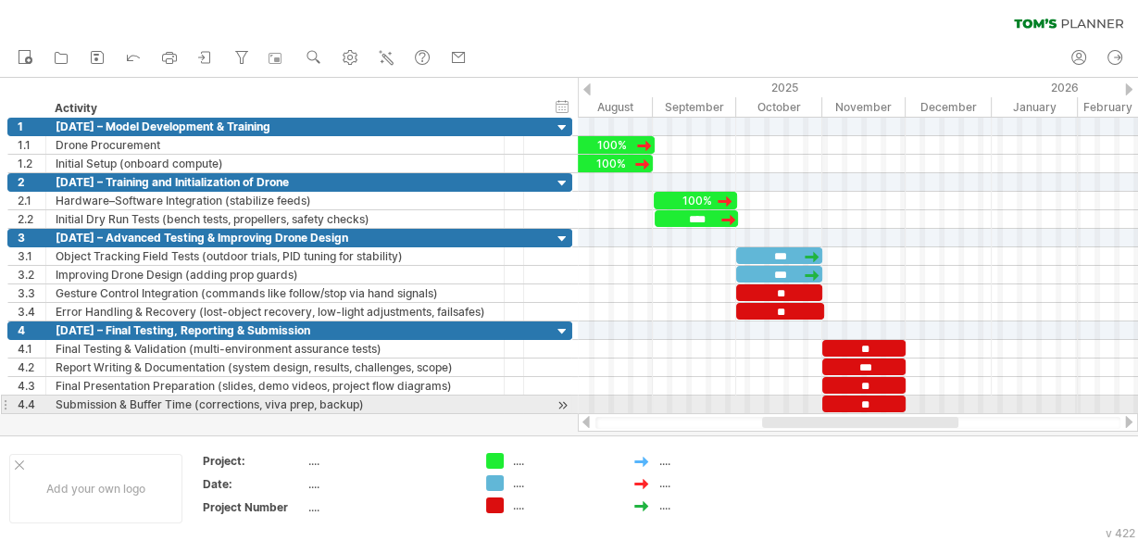
click at [909, 397] on div at bounding box center [858, 404] width 560 height 19
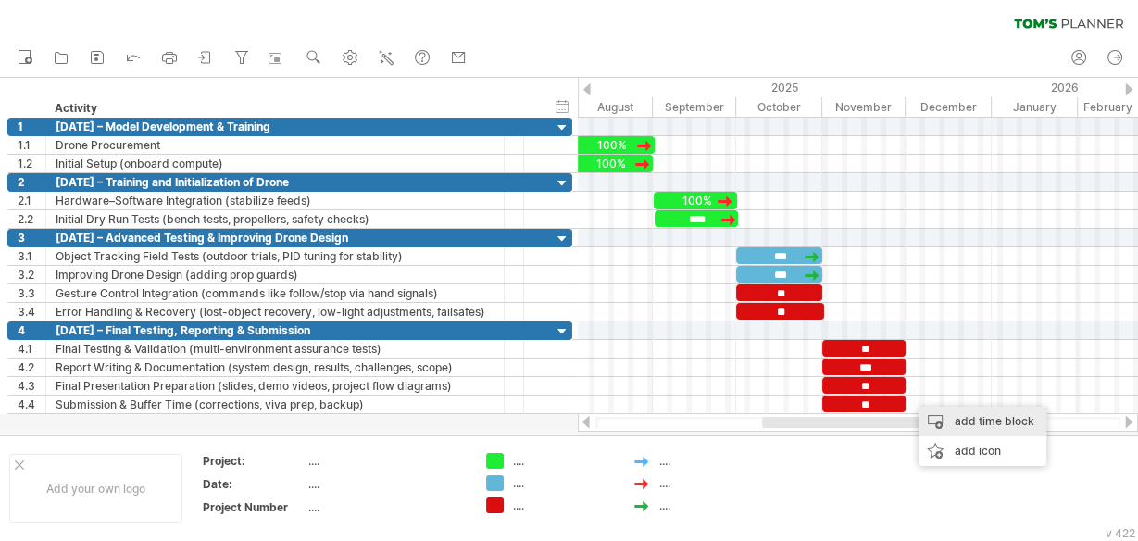
click at [949, 418] on div "add time block" at bounding box center [983, 422] width 128 height 30
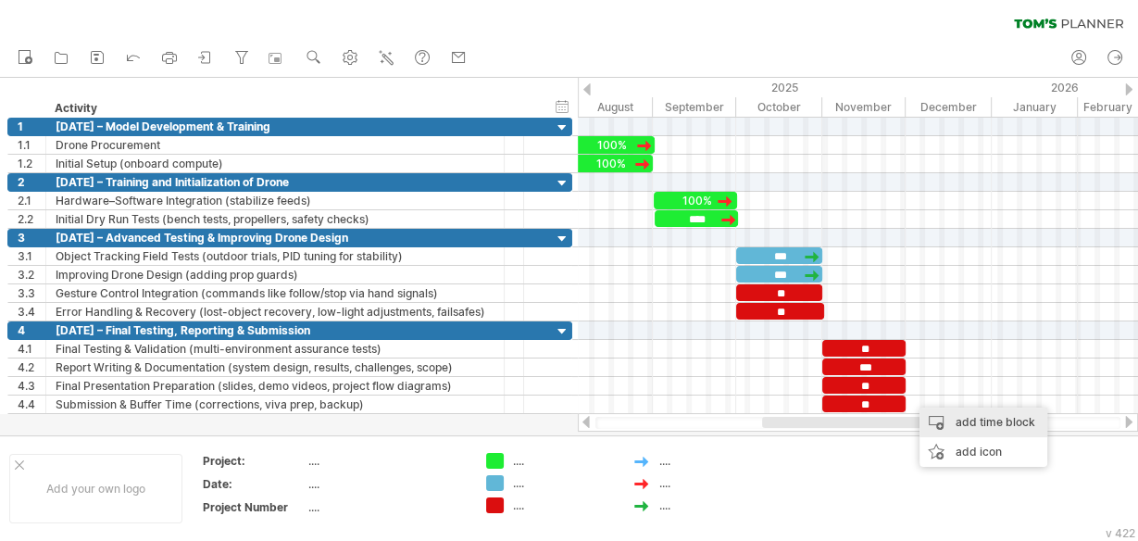
click at [948, 426] on div "add time block" at bounding box center [984, 422] width 128 height 30
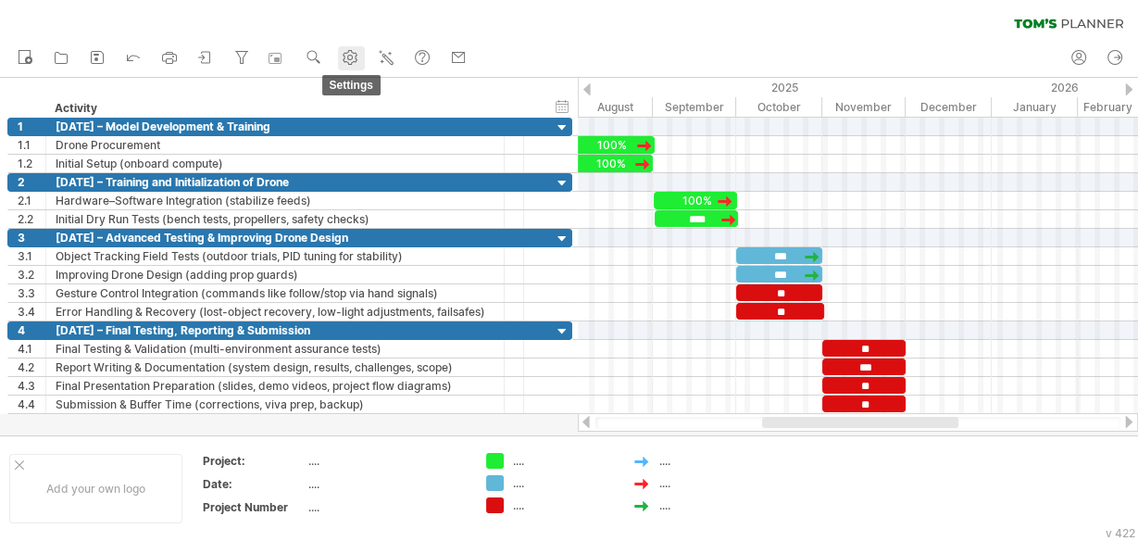
click at [346, 63] on use at bounding box center [350, 57] width 19 height 19
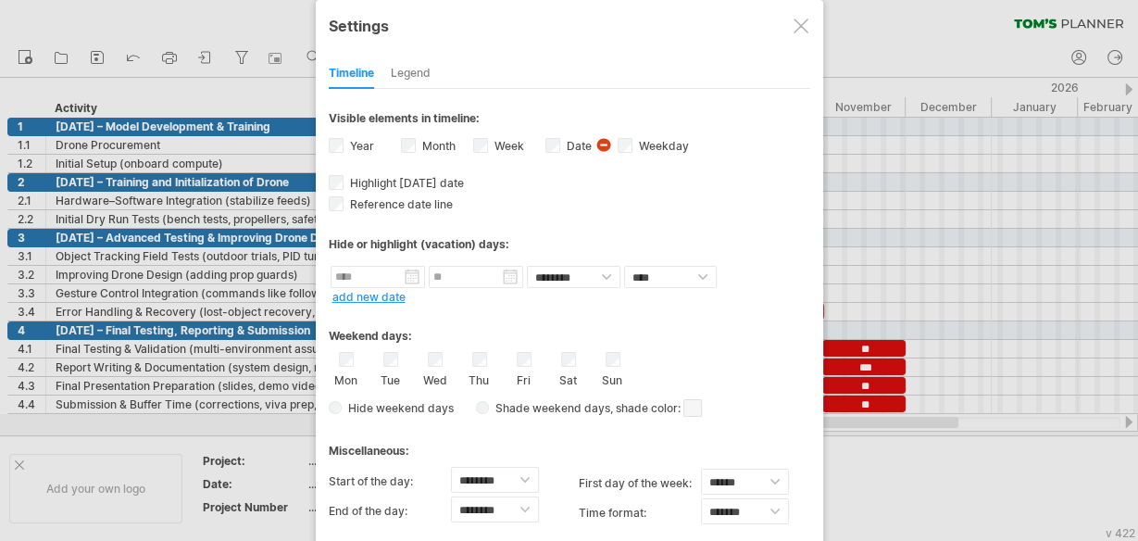
click at [247, 448] on div at bounding box center [569, 270] width 1138 height 541
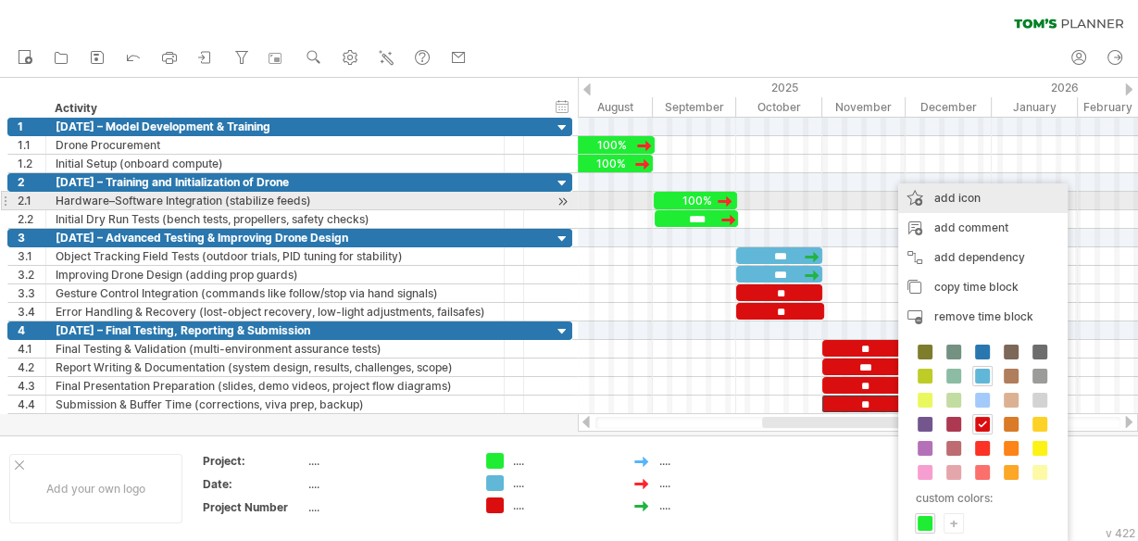
click at [946, 201] on div "add icon" at bounding box center [982, 198] width 169 height 30
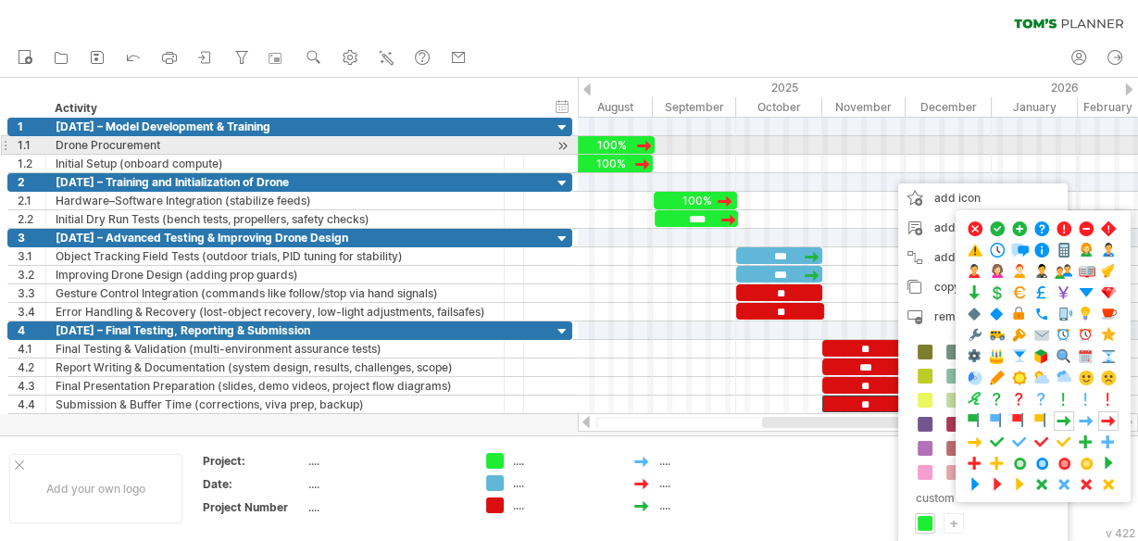
click at [642, 140] on div at bounding box center [644, 145] width 19 height 18
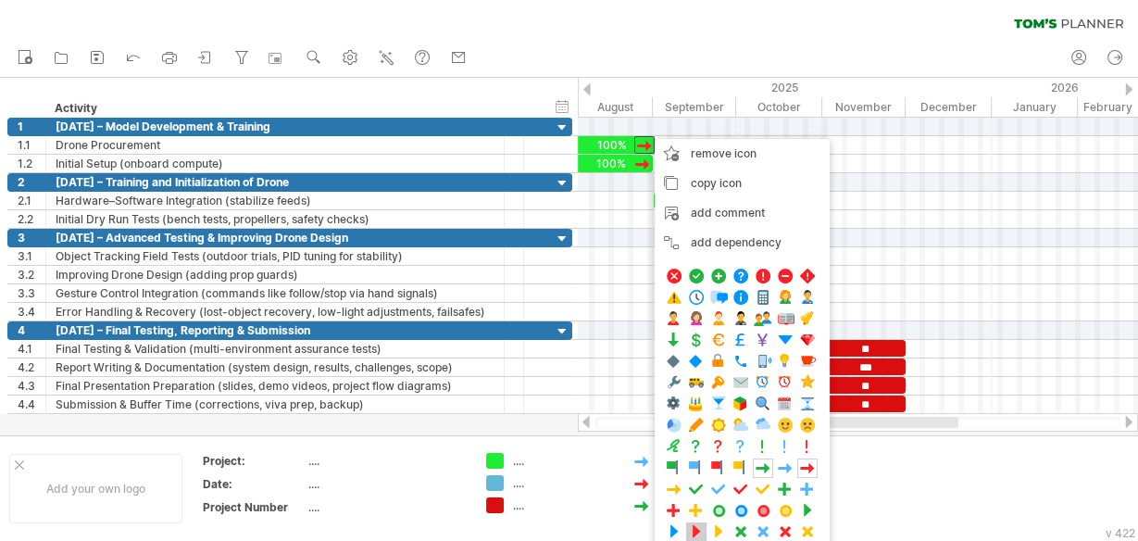
click at [696, 527] on span at bounding box center [696, 532] width 19 height 18
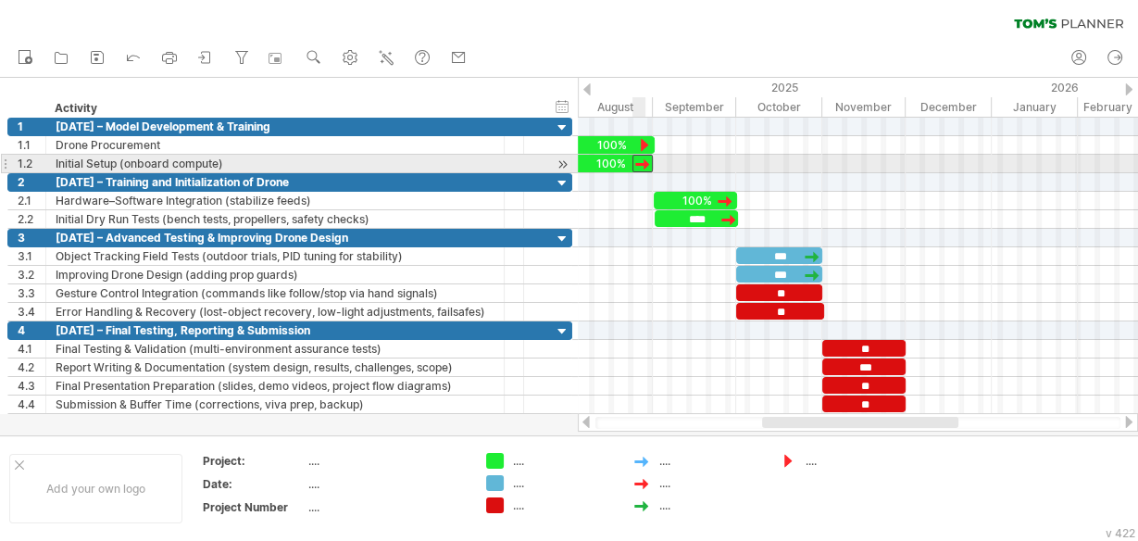
click at [645, 159] on div at bounding box center [643, 164] width 20 height 18
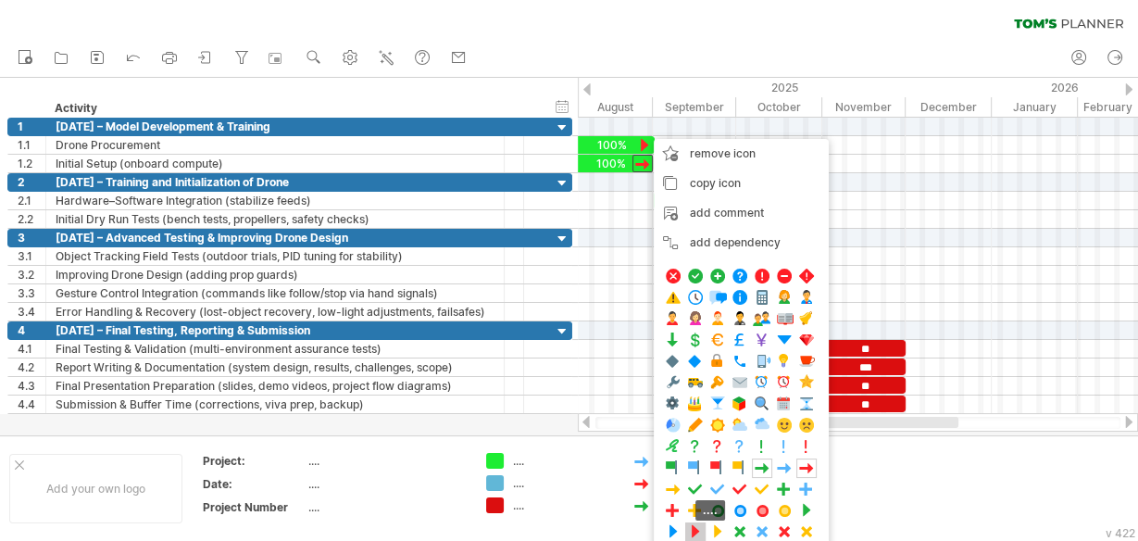
click at [696, 523] on span at bounding box center [695, 532] width 19 height 18
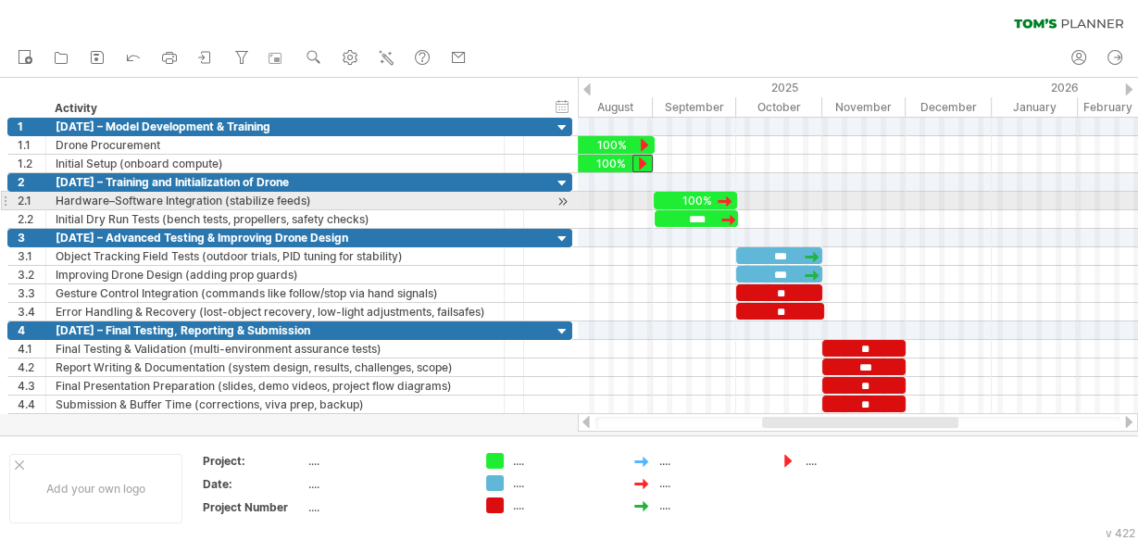
click at [726, 196] on div at bounding box center [725, 201] width 19 height 18
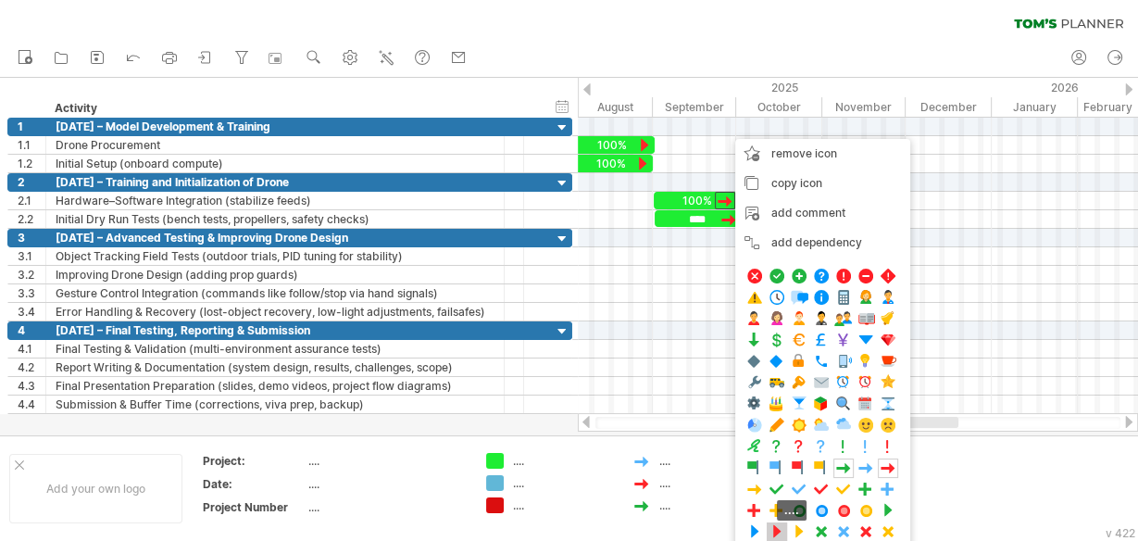
click at [775, 523] on span at bounding box center [777, 532] width 19 height 18
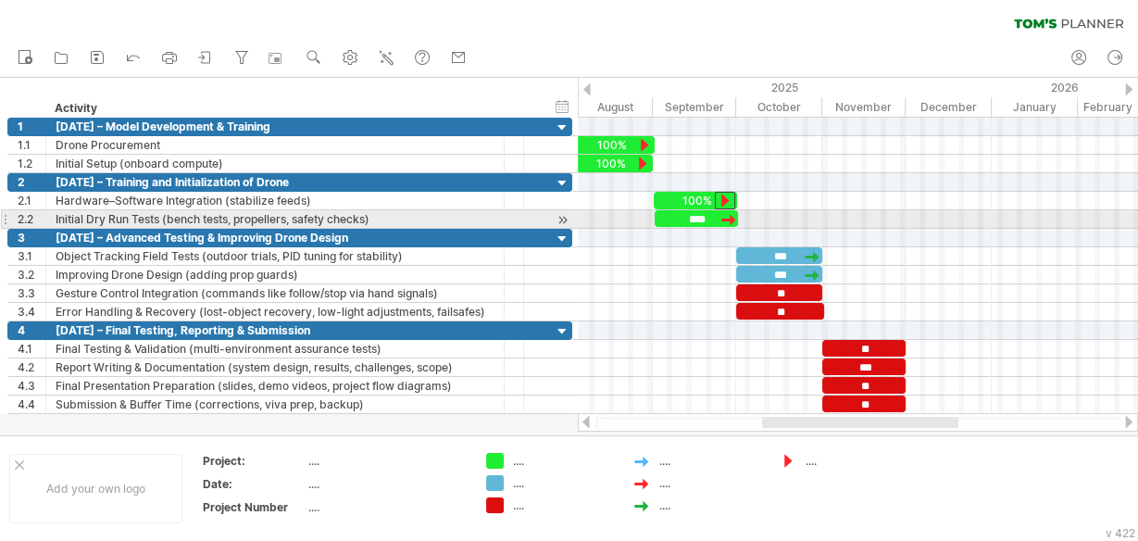
click at [726, 210] on div at bounding box center [729, 219] width 19 height 18
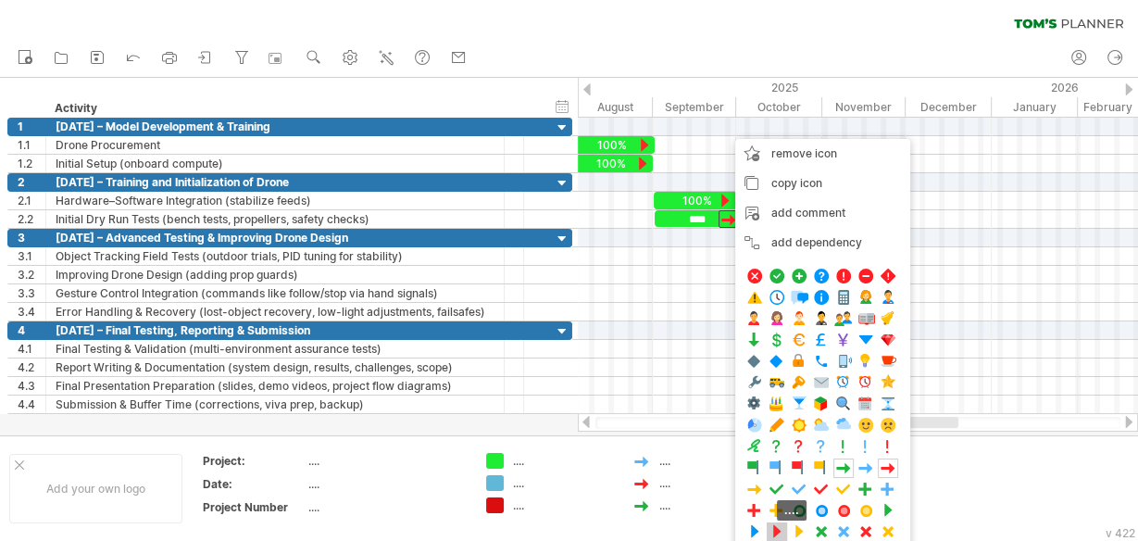
click at [771, 523] on span at bounding box center [777, 532] width 19 height 18
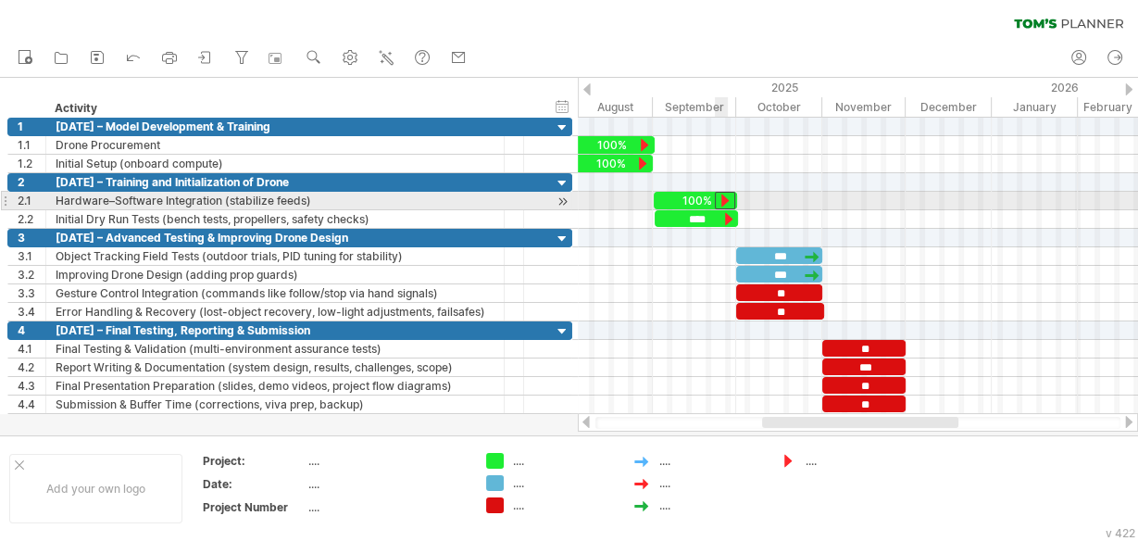
click at [722, 200] on div at bounding box center [725, 201] width 20 height 18
click at [726, 199] on div at bounding box center [729, 201] width 20 height 18
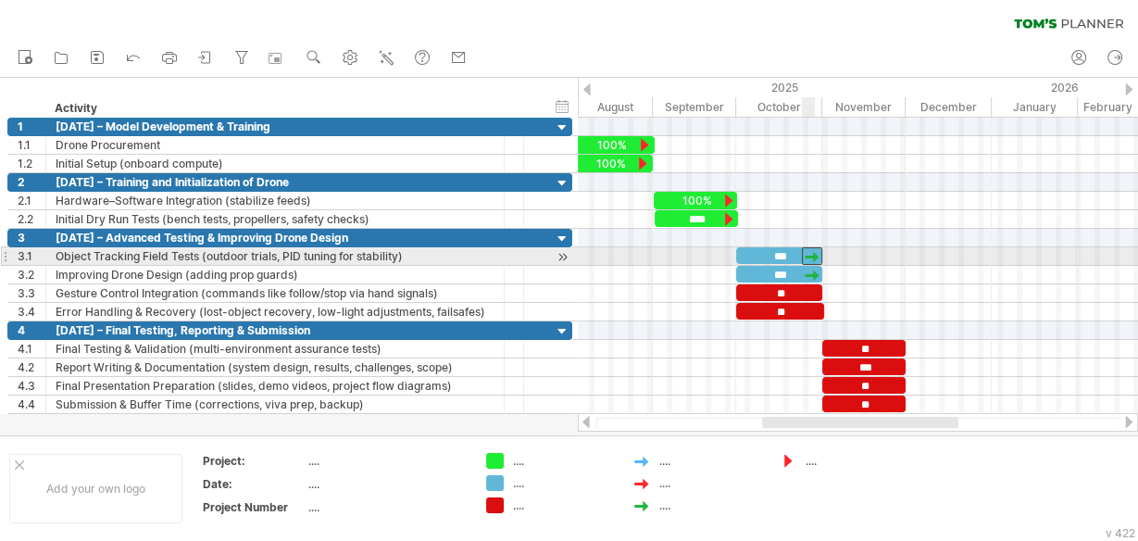
click at [809, 254] on div at bounding box center [812, 256] width 20 height 18
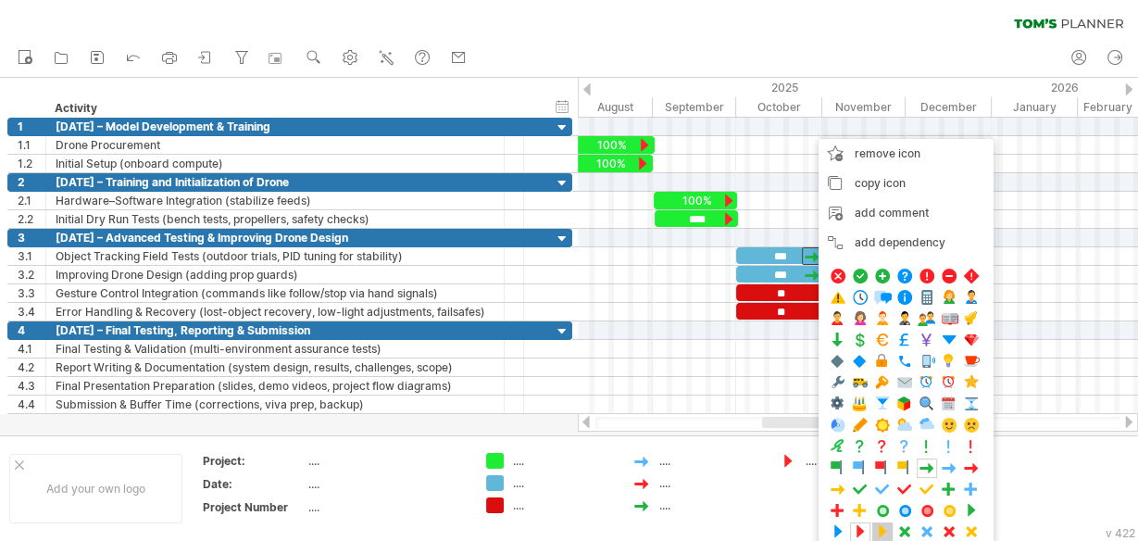
click at [882, 526] on span at bounding box center [882, 532] width 19 height 18
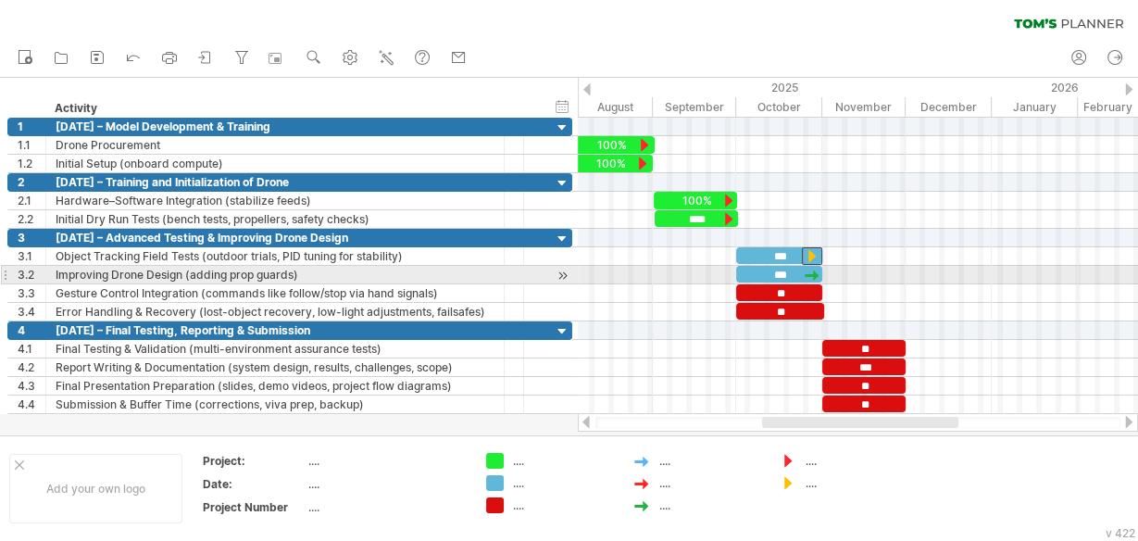
click at [813, 267] on div at bounding box center [812, 275] width 19 height 18
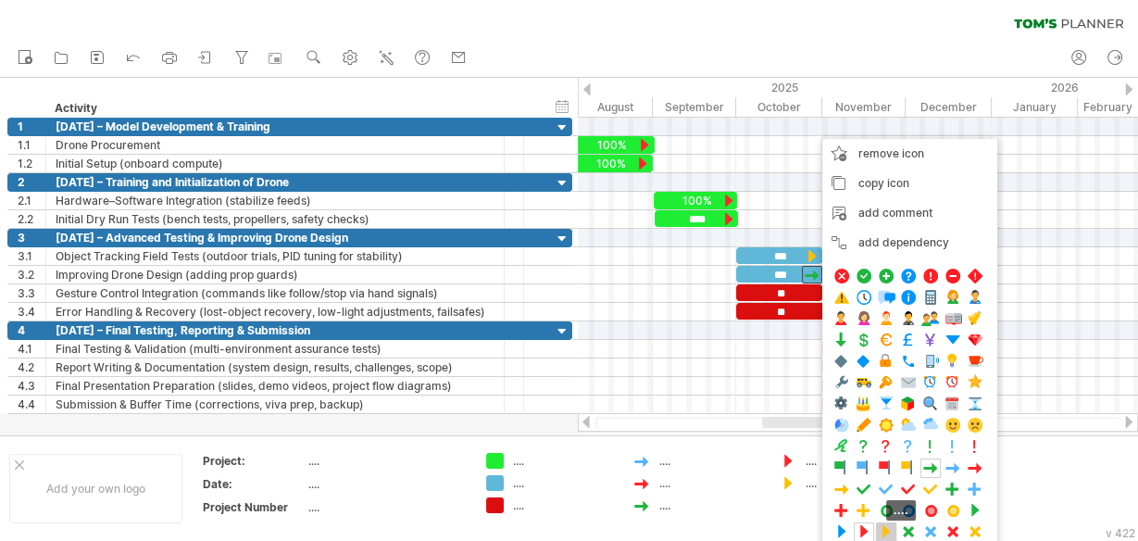
click at [881, 523] on span at bounding box center [886, 532] width 19 height 18
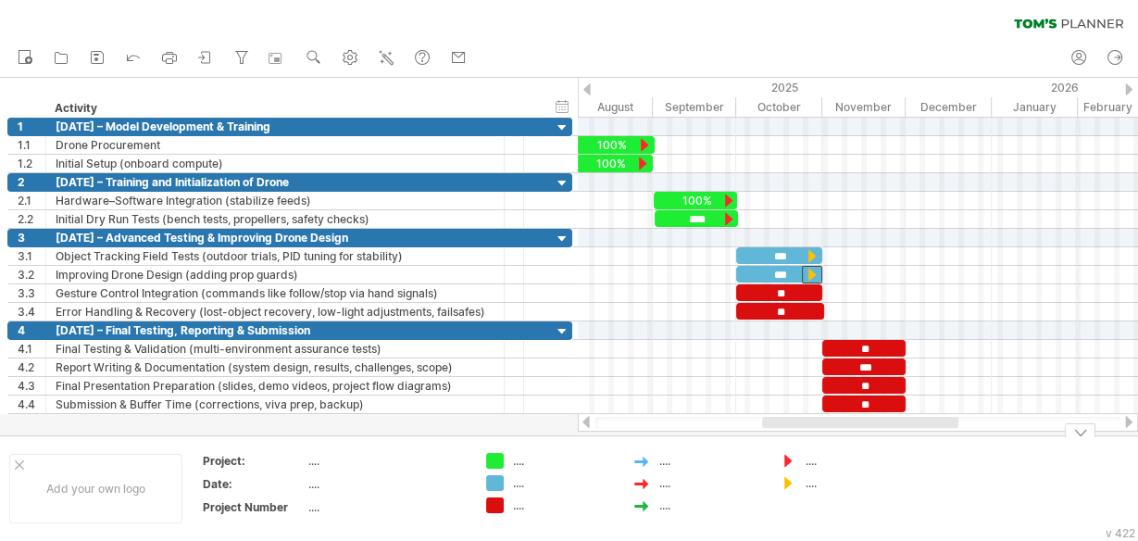
click at [883, 459] on div "...." at bounding box center [856, 461] width 101 height 16
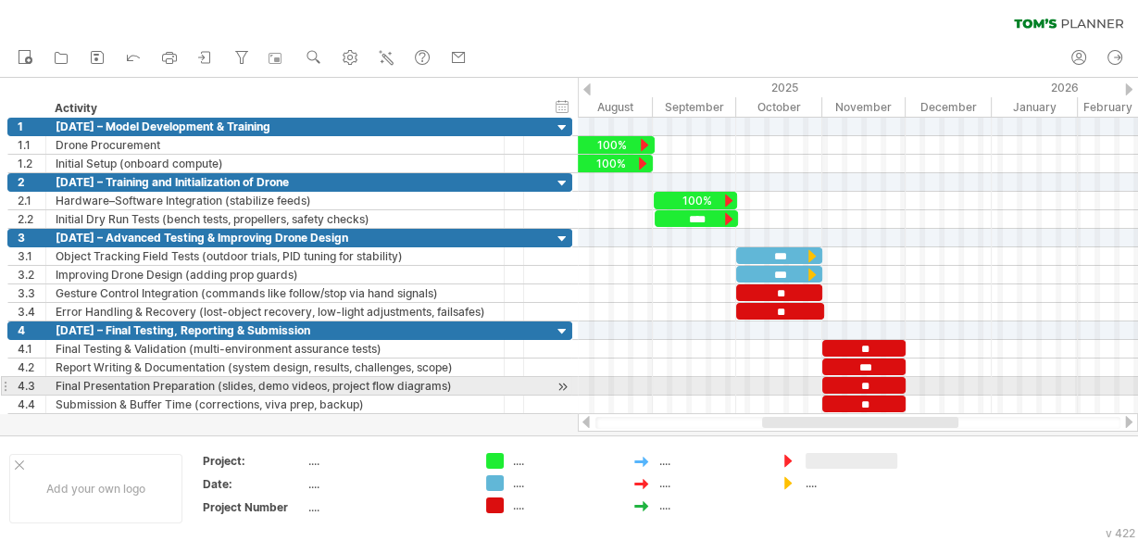
click at [932, 395] on div at bounding box center [858, 404] width 560 height 19
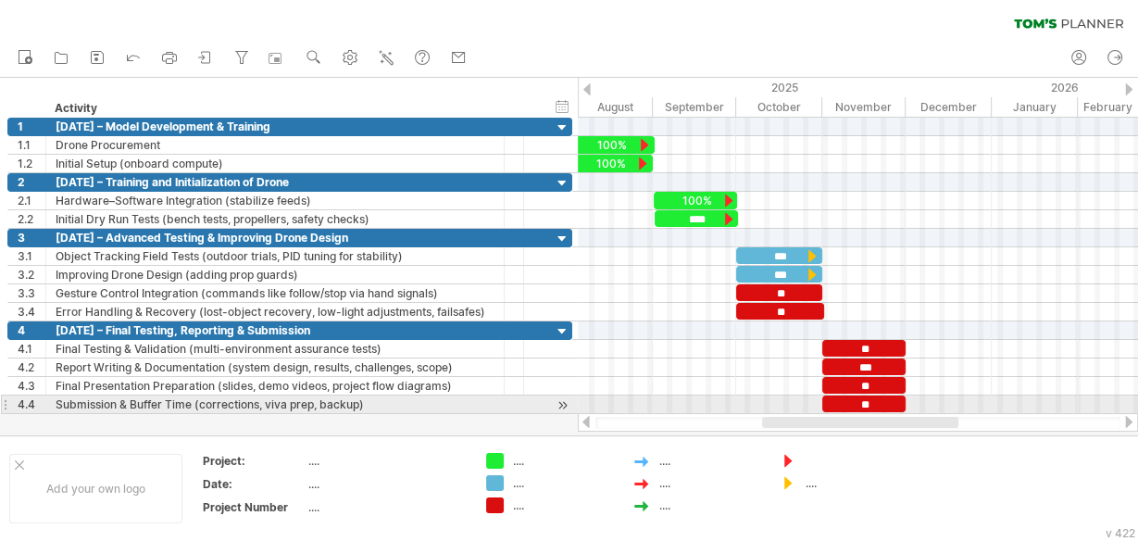
click at [932, 402] on div at bounding box center [858, 404] width 560 height 19
click at [923, 396] on div at bounding box center [858, 404] width 560 height 19
click at [923, 398] on div at bounding box center [858, 404] width 560 height 19
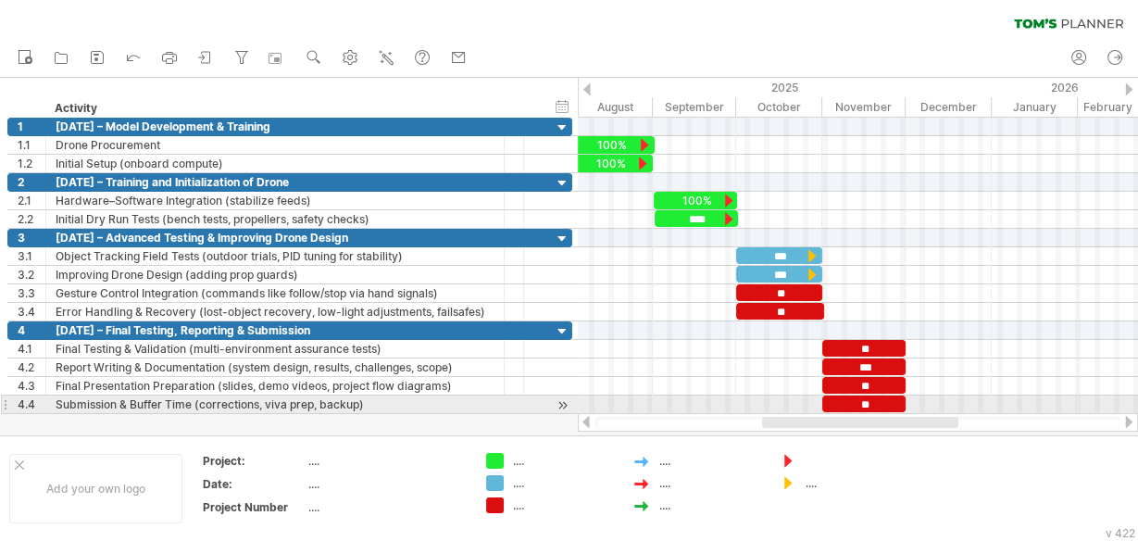
click at [918, 398] on div at bounding box center [858, 404] width 560 height 19
drag, startPoint x: 918, startPoint y: 398, endPoint x: 940, endPoint y: 397, distance: 22.2
click at [919, 398] on div at bounding box center [858, 404] width 560 height 19
click at [948, 396] on div at bounding box center [858, 404] width 560 height 19
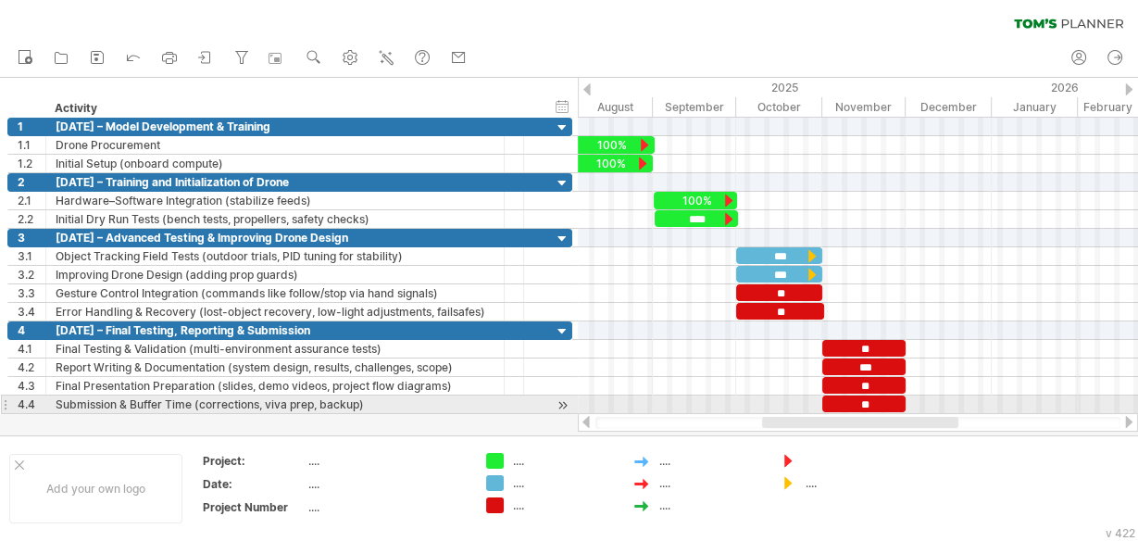
click at [929, 395] on div at bounding box center [858, 404] width 560 height 19
click at [919, 395] on div at bounding box center [858, 404] width 560 height 19
click at [917, 395] on div at bounding box center [858, 404] width 560 height 19
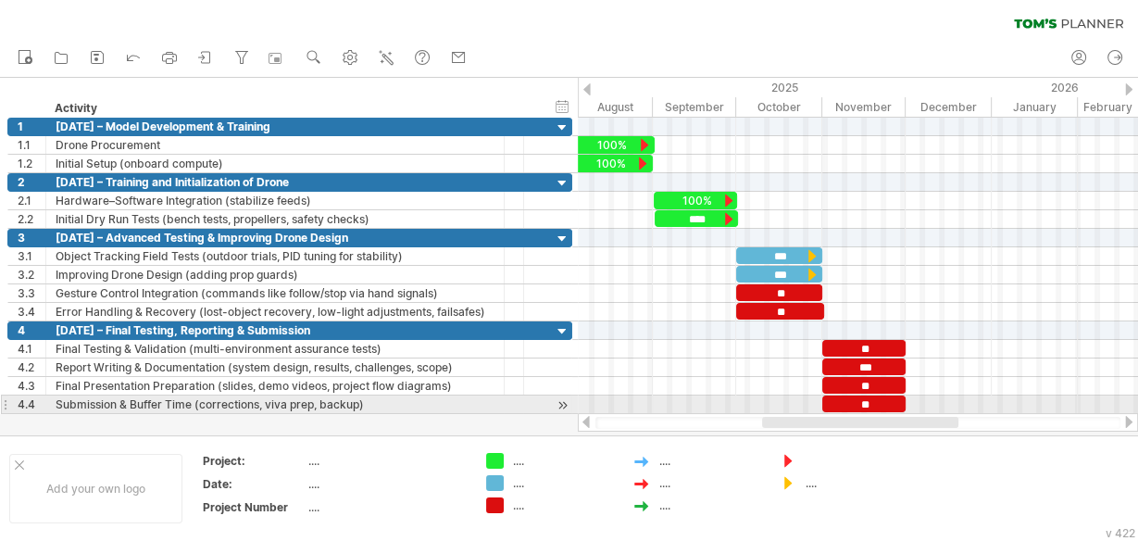
drag, startPoint x: 917, startPoint y: 395, endPoint x: 940, endPoint y: 395, distance: 23.2
click at [957, 395] on div at bounding box center [858, 404] width 560 height 19
drag, startPoint x: 912, startPoint y: 398, endPoint x: 1002, endPoint y: 398, distance: 89.8
click at [1002, 398] on div at bounding box center [858, 404] width 560 height 19
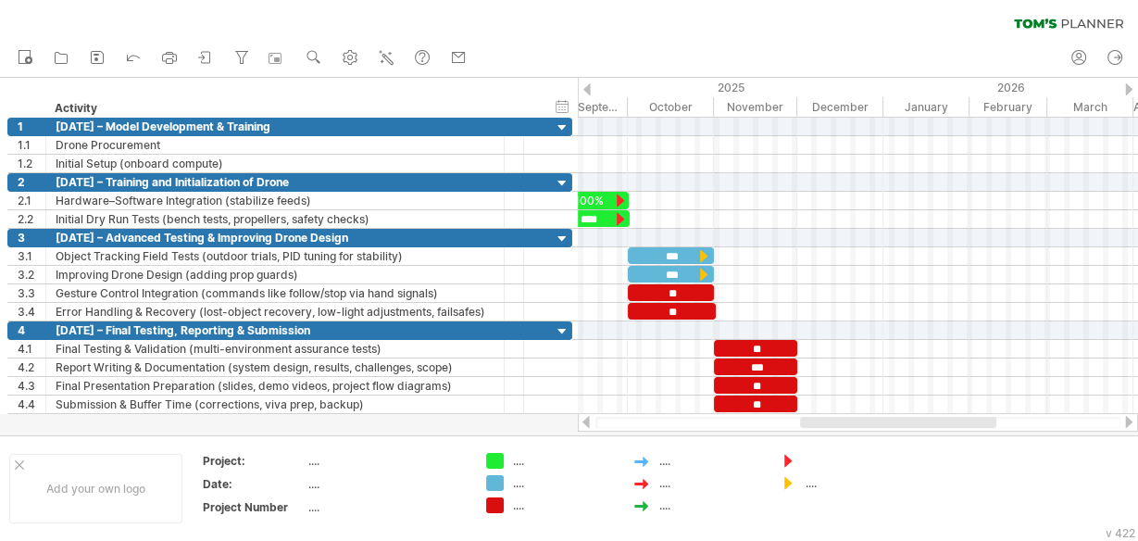
drag, startPoint x: 922, startPoint y: 421, endPoint x: 960, endPoint y: 420, distance: 38.0
click at [960, 420] on div at bounding box center [898, 422] width 196 height 11
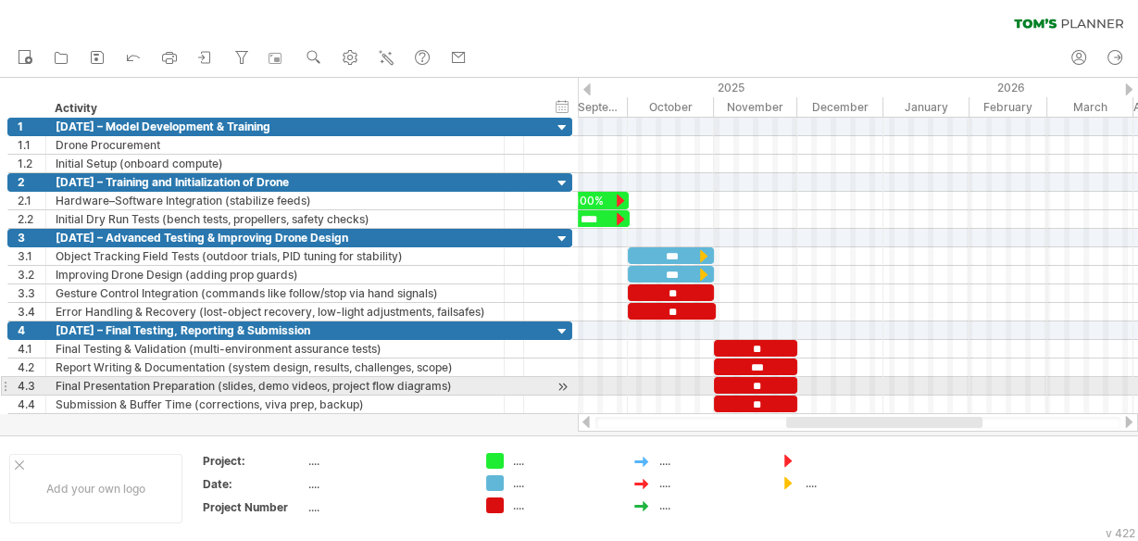
click at [811, 395] on div at bounding box center [858, 404] width 560 height 19
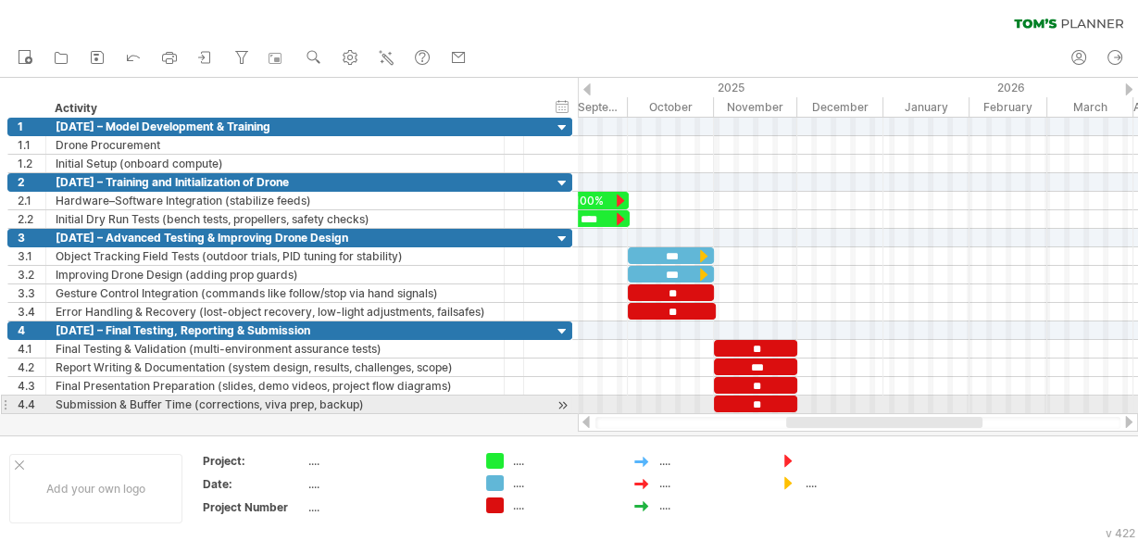
click at [807, 398] on div at bounding box center [858, 404] width 560 height 19
click at [808, 399] on div at bounding box center [858, 404] width 560 height 19
click at [814, 399] on div at bounding box center [858, 404] width 560 height 19
click at [828, 399] on div at bounding box center [858, 404] width 560 height 19
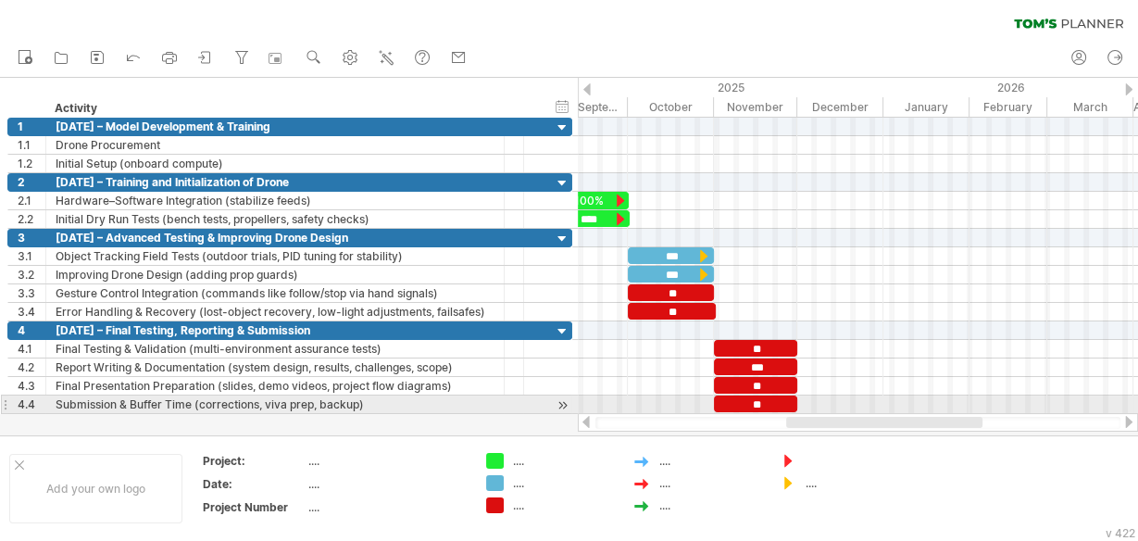
click at [831, 399] on div at bounding box center [858, 404] width 560 height 19
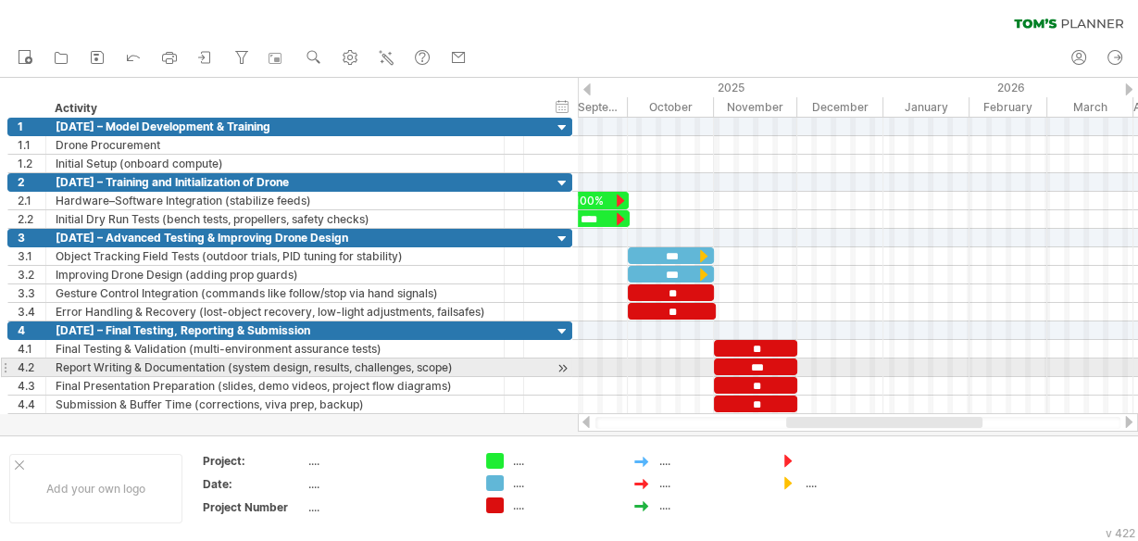
click at [824, 377] on div at bounding box center [858, 386] width 560 height 19
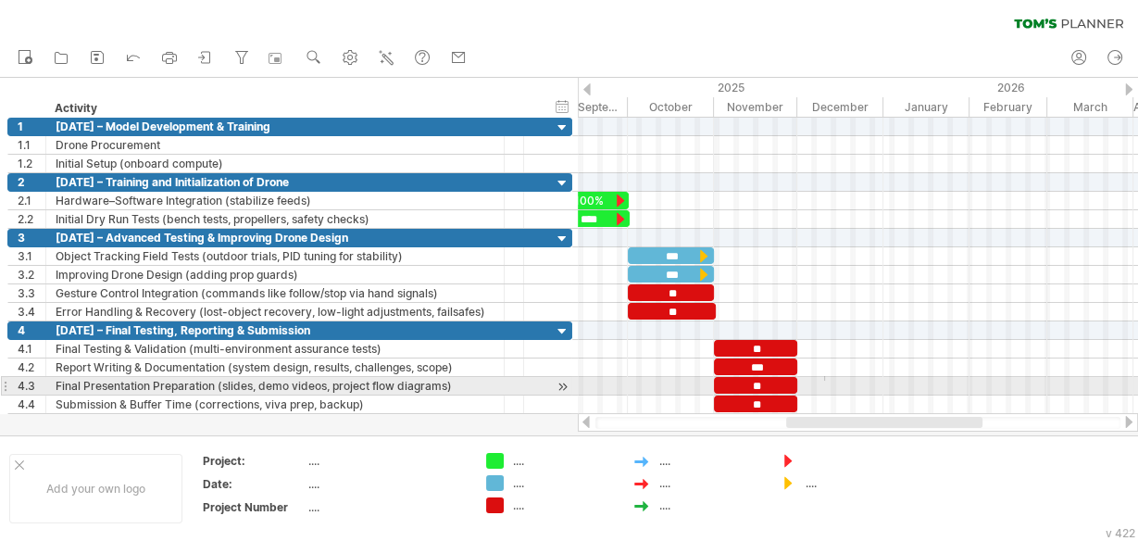
click at [826, 384] on div at bounding box center [858, 386] width 560 height 19
click at [826, 385] on div at bounding box center [858, 386] width 560 height 19
click at [826, 396] on div at bounding box center [858, 404] width 560 height 19
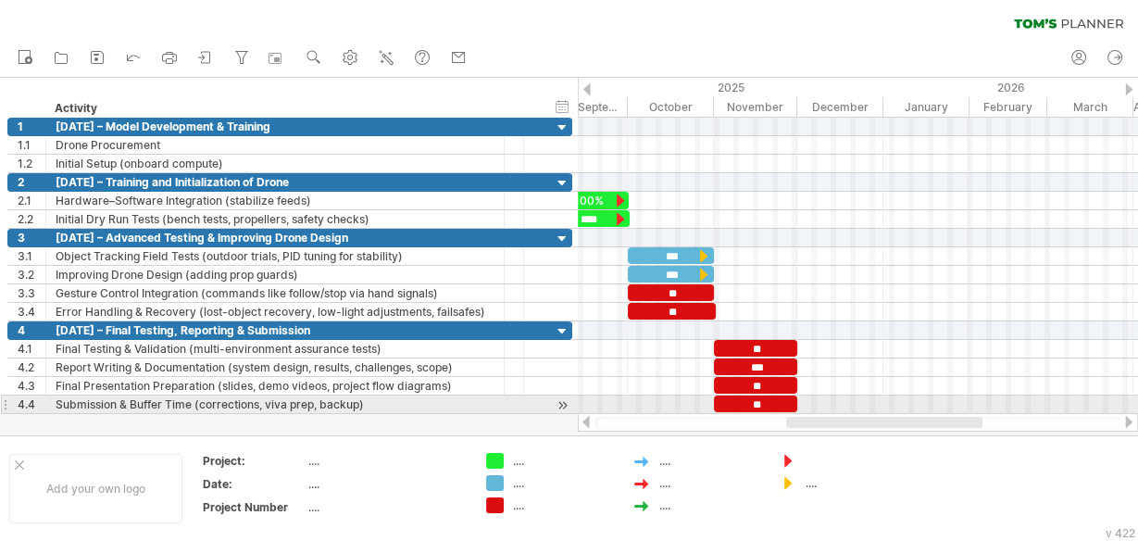
click at [822, 396] on div at bounding box center [858, 404] width 560 height 19
click at [820, 396] on div at bounding box center [858, 404] width 560 height 19
click at [815, 396] on div at bounding box center [858, 404] width 560 height 19
drag, startPoint x: 815, startPoint y: 397, endPoint x: 879, endPoint y: 397, distance: 63.9
click at [879, 397] on div at bounding box center [858, 404] width 560 height 19
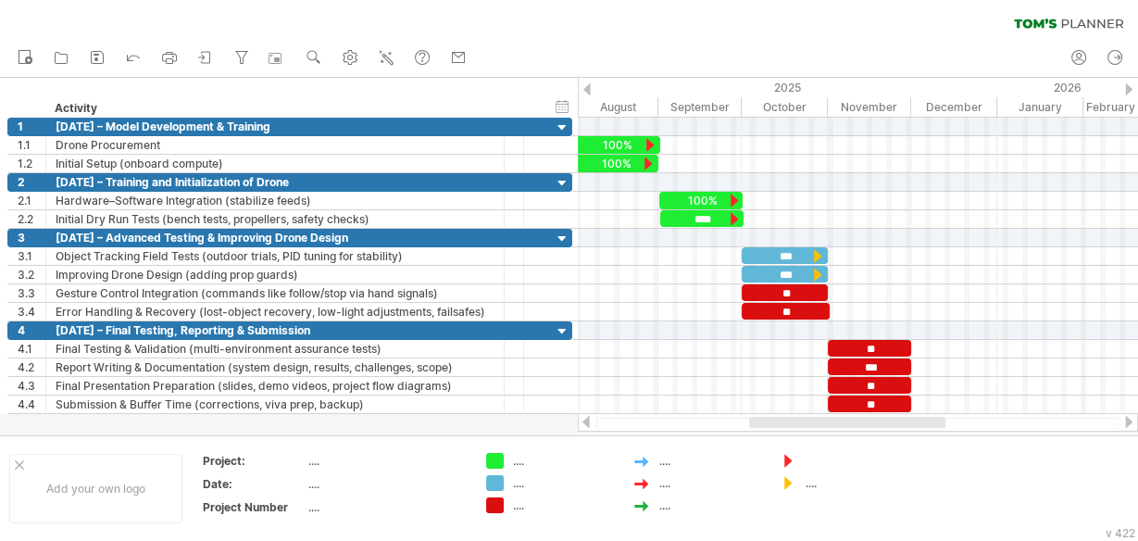
drag, startPoint x: 861, startPoint y: 423, endPoint x: 824, endPoint y: 432, distance: 38.0
click at [824, 432] on div "Trying to reach [DOMAIN_NAME] Connected again... 0% clear filter new 1" at bounding box center [569, 270] width 1138 height 541
click at [948, 420] on div "add time block" at bounding box center [992, 423] width 128 height 30
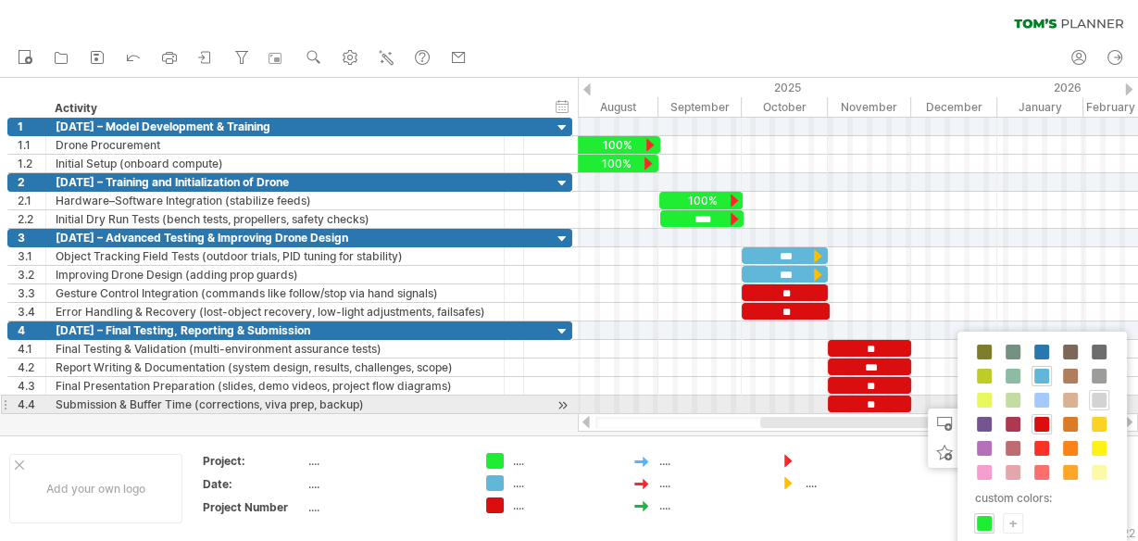
click at [1093, 396] on span at bounding box center [1099, 400] width 15 height 15
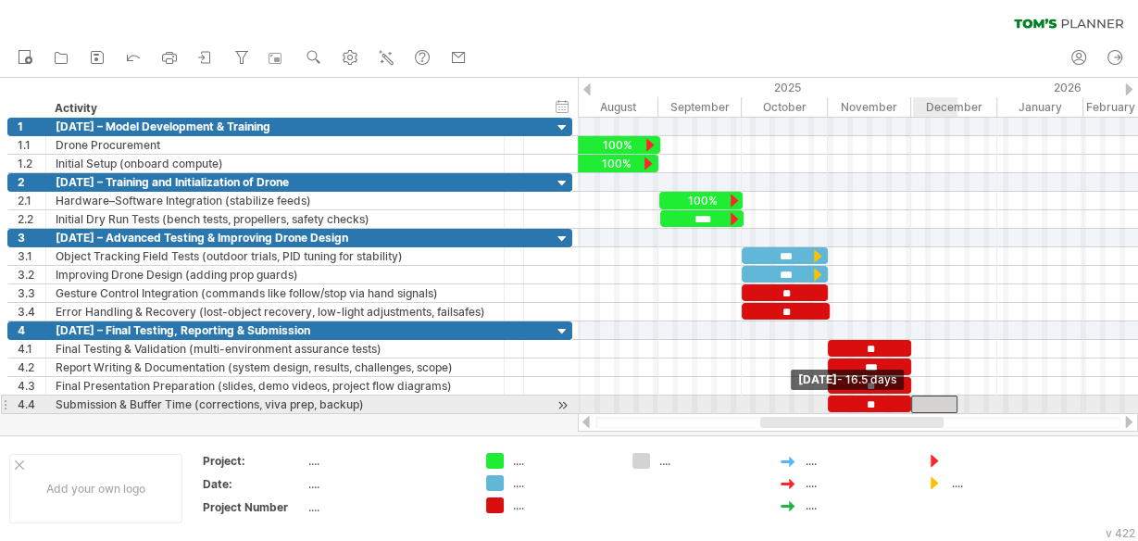
click at [913, 398] on span at bounding box center [911, 404] width 7 height 18
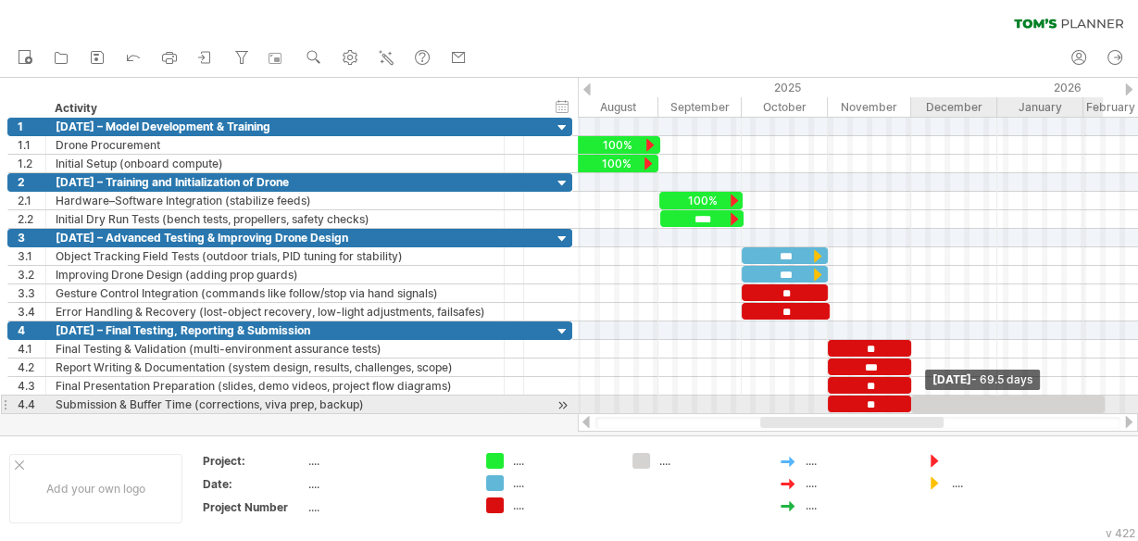
drag, startPoint x: 956, startPoint y: 394, endPoint x: 1102, endPoint y: 396, distance: 146.3
click at [1102, 396] on span at bounding box center [1104, 404] width 7 height 18
click at [921, 395] on div at bounding box center [1008, 404] width 194 height 18
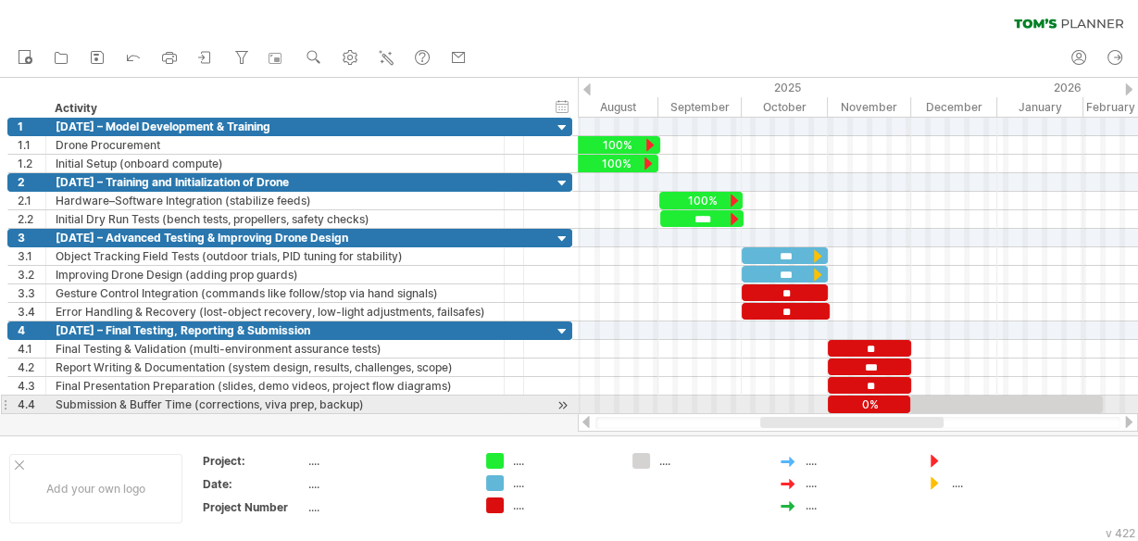
click at [961, 396] on div at bounding box center [1006, 404] width 194 height 18
click at [1048, 396] on div "**********" at bounding box center [1006, 403] width 194 height 17
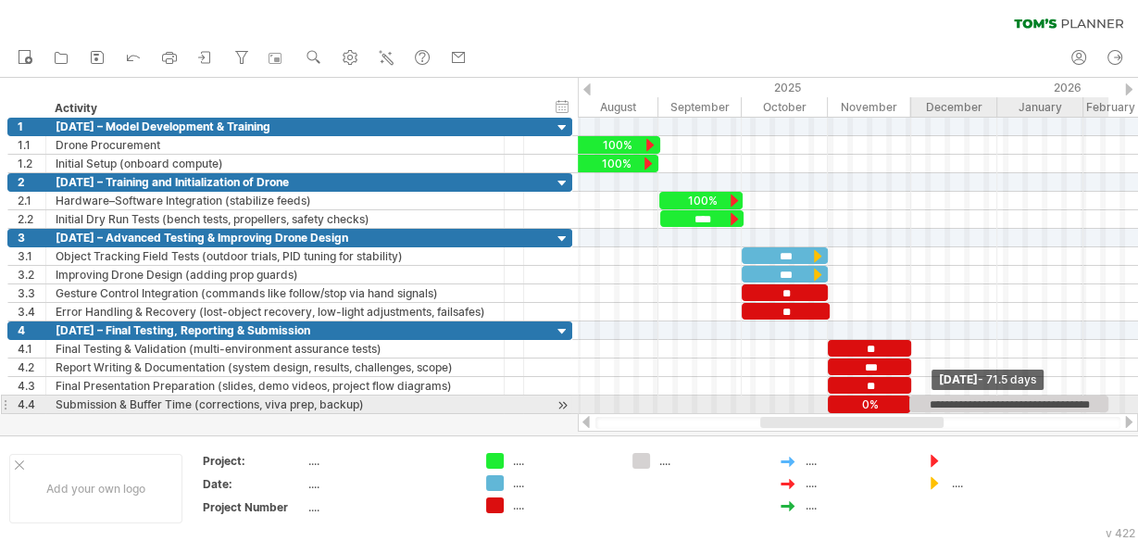
click at [1106, 398] on span at bounding box center [1108, 404] width 7 height 18
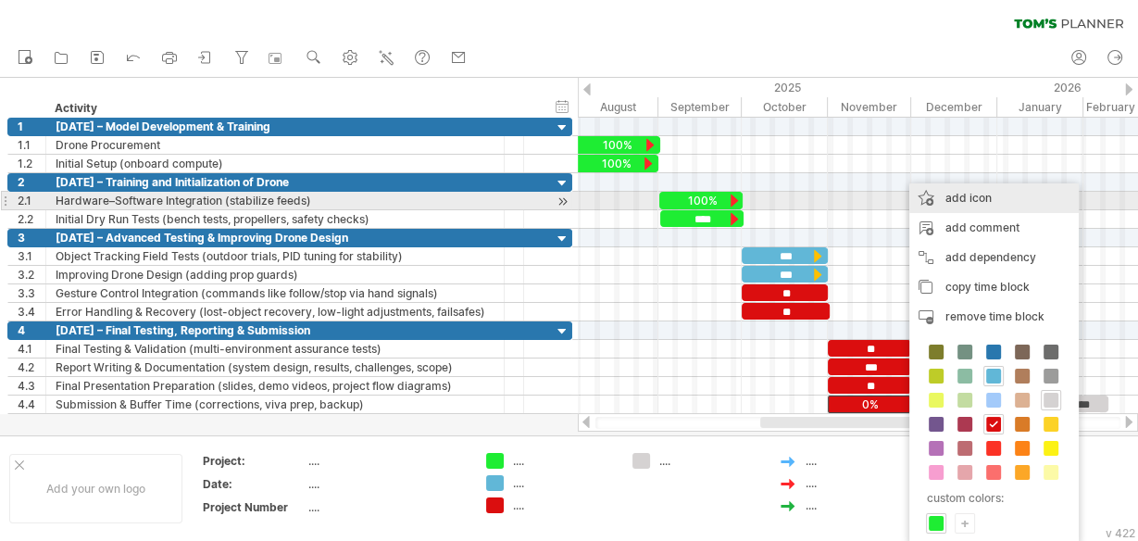
click at [959, 202] on div "add icon" at bounding box center [993, 198] width 169 height 30
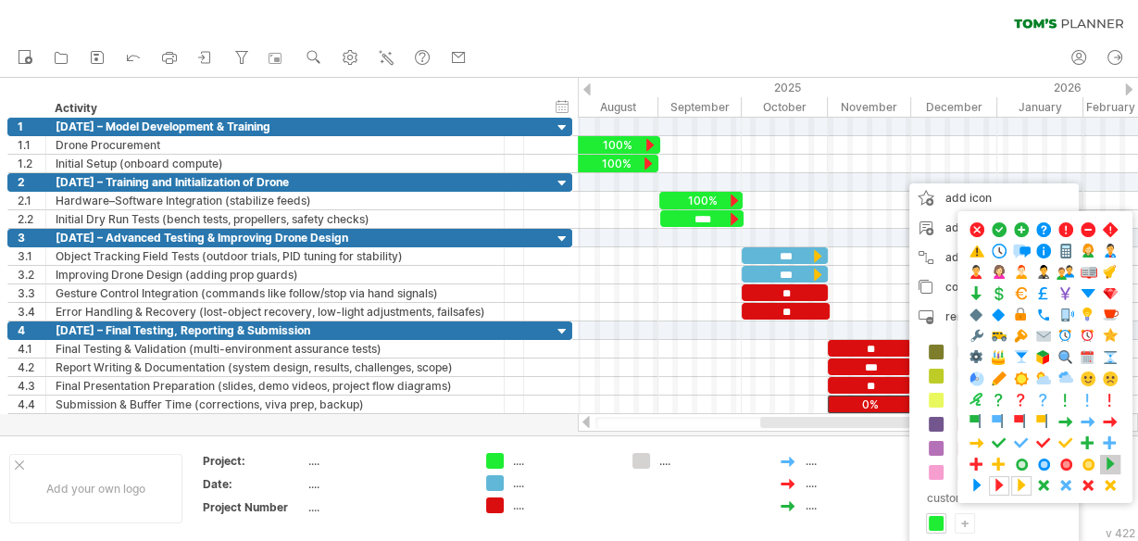
click at [1109, 456] on span at bounding box center [1110, 465] width 19 height 18
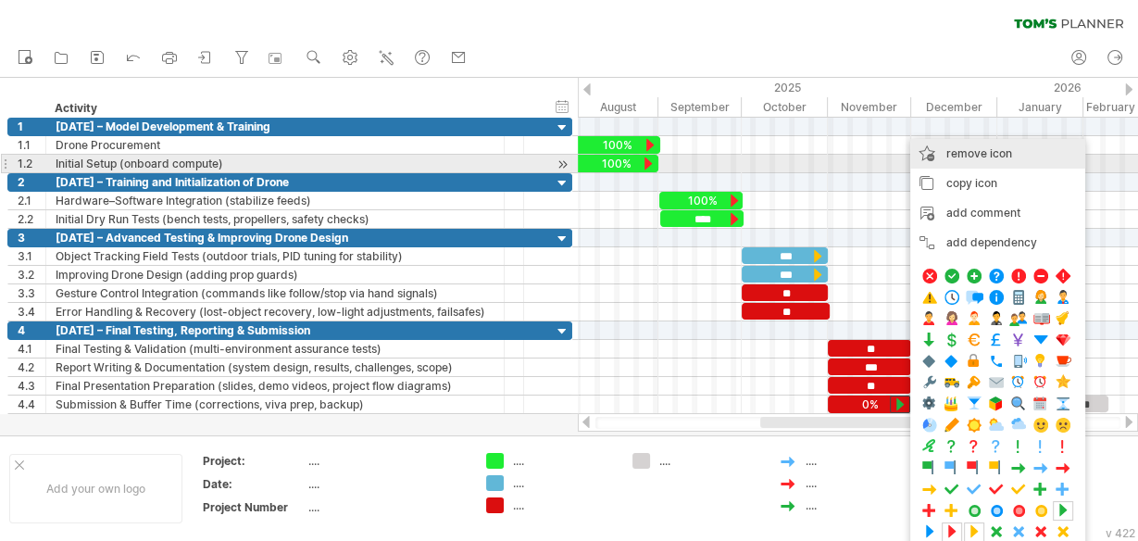
click at [963, 157] on span "remove icon" at bounding box center [979, 153] width 66 height 14
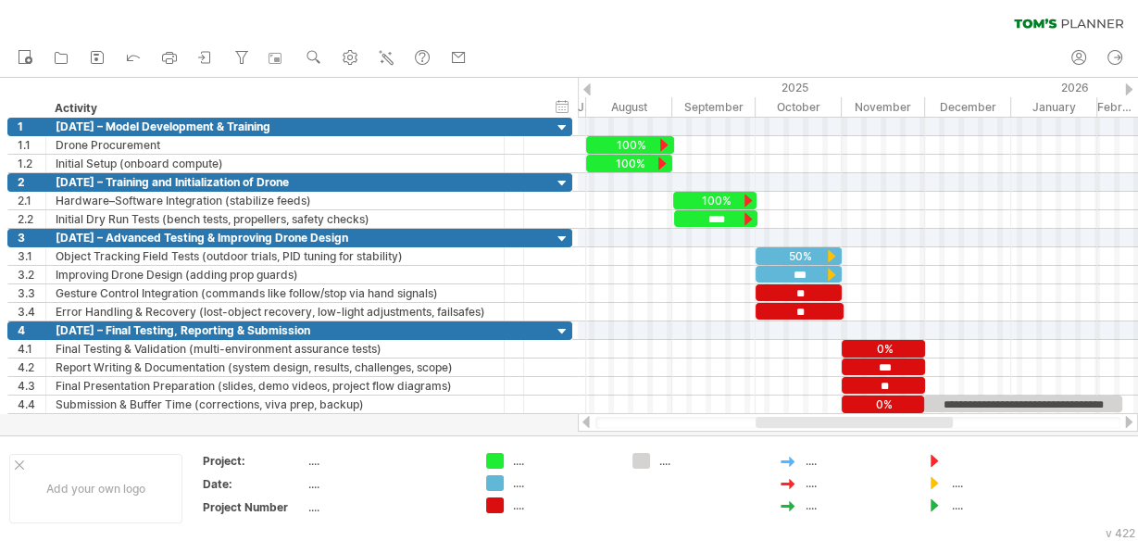
click at [847, 425] on div at bounding box center [854, 422] width 197 height 11
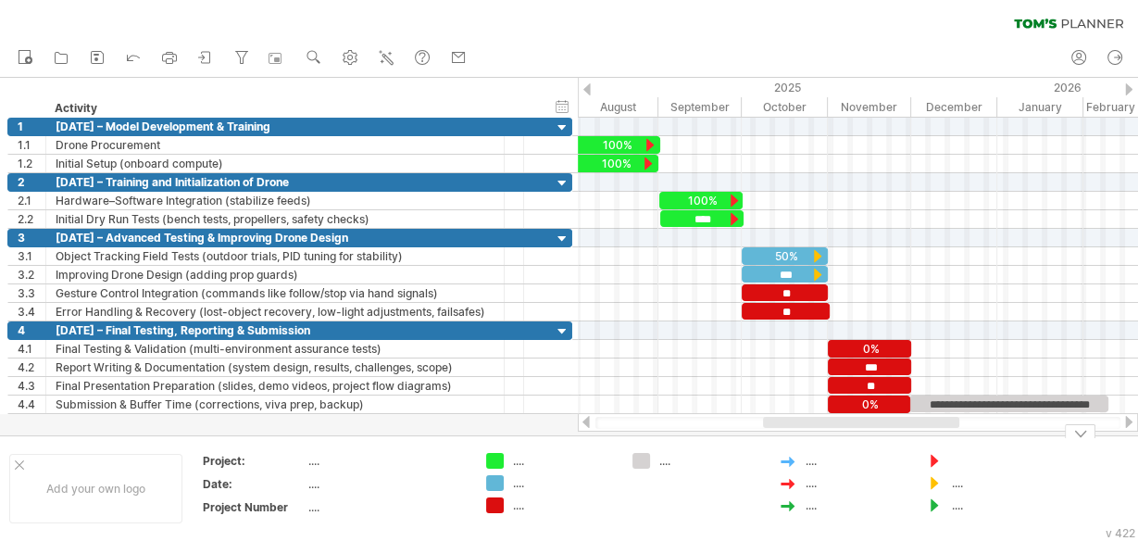
click at [818, 426] on div at bounding box center [861, 422] width 196 height 11
